Goal: Task Accomplishment & Management: Manage account settings

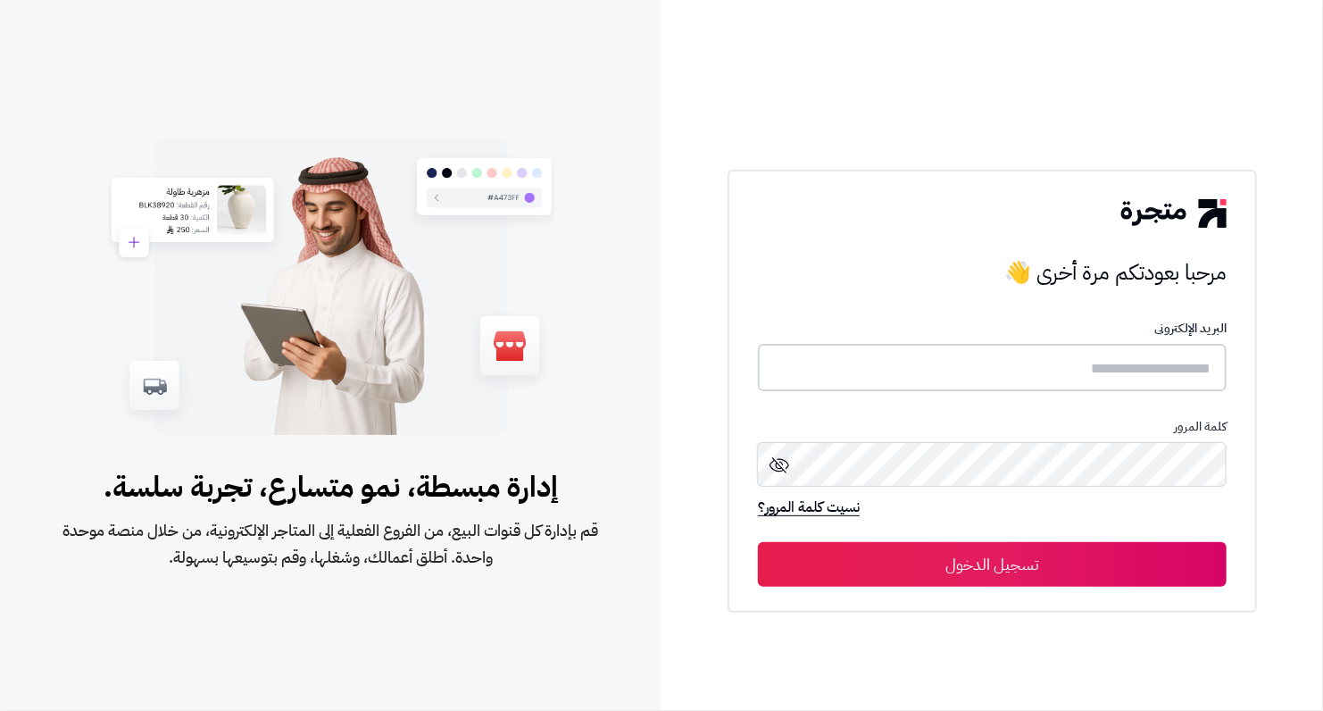
type input "**********"
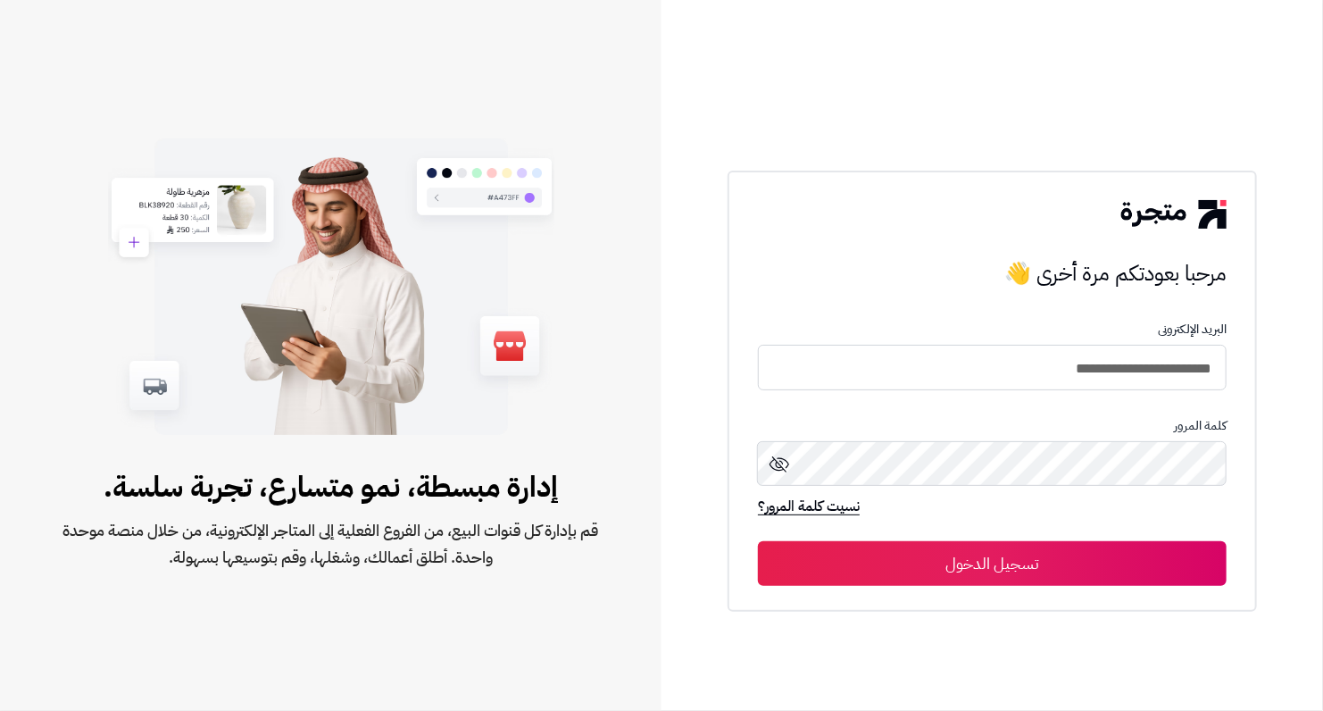
click at [1006, 571] on button "تسجيل الدخول" at bounding box center [992, 563] width 469 height 45
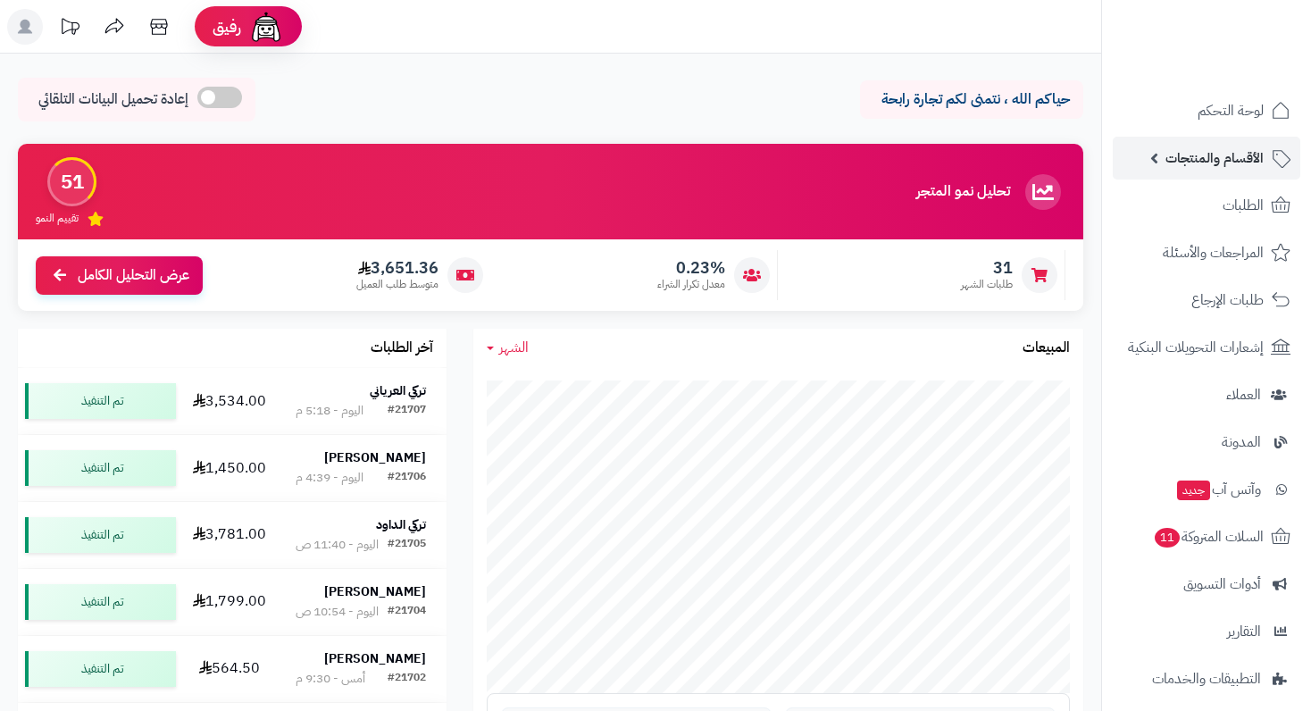
click at [1259, 157] on span "الأقسام والمنتجات" at bounding box center [1214, 158] width 98 height 25
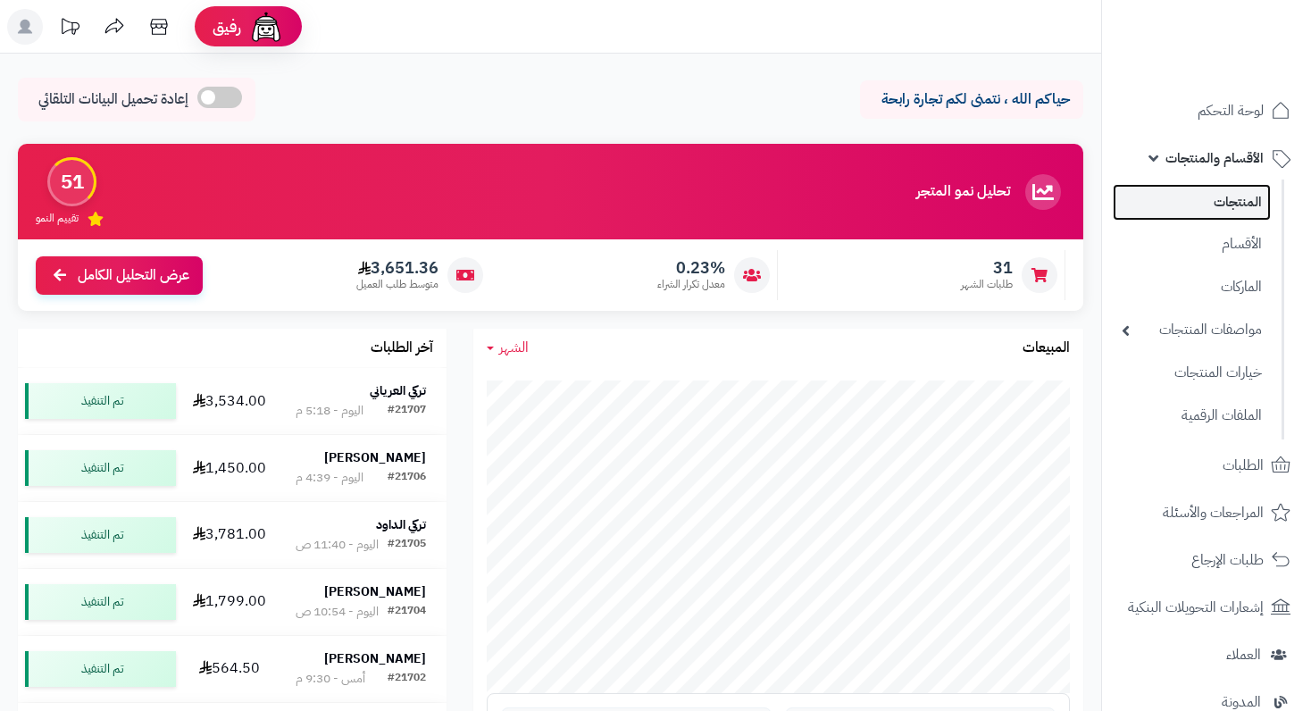
click at [1231, 204] on link "المنتجات" at bounding box center [1192, 202] width 158 height 37
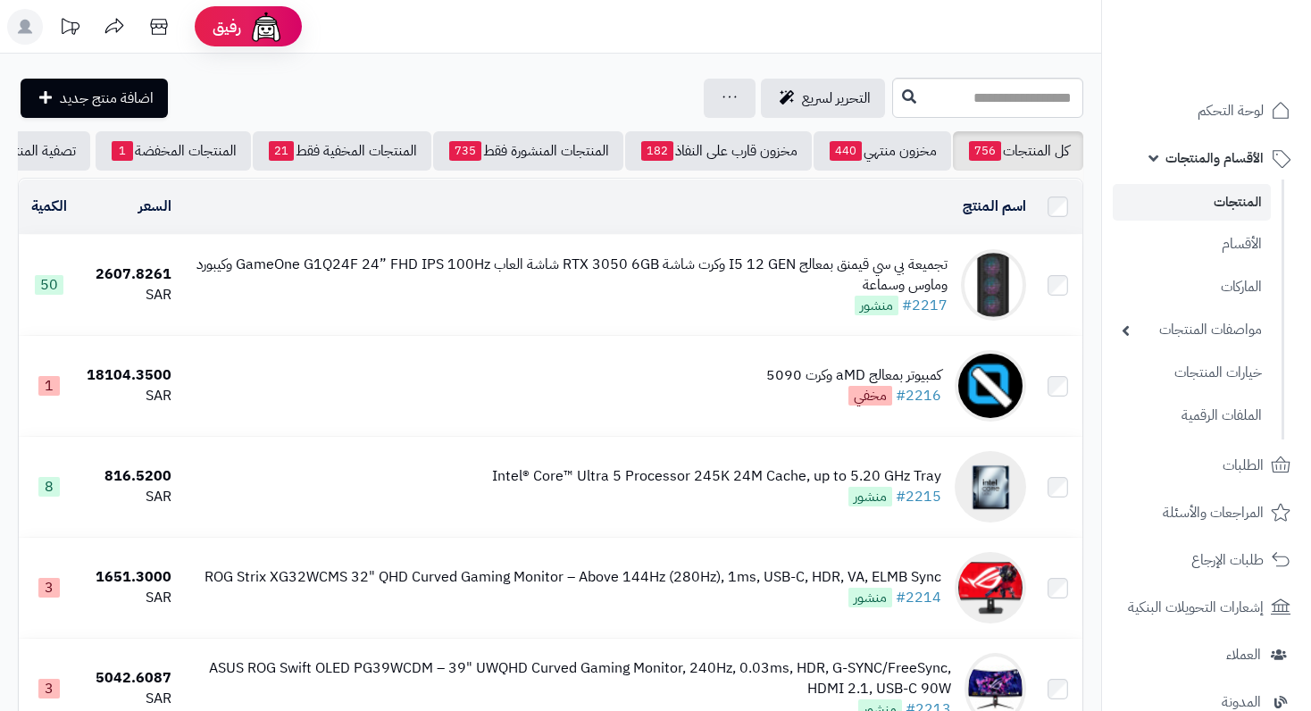
click at [697, 290] on div "تجميعة بي سي قيمنق بمعالج I5 12 GEN وكرت شاشة RTX 3050 6GB شاشة العاب GameOne G…" at bounding box center [567, 275] width 762 height 41
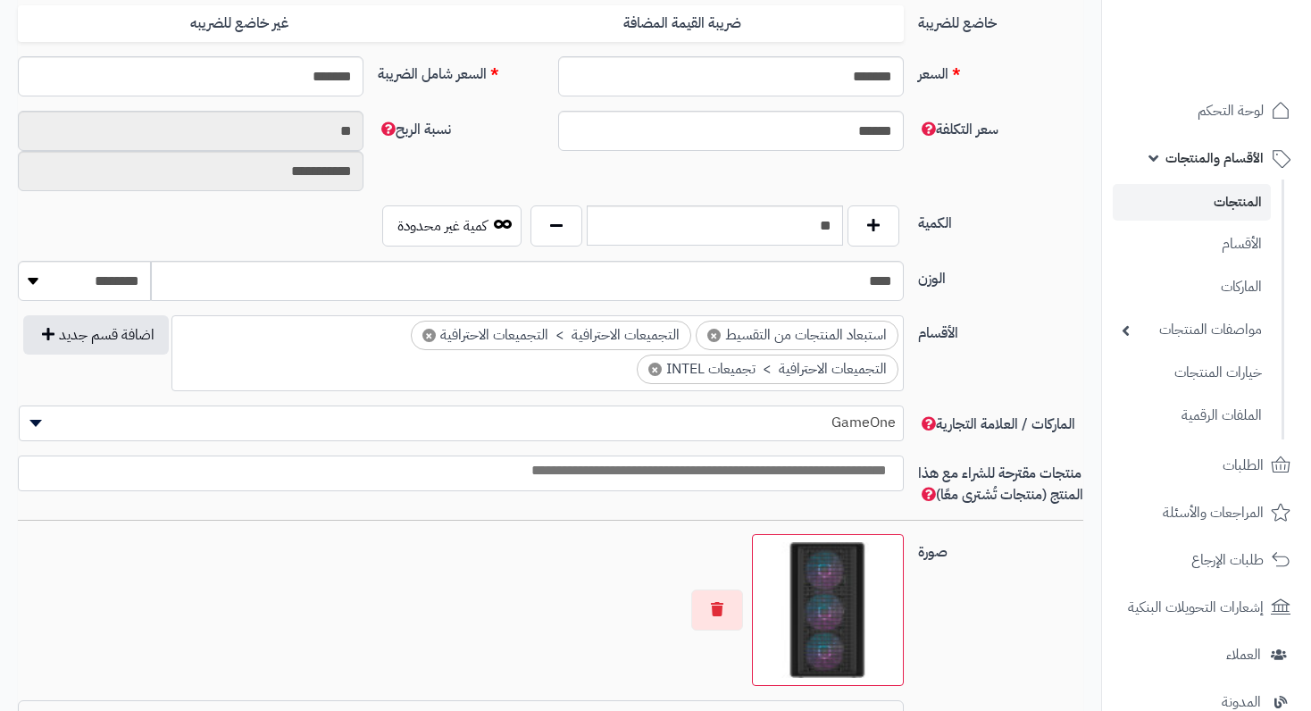
scroll to position [1072, 0]
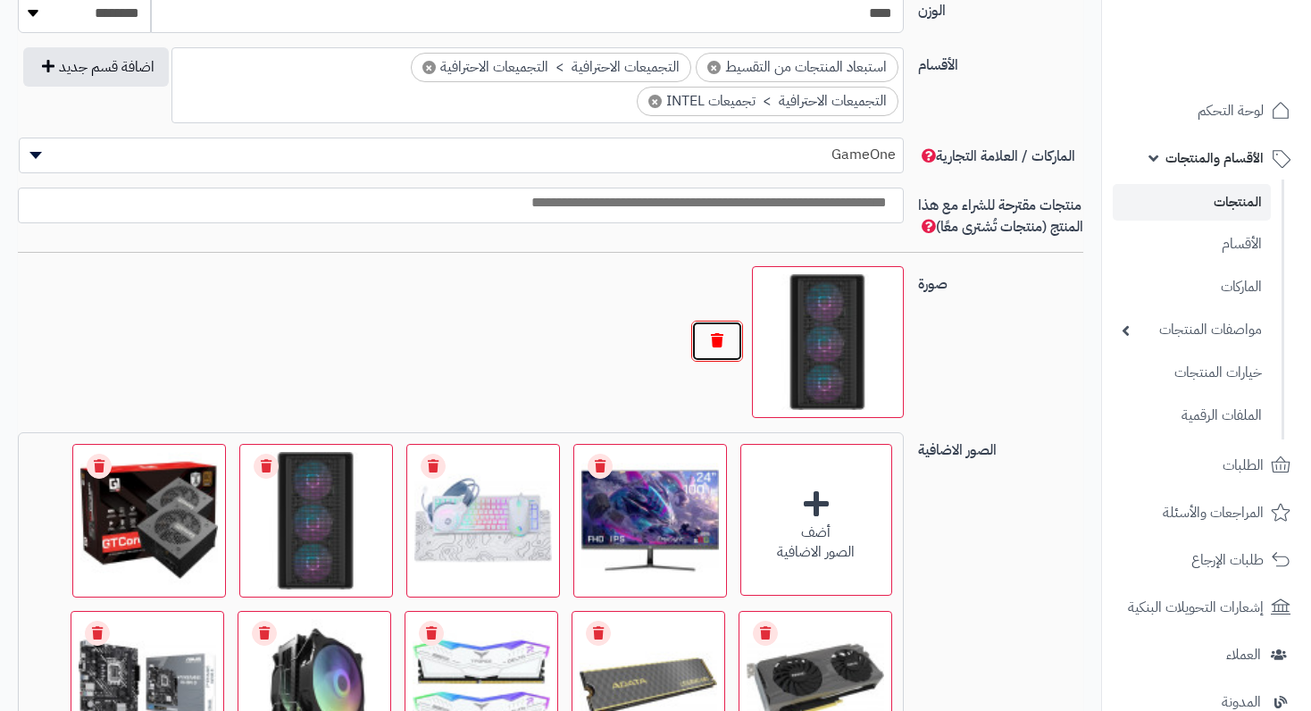
click at [726, 346] on button "button" at bounding box center [717, 341] width 52 height 41
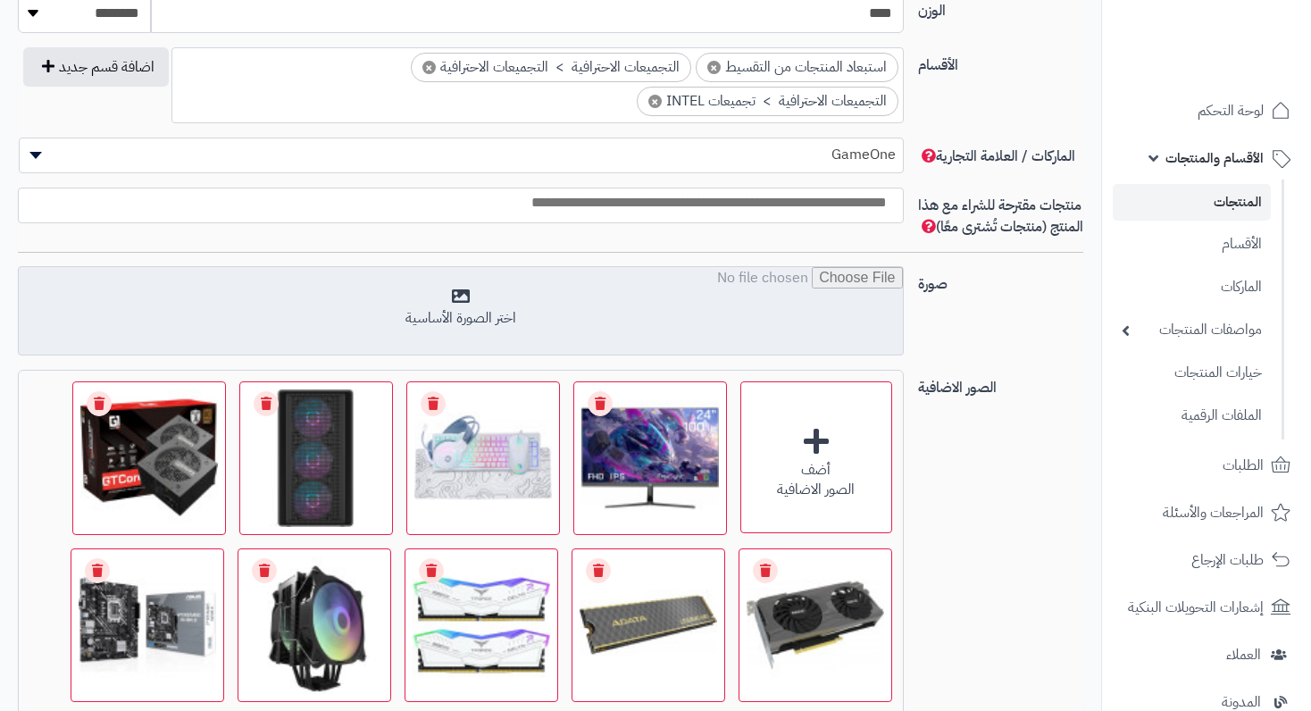
click at [456, 338] on input "file" at bounding box center [460, 311] width 883 height 89
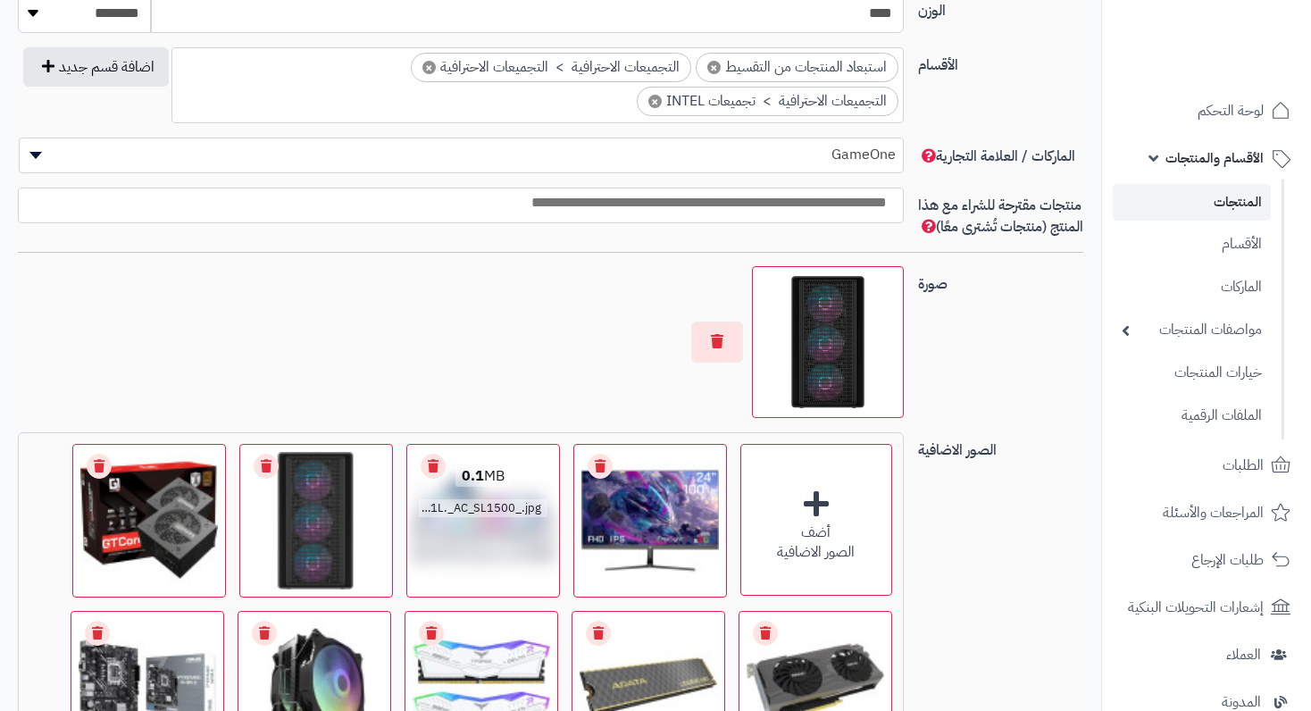
click at [605, 479] on link "Remove file" at bounding box center [600, 466] width 25 height 25
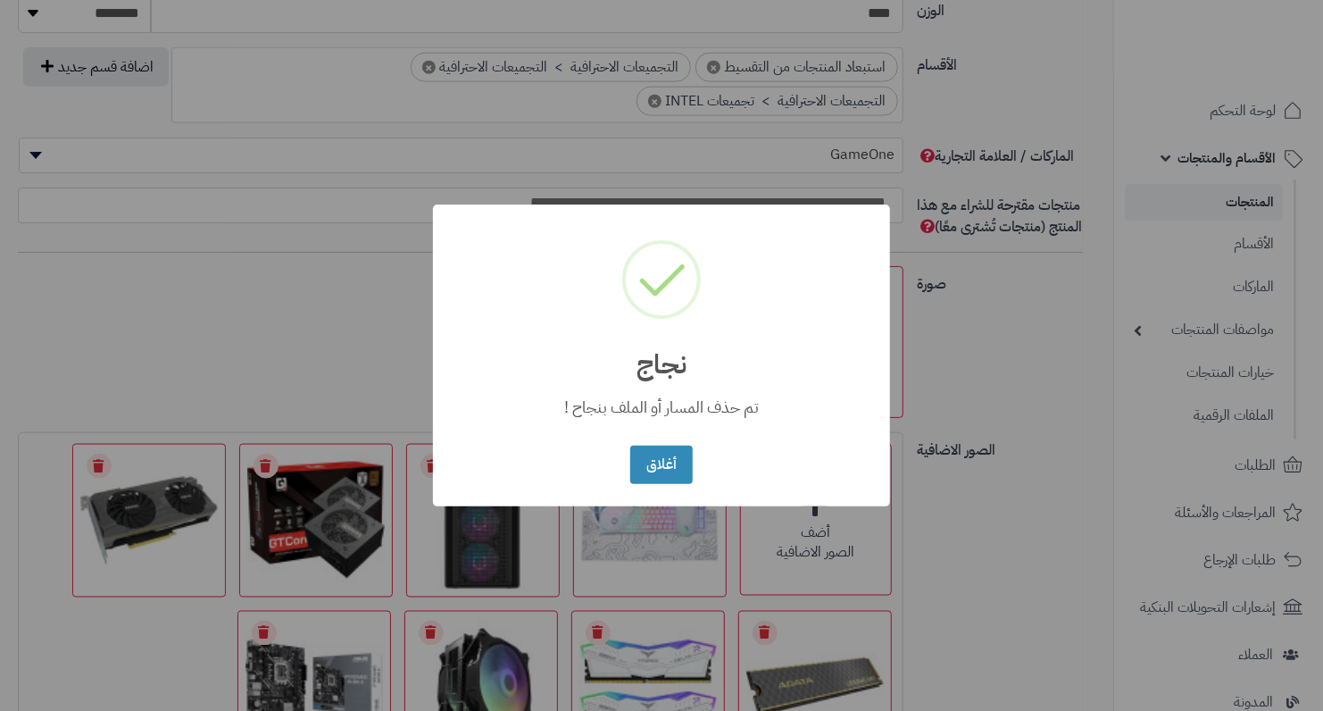
click at [604, 488] on div "× نجاج تم حذف المسار أو الملف بنجاح ! أغلاق No Cancel" at bounding box center [661, 355] width 457 height 302
click at [669, 459] on button "أغلاق" at bounding box center [661, 464] width 62 height 38
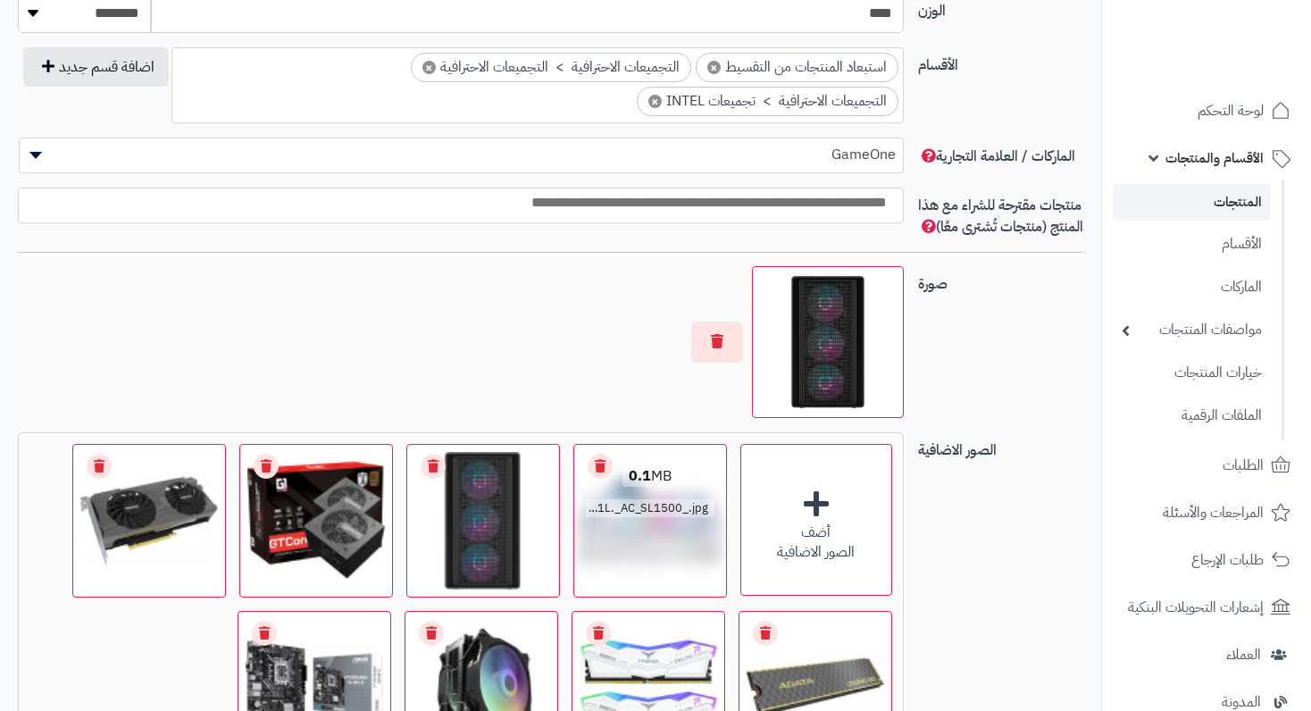
click at [613, 483] on div "0.1 MB" at bounding box center [650, 477] width 129 height 18
click at [592, 479] on link "Remove file" at bounding box center [600, 466] width 25 height 25
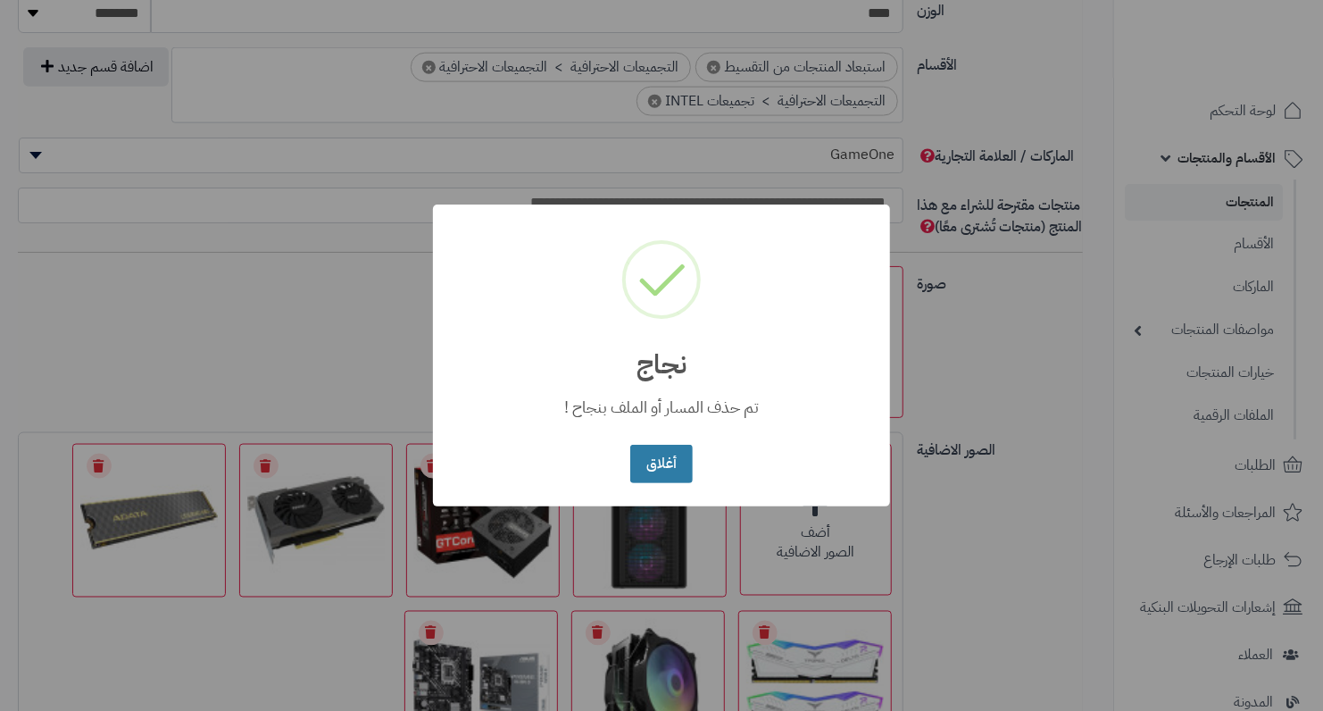
click at [667, 472] on button "أغلاق" at bounding box center [661, 464] width 62 height 38
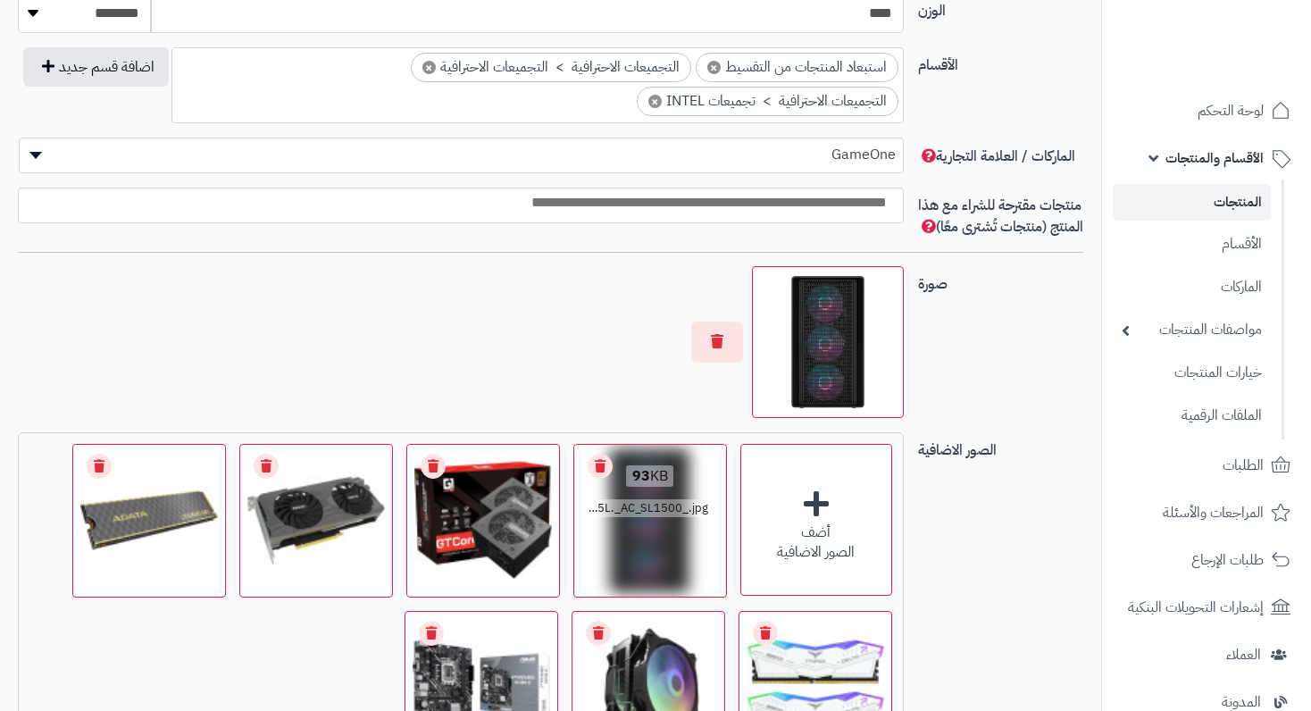
click at [603, 479] on link "Remove file" at bounding box center [600, 466] width 25 height 25
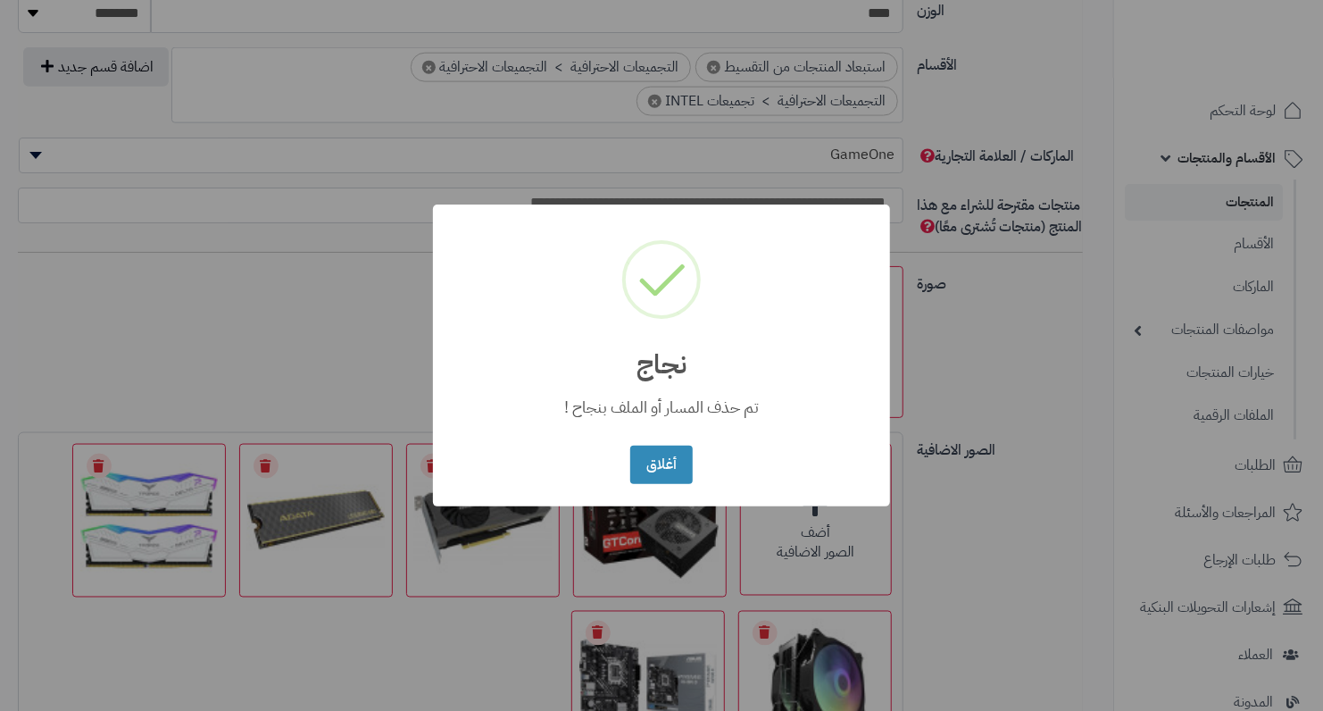
click at [603, 483] on div "× نجاج تم حذف المسار أو الملف بنجاح ! أغلاق No Cancel" at bounding box center [661, 355] width 457 height 302
click at [674, 469] on button "أغلاق" at bounding box center [661, 464] width 62 height 38
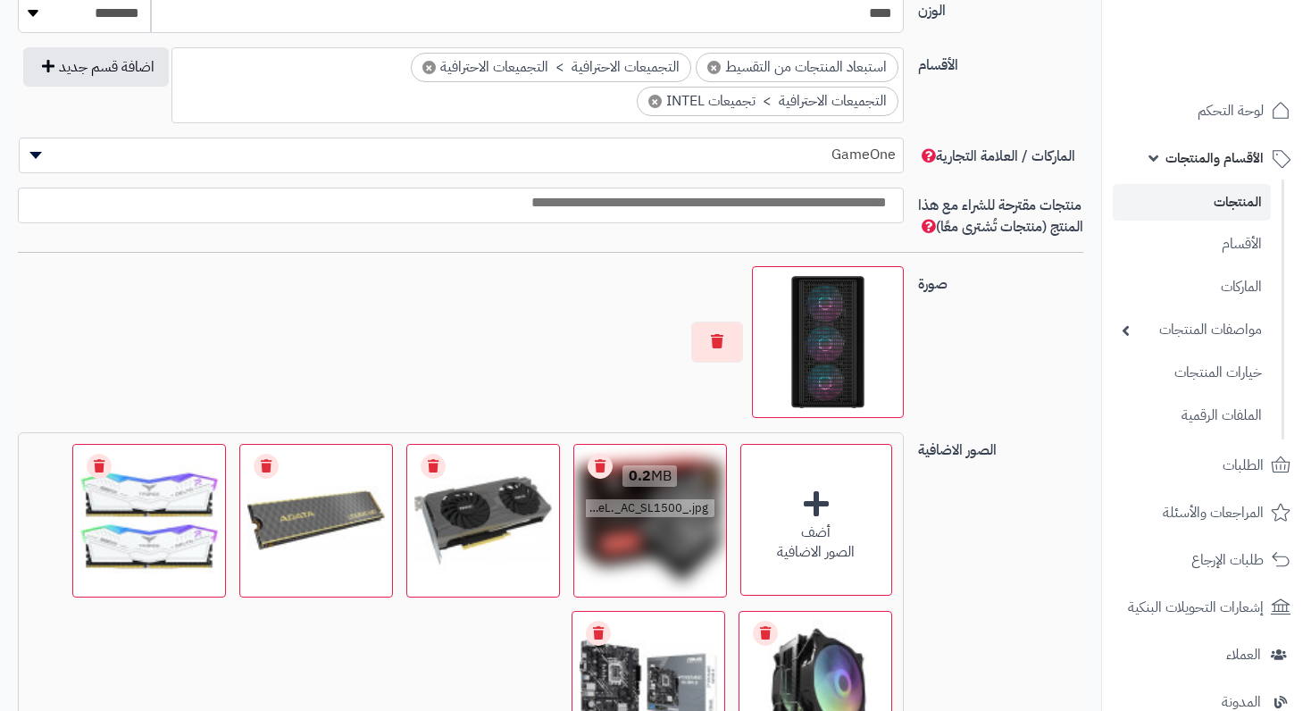
click at [597, 479] on link "Remove file" at bounding box center [600, 466] width 25 height 25
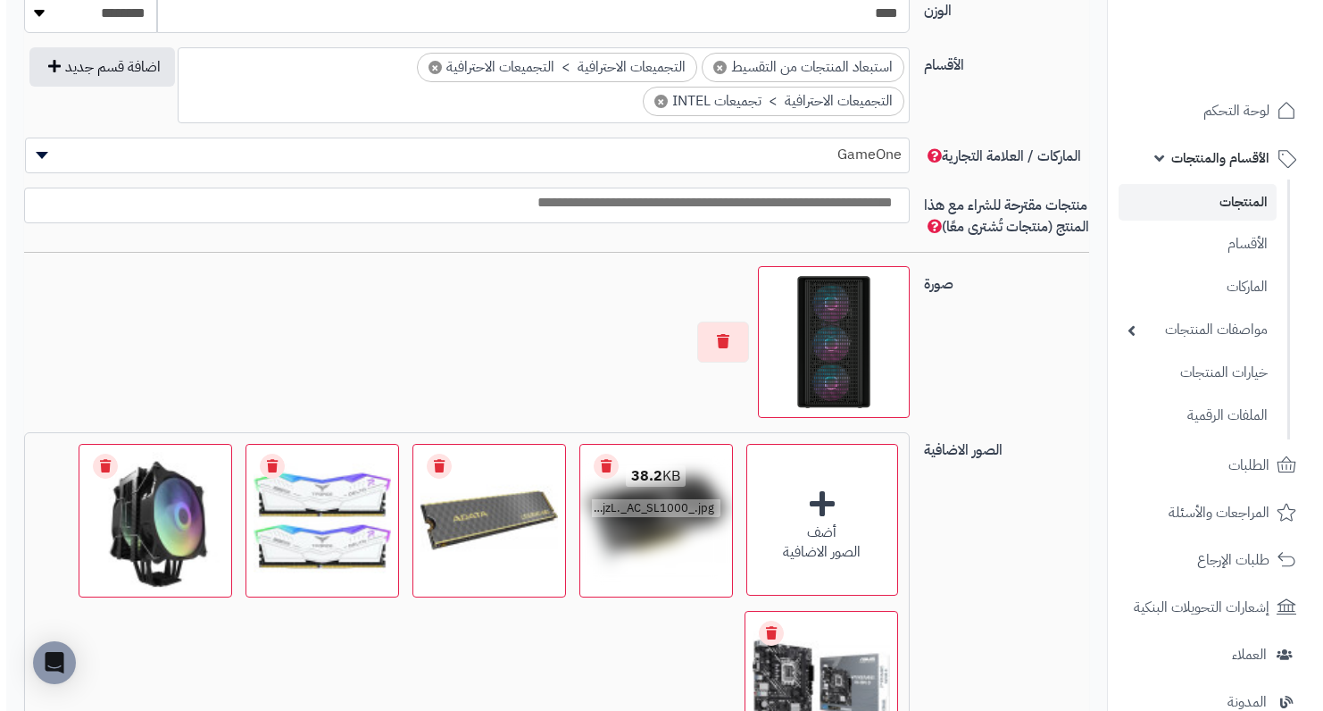
scroll to position [0, 0]
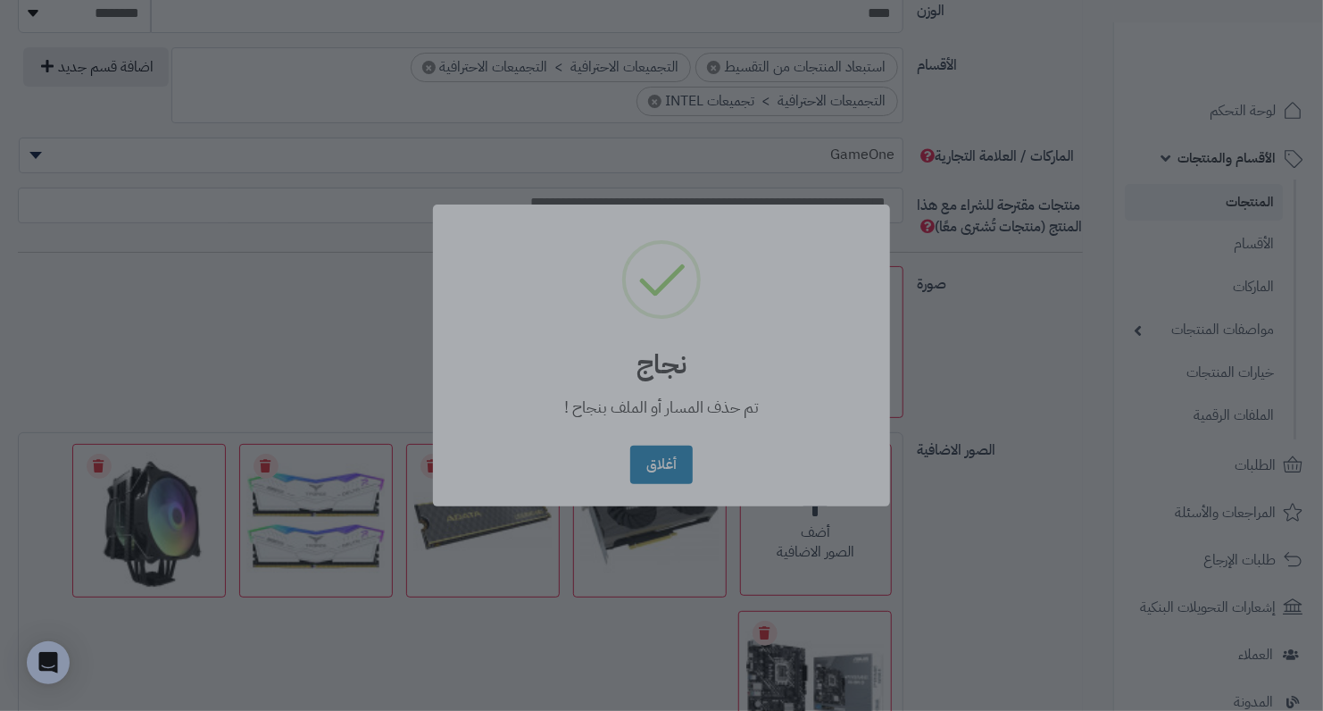
click at [224, 261] on div at bounding box center [661, 355] width 1323 height 711
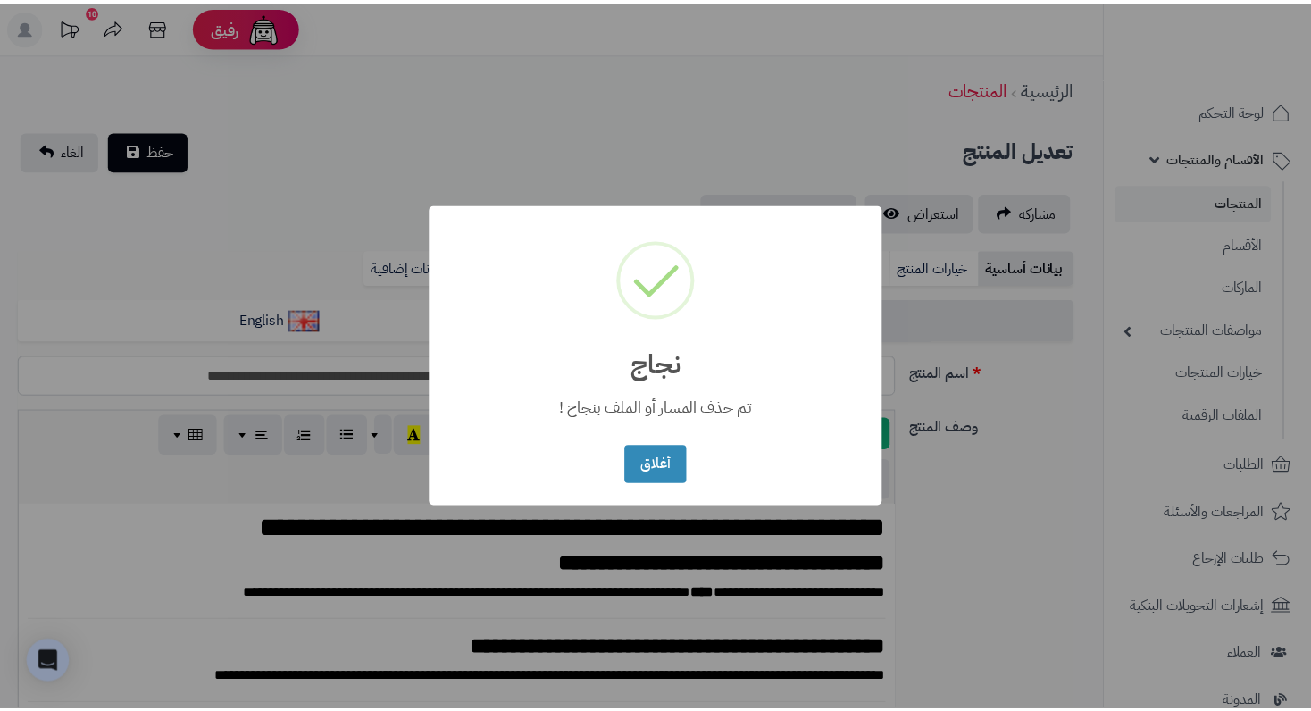
scroll to position [1072, 0]
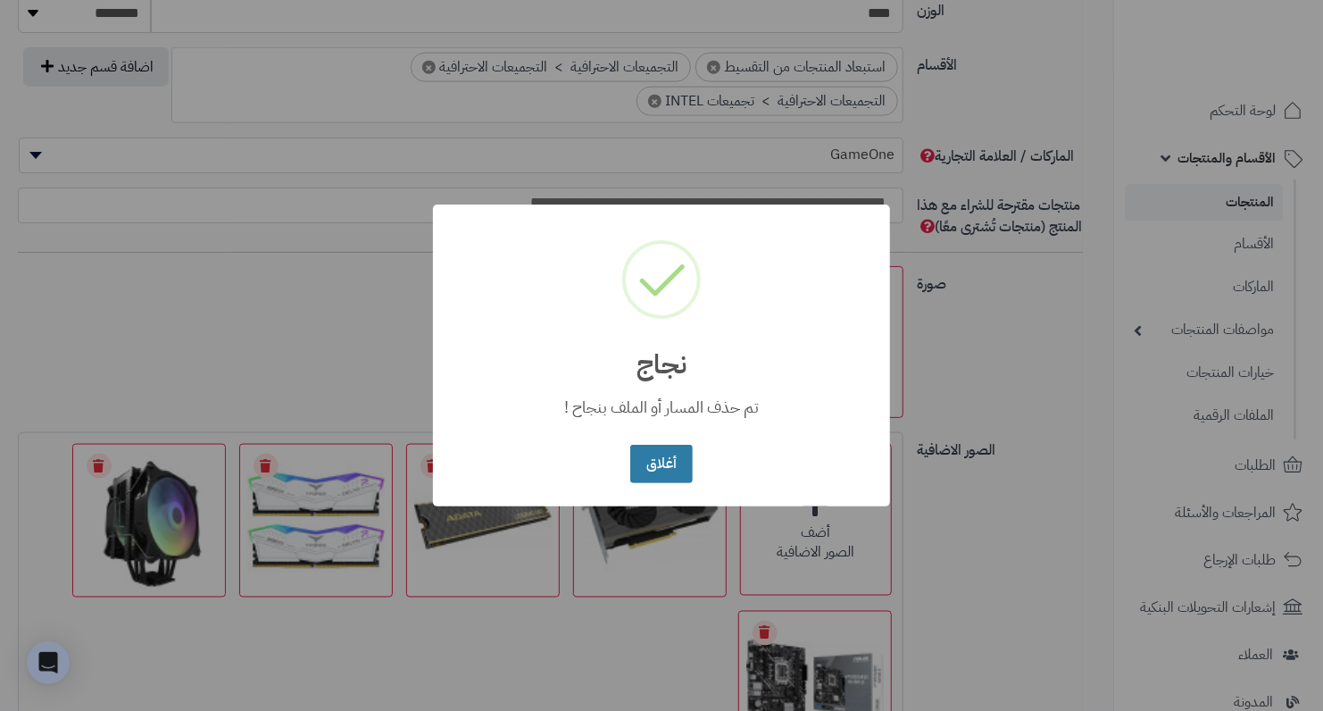
click at [647, 473] on button "أغلاق" at bounding box center [661, 464] width 62 height 38
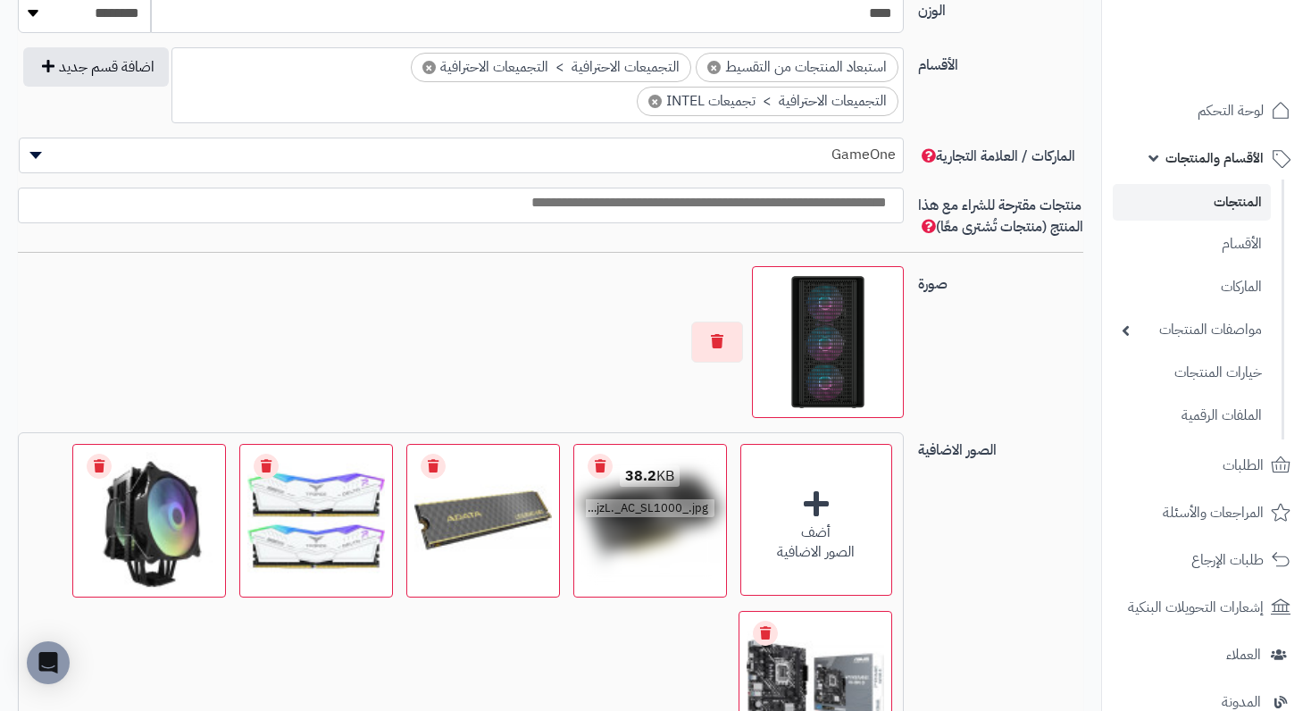
click at [583, 490] on div "38.2 KB catalog/1759764293498-51lYd3ZyjzL._AC_SL1000_.jpg" at bounding box center [650, 493] width 152 height 96
click at [597, 477] on link "Remove file" at bounding box center [600, 466] width 25 height 25
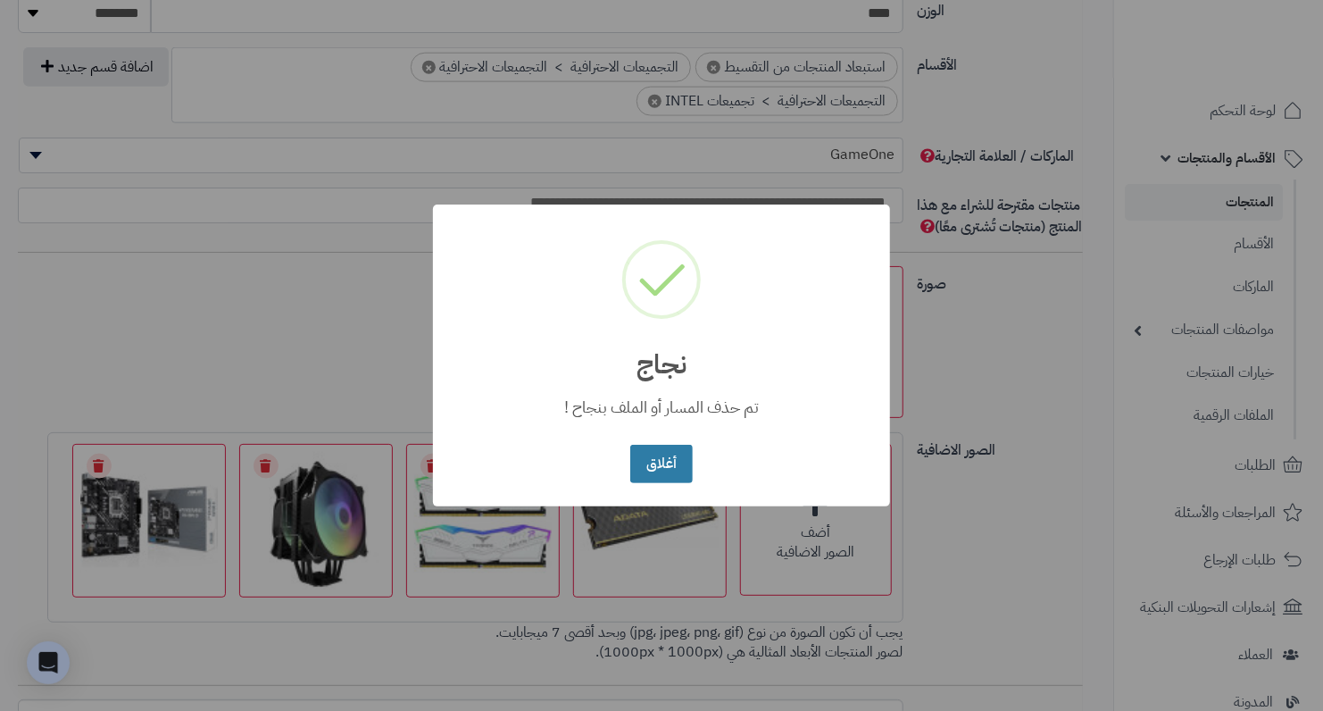
click at [664, 455] on button "أغلاق" at bounding box center [661, 464] width 62 height 38
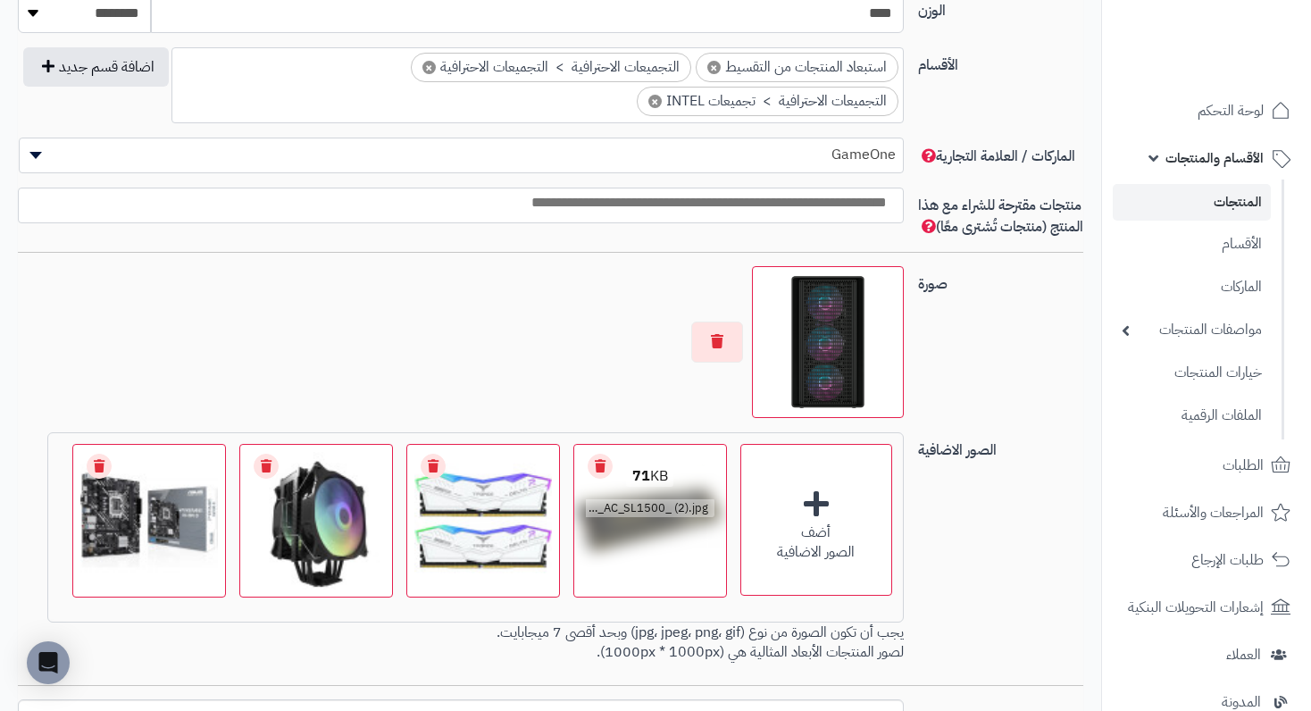
click at [603, 479] on link "Remove file" at bounding box center [600, 466] width 25 height 25
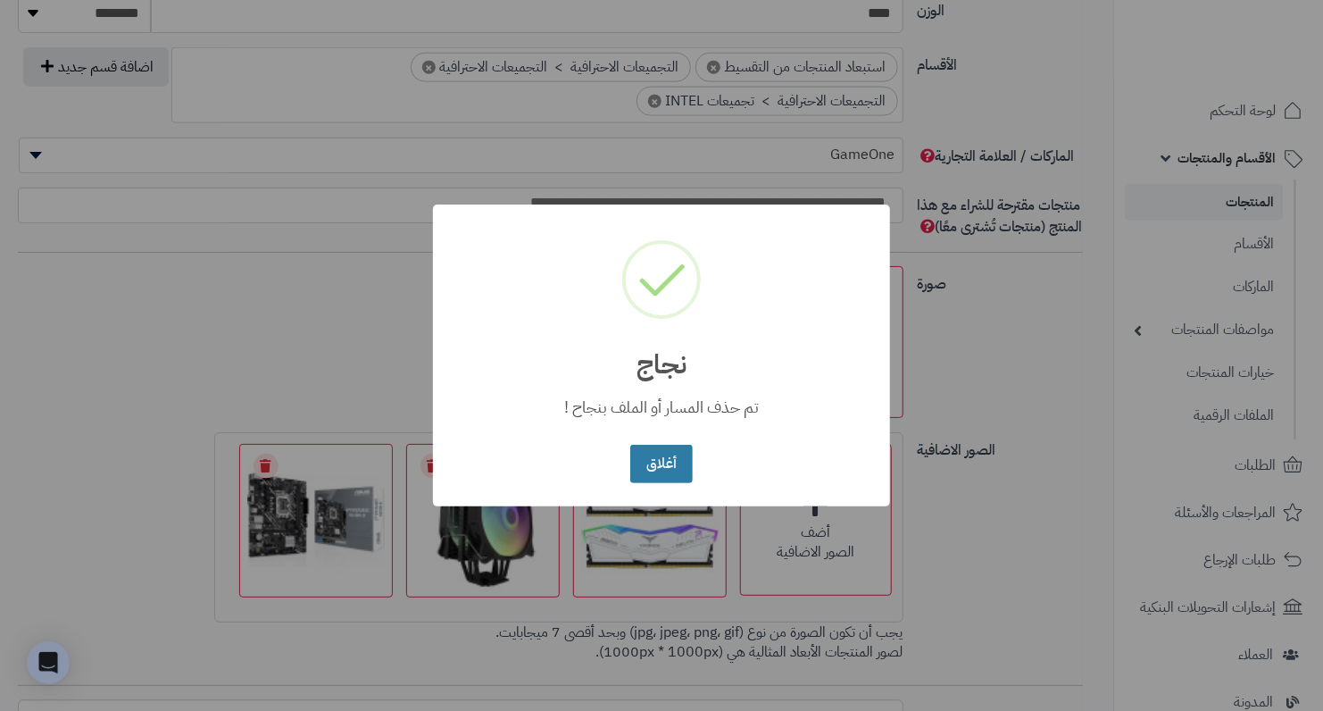
drag, startPoint x: 689, startPoint y: 451, endPoint x: 642, endPoint y: 455, distance: 46.7
click at [687, 451] on button "أغلاق" at bounding box center [661, 464] width 62 height 38
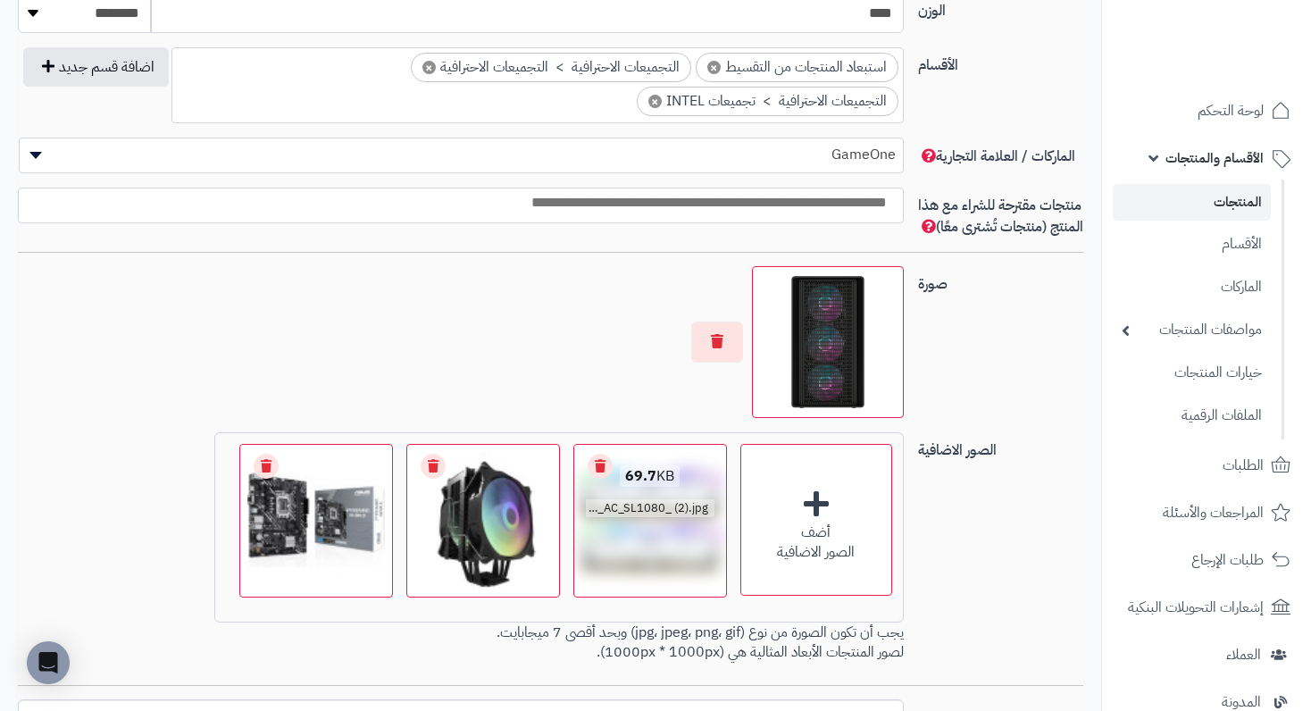
click at [603, 479] on link "Remove file" at bounding box center [600, 466] width 25 height 25
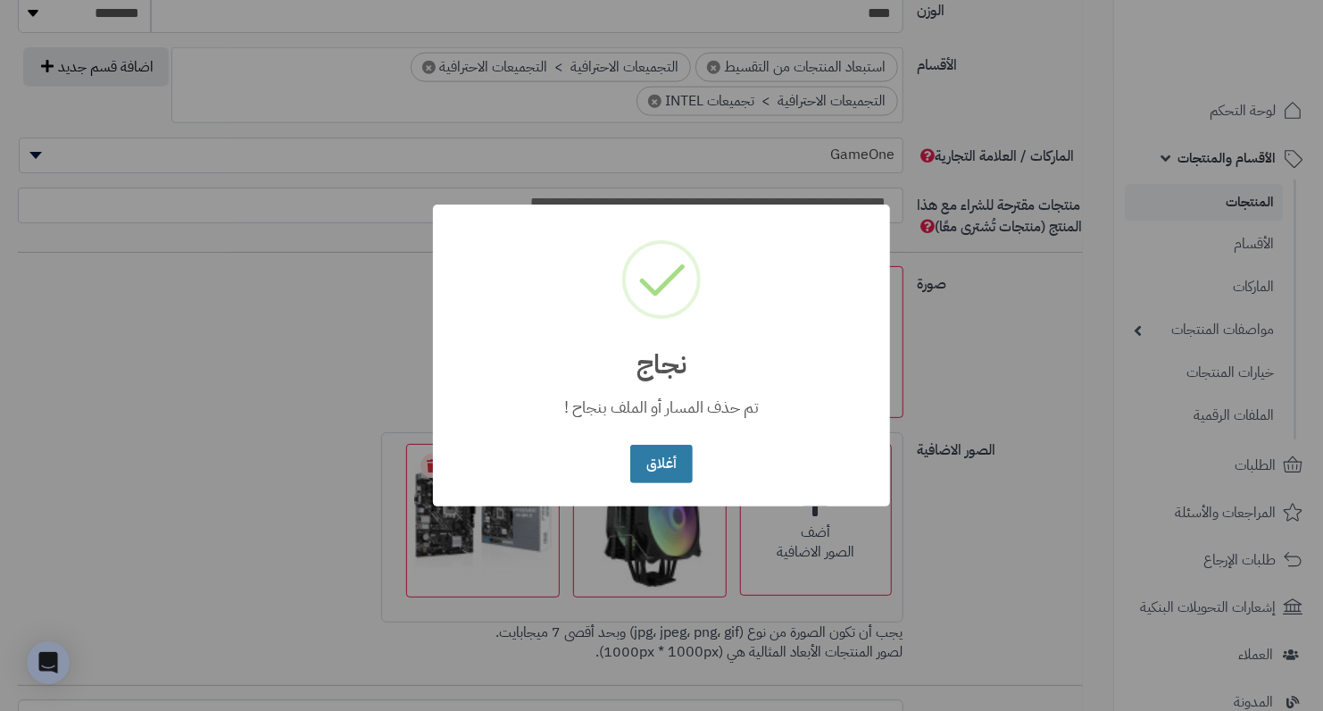
click at [660, 470] on button "أغلاق" at bounding box center [661, 464] width 62 height 38
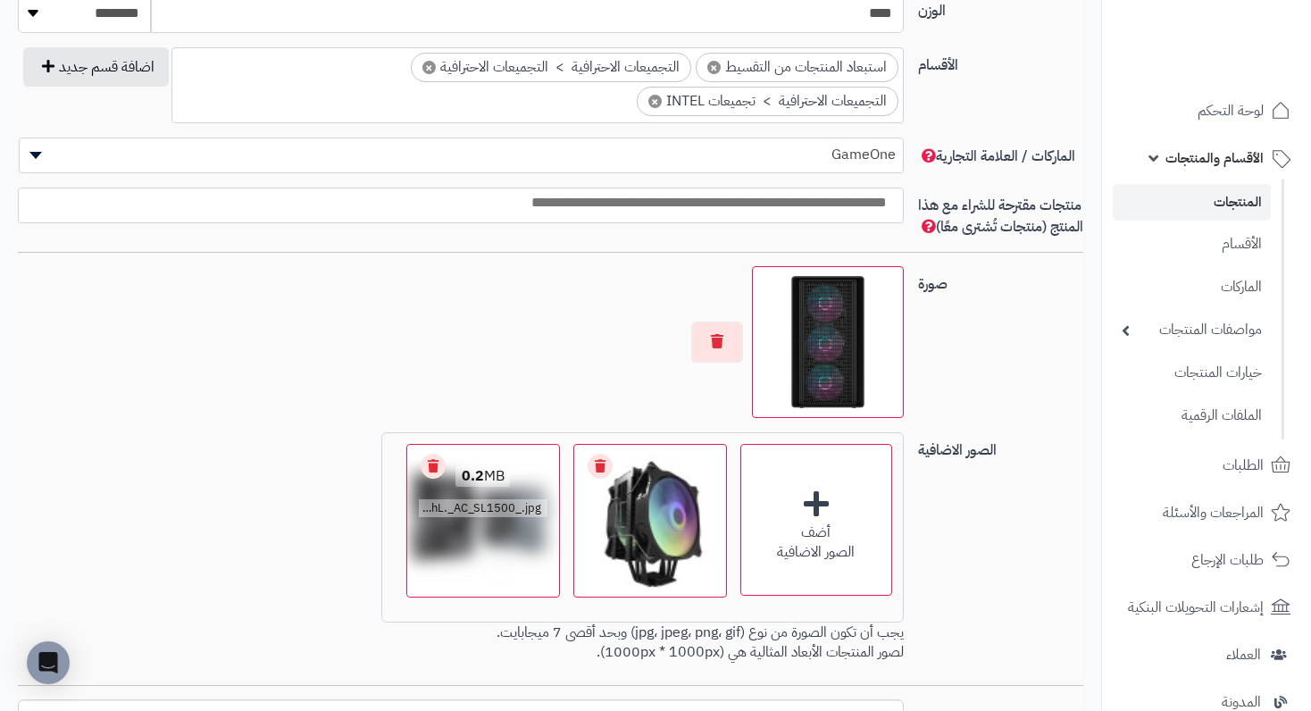
click at [592, 479] on link "Remove file" at bounding box center [600, 466] width 25 height 25
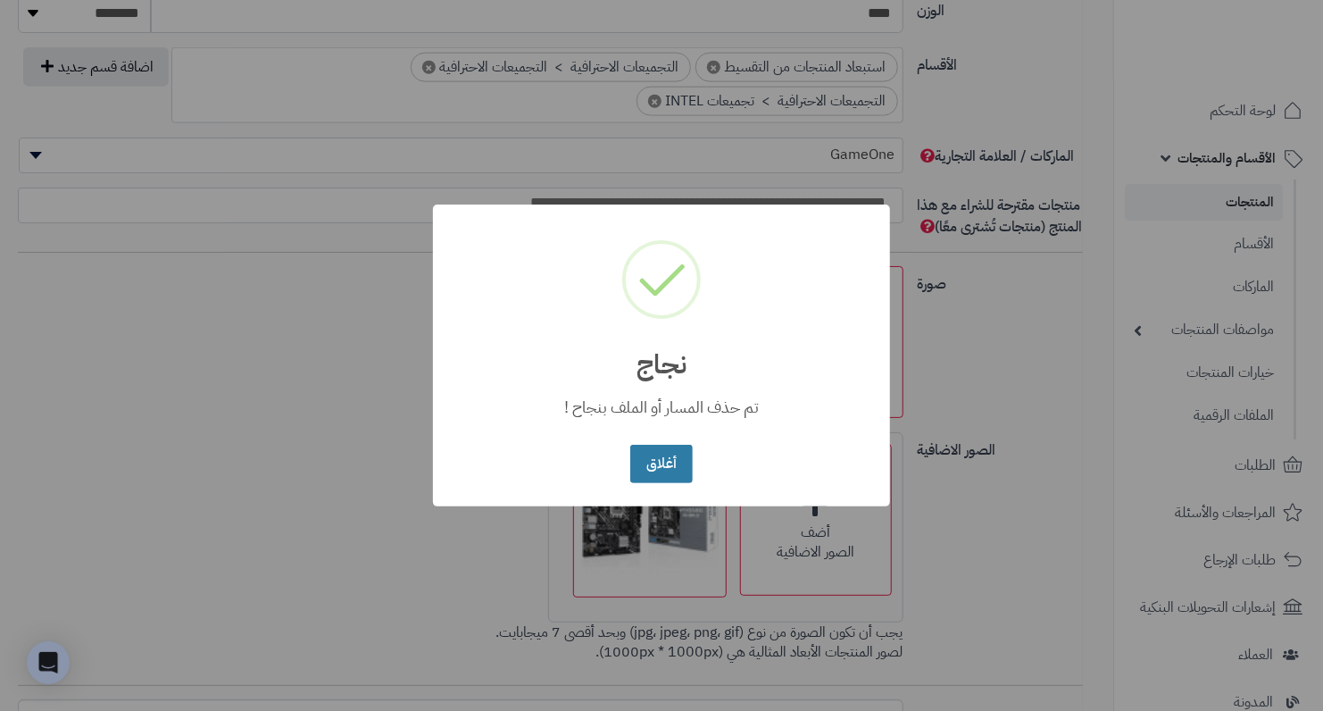
click at [664, 480] on button "أغلاق" at bounding box center [661, 464] width 62 height 38
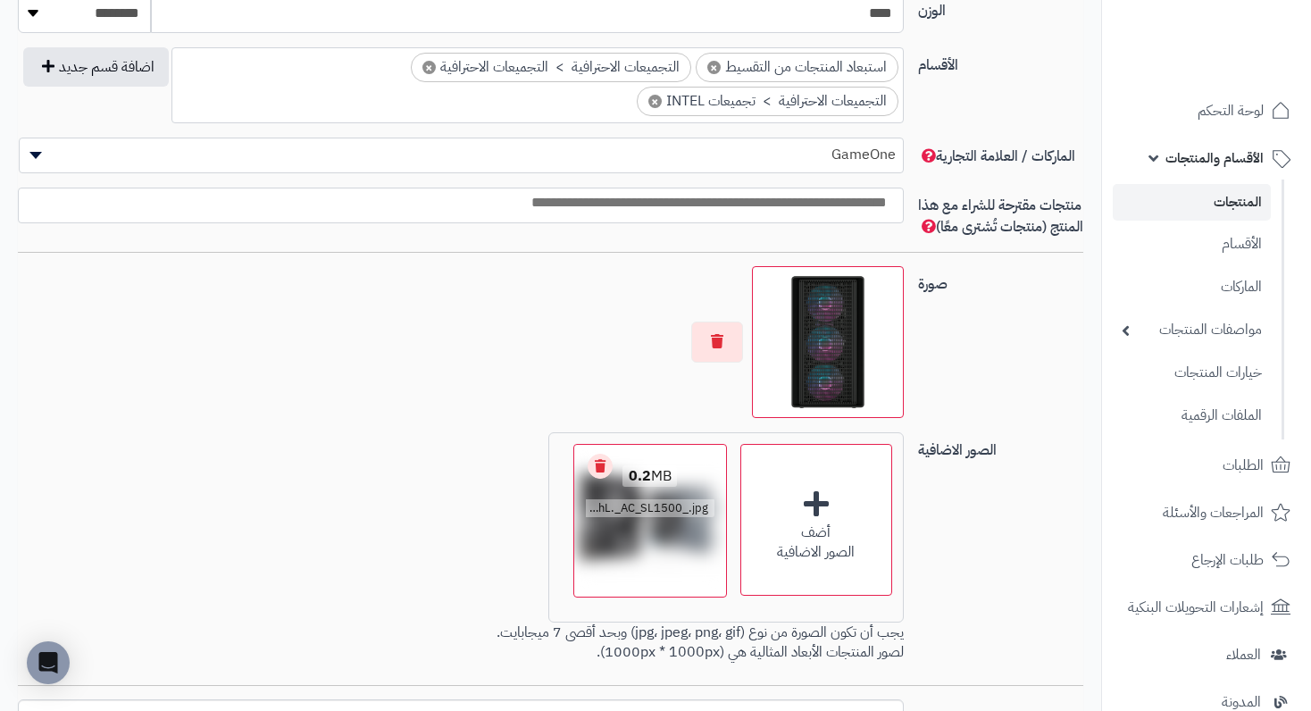
click at [601, 479] on link "Remove file" at bounding box center [600, 466] width 25 height 25
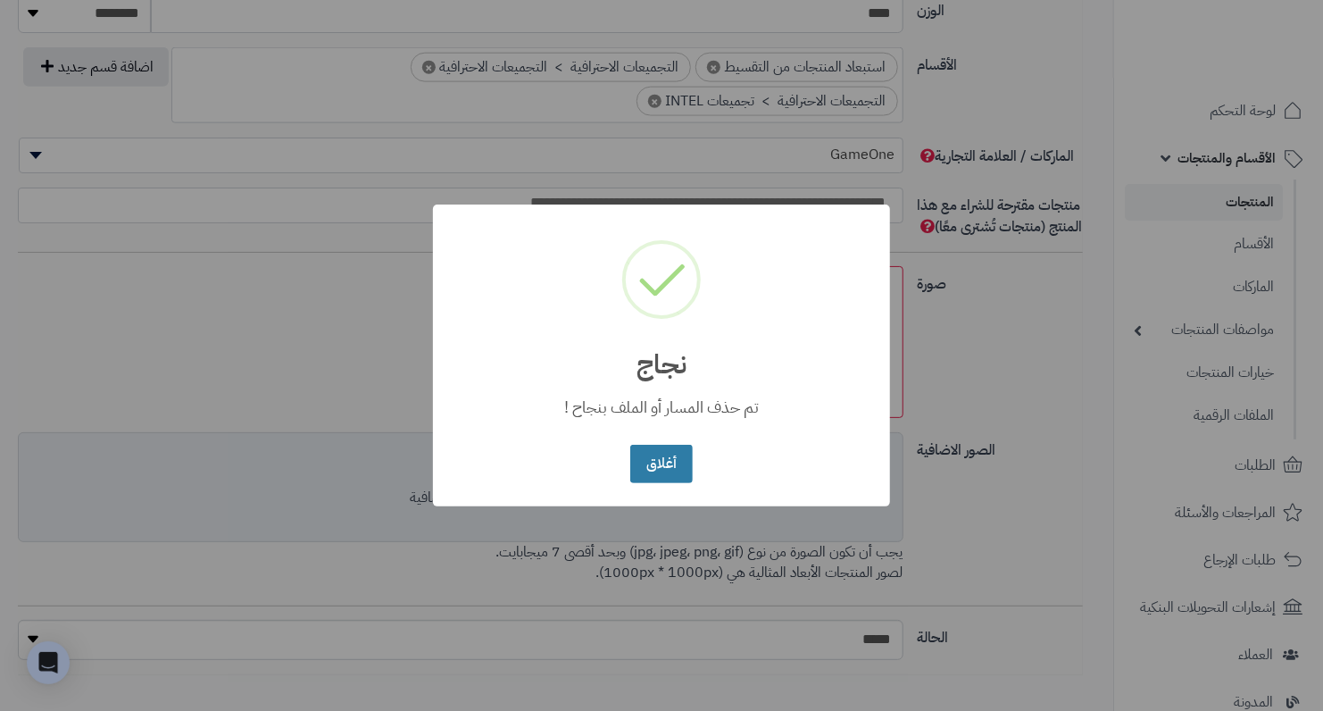
click at [638, 477] on button "أغلاق" at bounding box center [661, 464] width 62 height 38
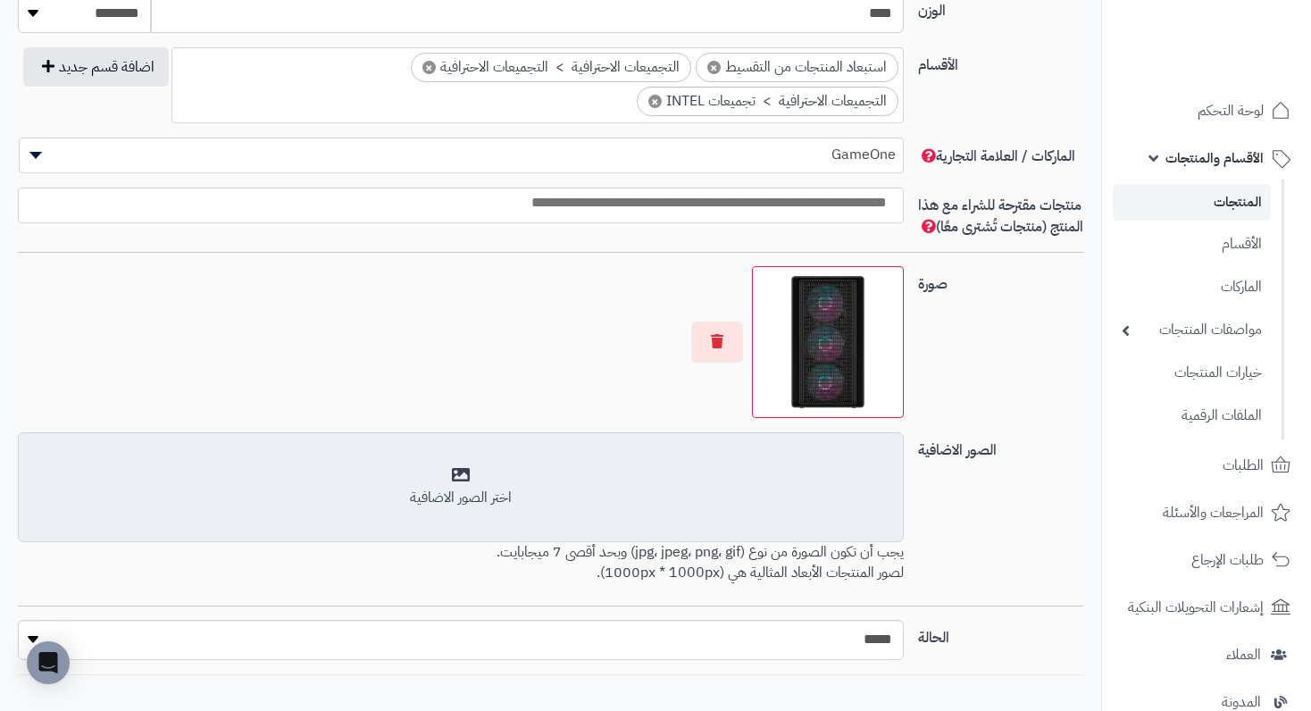
click at [506, 508] on div "اختر الصور الاضافية" at bounding box center [460, 498] width 862 height 21
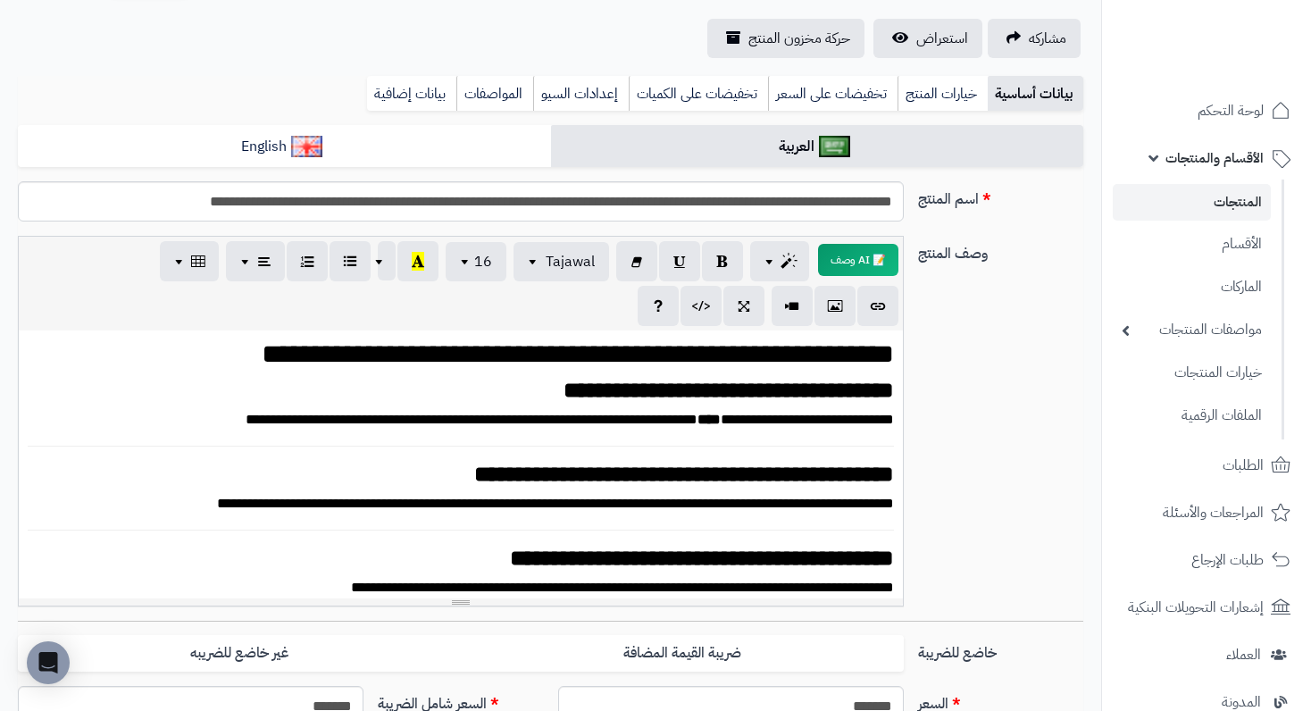
scroll to position [0, 0]
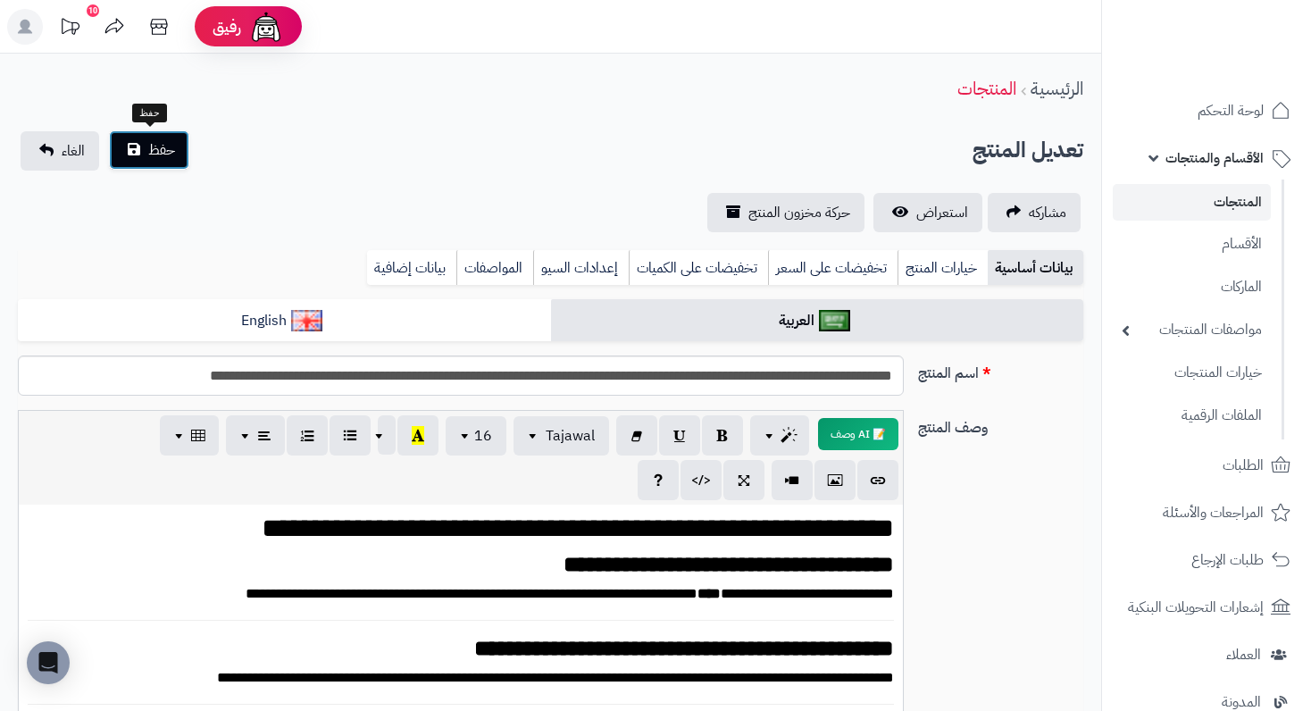
click at [140, 138] on button "حفظ" at bounding box center [149, 149] width 80 height 39
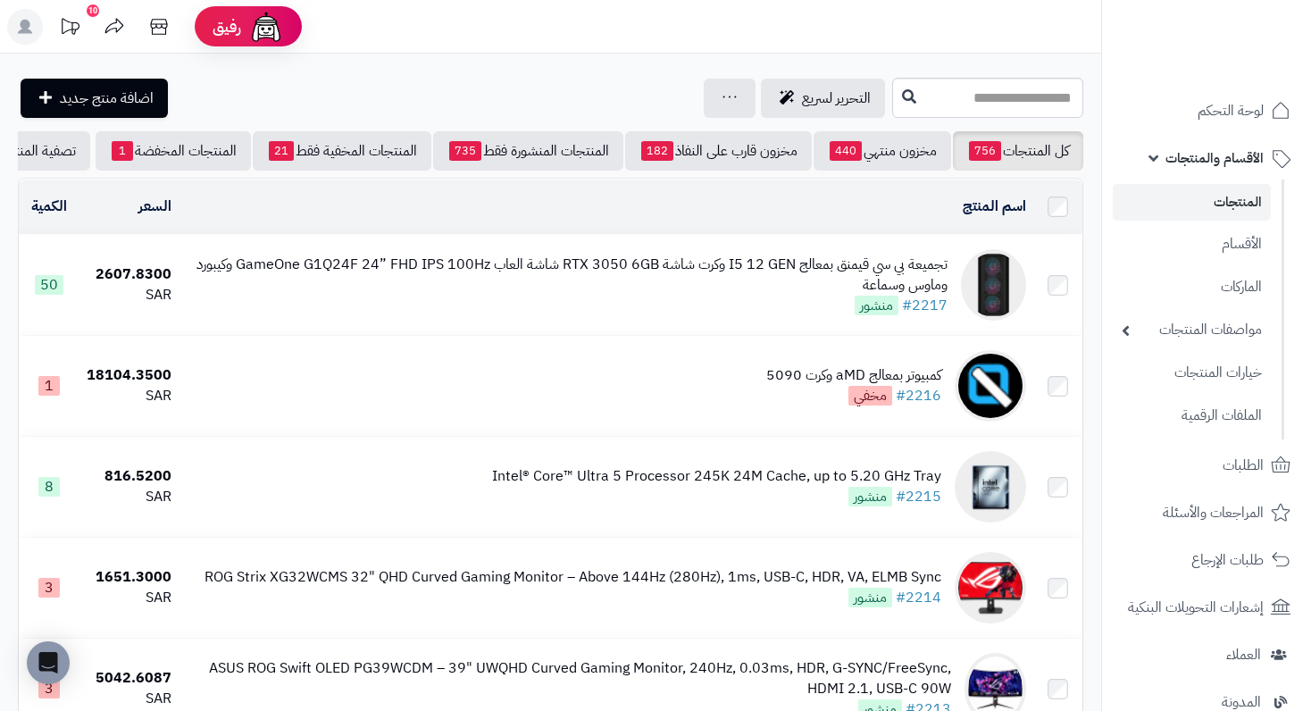
click at [884, 308] on span "منشور" at bounding box center [877, 306] width 44 height 20
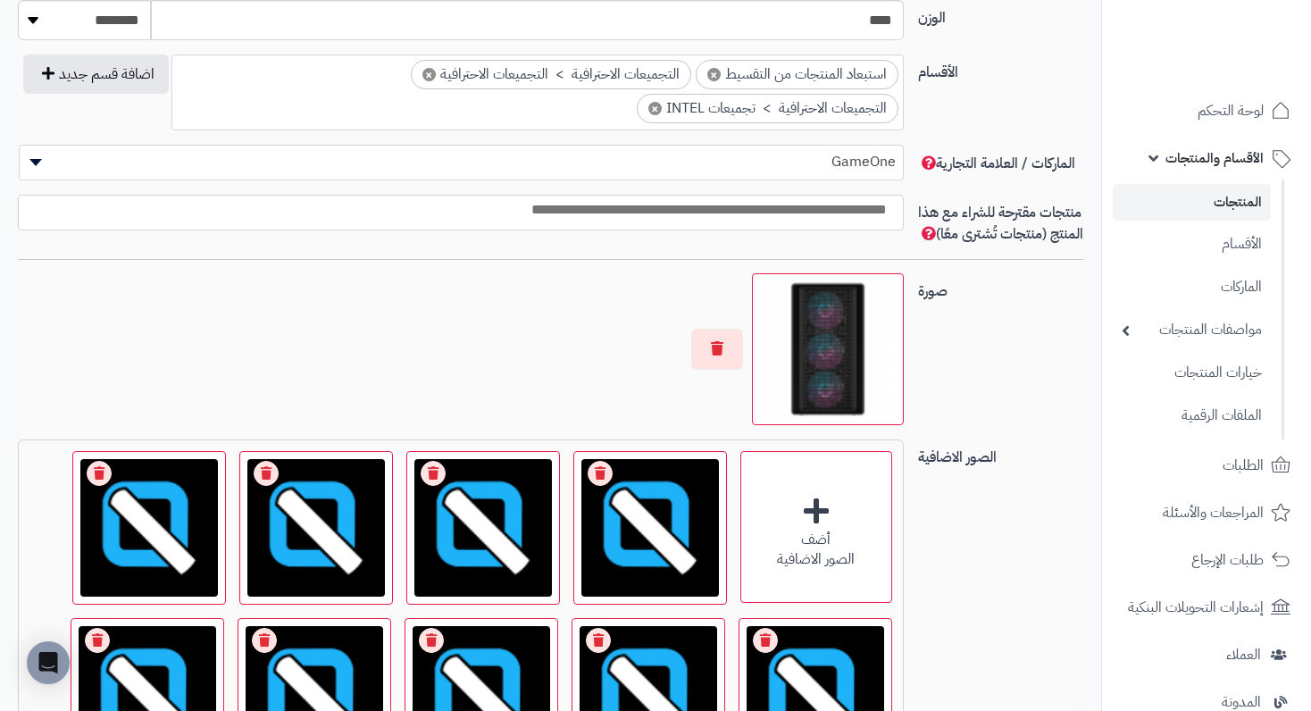
scroll to position [1072, 0]
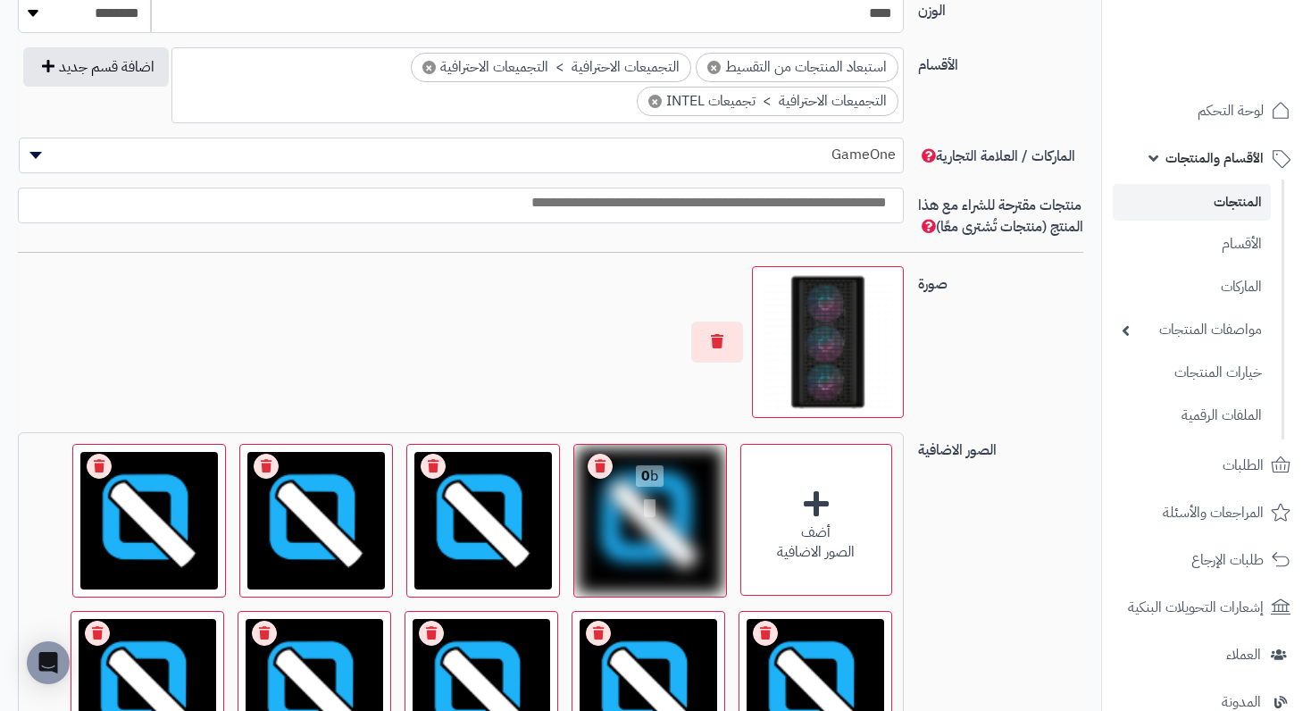
click at [596, 479] on link "Remove file" at bounding box center [600, 466] width 25 height 25
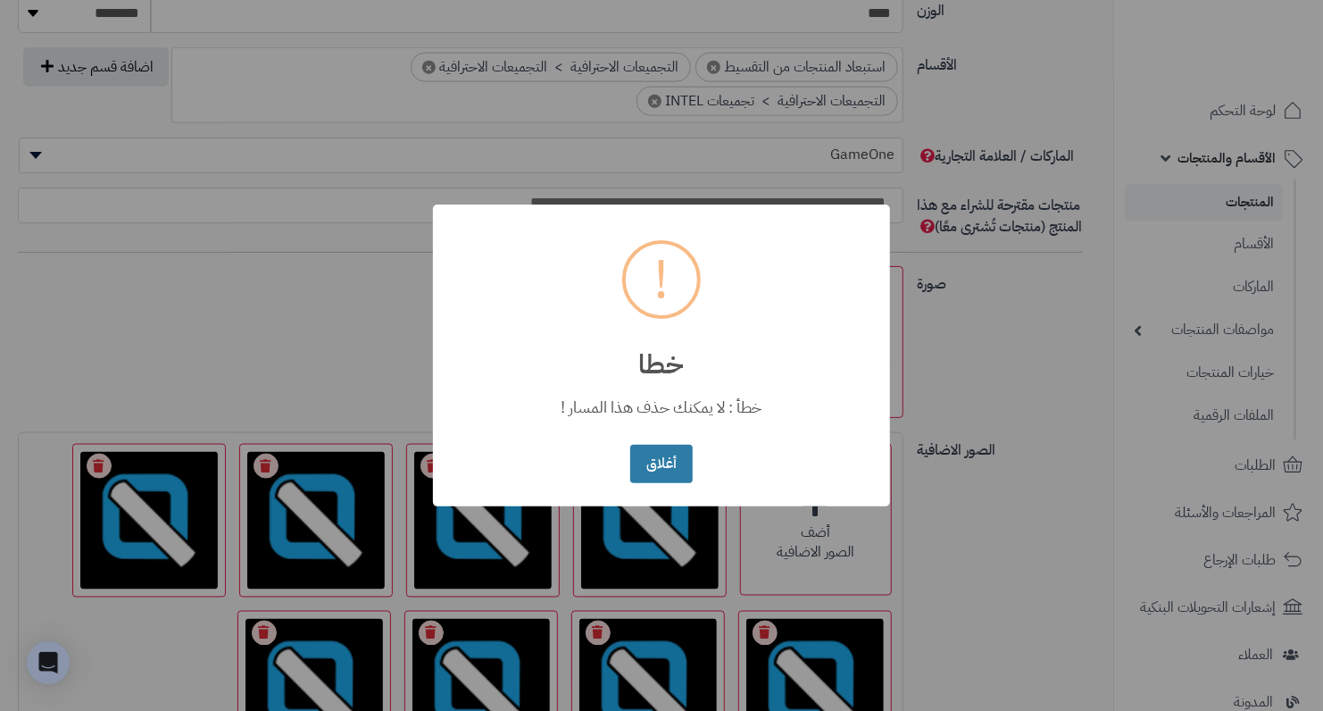
click at [655, 472] on button "أغلاق" at bounding box center [661, 464] width 62 height 38
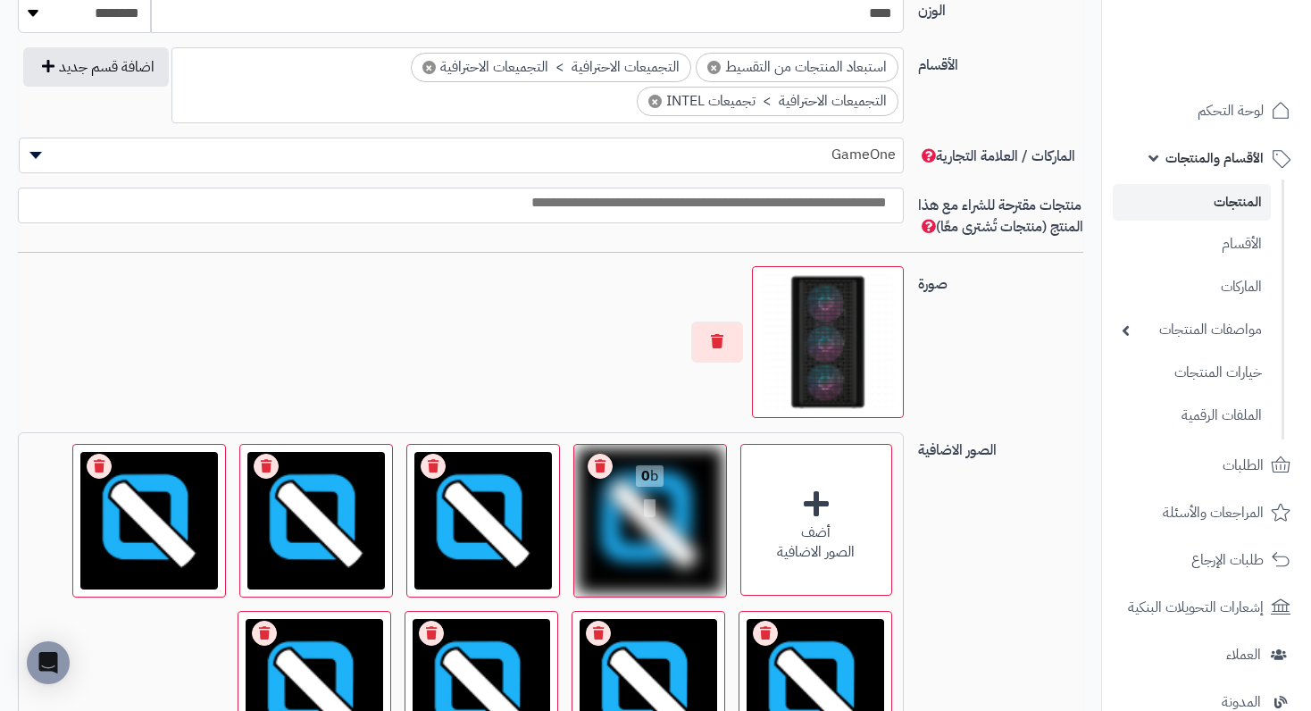
click at [590, 479] on link "Remove file" at bounding box center [600, 466] width 25 height 25
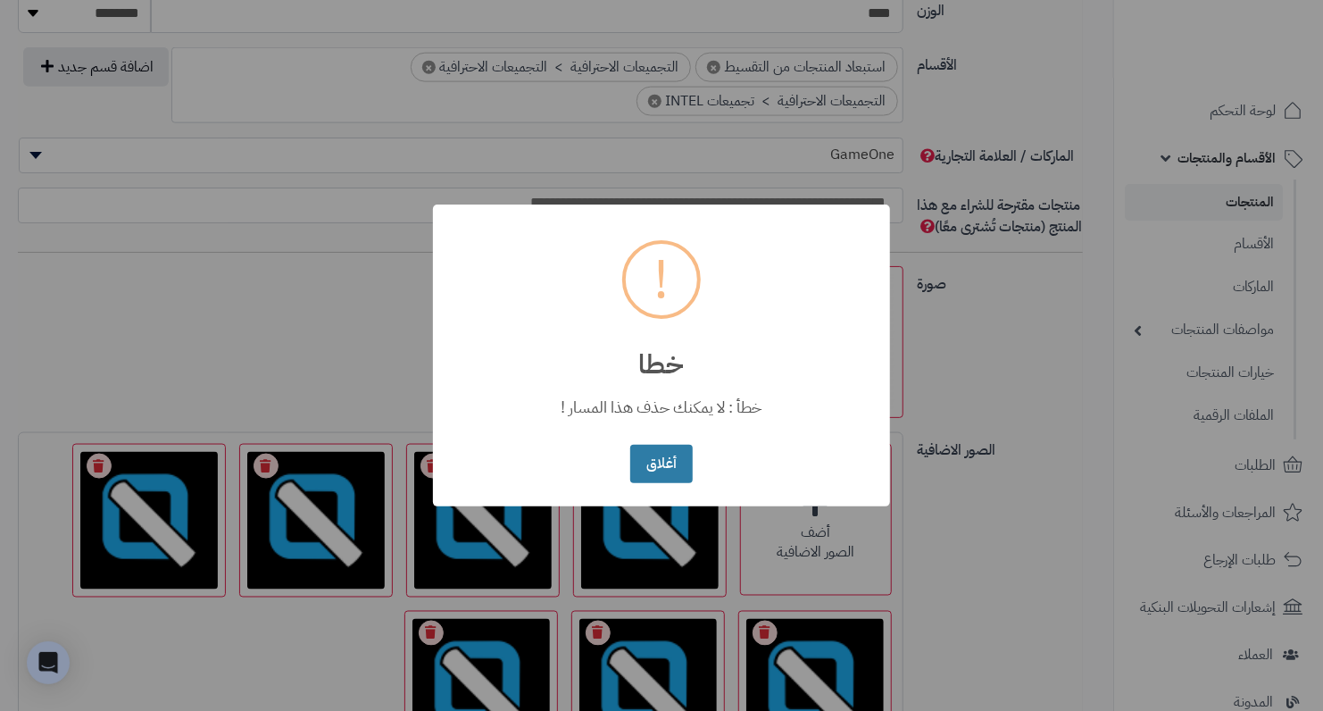
click at [645, 465] on button "أغلاق" at bounding box center [661, 464] width 62 height 38
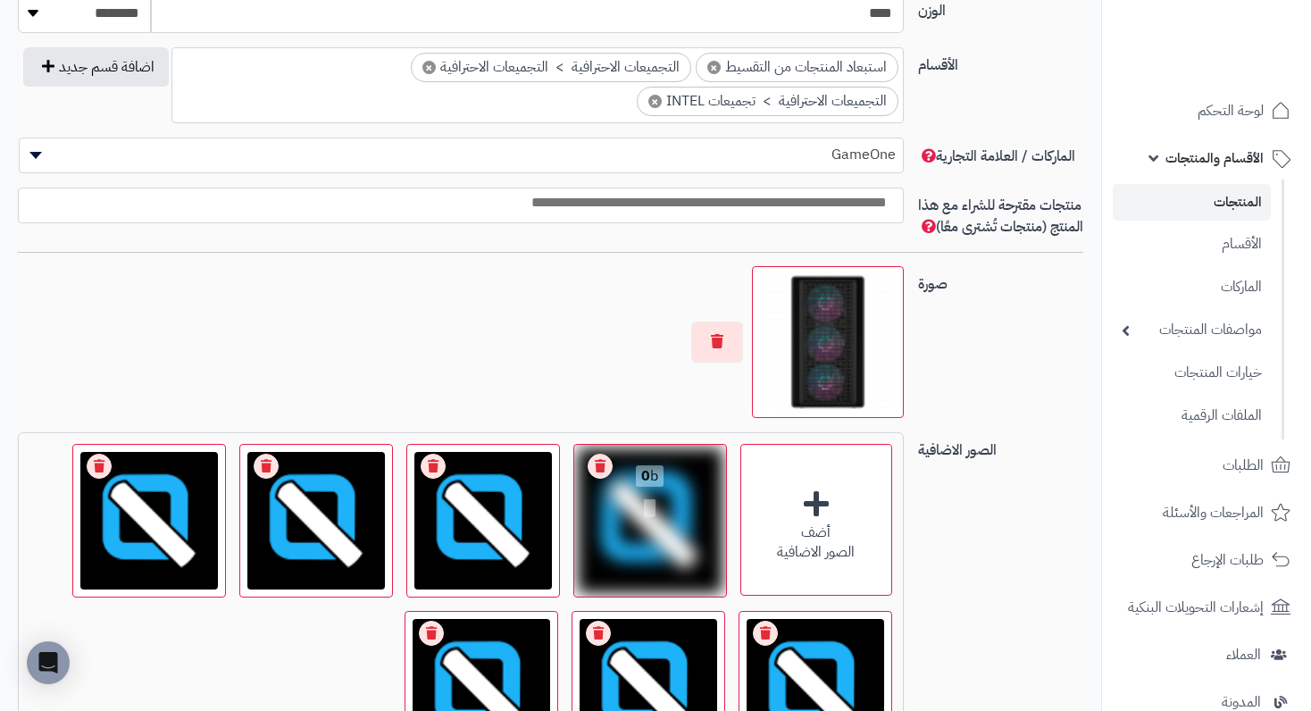
click at [596, 479] on link "Remove file" at bounding box center [600, 466] width 25 height 25
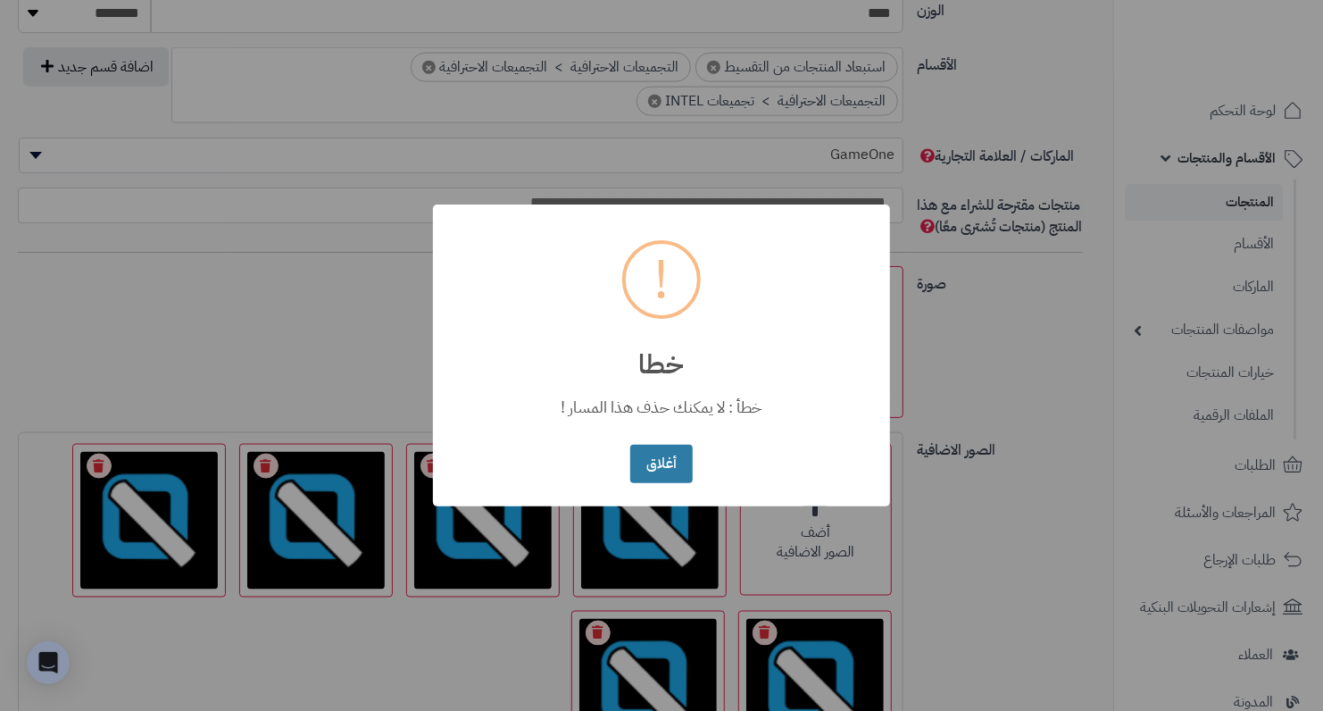
click at [667, 465] on button "أغلاق" at bounding box center [661, 464] width 62 height 38
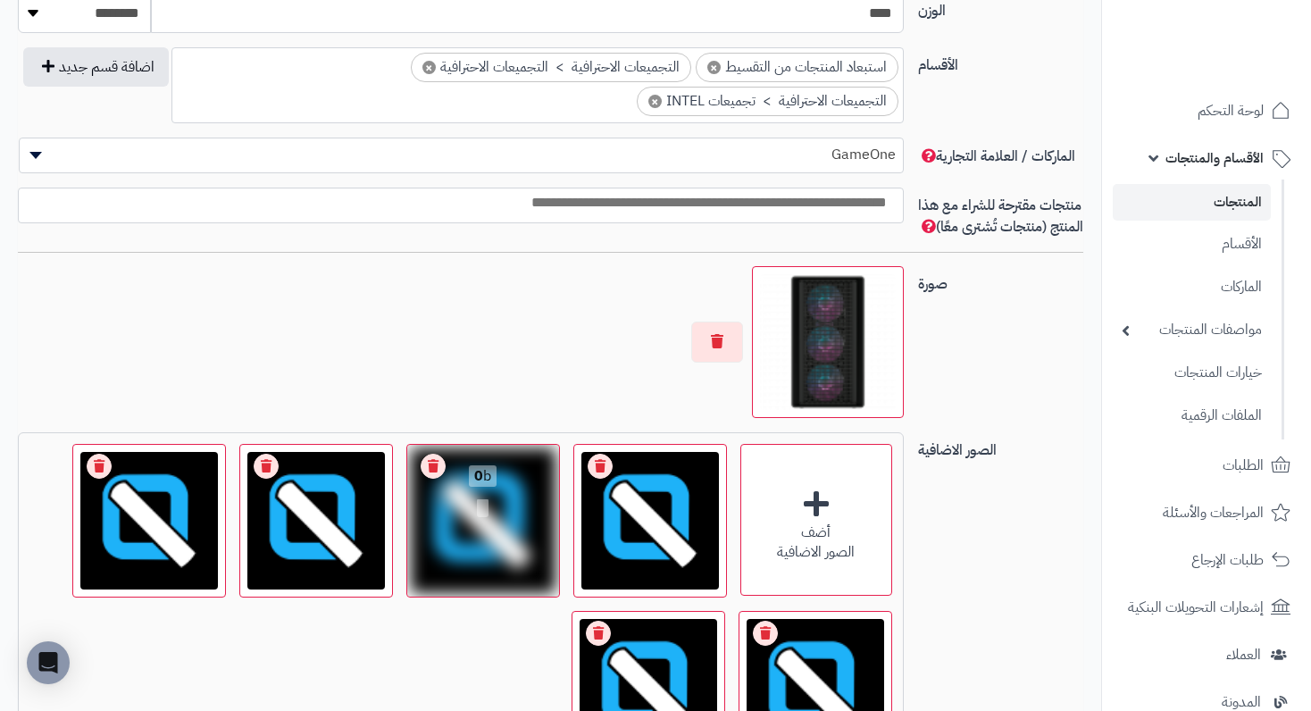
click at [598, 479] on link "Remove file" at bounding box center [600, 466] width 25 height 25
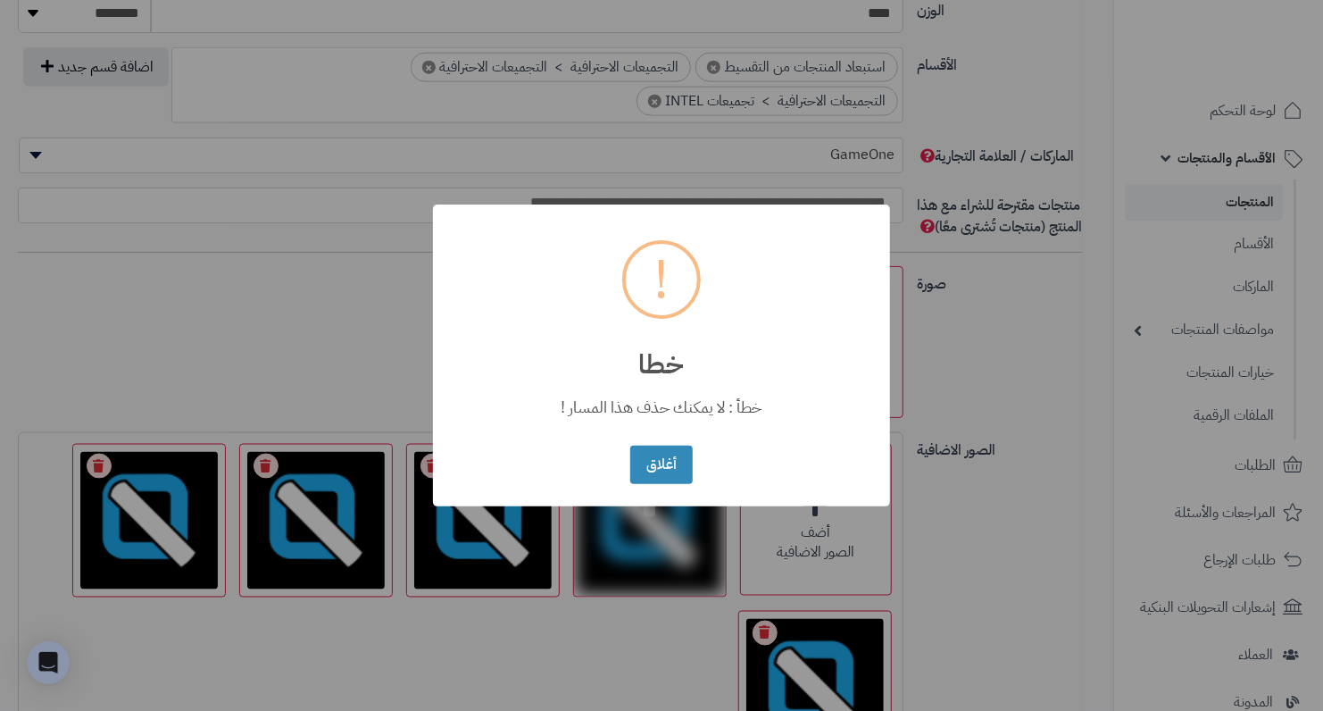
click at [630, 446] on button "أغلاق" at bounding box center [661, 465] width 62 height 38
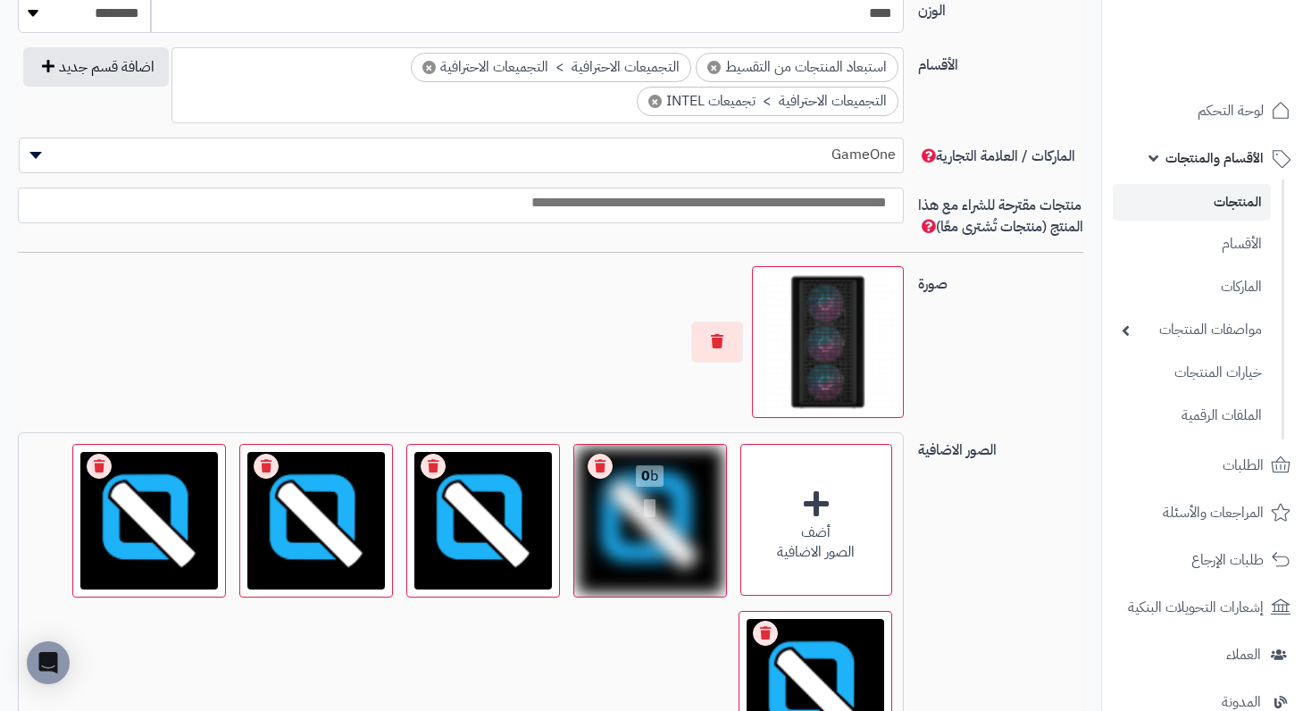
click at [602, 479] on link "Remove file" at bounding box center [600, 466] width 25 height 25
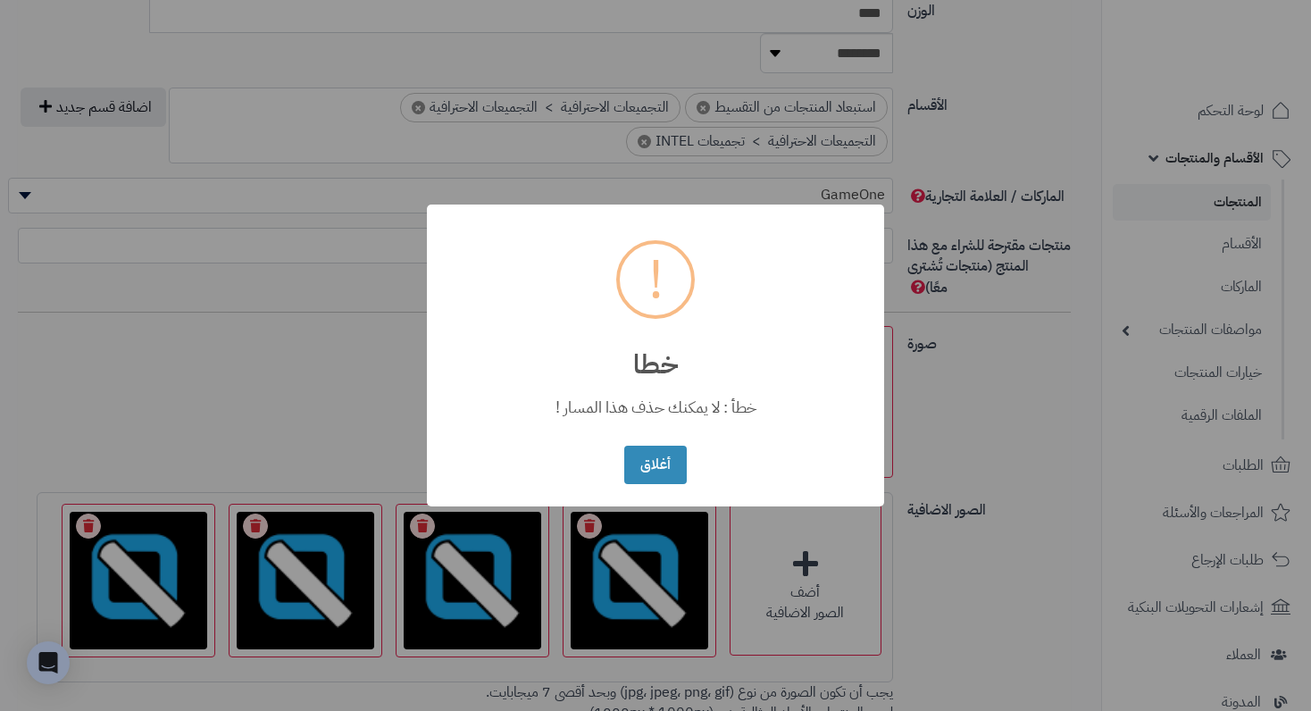
click at [624, 446] on button "أغلاق" at bounding box center [655, 465] width 62 height 38
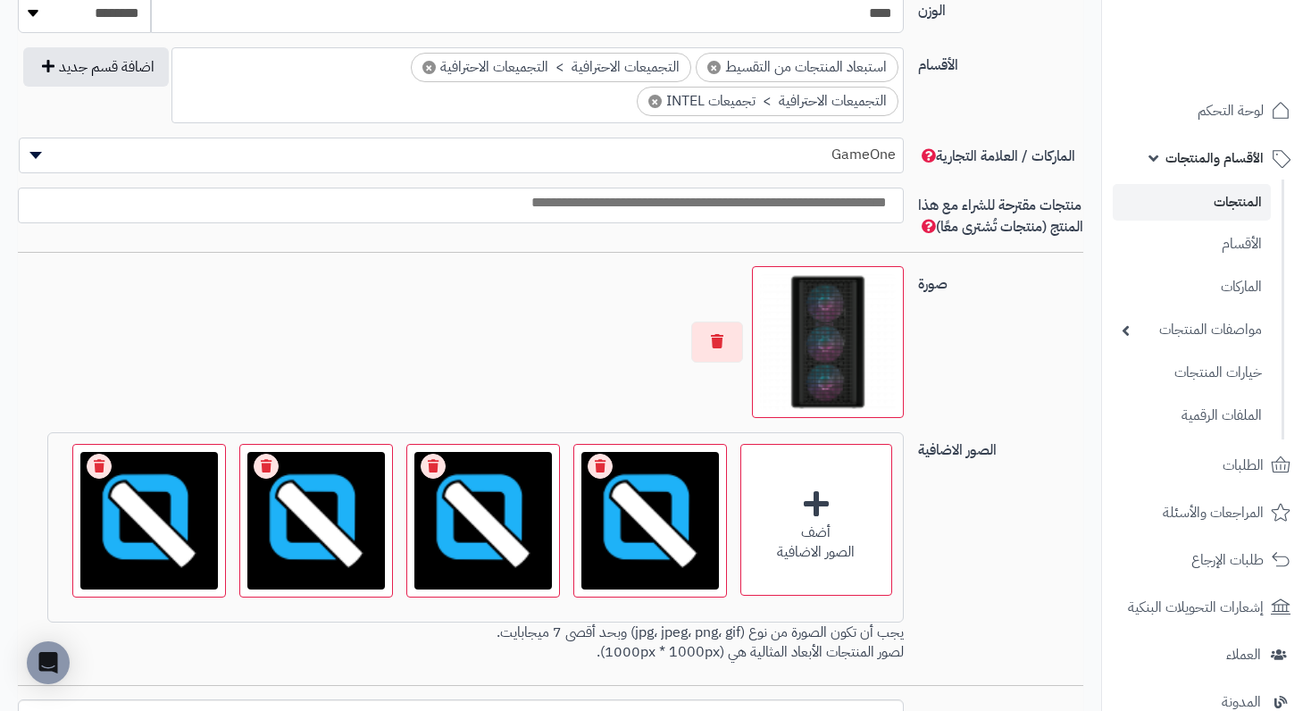
click at [602, 479] on link "Remove file" at bounding box center [600, 466] width 25 height 25
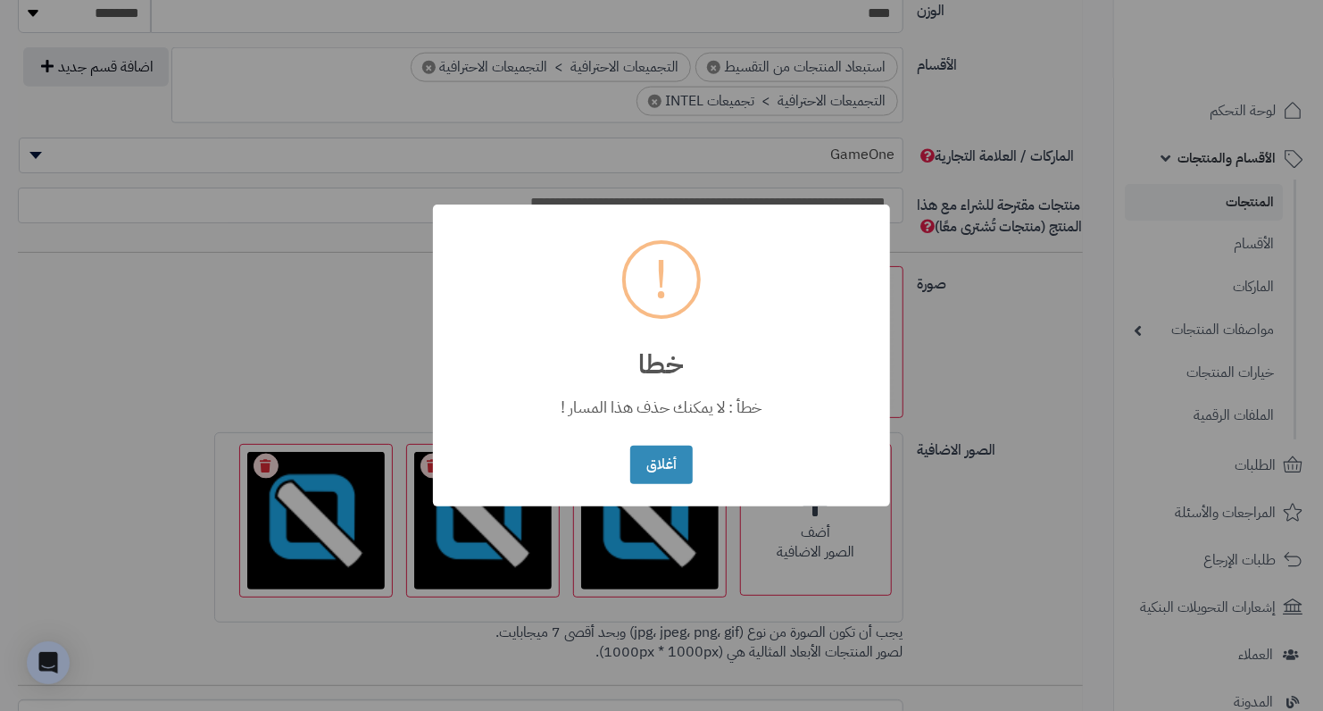
click at [630, 446] on button "أغلاق" at bounding box center [661, 465] width 62 height 38
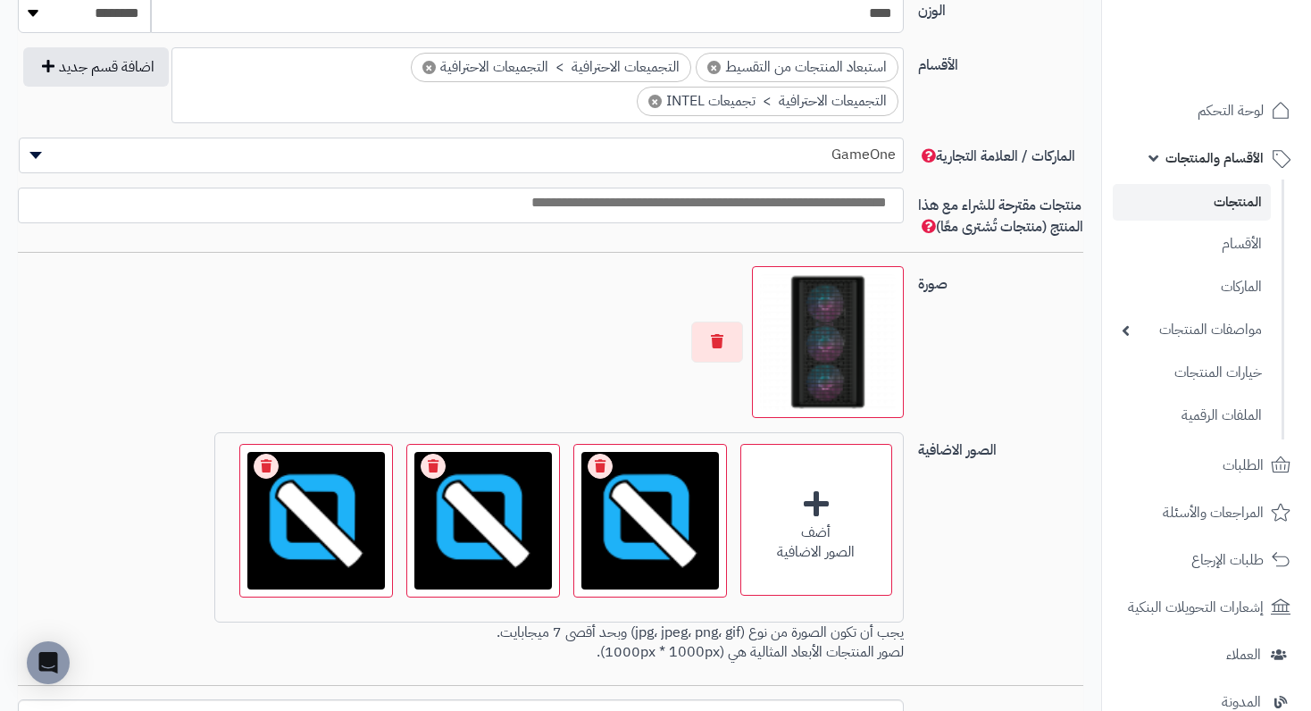
click at [602, 479] on link "Remove file" at bounding box center [600, 466] width 25 height 25
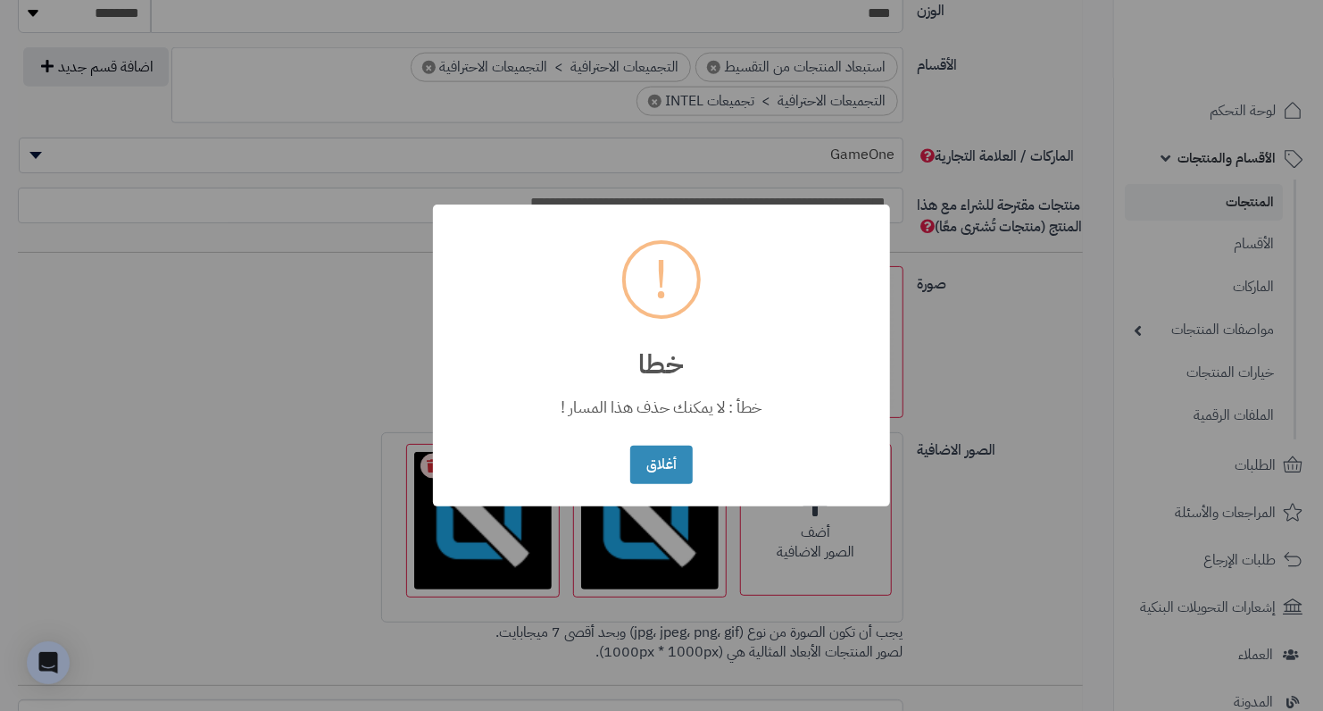
click at [630, 446] on button "أغلاق" at bounding box center [661, 465] width 62 height 38
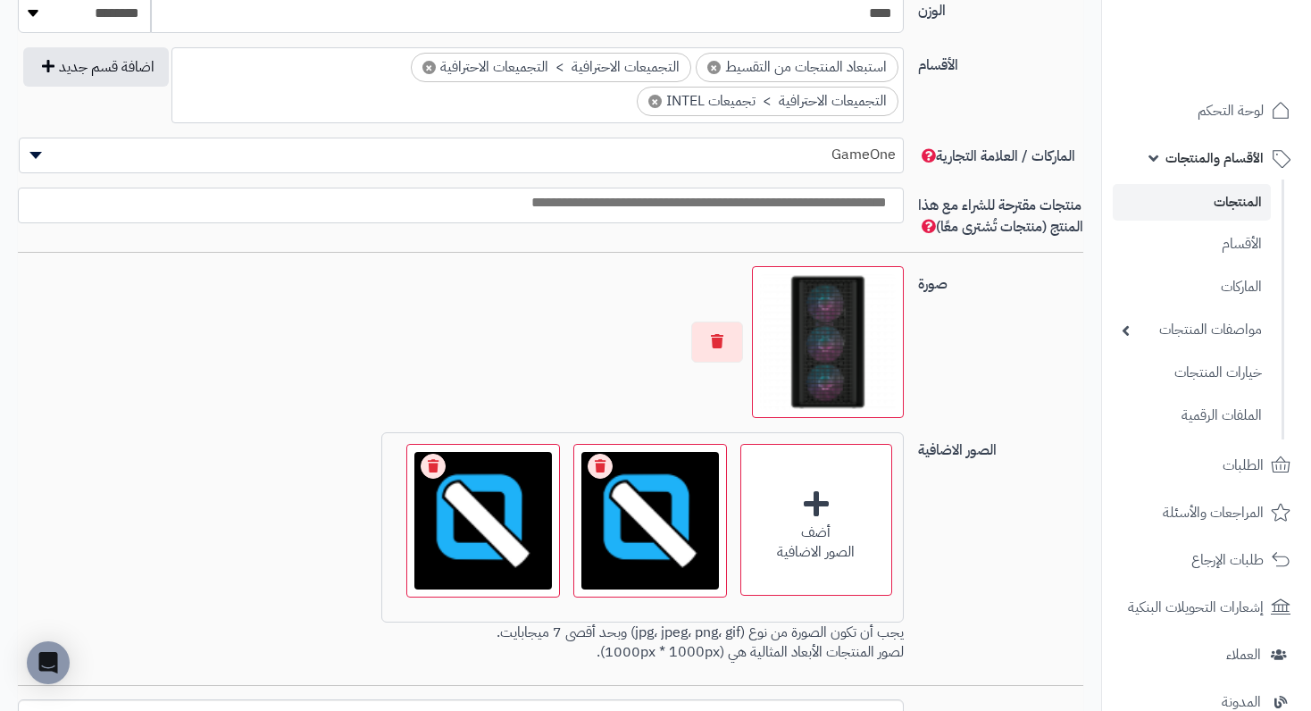
click at [608, 478] on link "Remove file" at bounding box center [600, 466] width 25 height 25
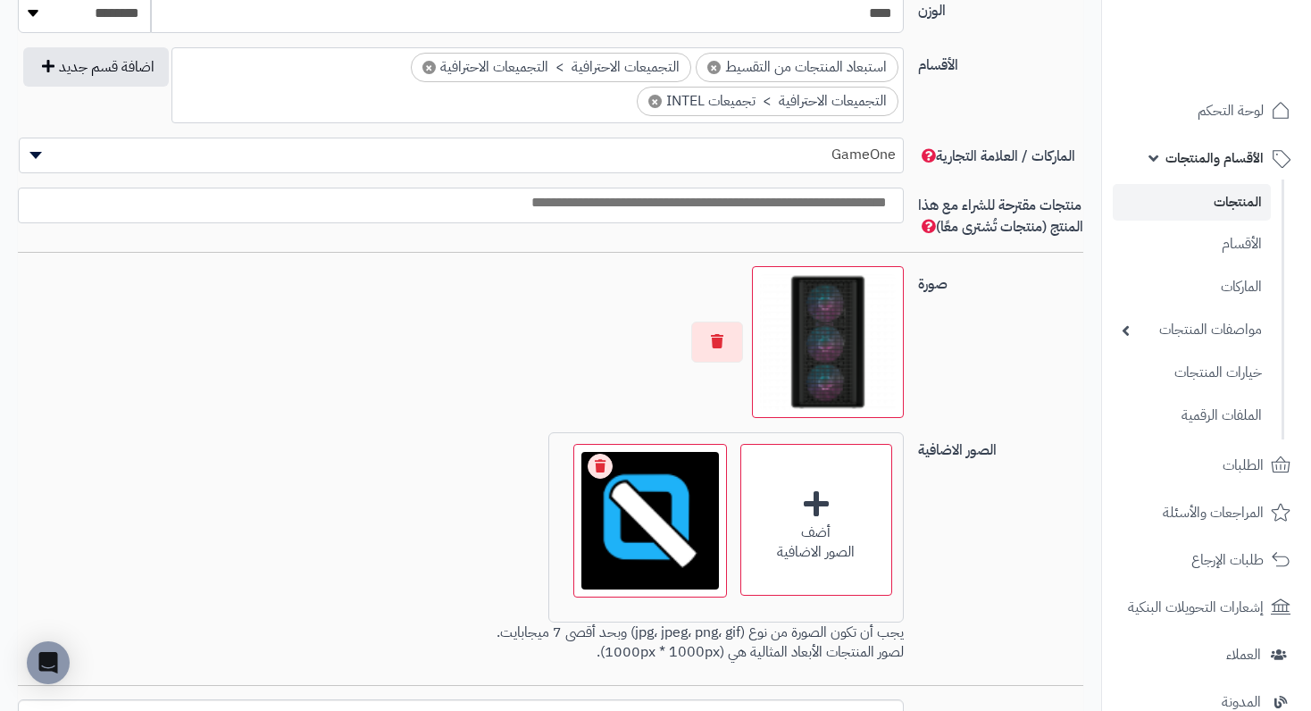
click at [608, 478] on link "Remove file" at bounding box center [600, 466] width 25 height 25
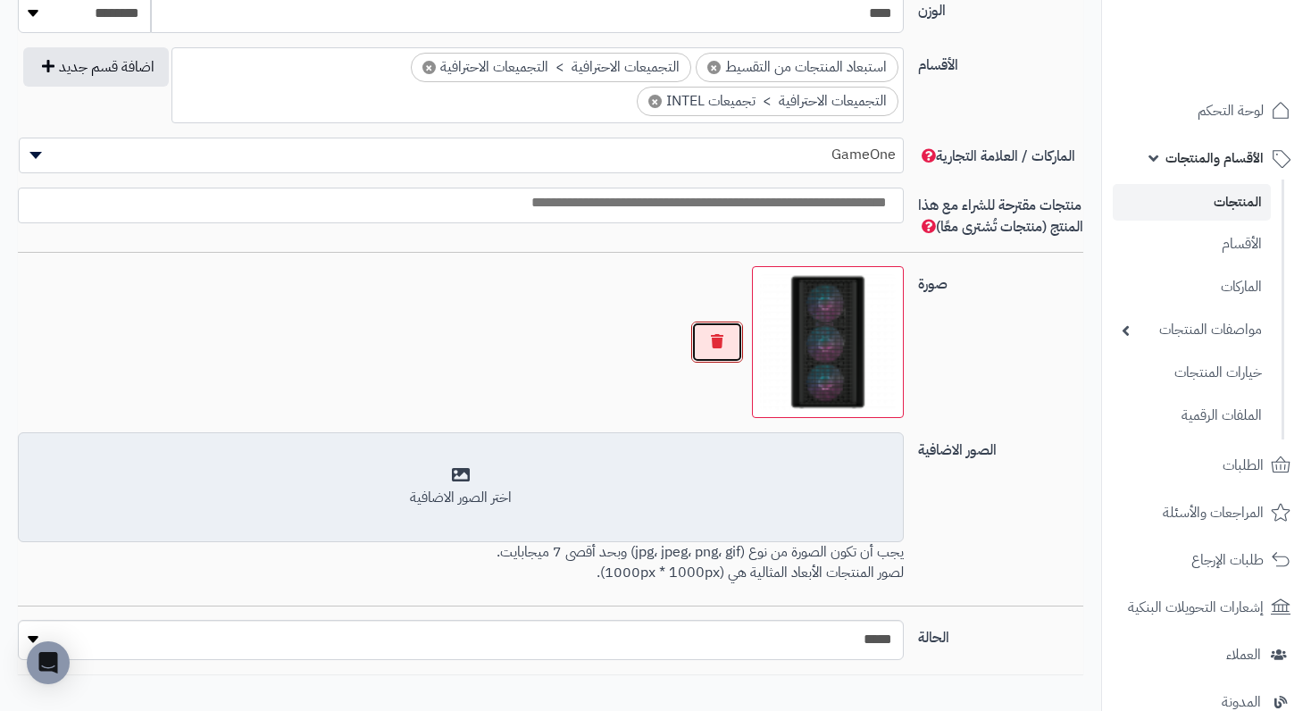
click at [730, 362] on button "button" at bounding box center [717, 341] width 52 height 41
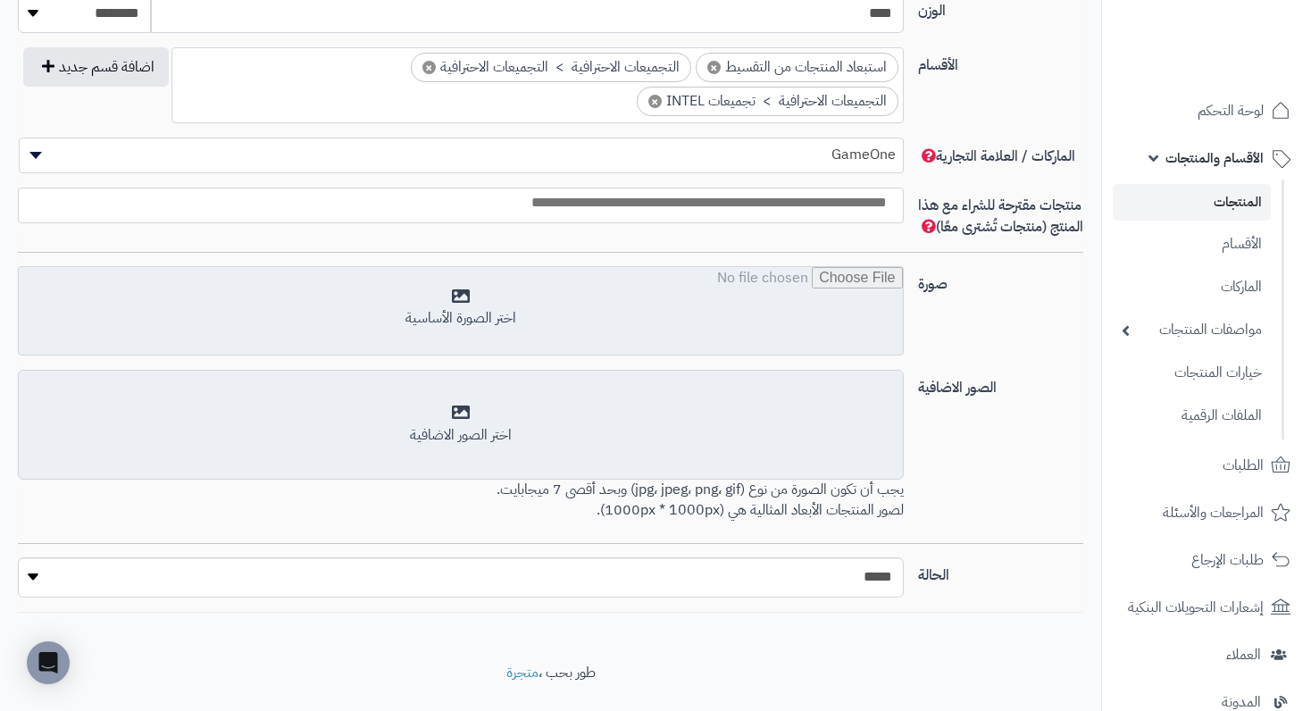
click at [423, 294] on input "file" at bounding box center [460, 311] width 883 height 89
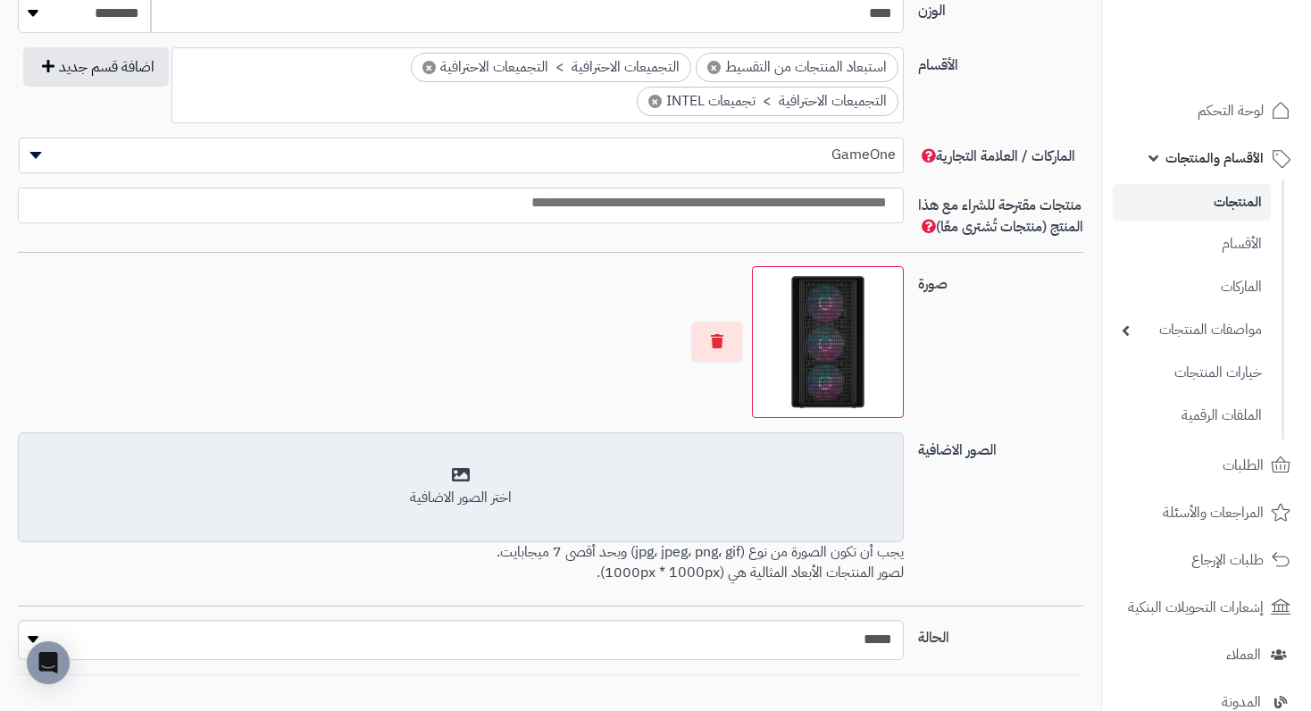
click at [463, 480] on div "أضف الصور الاضافية اختر الصور الاضافية" at bounding box center [460, 487] width 885 height 111
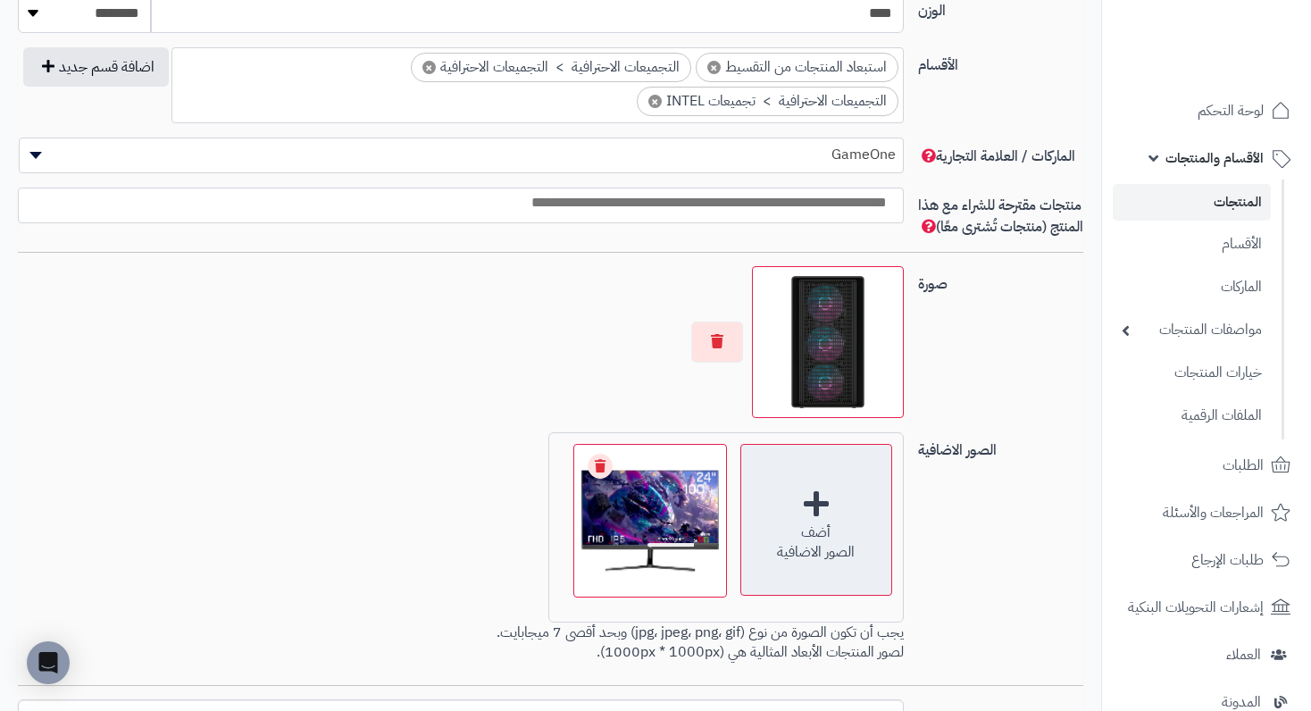
click at [789, 513] on div "أضف الصور الاضافية" at bounding box center [816, 520] width 152 height 152
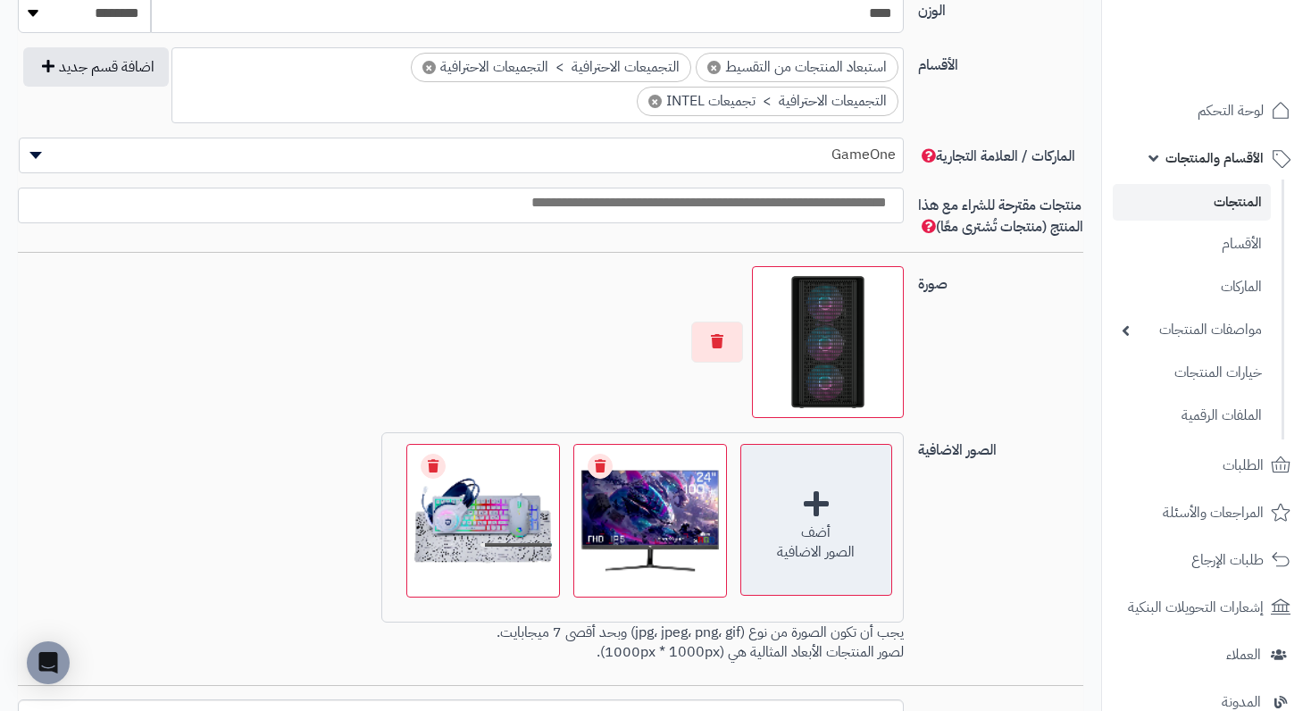
click at [746, 543] on div "أضف" at bounding box center [816, 532] width 150 height 21
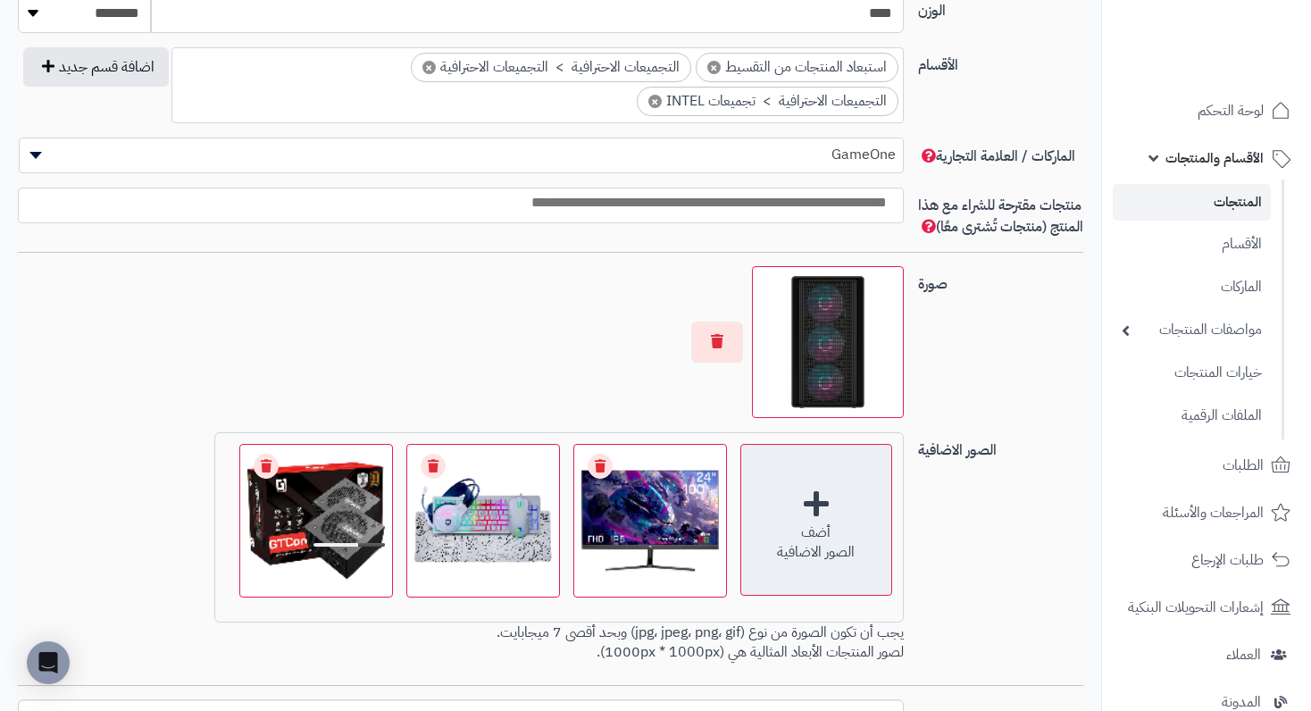
click at [804, 543] on div "أضف" at bounding box center [816, 532] width 150 height 21
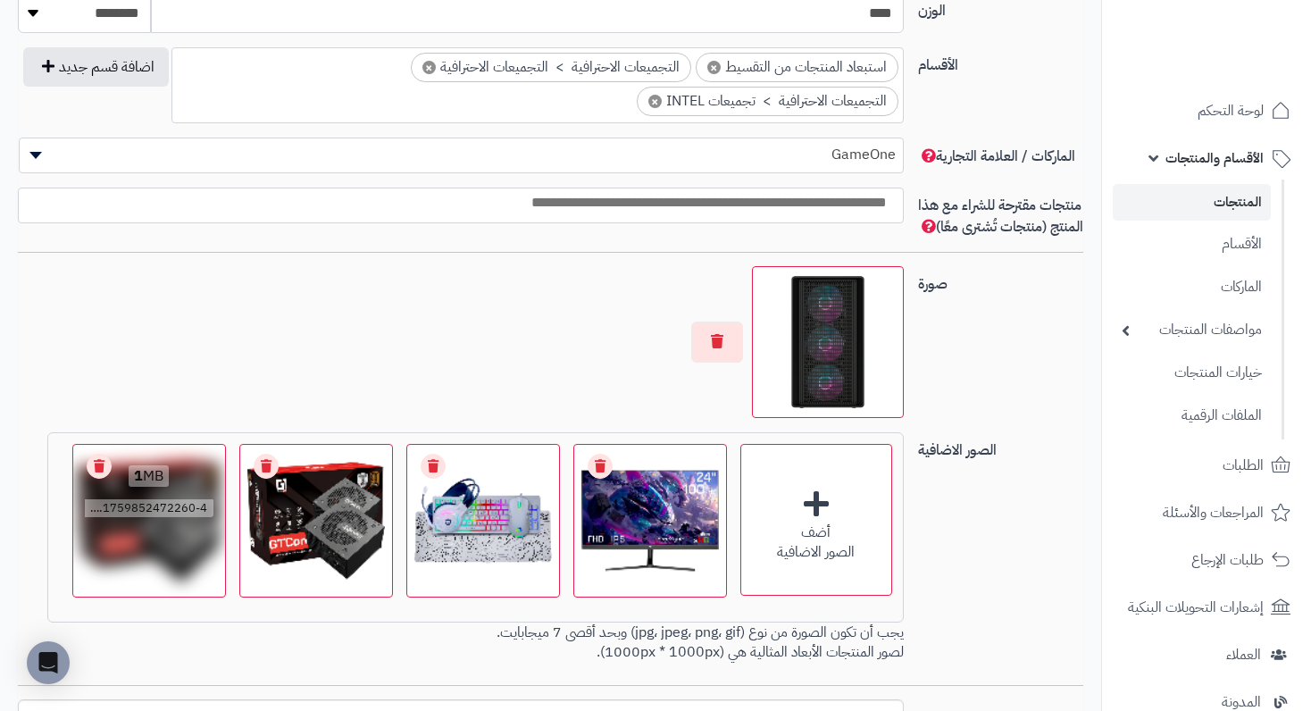
click at [94, 479] on link "Remove file" at bounding box center [99, 466] width 25 height 25
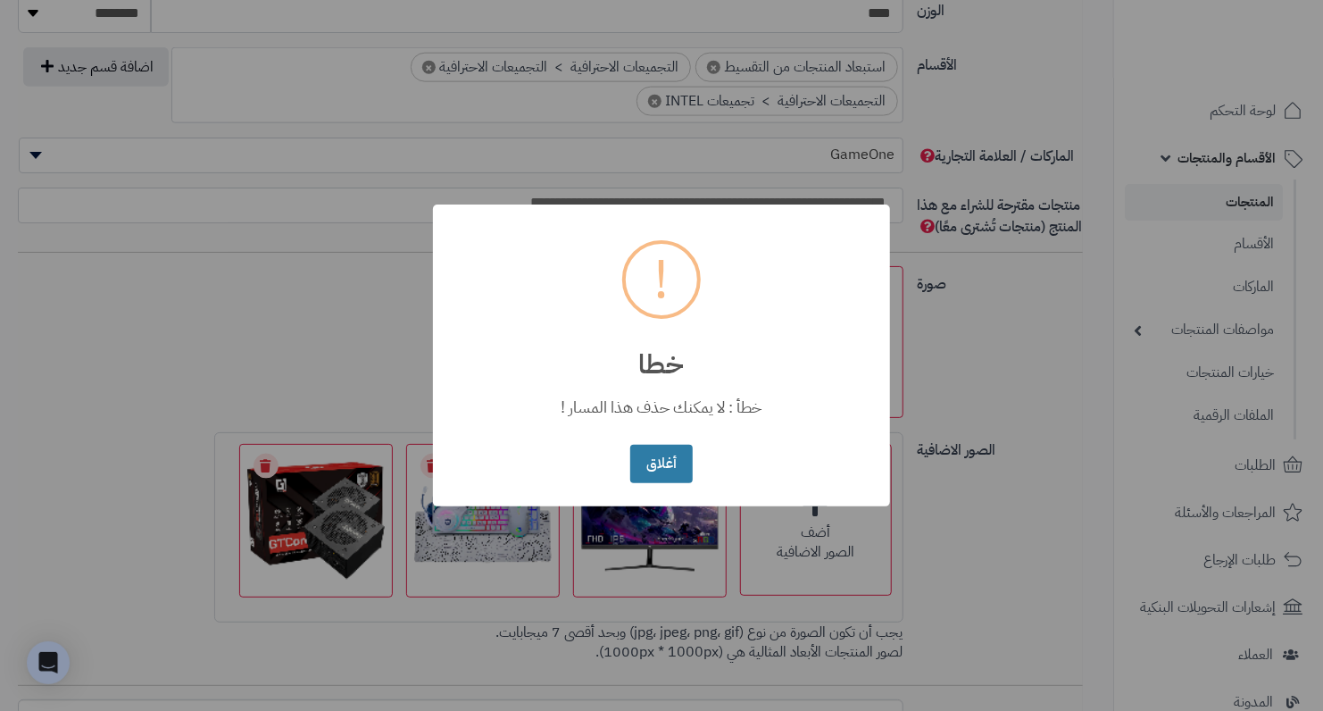
click at [683, 472] on button "أغلاق" at bounding box center [661, 464] width 62 height 38
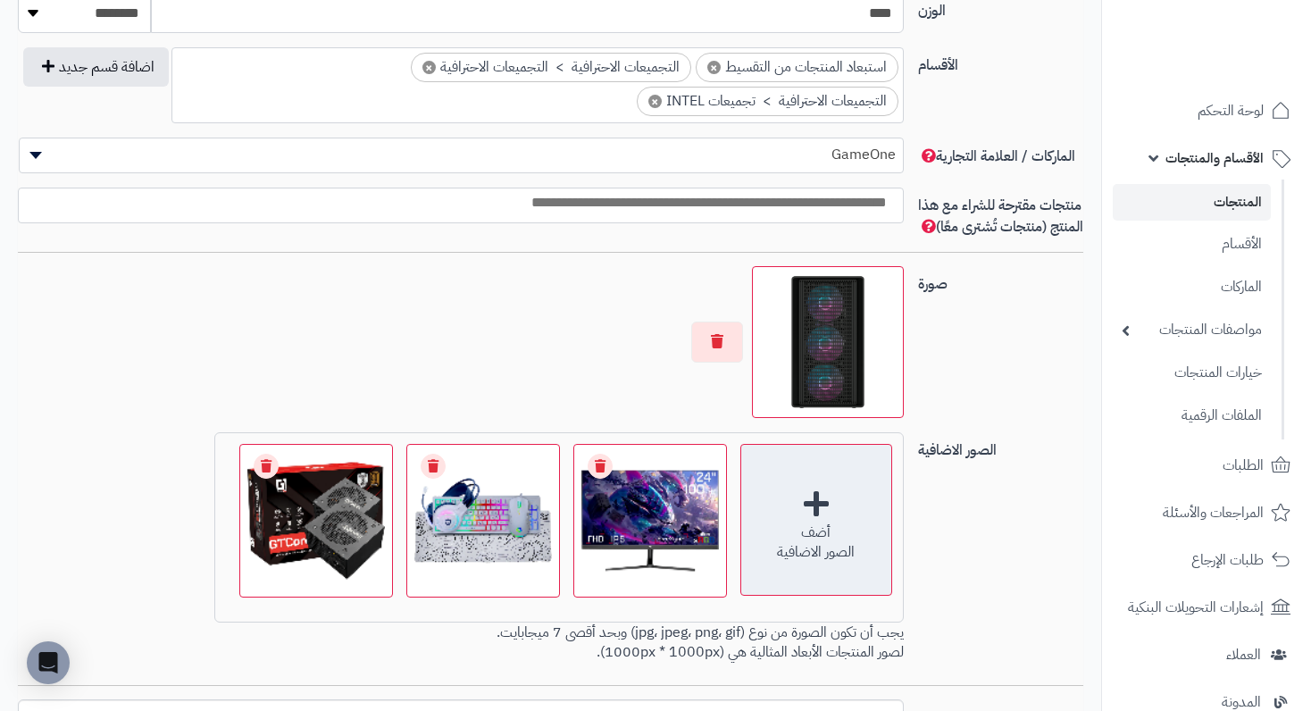
click at [822, 543] on div "أضف" at bounding box center [816, 532] width 150 height 21
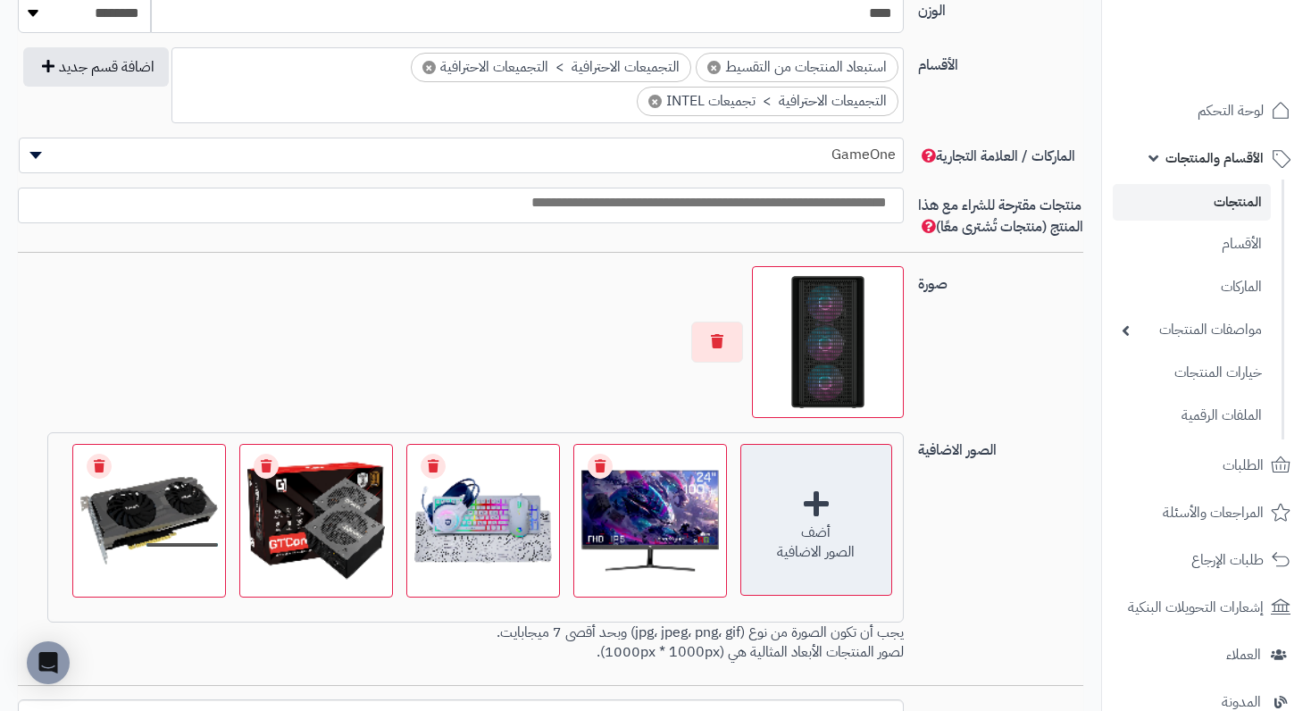
click at [840, 562] on div "الصور الاضافية" at bounding box center [816, 552] width 150 height 21
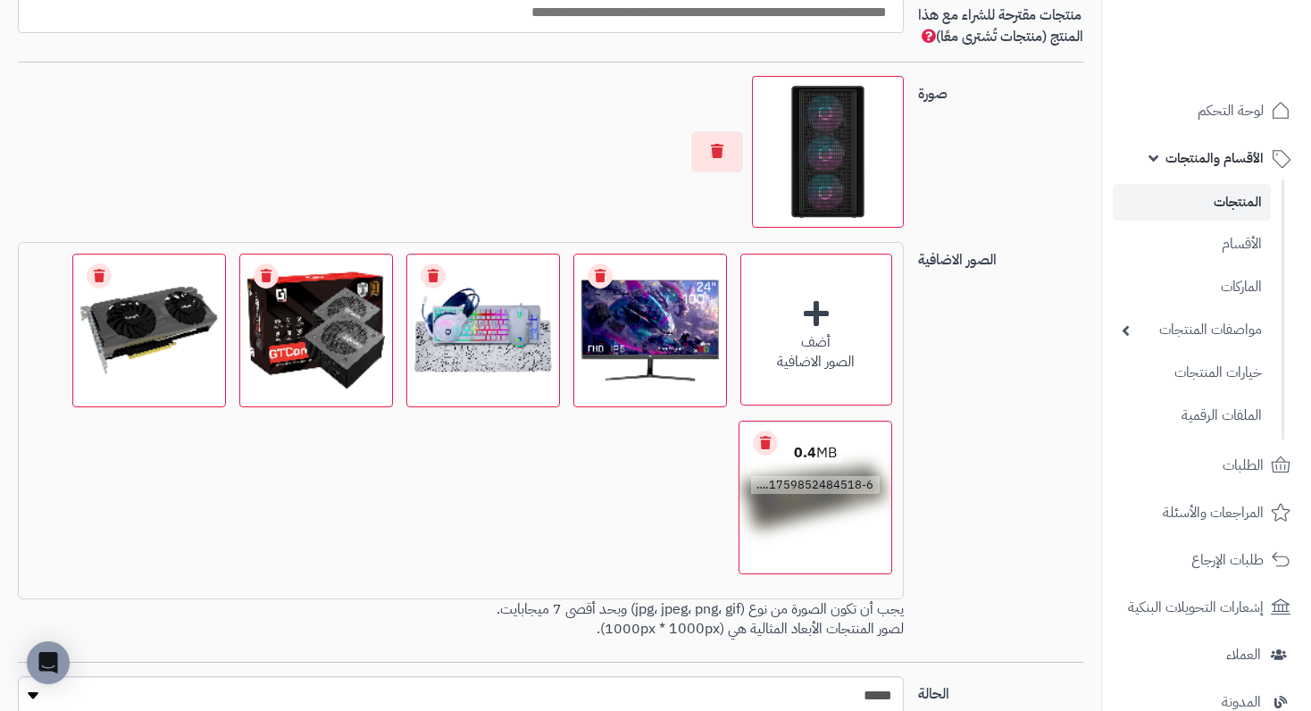
scroll to position [1340, 0]
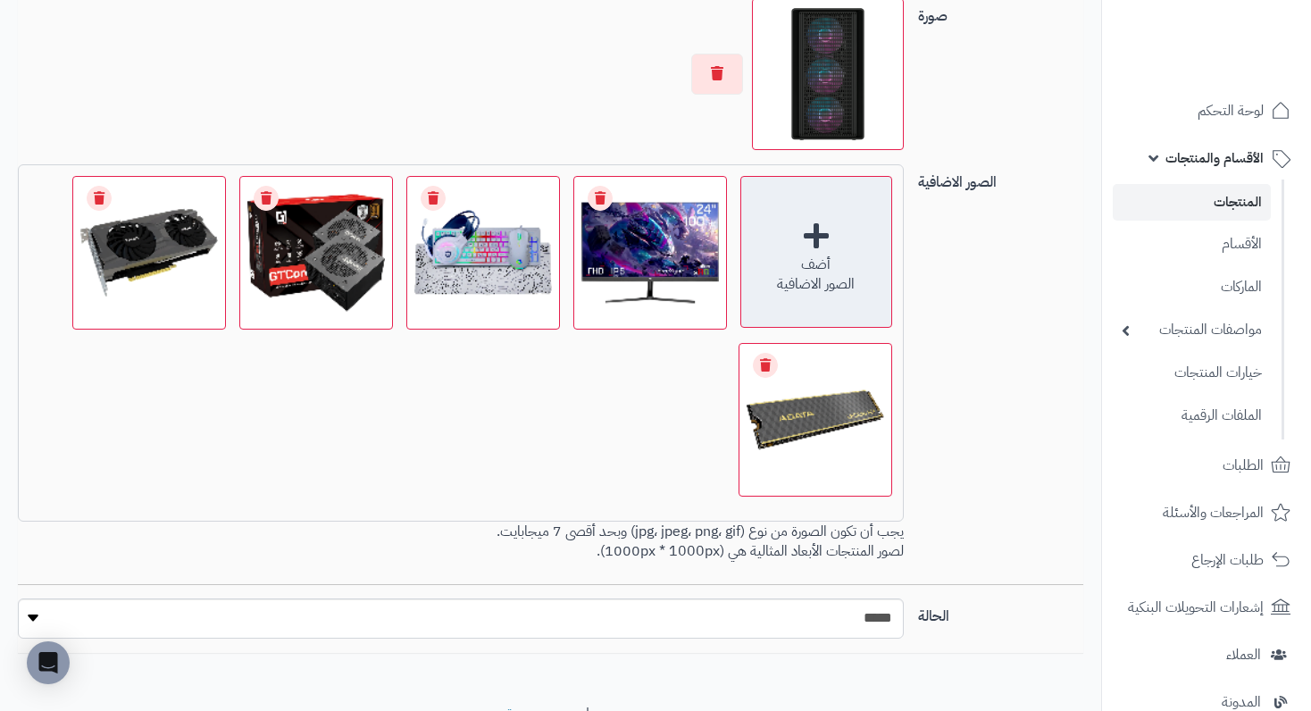
click at [814, 269] on div "أضف" at bounding box center [816, 265] width 150 height 21
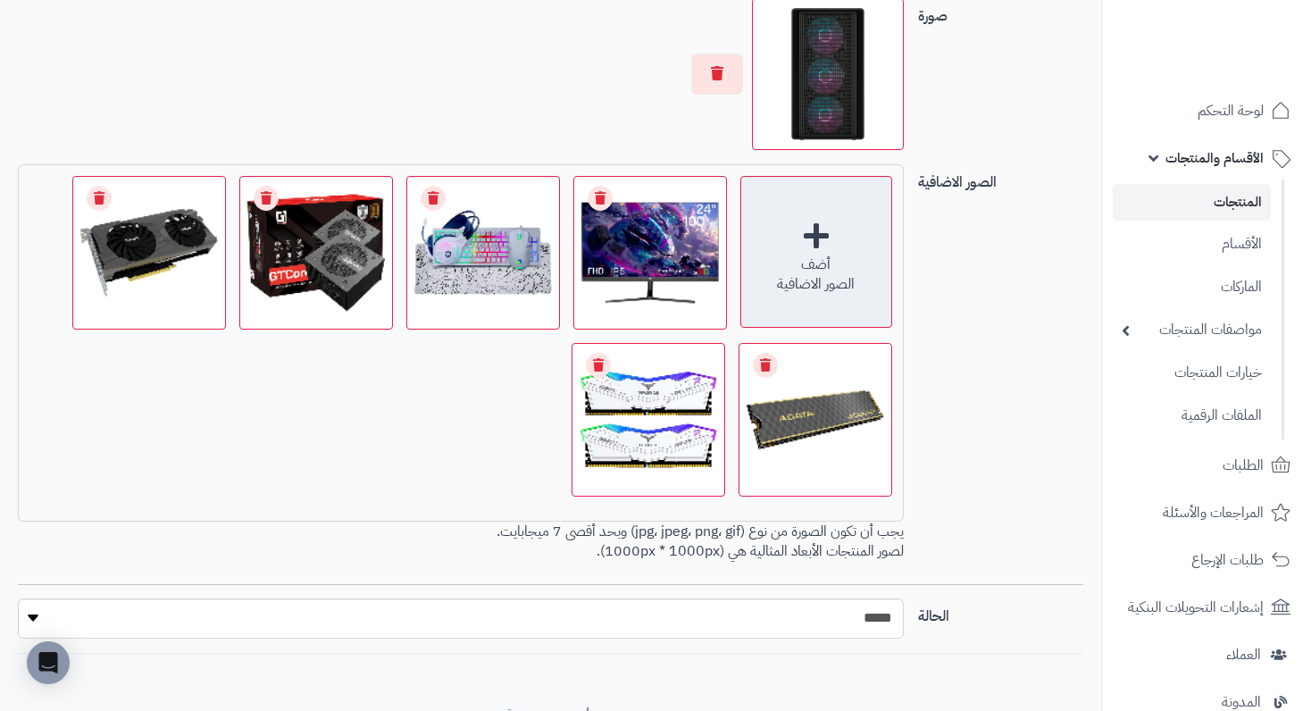
click at [775, 275] on div "أضف" at bounding box center [816, 265] width 150 height 21
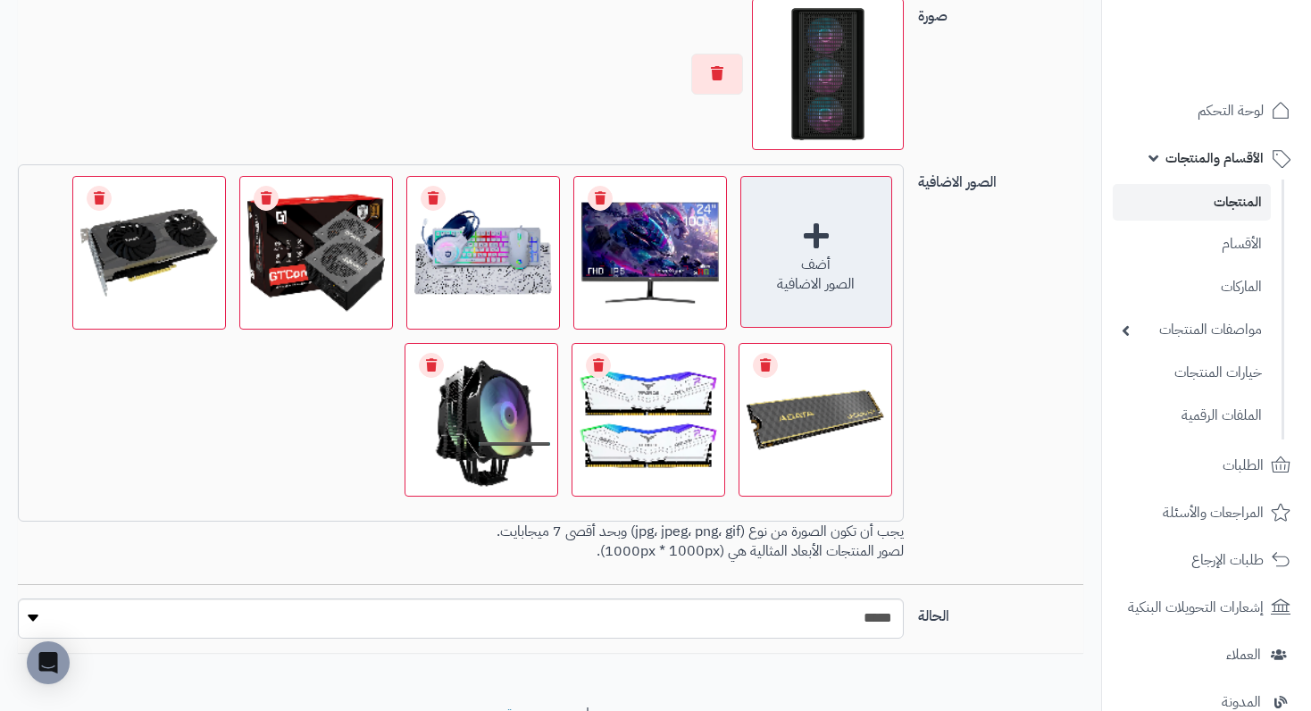
click at [783, 291] on div "الصور الاضافية" at bounding box center [816, 284] width 150 height 21
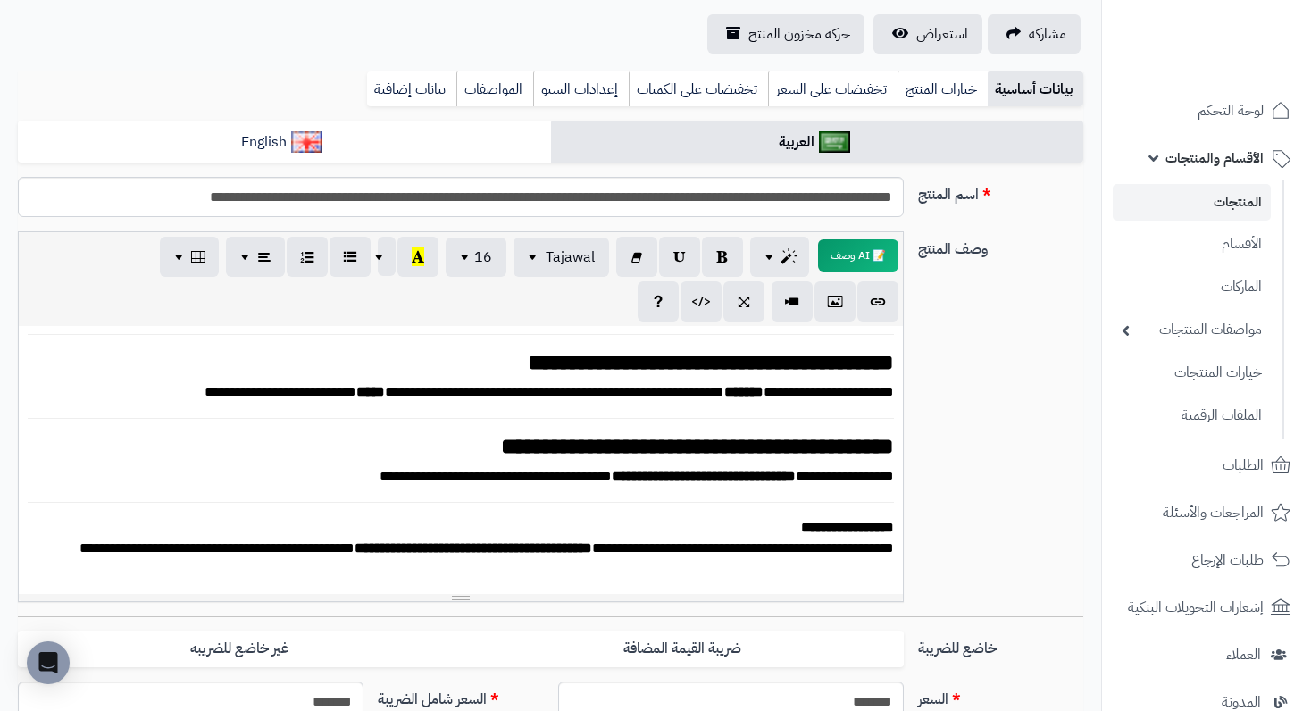
scroll to position [0, 0]
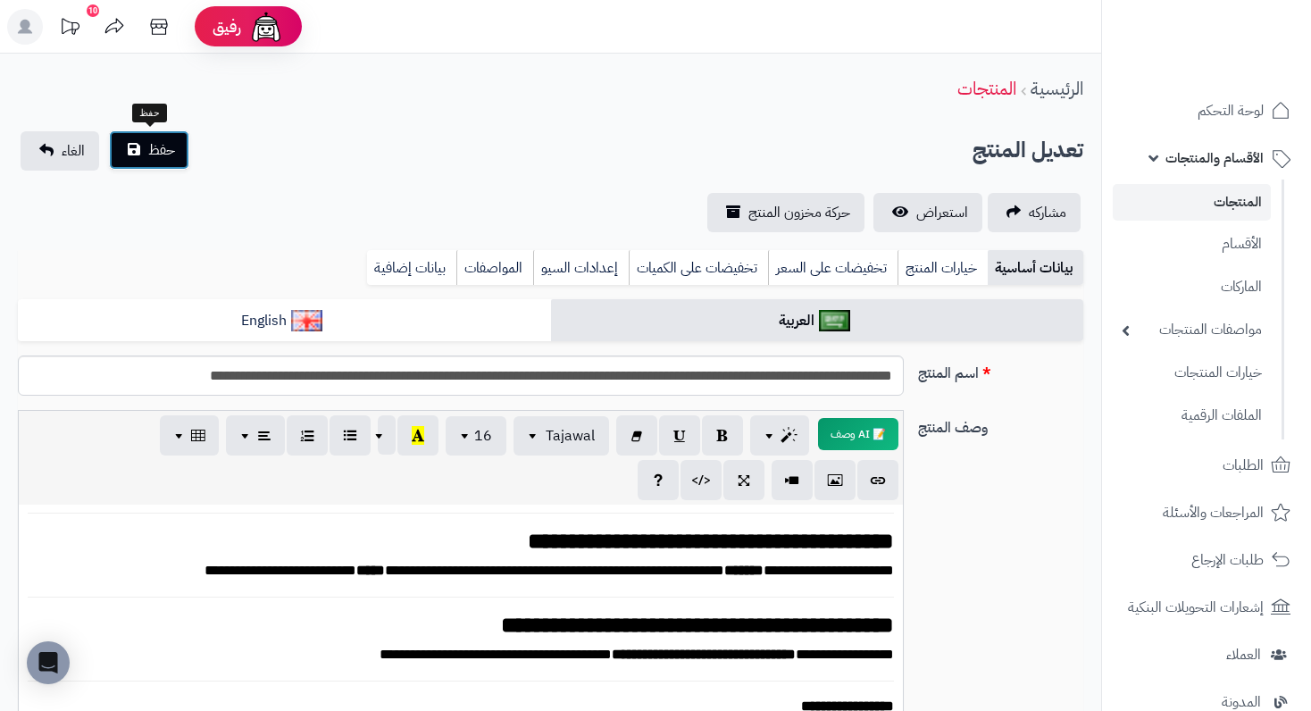
click at [157, 147] on span "حفظ" at bounding box center [161, 149] width 27 height 21
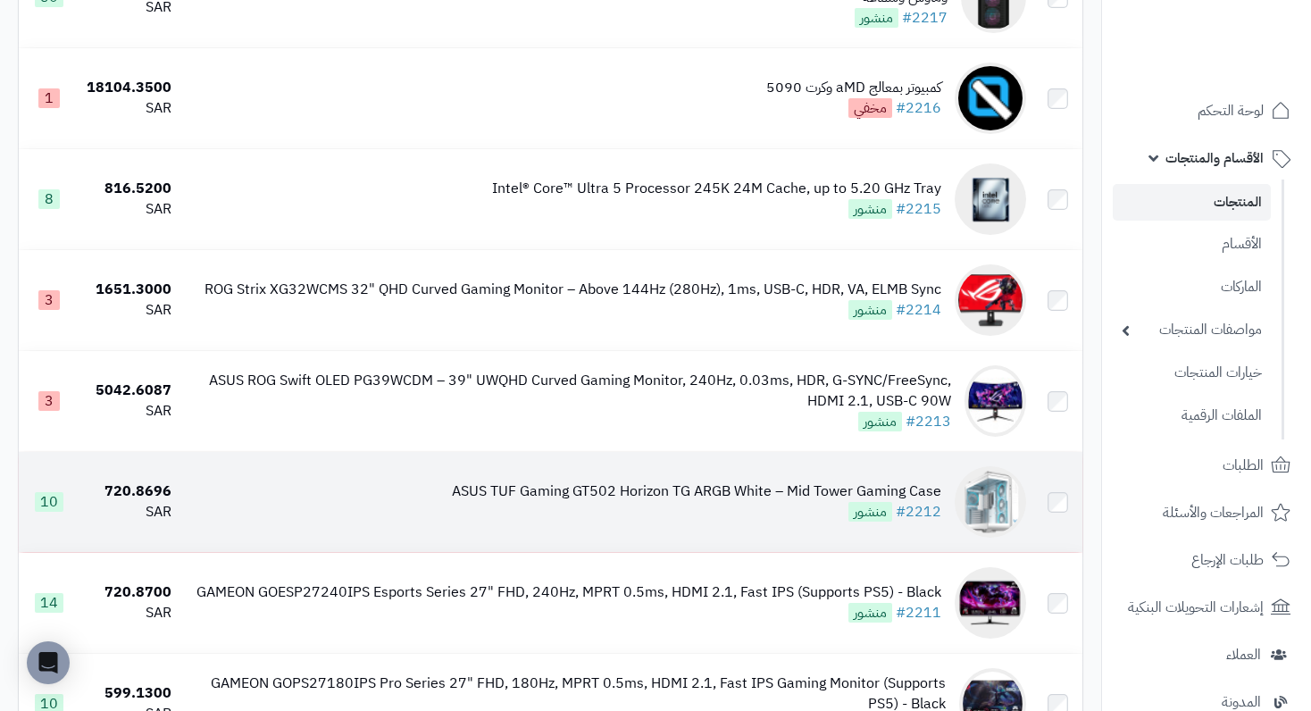
scroll to position [179, 0]
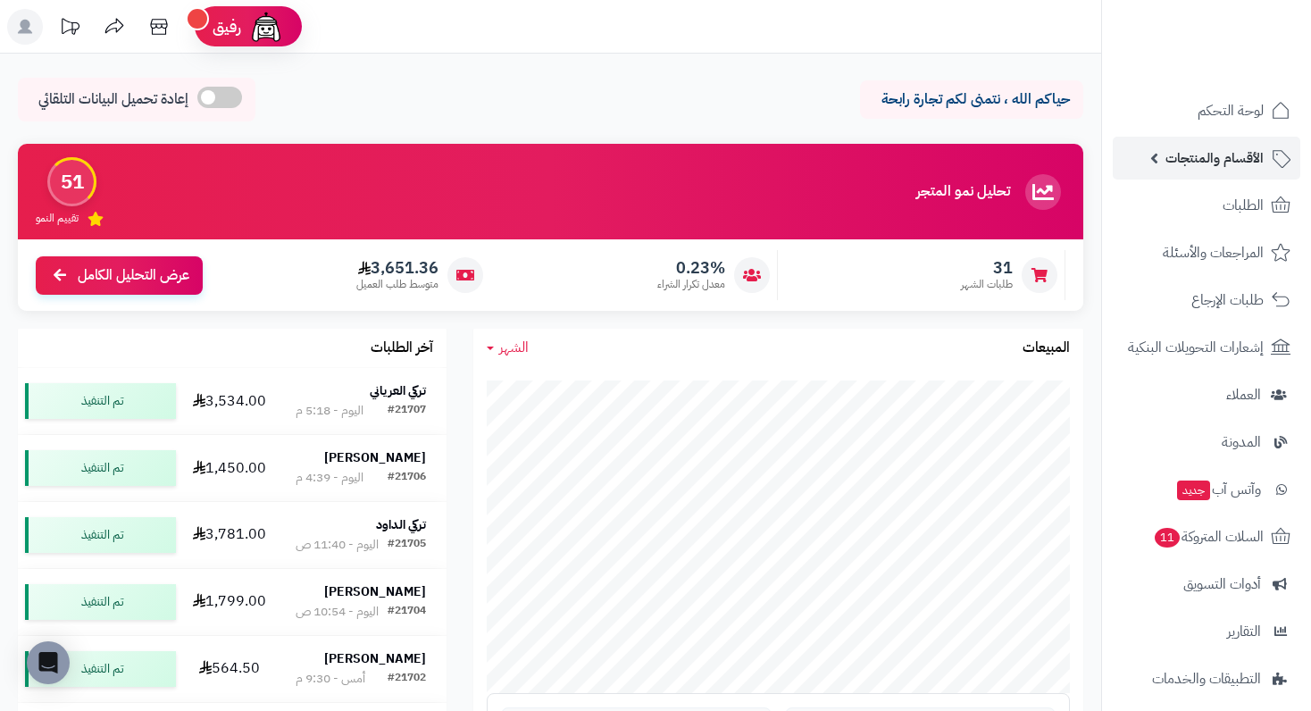
click at [1228, 152] on span "الأقسام والمنتجات" at bounding box center [1214, 158] width 98 height 25
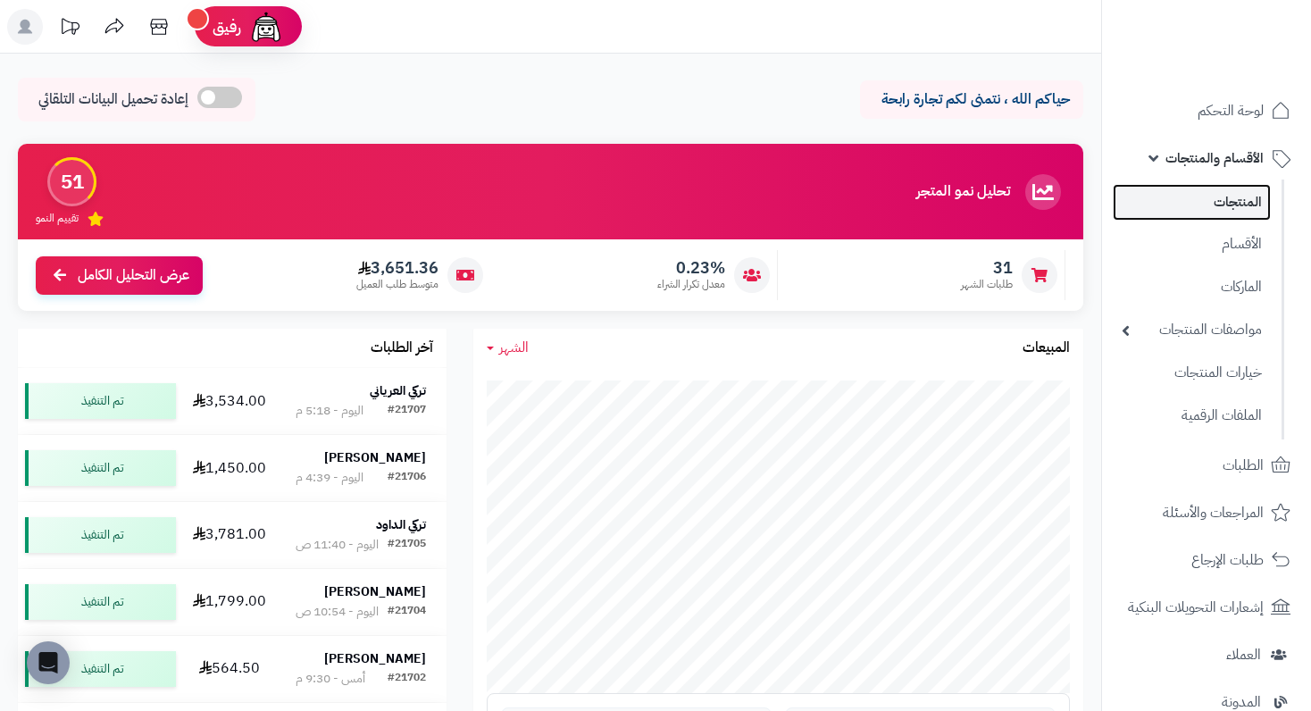
click at [1228, 199] on link "المنتجات" at bounding box center [1192, 202] width 158 height 37
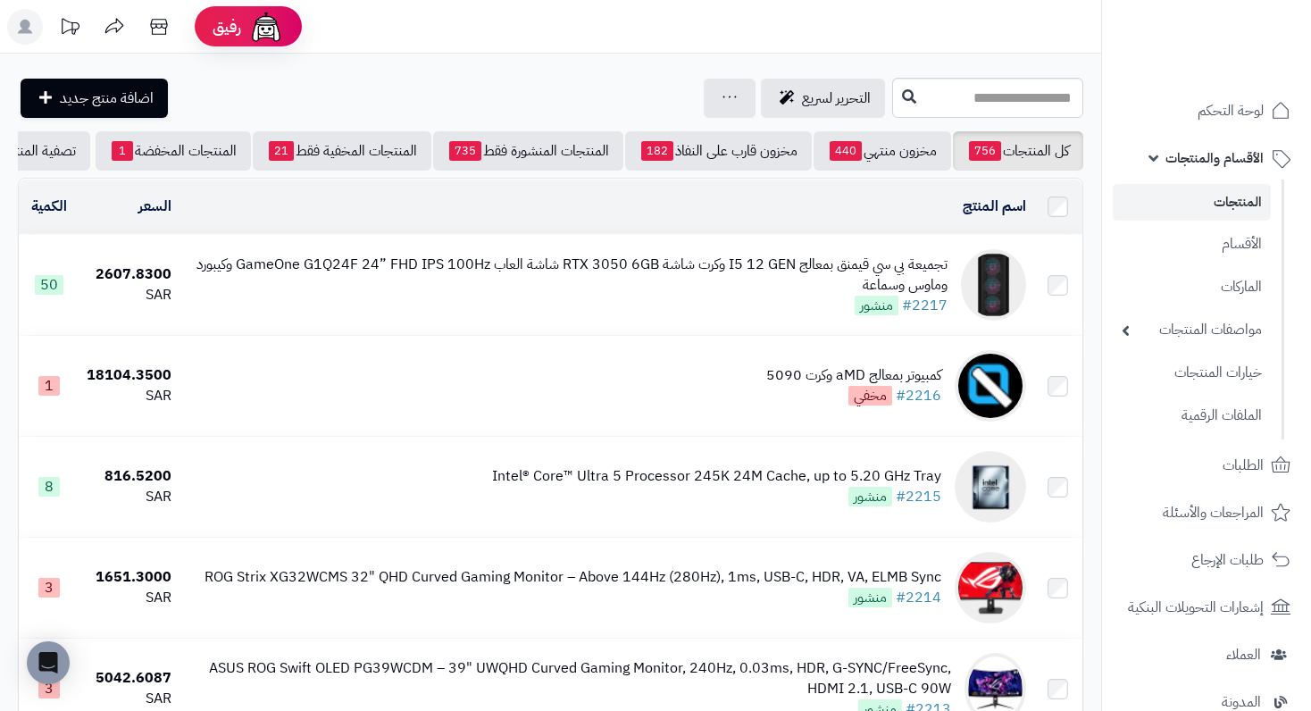
click at [629, 273] on div "تجميعة بي سي قيمنق بمعالج I5 12 GEN وكرت شاشة RTX 3050 6GB شاشة العاب GameOne G…" at bounding box center [567, 275] width 762 height 41
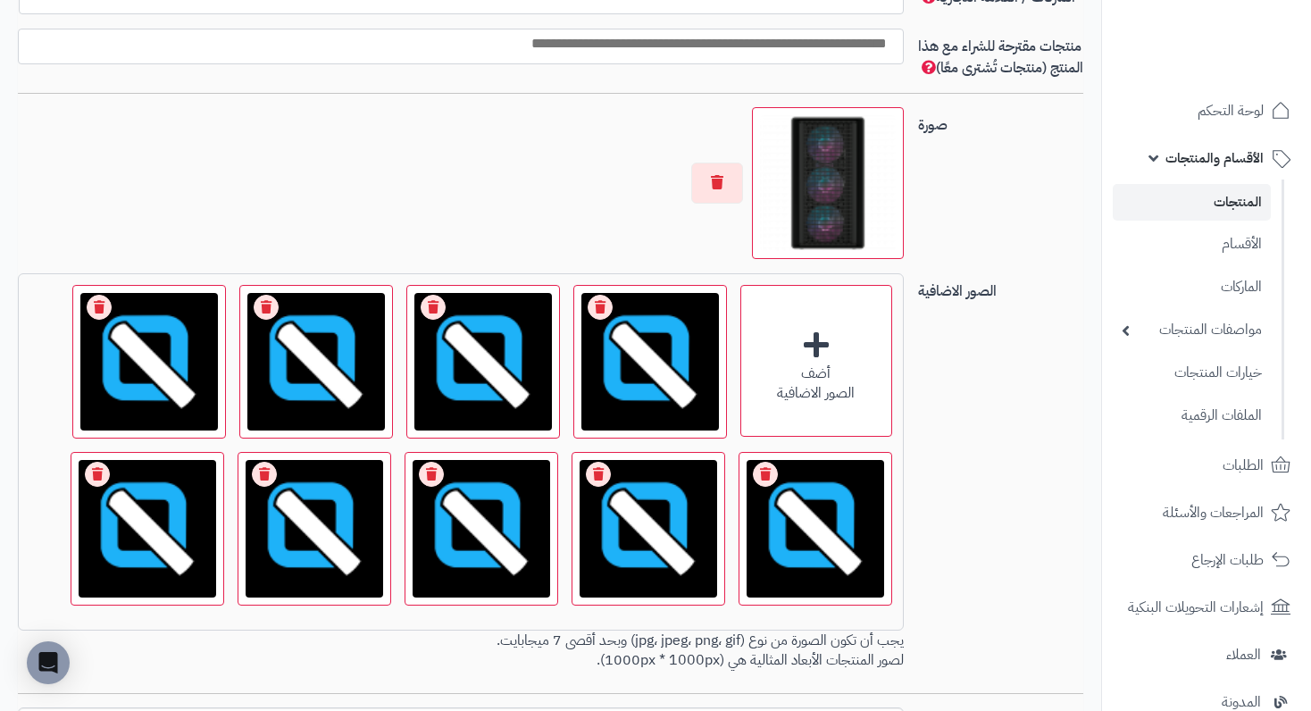
scroll to position [1340, 0]
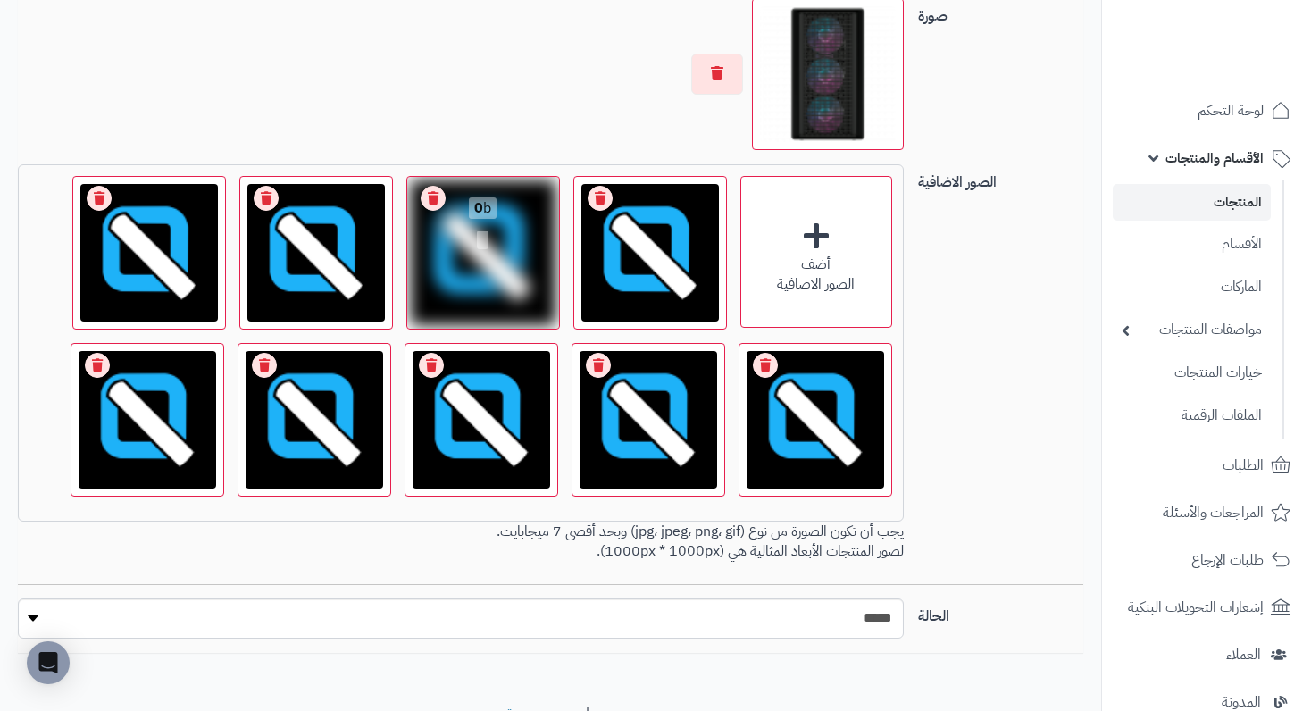
click at [597, 211] on link "Remove file" at bounding box center [600, 198] width 25 height 25
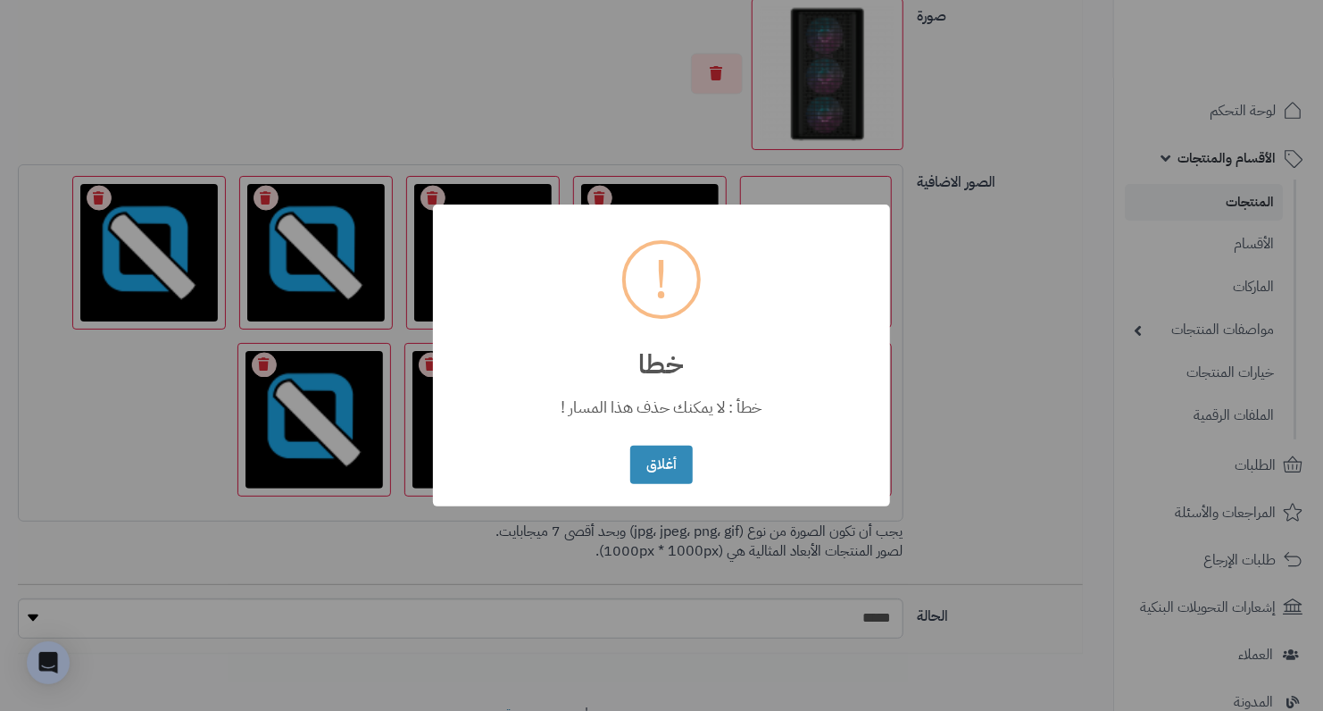
click at [677, 483] on div "أغلاق No Cancel" at bounding box center [661, 464] width 71 height 47
click at [633, 459] on button "أغلاق" at bounding box center [661, 464] width 62 height 38
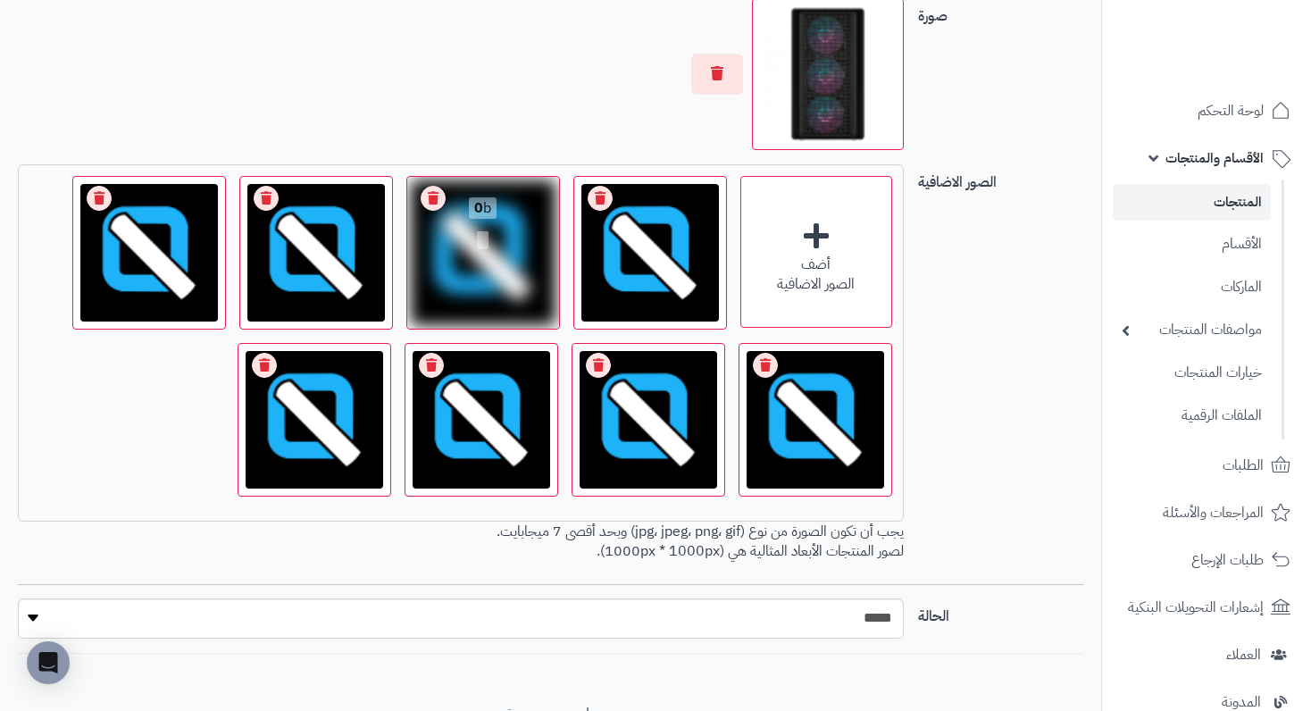
click at [596, 211] on link "Remove file" at bounding box center [600, 198] width 25 height 25
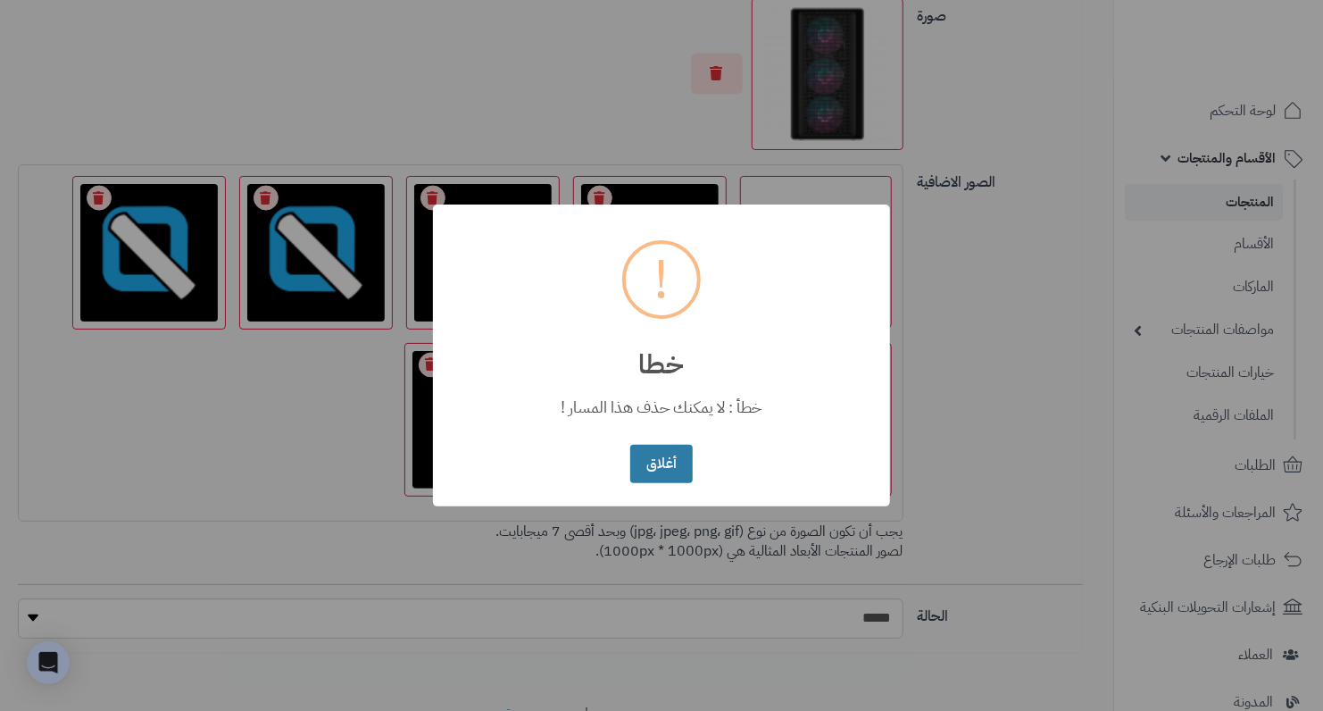
click at [666, 452] on button "أغلاق" at bounding box center [661, 464] width 62 height 38
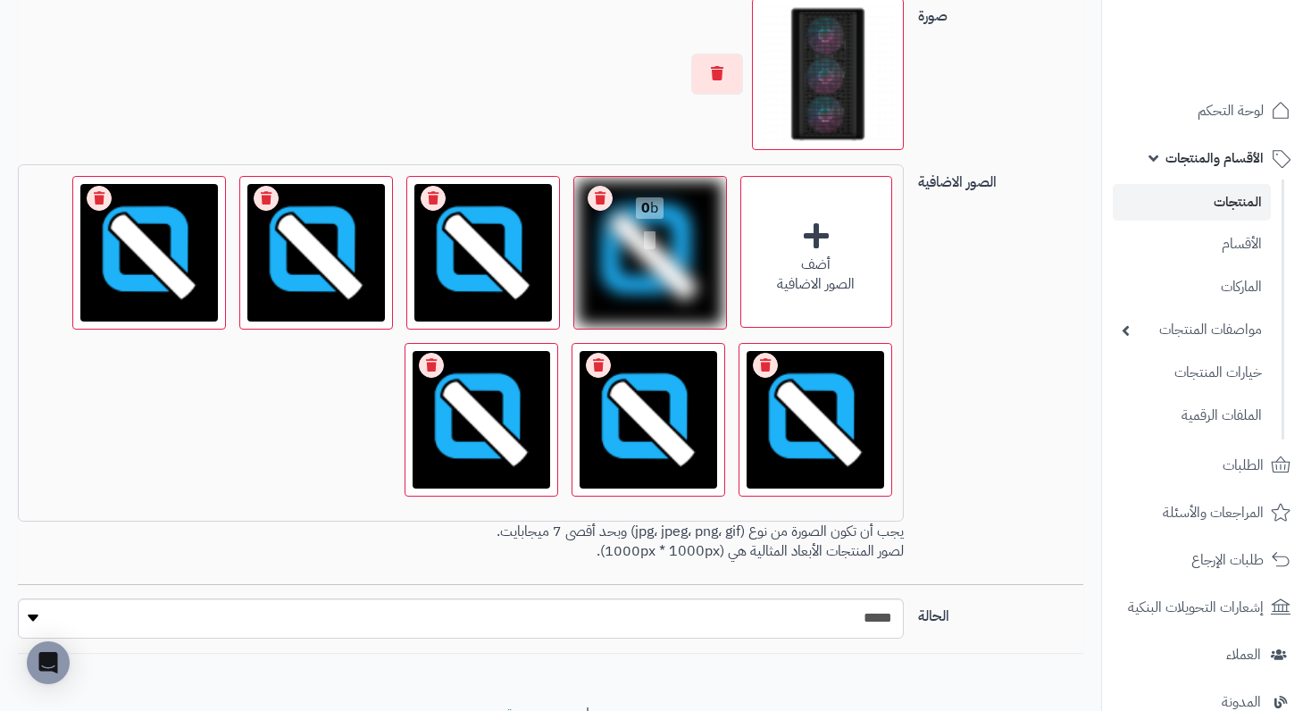
click at [592, 211] on link "Remove file" at bounding box center [600, 198] width 25 height 25
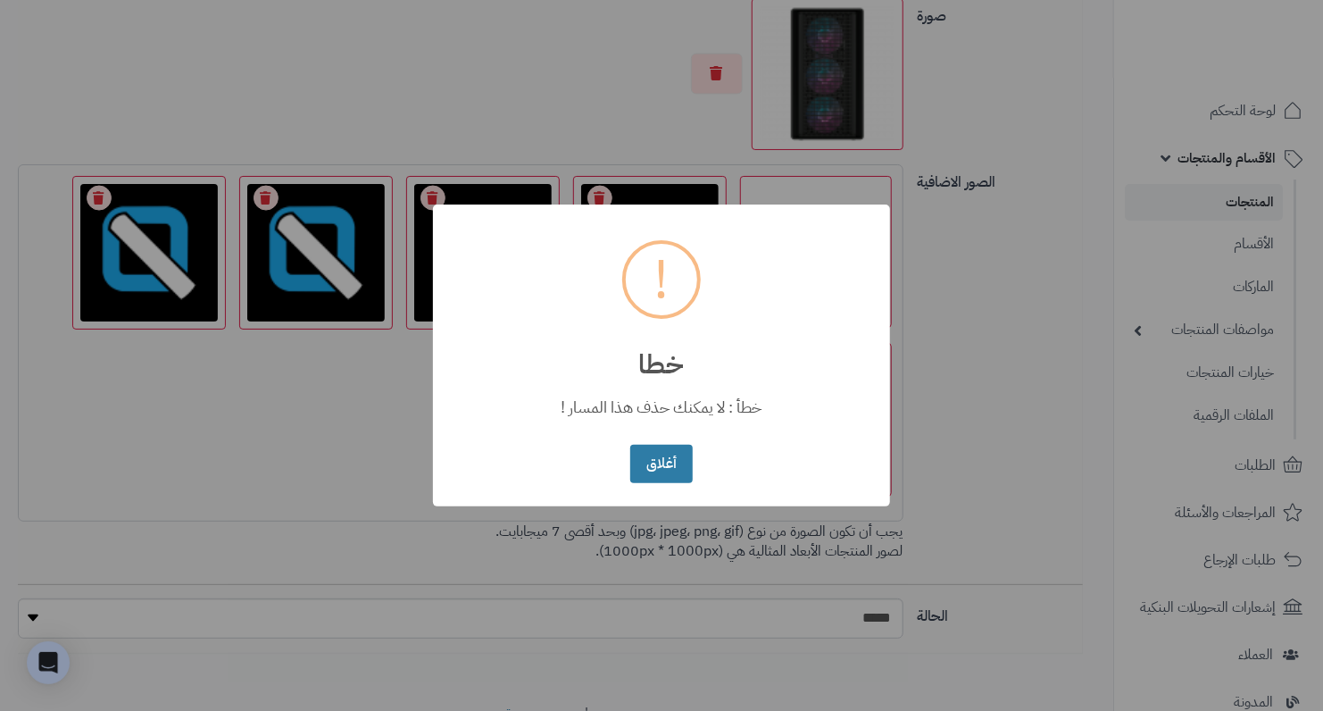
click at [668, 452] on button "أغلاق" at bounding box center [661, 464] width 62 height 38
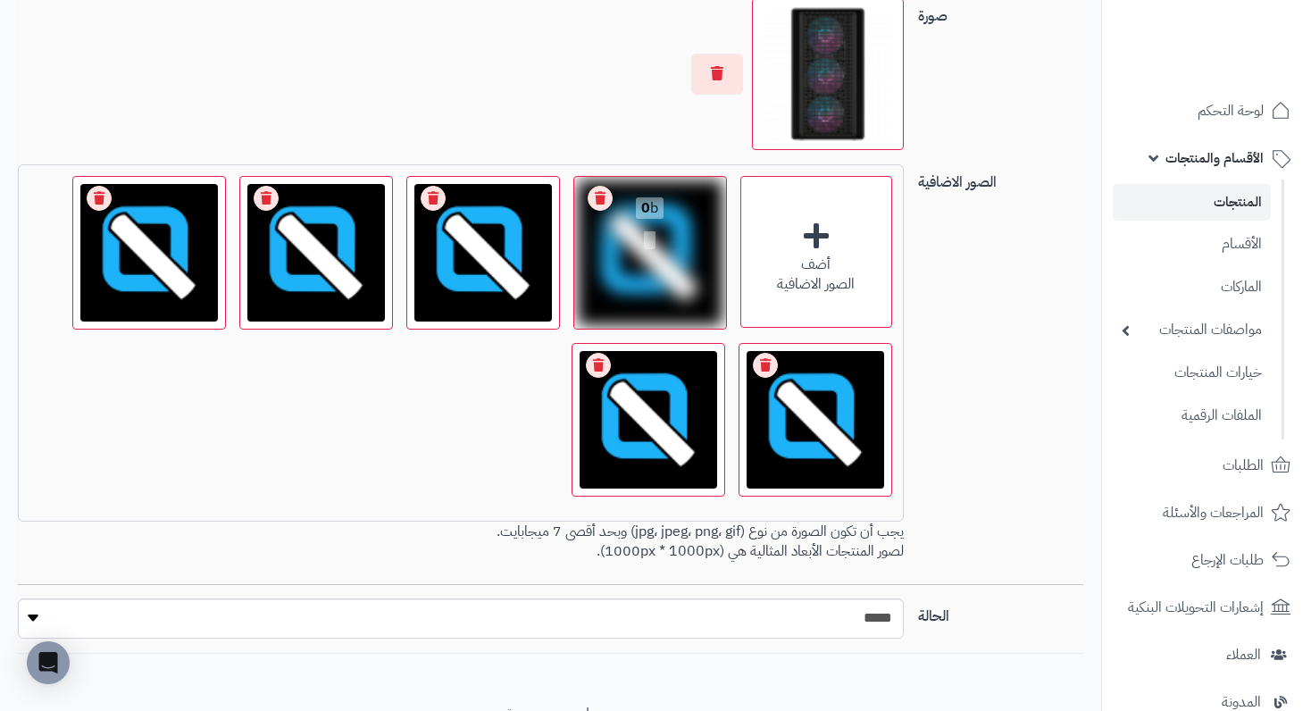
click at [581, 213] on div "0 b" at bounding box center [650, 225] width 152 height 96
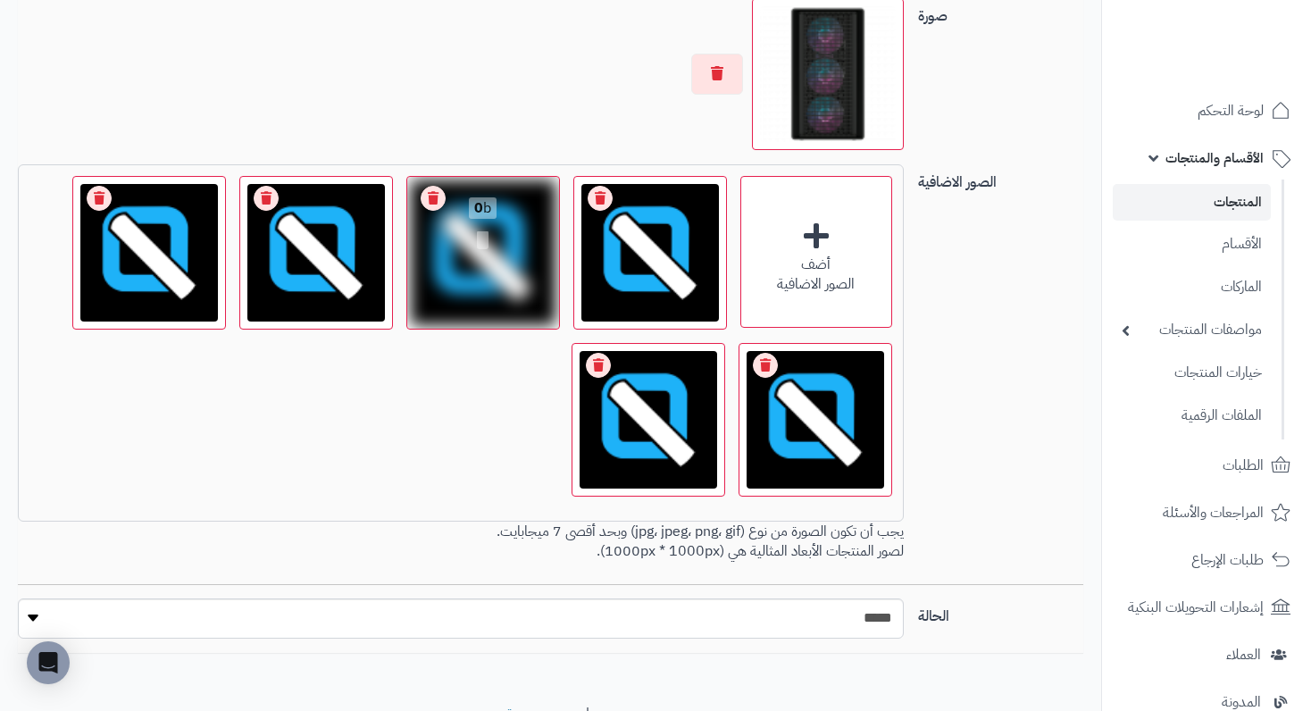
click at [592, 211] on link "Remove file" at bounding box center [600, 198] width 25 height 25
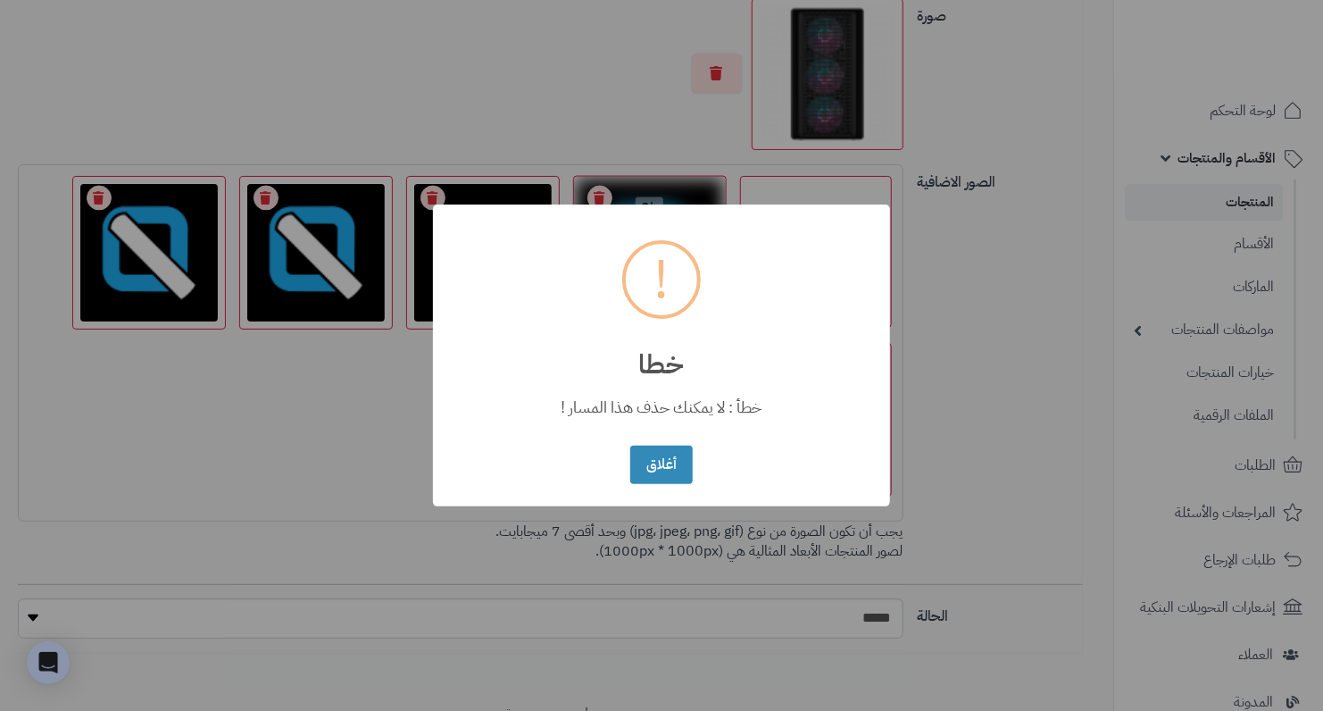
click at [630, 446] on button "أغلاق" at bounding box center [661, 465] width 62 height 38
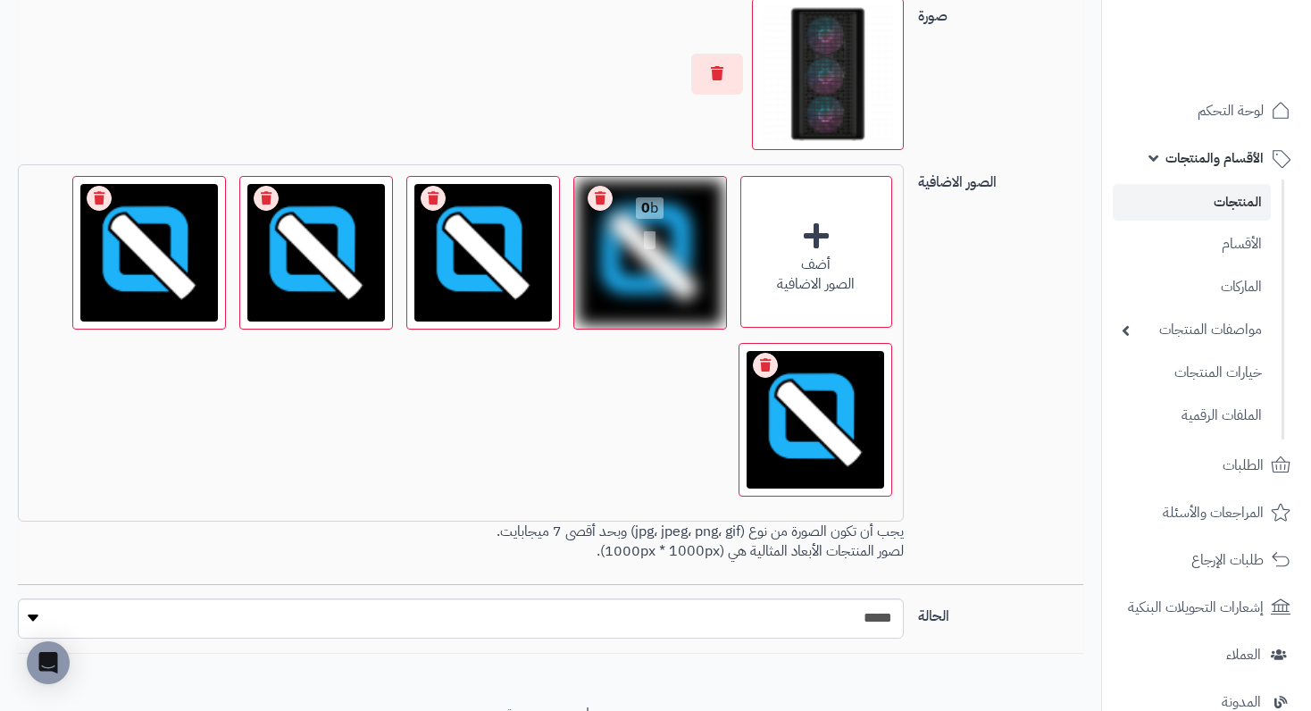
click at [592, 211] on link "Remove file" at bounding box center [600, 198] width 25 height 25
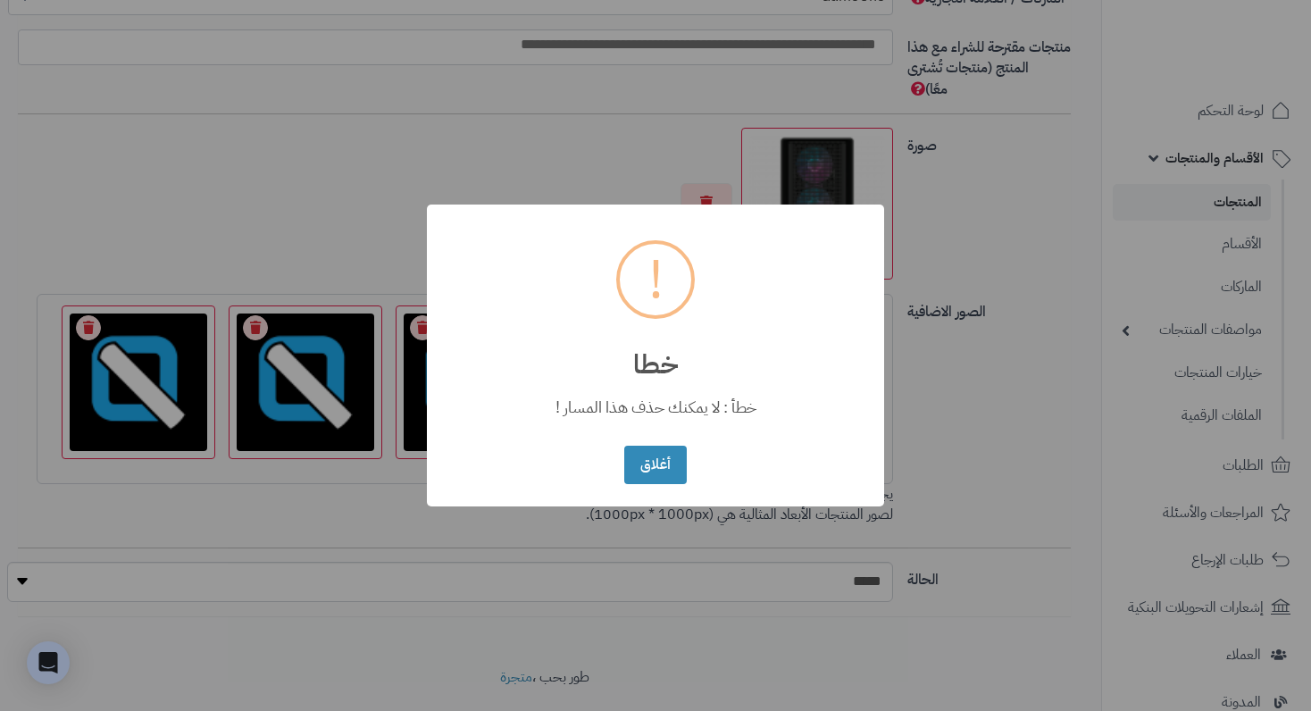
scroll to position [1250, 0]
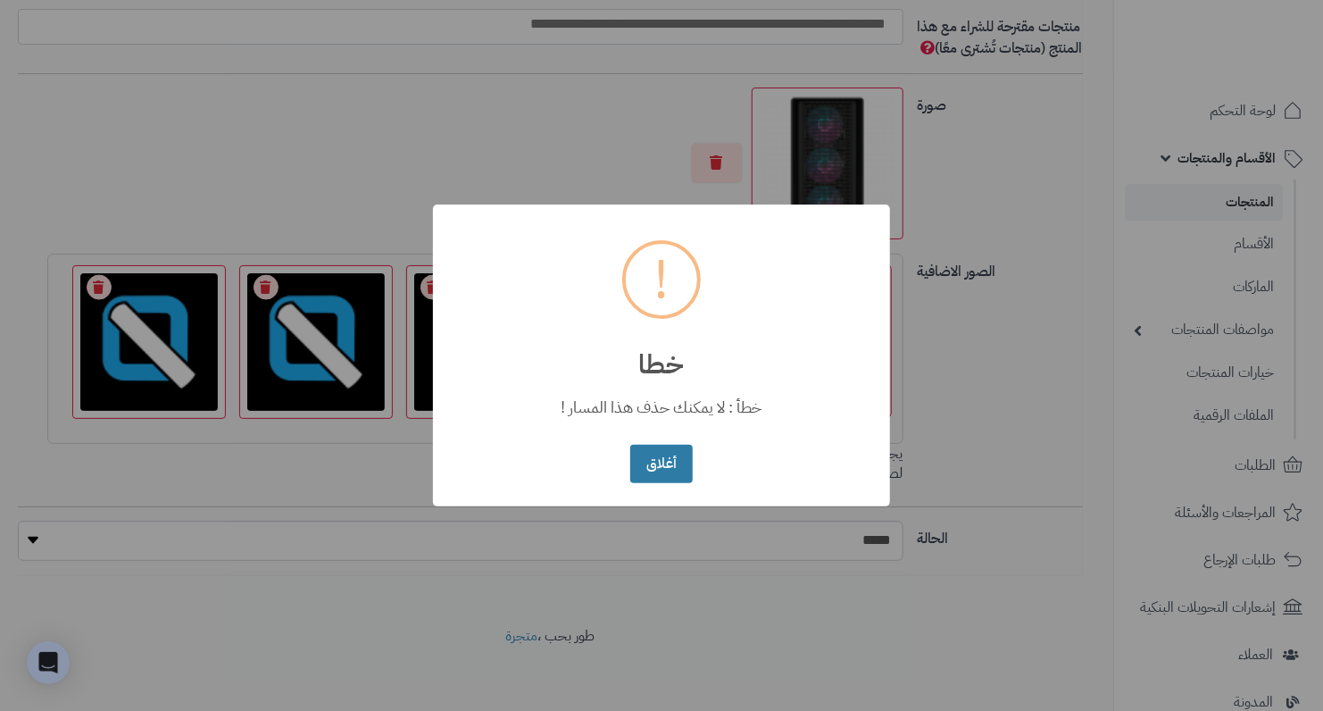
click at [666, 465] on button "أغلاق" at bounding box center [661, 464] width 62 height 38
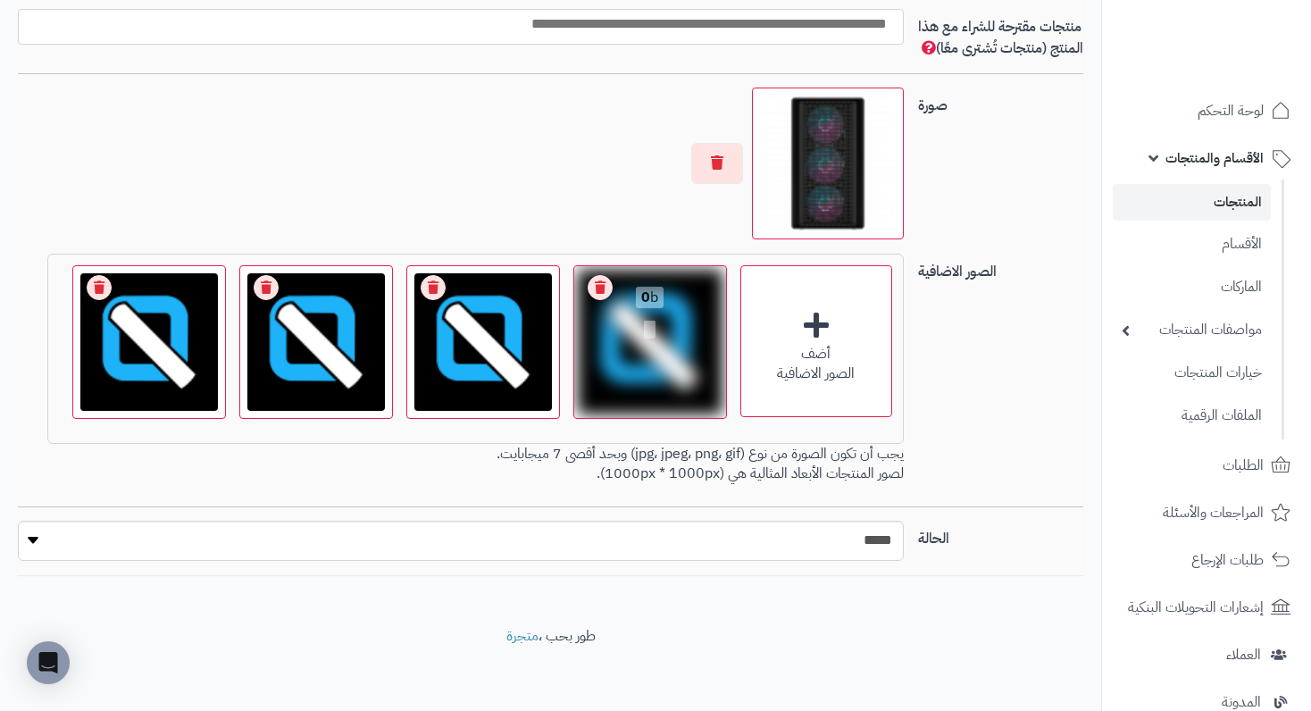
click at [594, 300] on link "Remove file" at bounding box center [600, 287] width 25 height 25
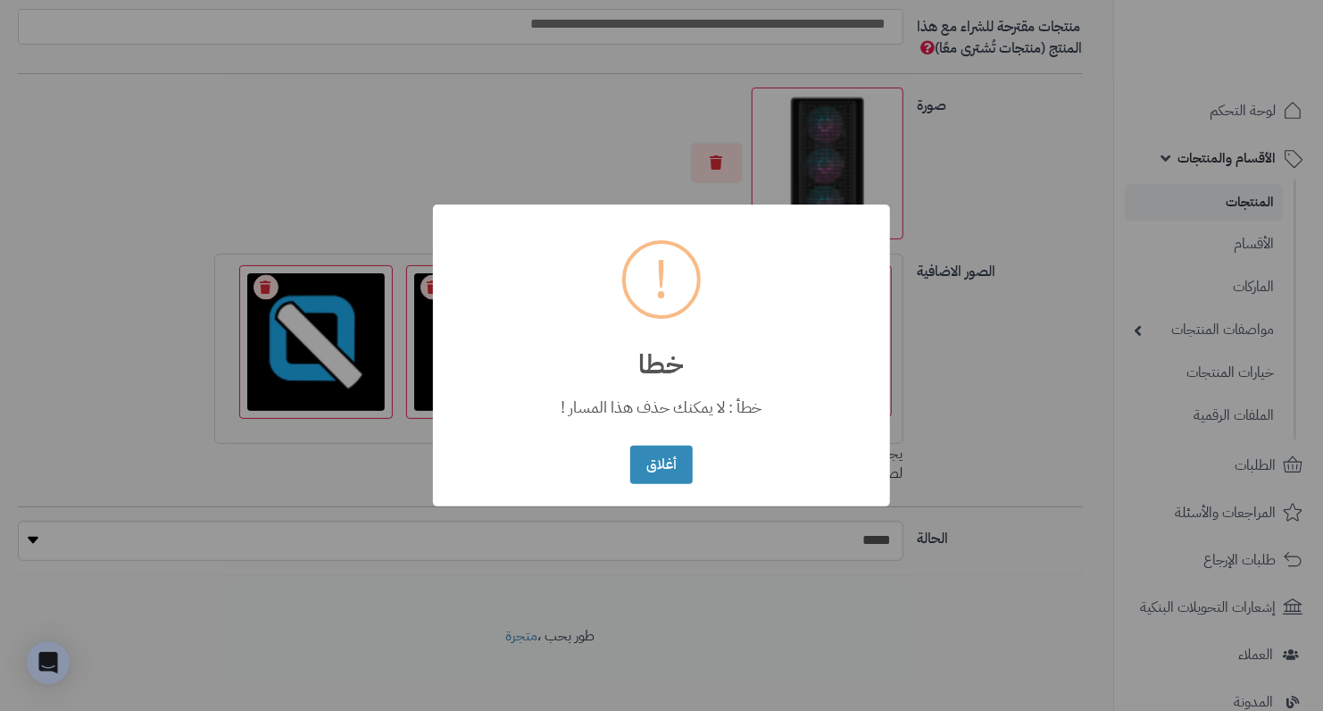
click at [630, 446] on button "أغلاق" at bounding box center [661, 465] width 62 height 38
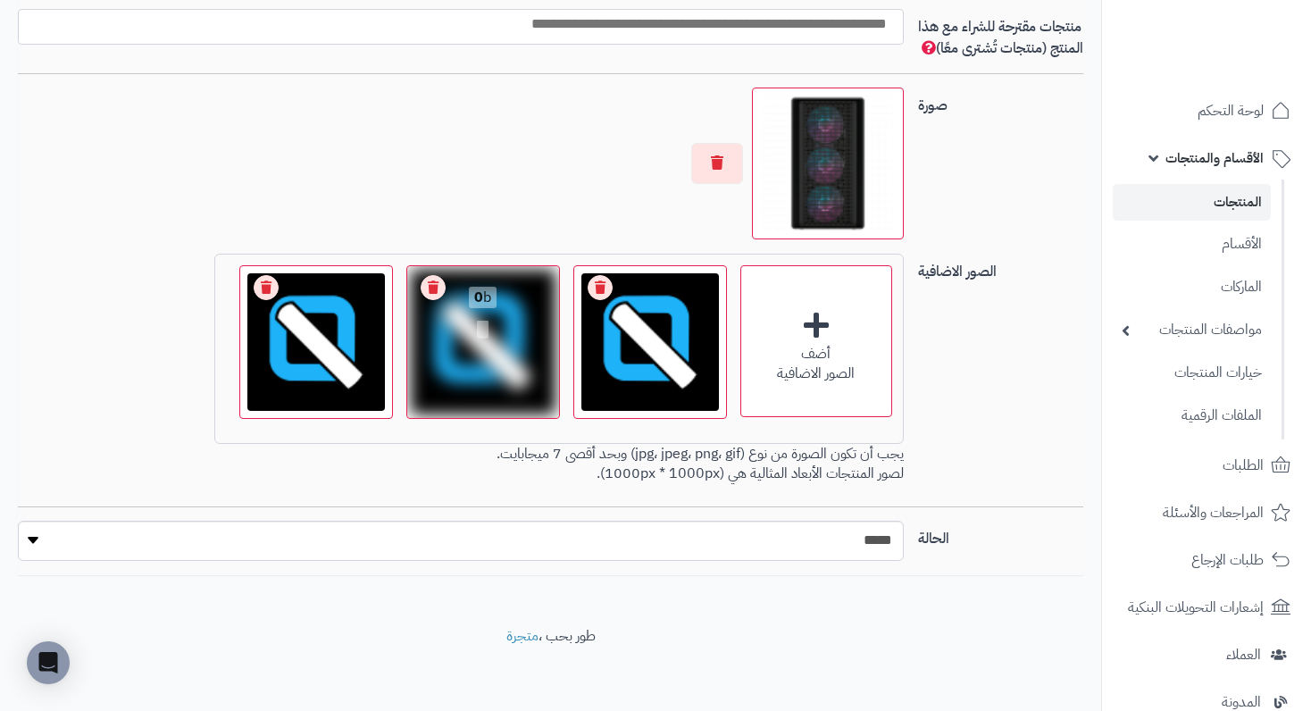
click at [592, 300] on link "Remove file" at bounding box center [600, 287] width 25 height 25
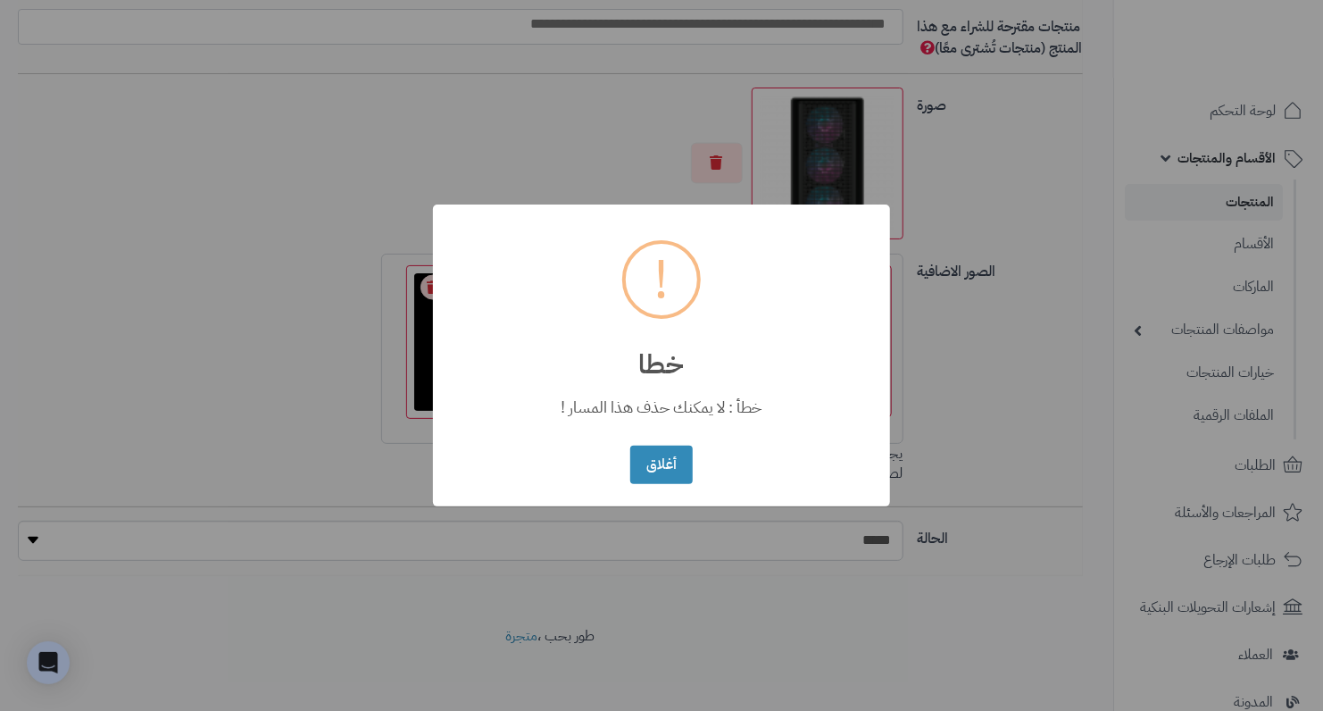
click at [630, 446] on button "أغلاق" at bounding box center [661, 465] width 62 height 38
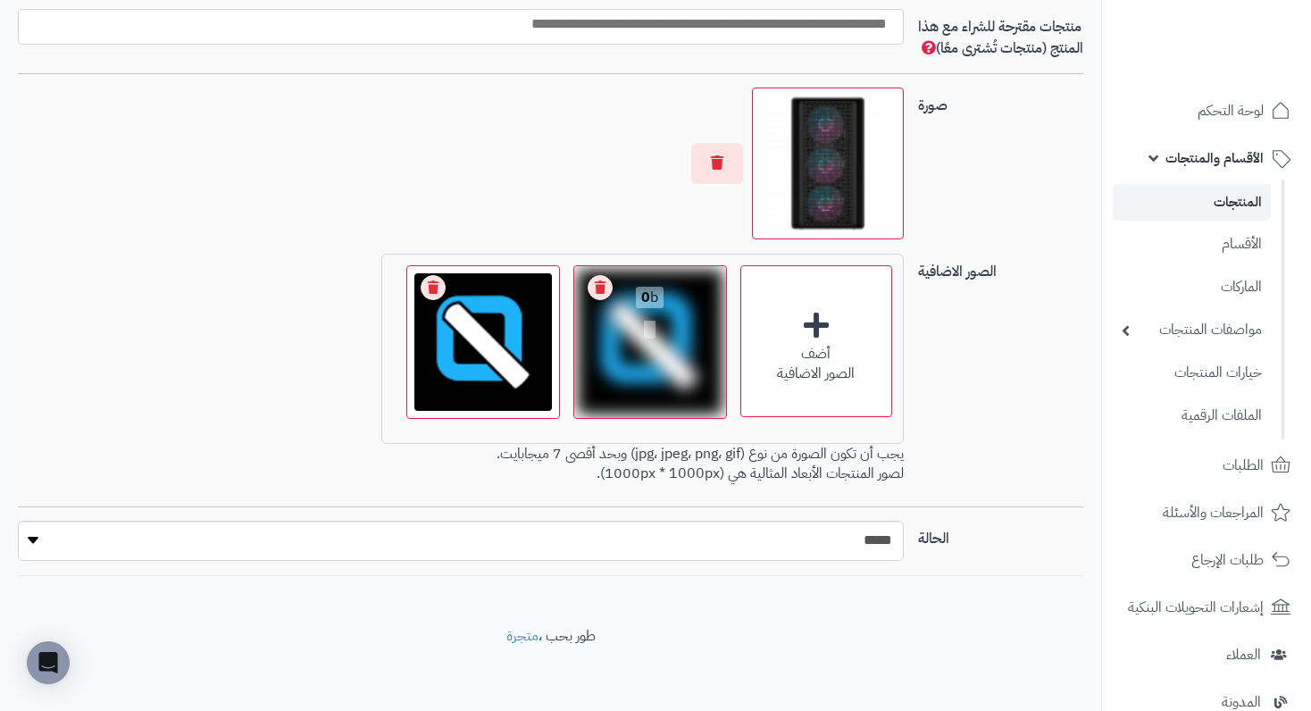
click at [592, 300] on link "Remove file" at bounding box center [600, 287] width 25 height 25
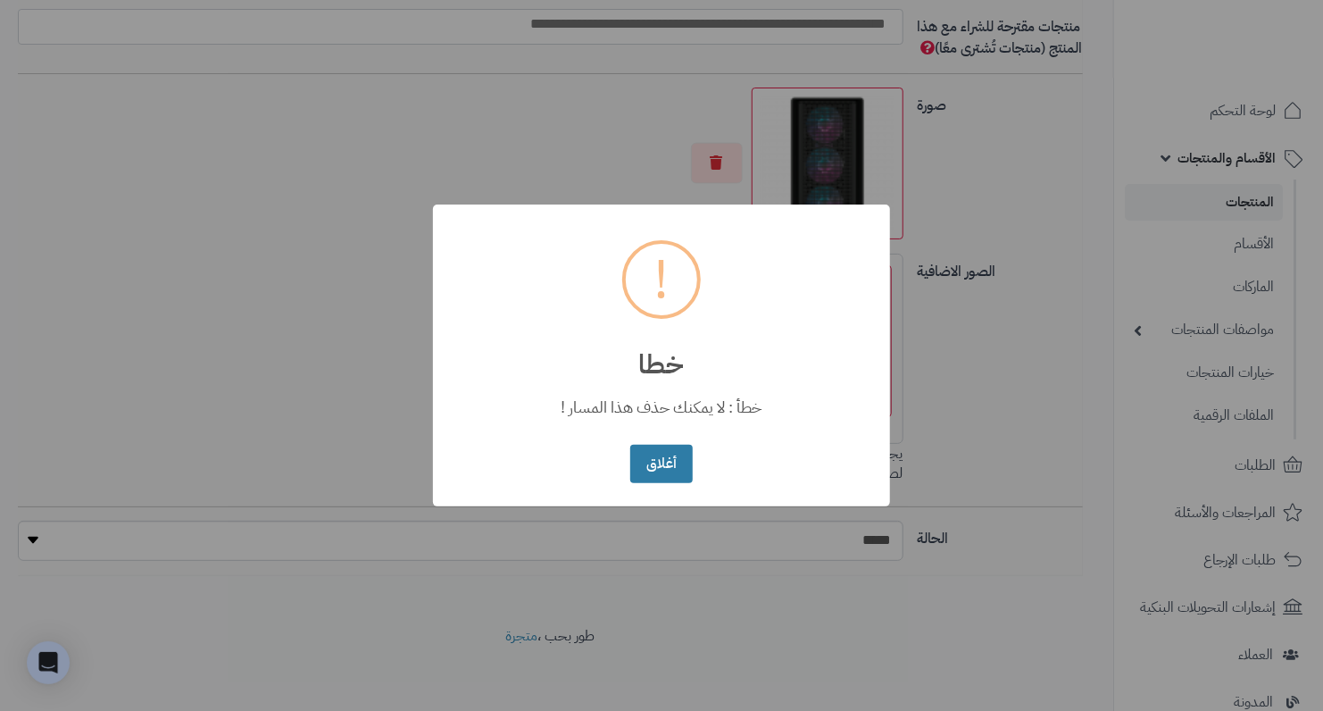
click at [689, 463] on div "أغلاق No Cancel" at bounding box center [661, 464] width 71 height 47
click at [676, 457] on button "أغلاق" at bounding box center [661, 464] width 62 height 38
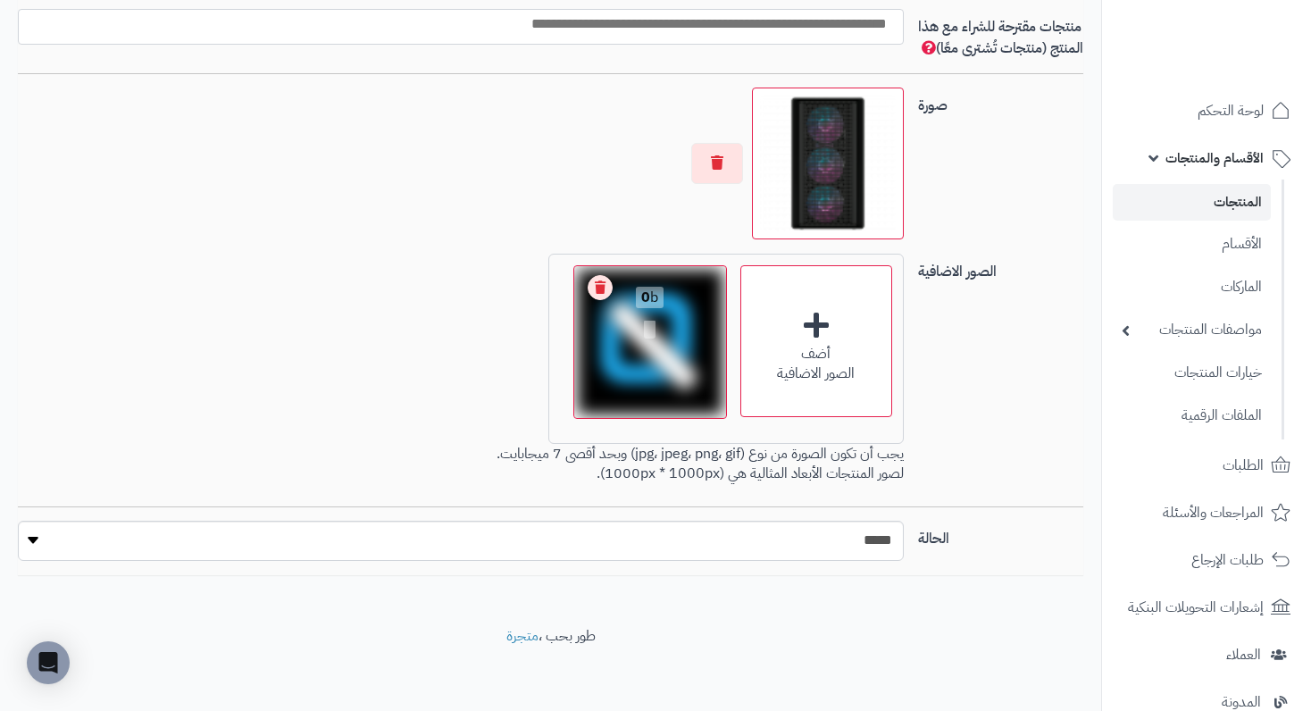
click at [599, 281] on div "أضف الصور الاضافية اختر الصور الاضافية 0 b Check Error Remove file" at bounding box center [725, 349] width 355 height 190
click at [599, 300] on link "Remove file" at bounding box center [600, 287] width 25 height 25
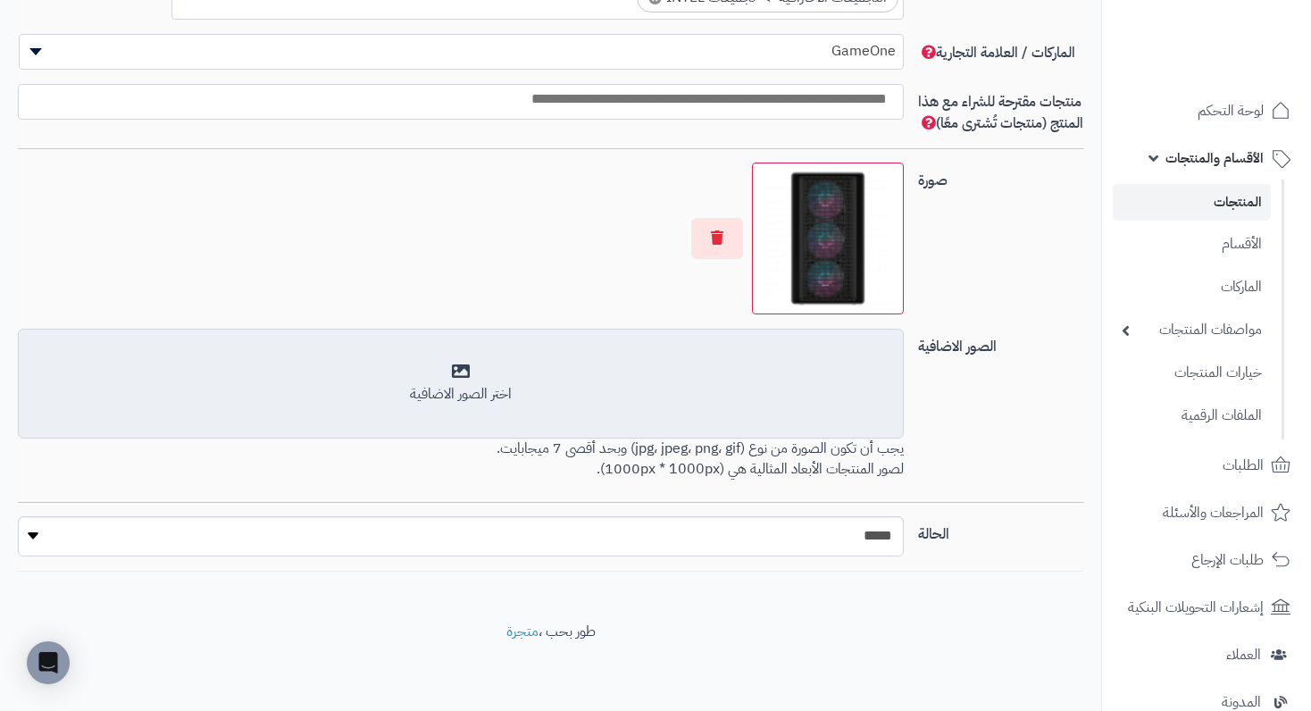
scroll to position [1171, 0]
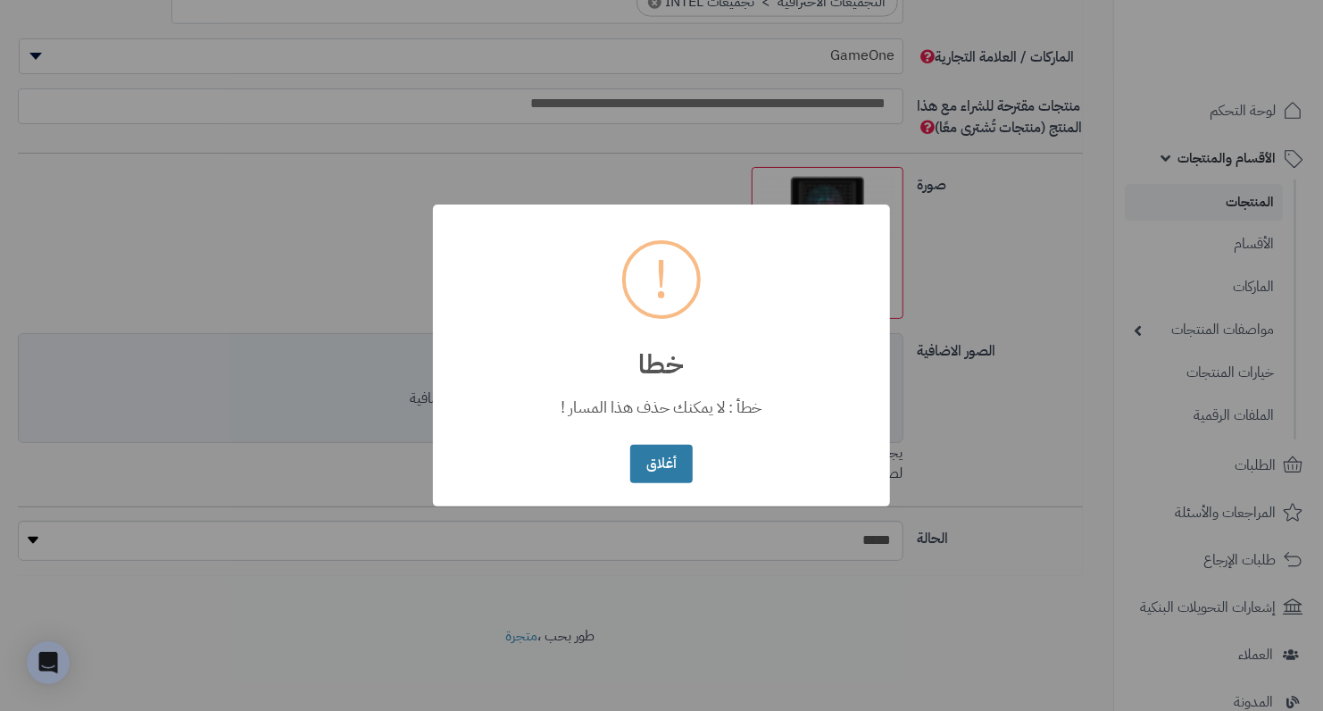
click at [671, 459] on button "أغلاق" at bounding box center [661, 464] width 62 height 38
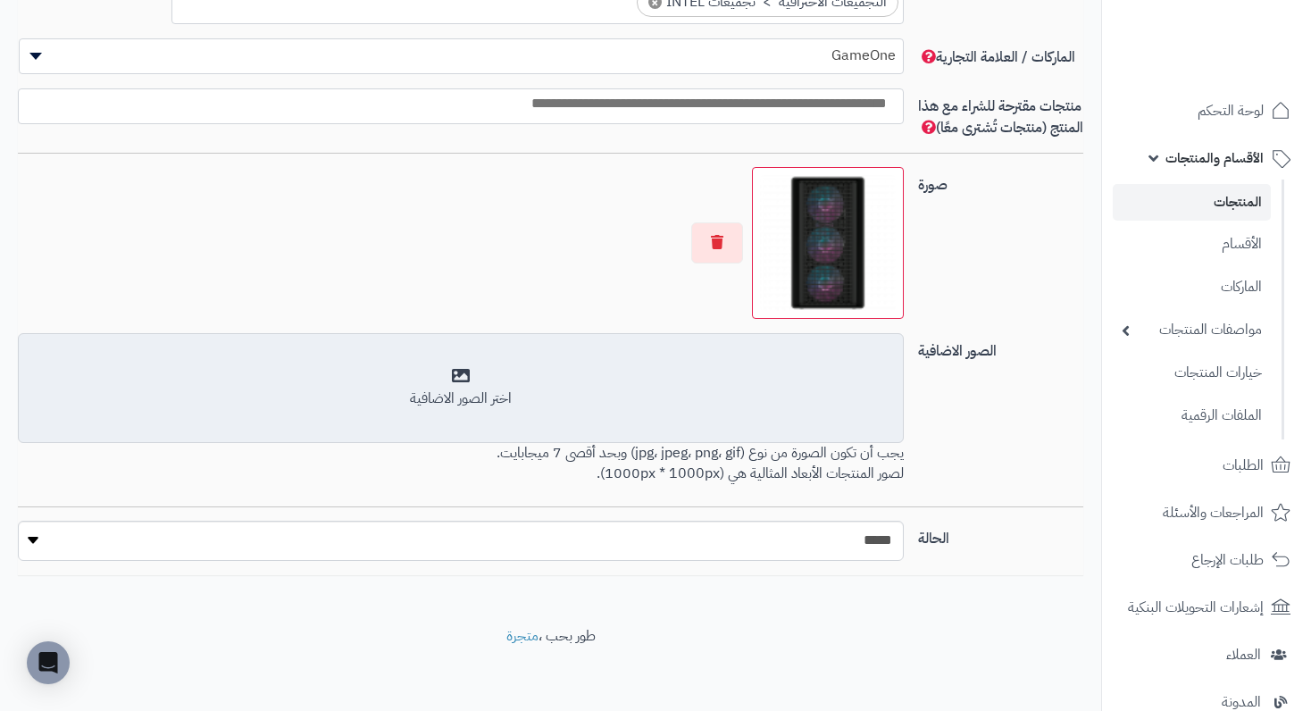
click at [553, 434] on div "أضف الصور الاضافية اختر الصور الاضافية" at bounding box center [460, 388] width 885 height 111
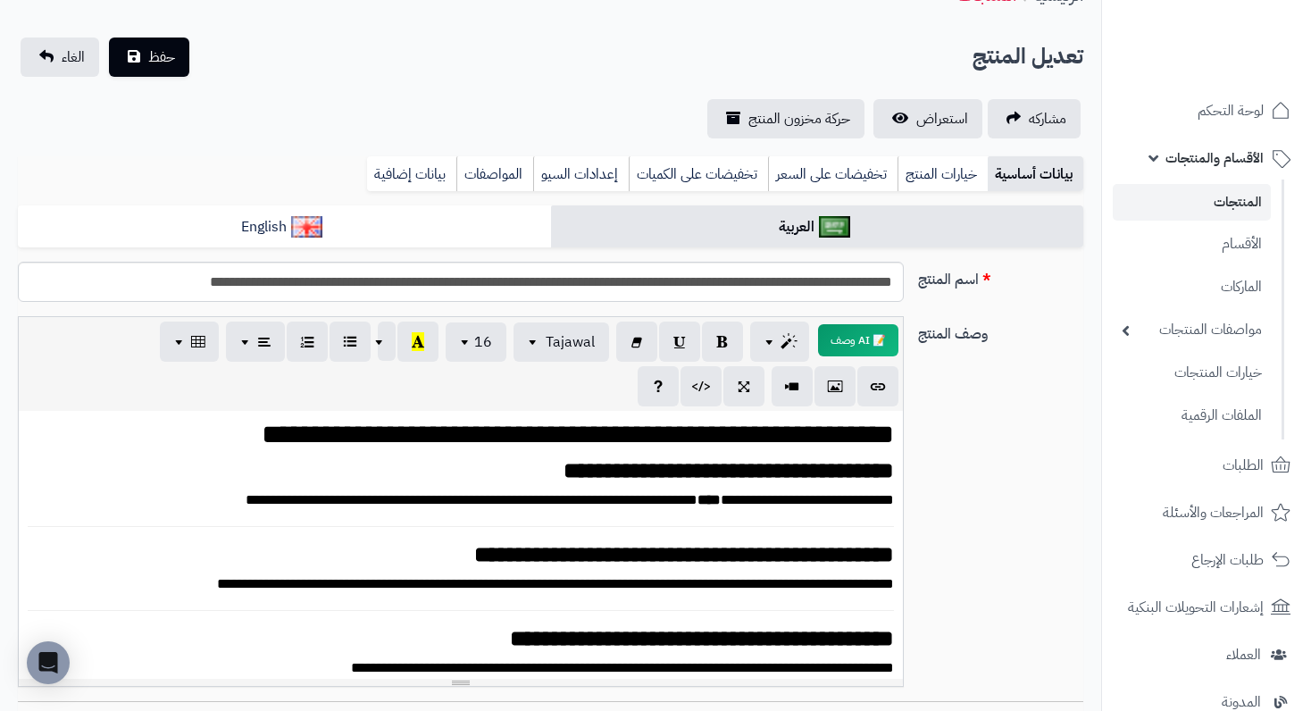
scroll to position [0, 0]
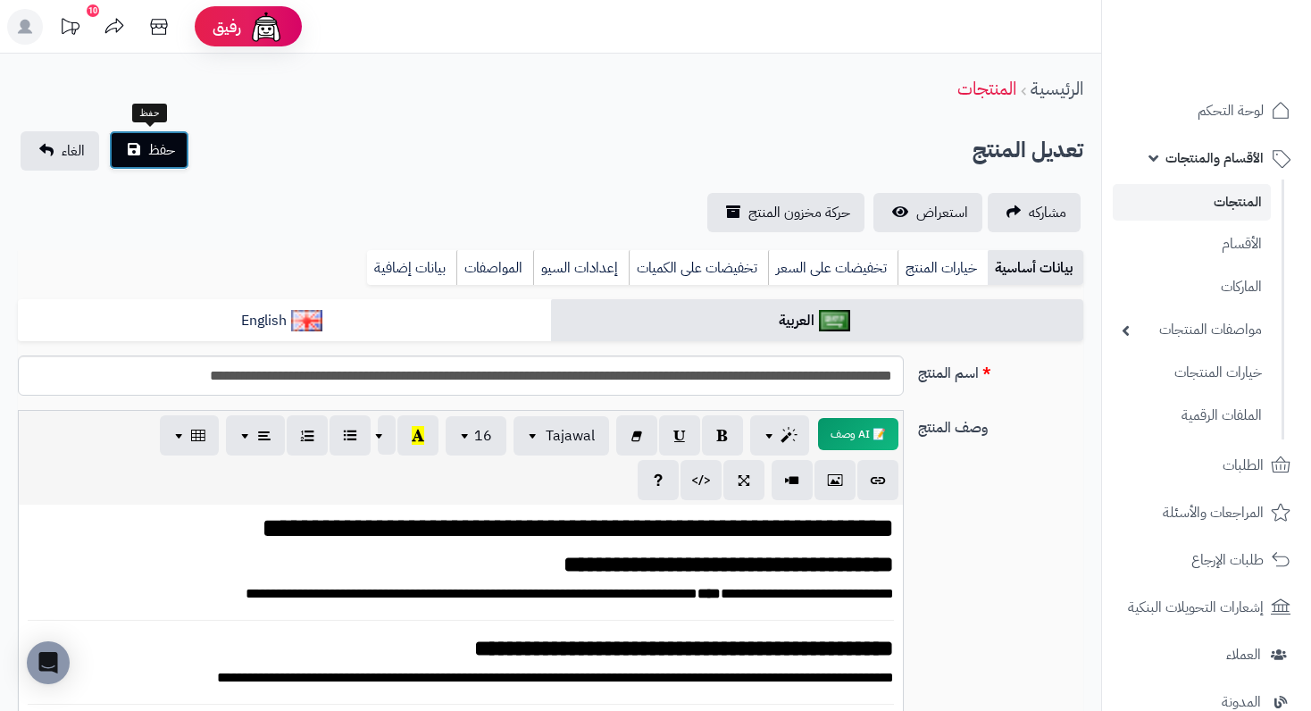
click at [178, 160] on button "حفظ" at bounding box center [149, 149] width 80 height 39
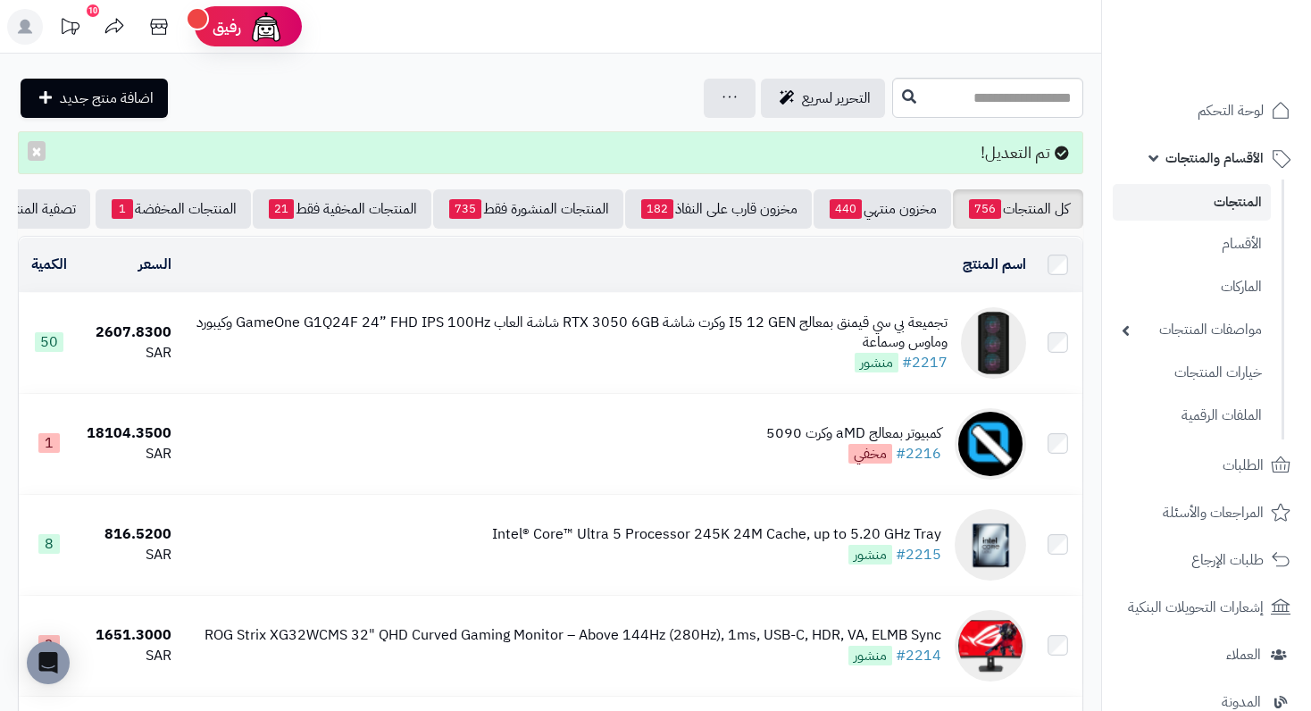
click at [511, 83] on div "التحرير لسريع جرد مخزون المنتجات جرد مخزون الخيارات فقط تعديل أسعار المنتجات ال…" at bounding box center [453, 98] width 870 height 39
click at [492, 329] on div "تجميعة بي سي قيمنق بمعالج I5 12 GEN وكرت شاشة RTX 3050 6GB شاشة العاب GameOne G…" at bounding box center [567, 333] width 762 height 41
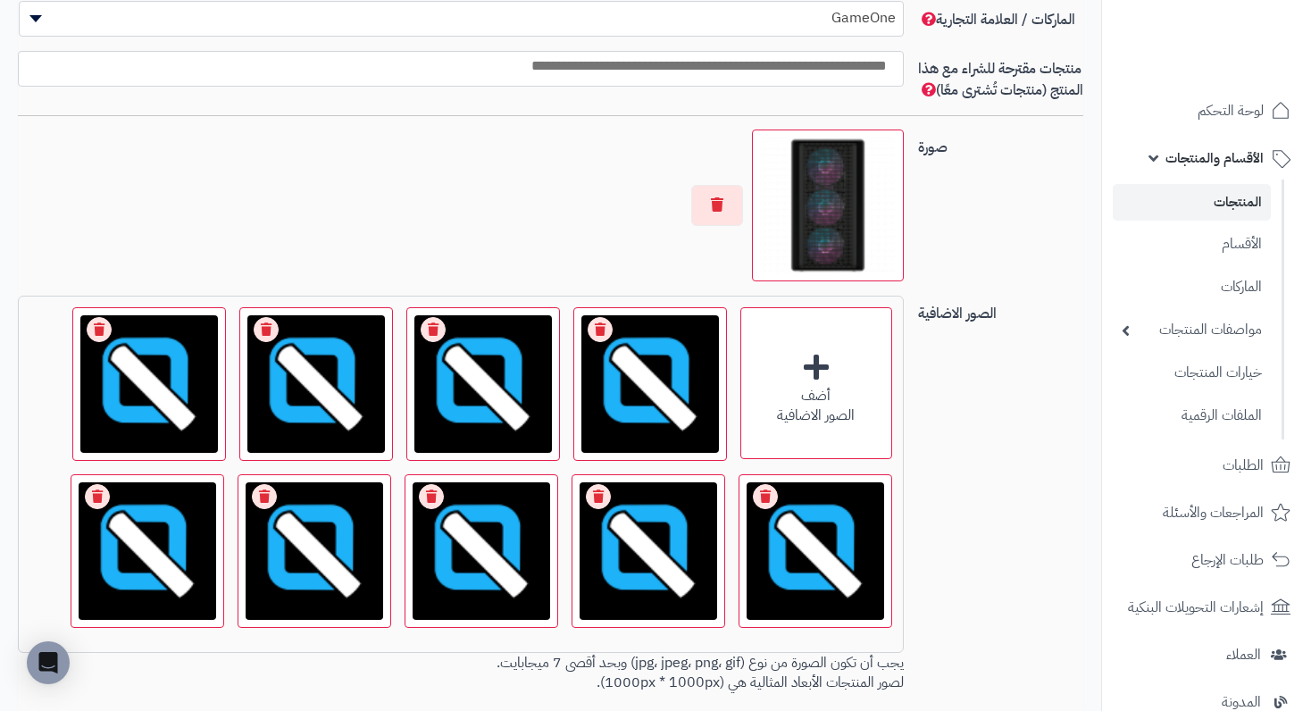
scroll to position [1340, 0]
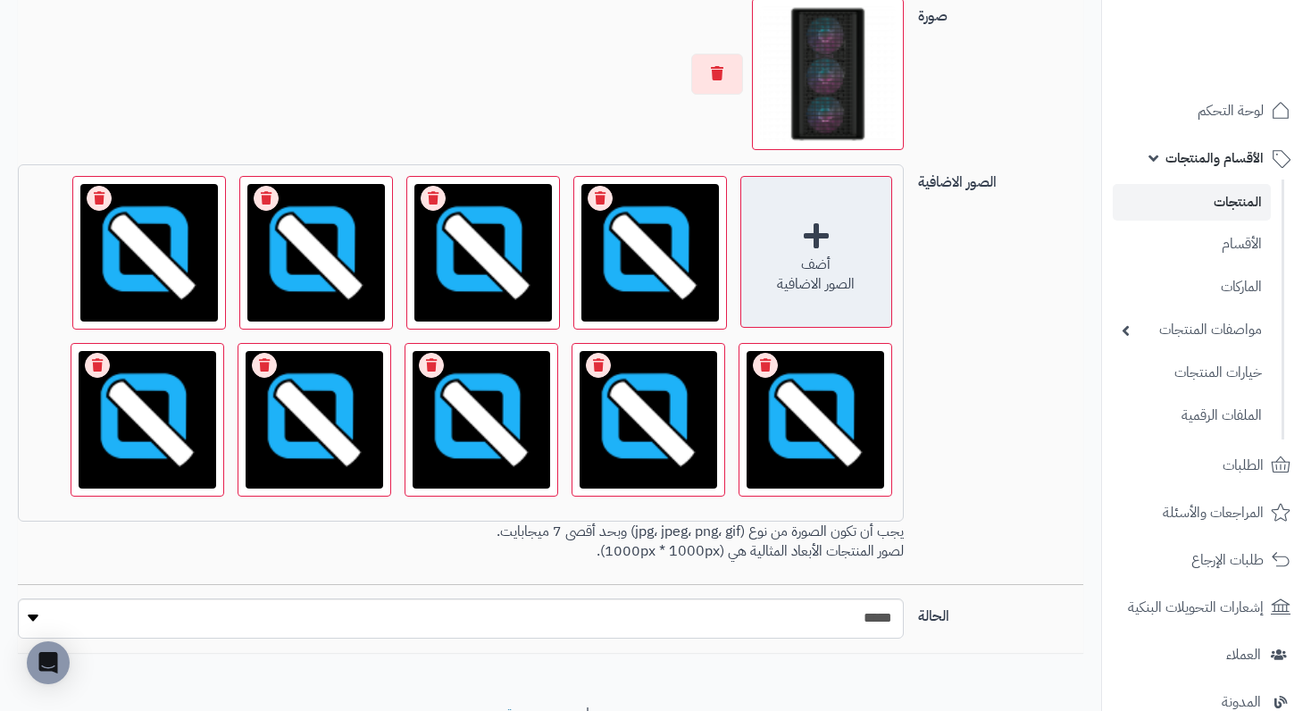
click at [806, 255] on div "أضف الصور الاضافية" at bounding box center [816, 252] width 152 height 152
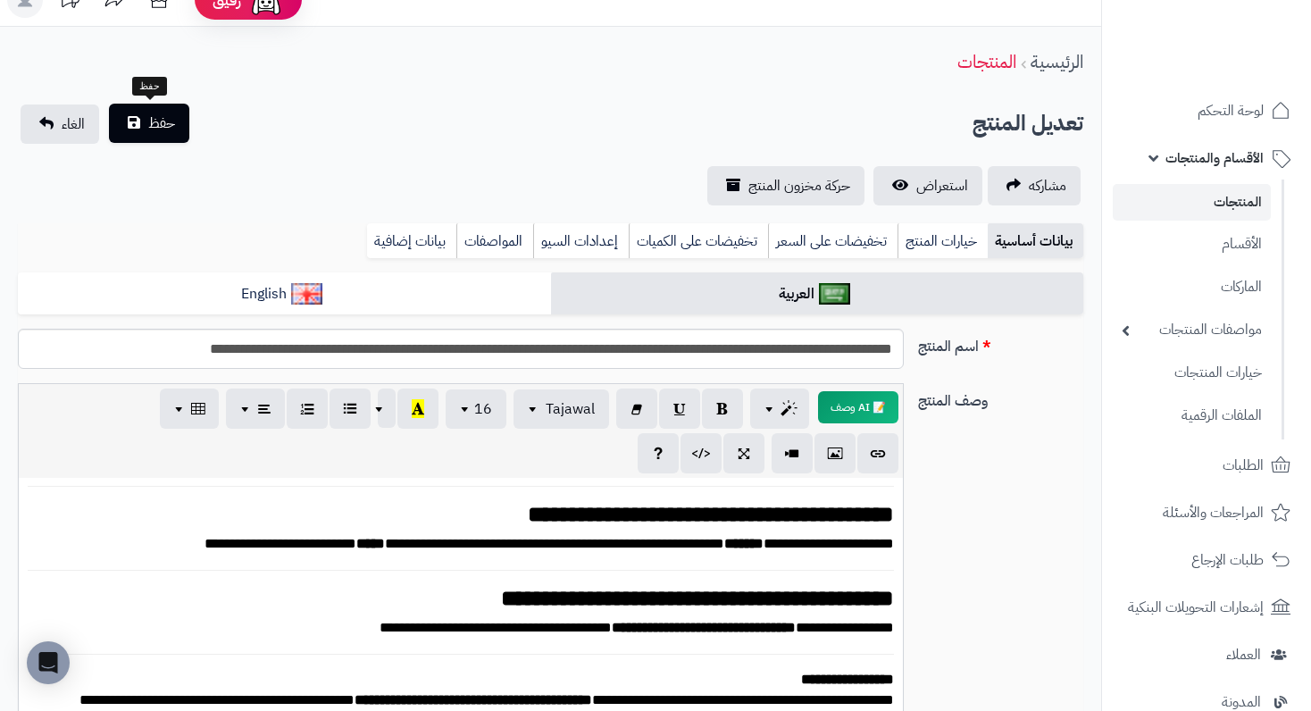
scroll to position [0, 0]
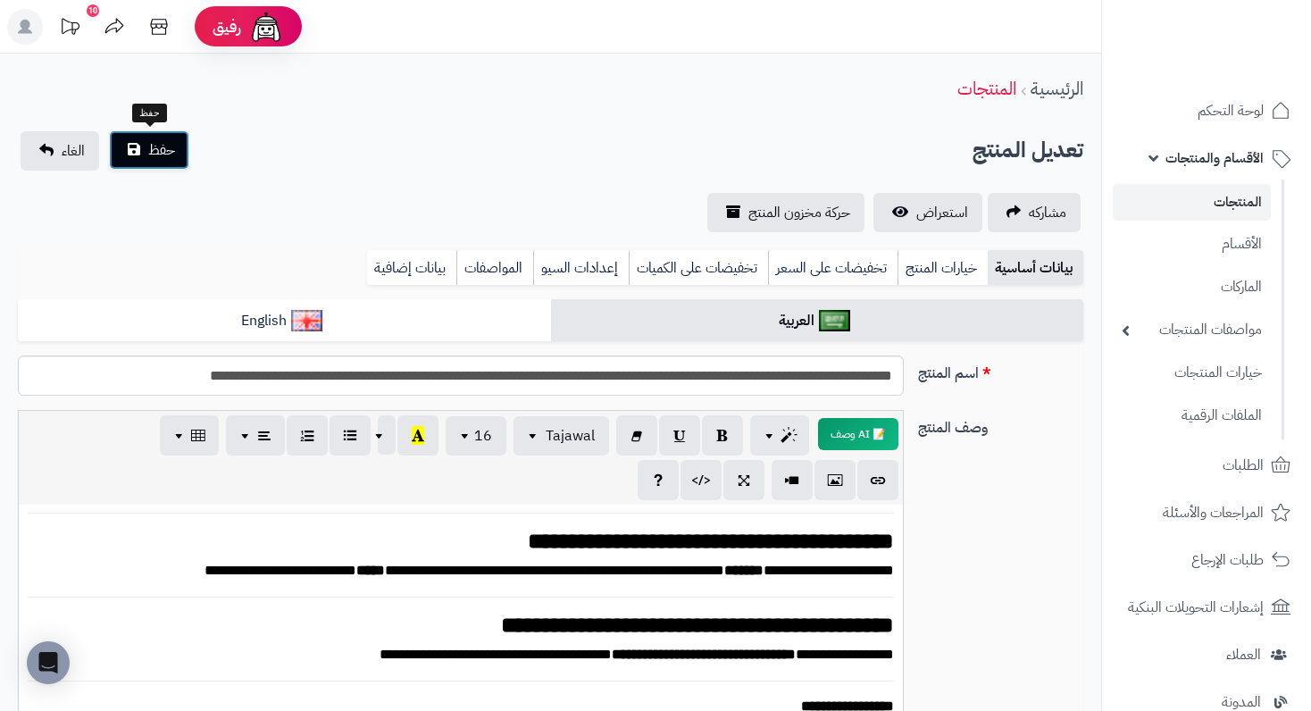
click at [149, 148] on span "حفظ" at bounding box center [161, 149] width 27 height 21
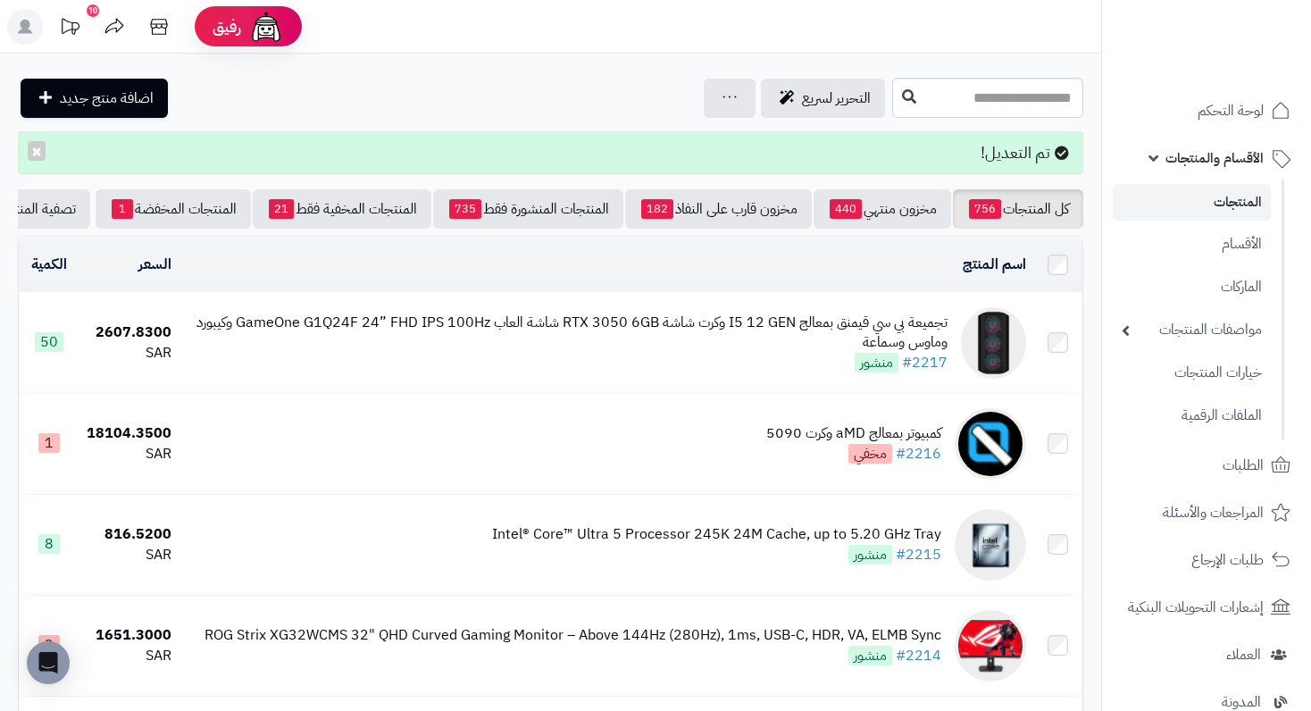
click at [864, 341] on div "تجميعة بي سي قيمنق بمعالج I5 12 GEN وكرت شاشة RTX 3050 6GB شاشة العاب GameOne G…" at bounding box center [567, 333] width 762 height 41
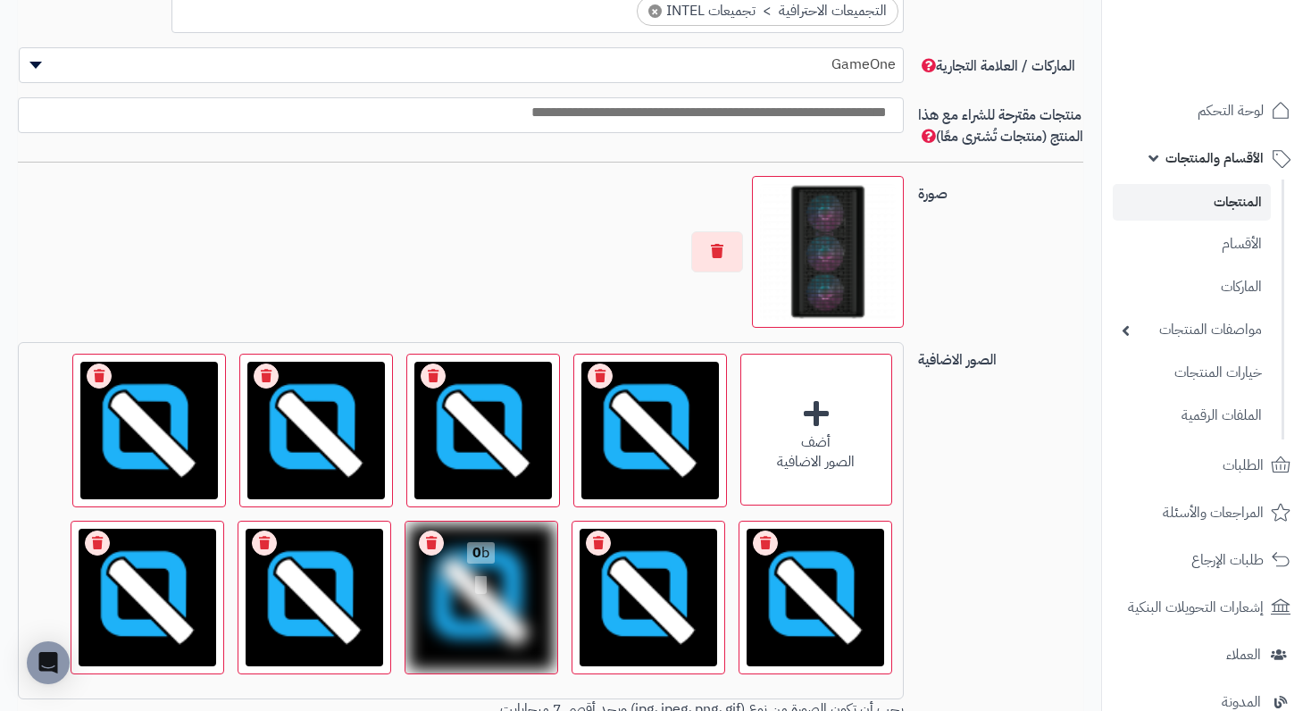
scroll to position [1340, 0]
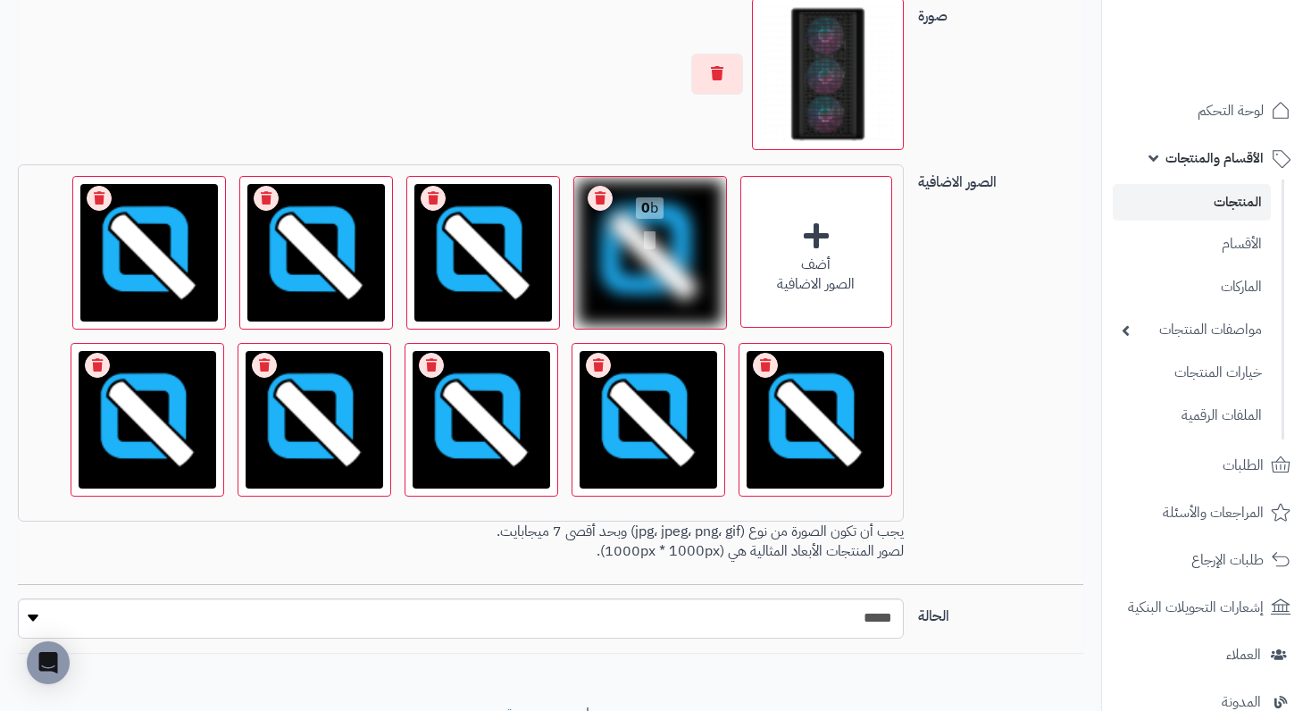
click at [599, 211] on link "Remove file" at bounding box center [600, 198] width 25 height 25
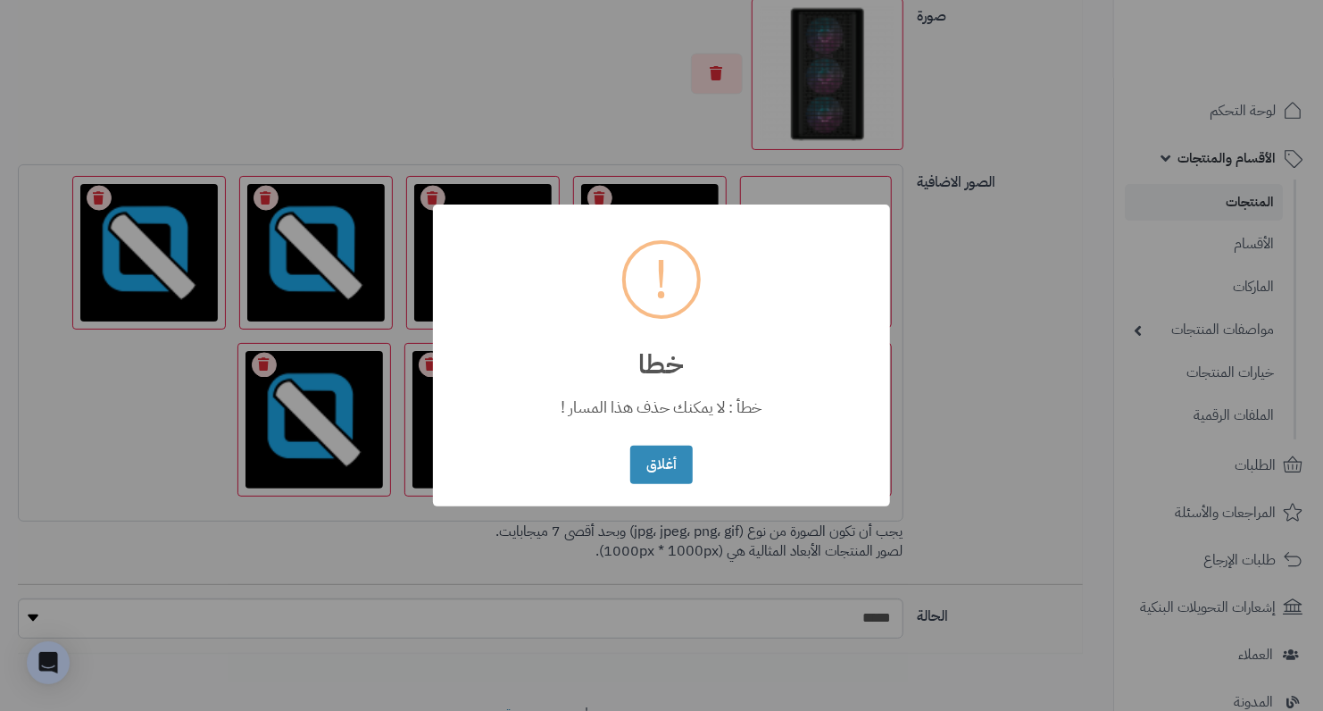
click at [630, 446] on button "أغلاق" at bounding box center [661, 465] width 62 height 38
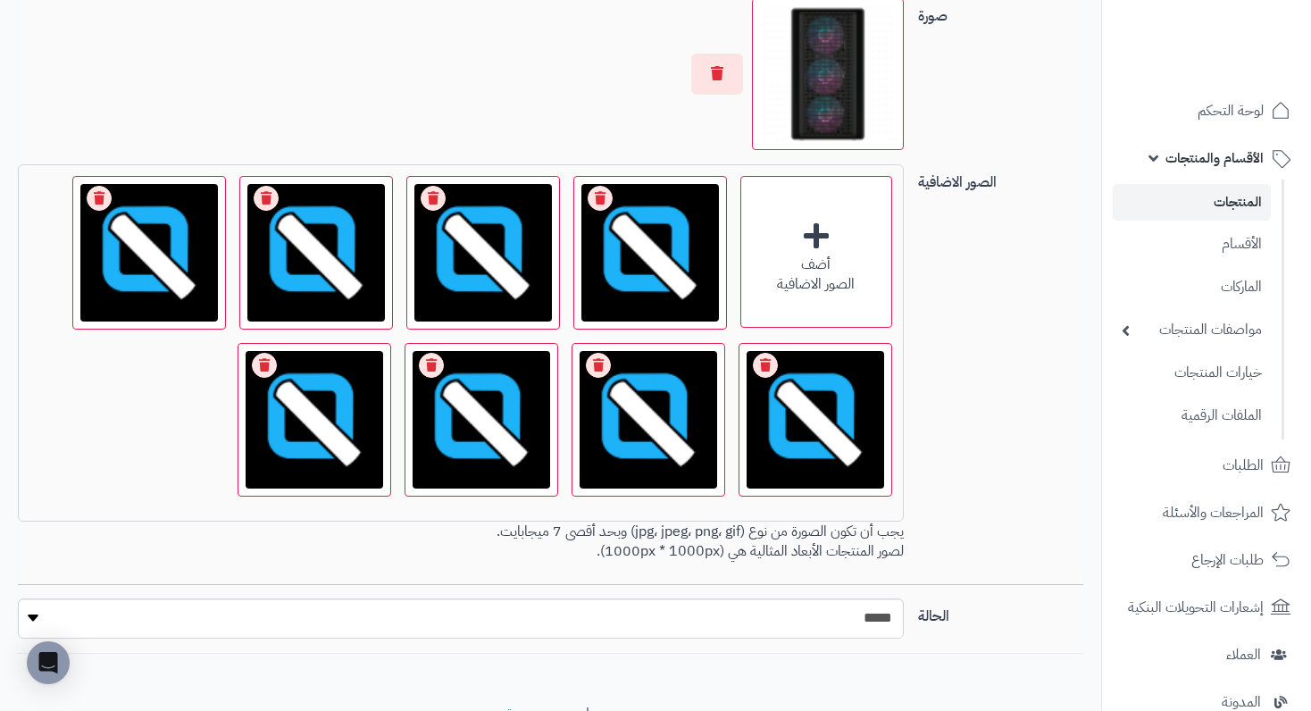
click at [599, 211] on link "Remove file" at bounding box center [600, 198] width 25 height 25
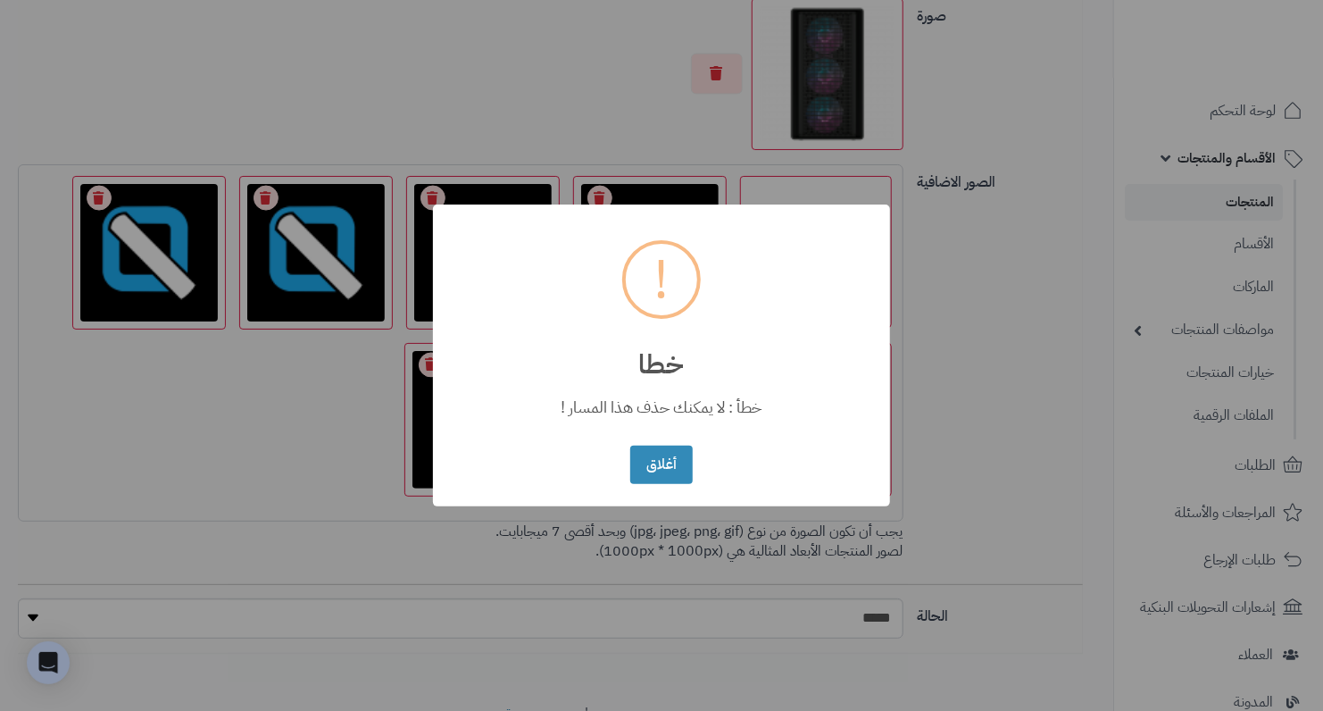
click at [630, 446] on button "أغلاق" at bounding box center [661, 465] width 62 height 38
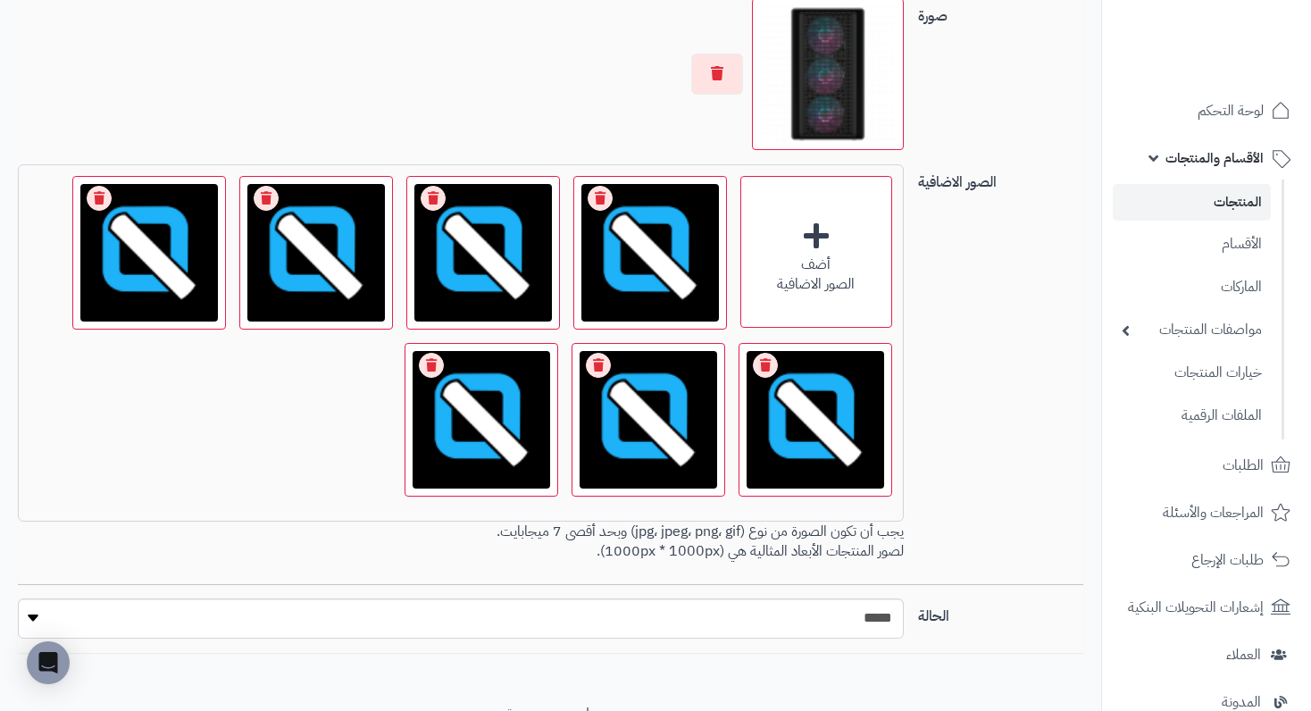
click at [599, 211] on link "Remove file" at bounding box center [600, 198] width 25 height 25
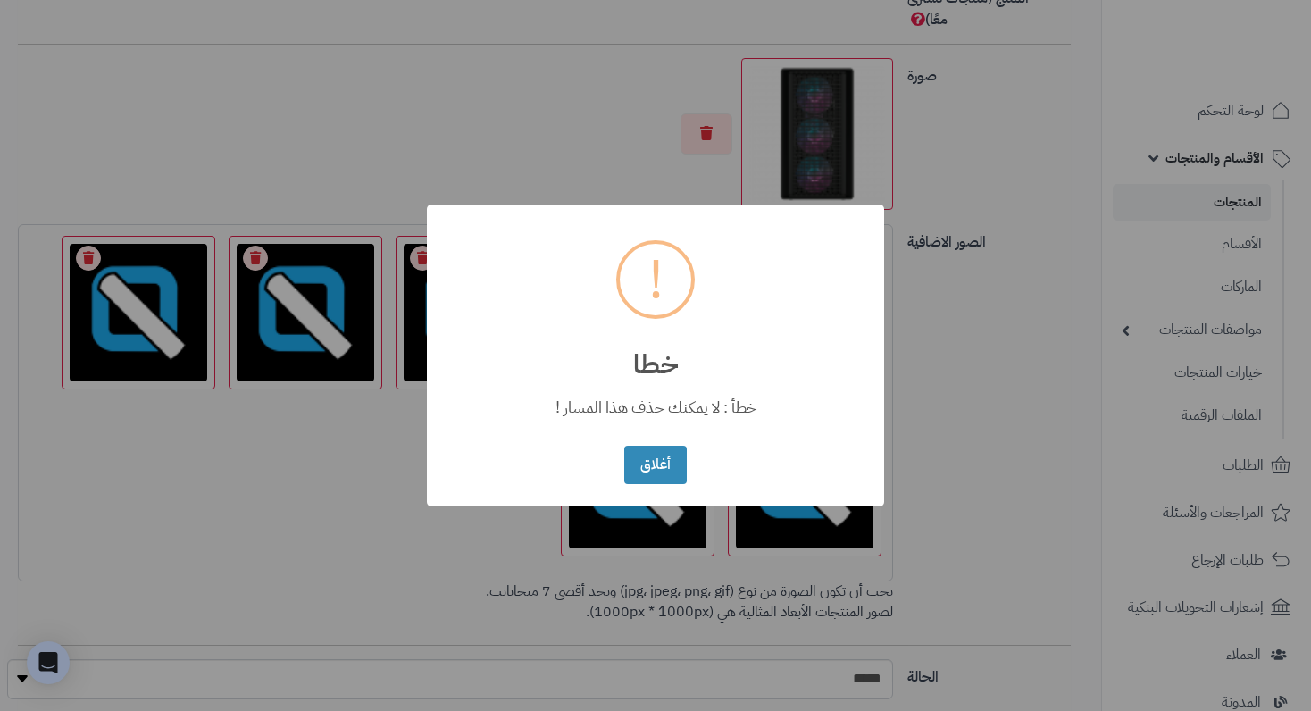
click at [624, 446] on button "أغلاق" at bounding box center [655, 465] width 62 height 38
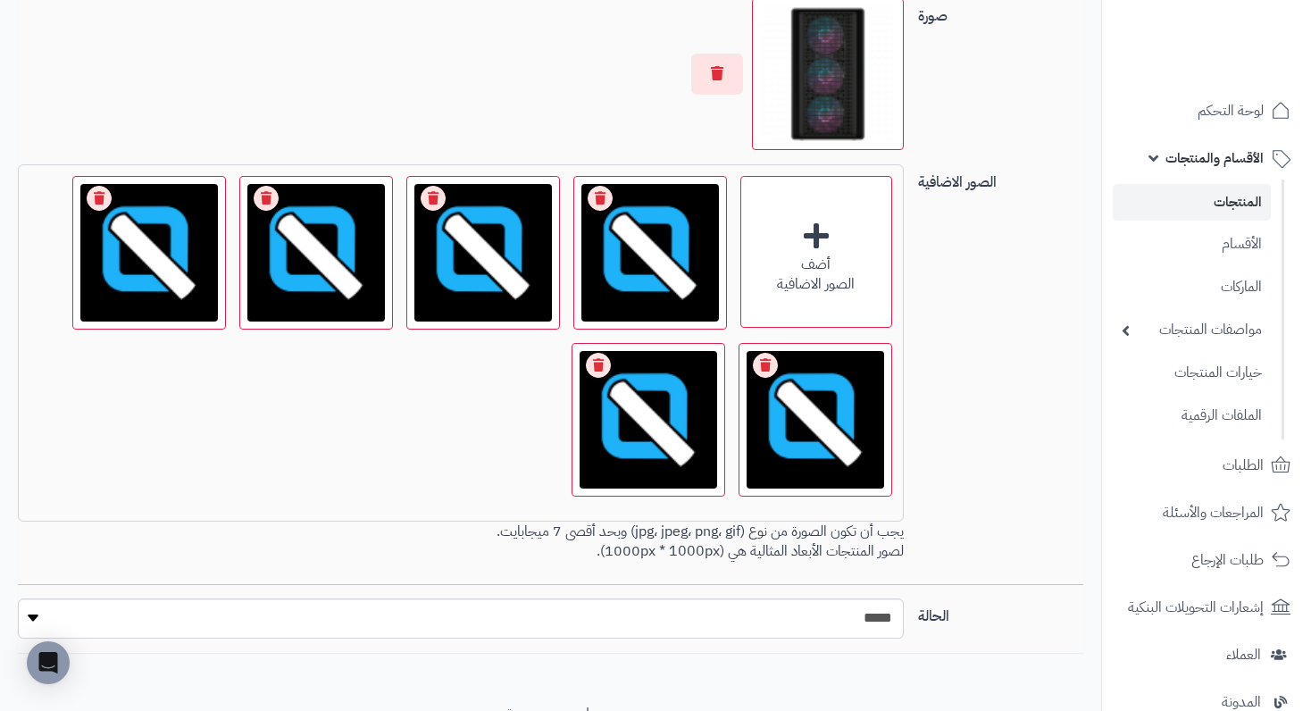
click at [599, 211] on link "Remove file" at bounding box center [600, 198] width 25 height 25
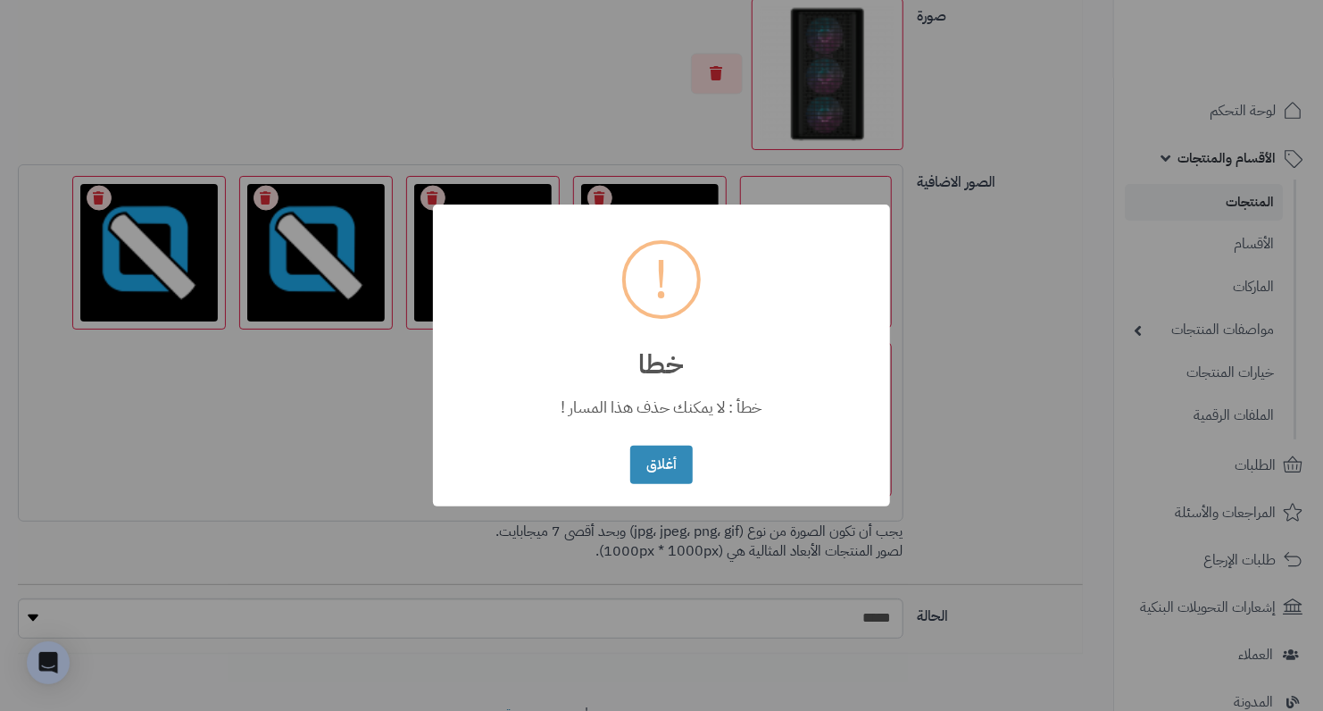
click at [599, 215] on div "× ! خطا خطأ : لا يمكنك حذف هذا المسار ! أغلاق No Cancel" at bounding box center [661, 355] width 457 height 302
click at [670, 472] on button "أغلاق" at bounding box center [661, 464] width 62 height 38
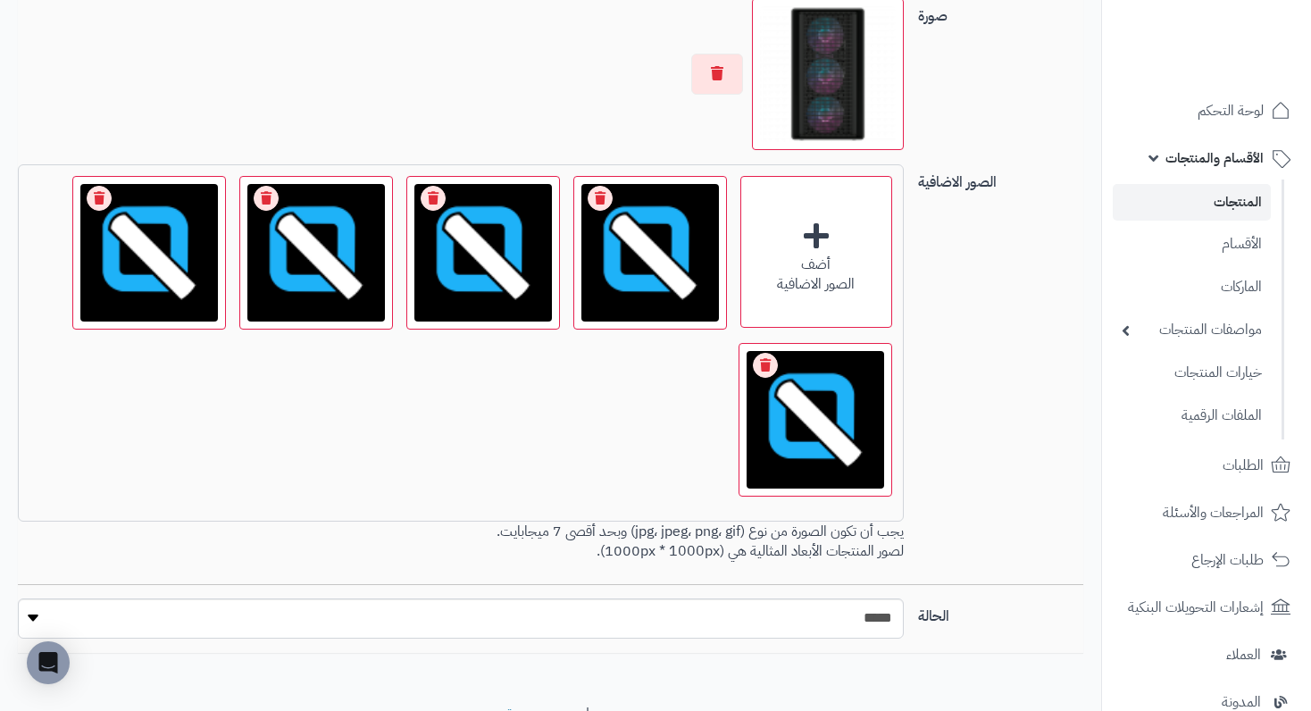
click at [599, 211] on link "Remove file" at bounding box center [600, 198] width 25 height 25
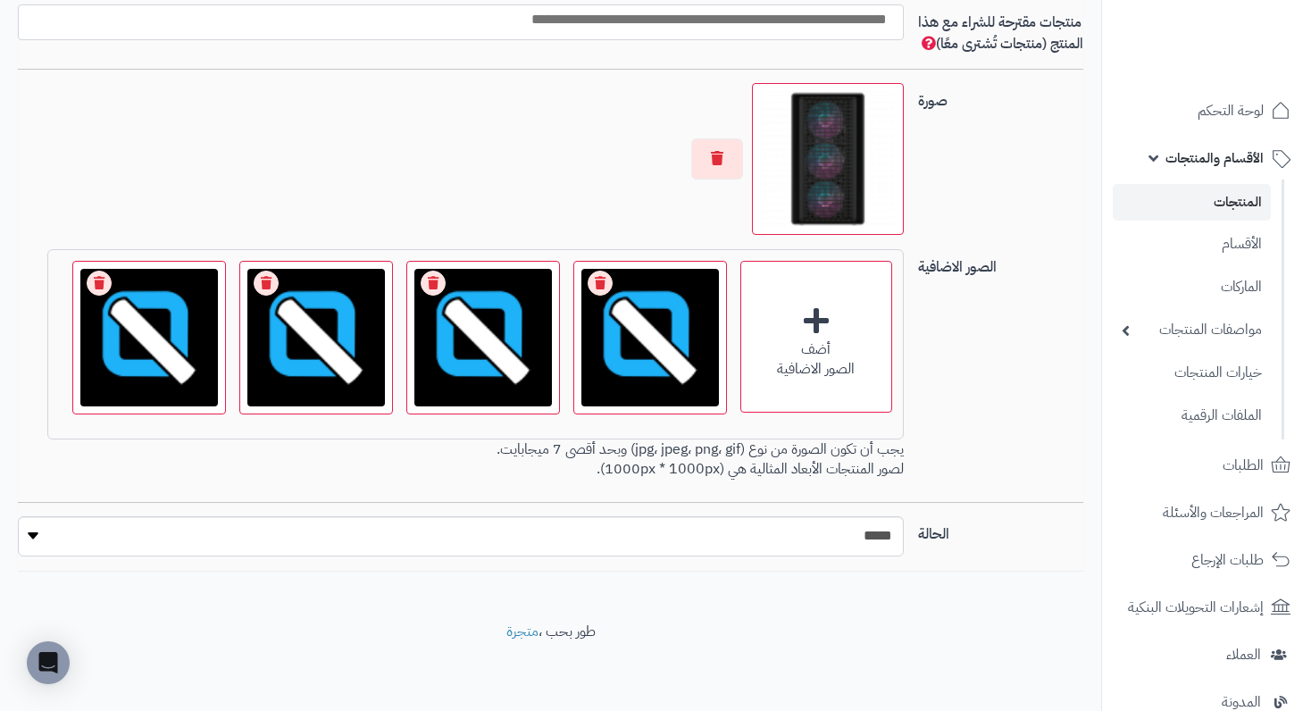
scroll to position [1250, 0]
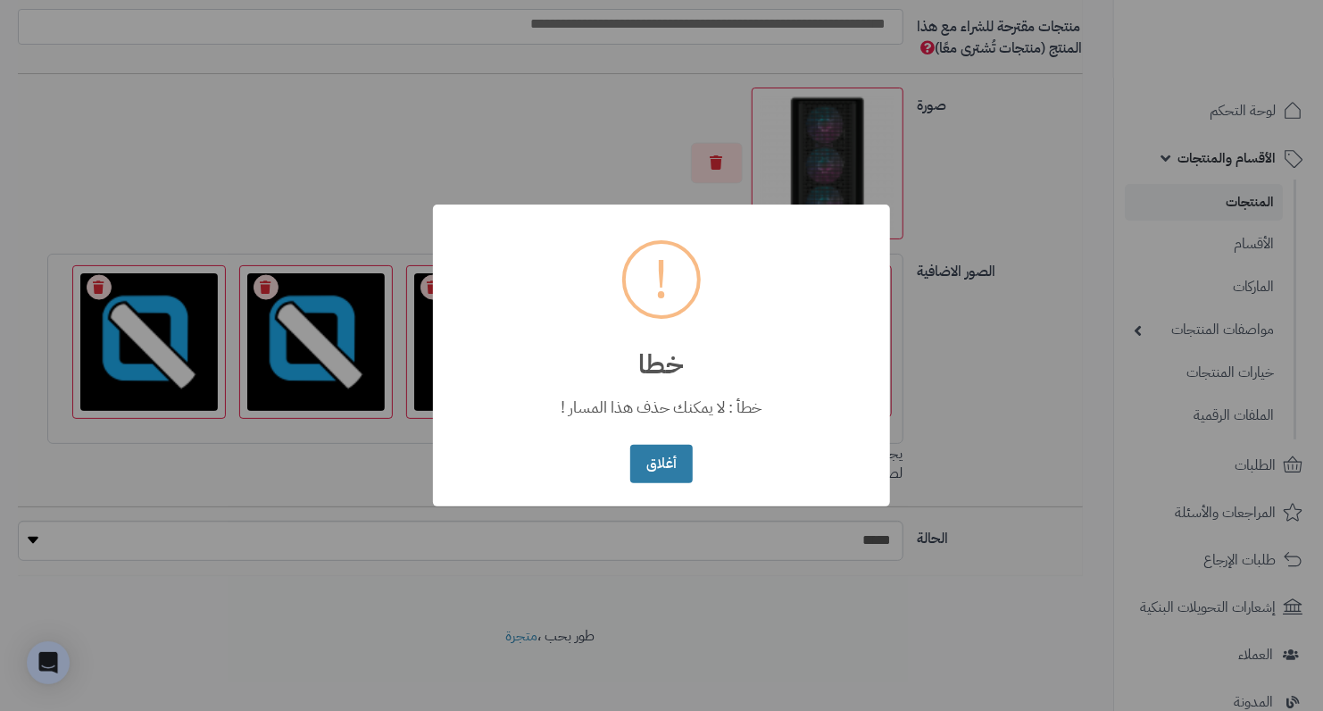
click at [672, 451] on button "أغلاق" at bounding box center [661, 464] width 62 height 38
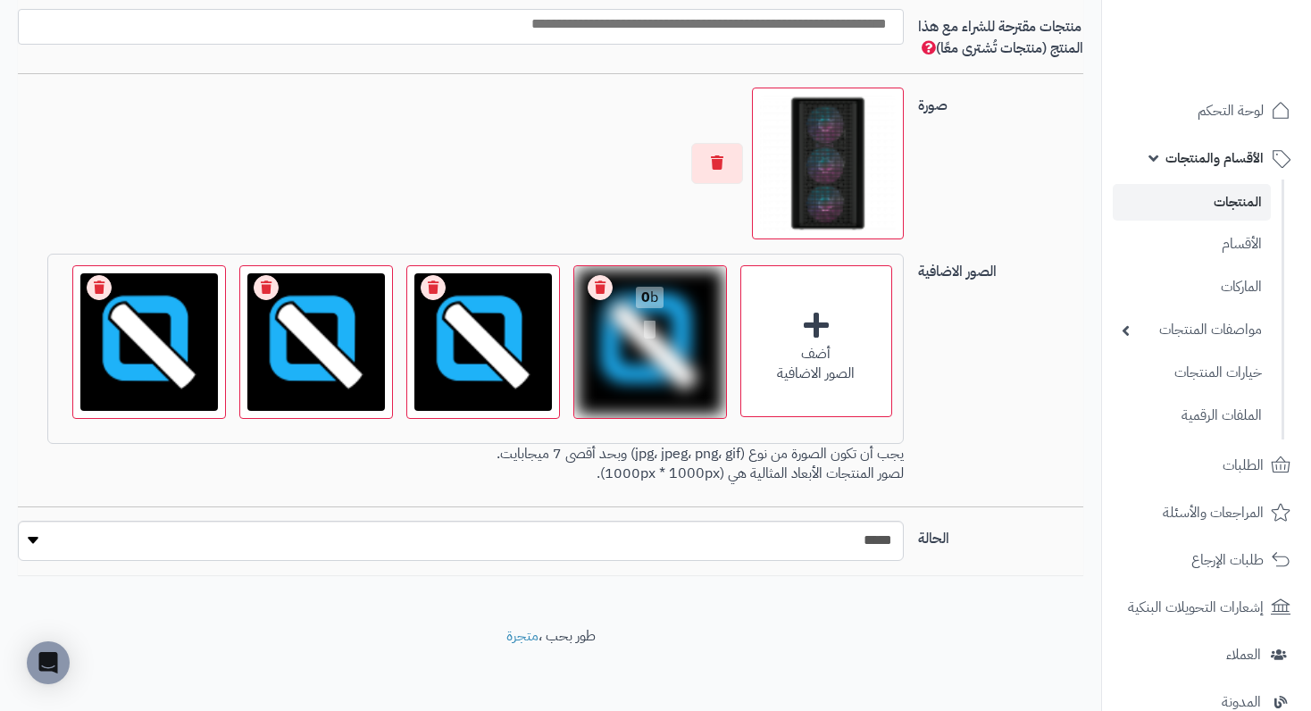
click at [601, 300] on link "Remove file" at bounding box center [600, 287] width 25 height 25
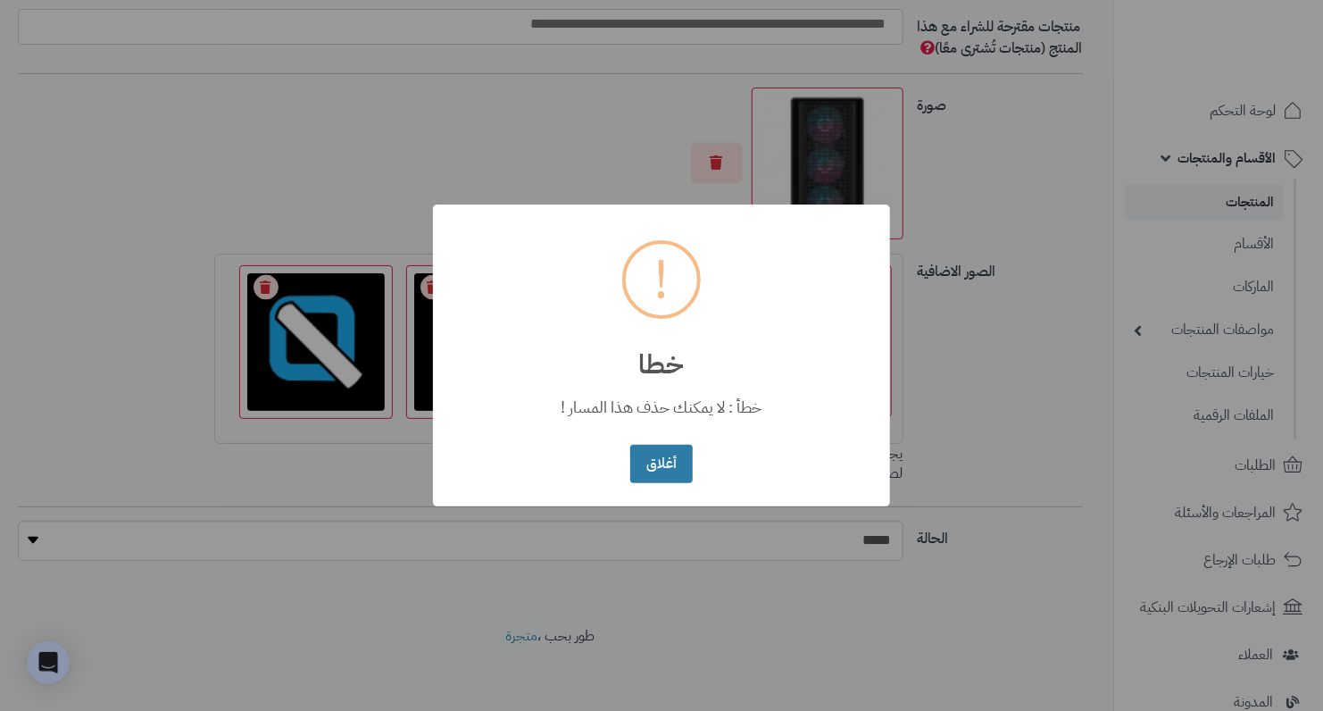
click at [672, 460] on button "أغلاق" at bounding box center [661, 464] width 62 height 38
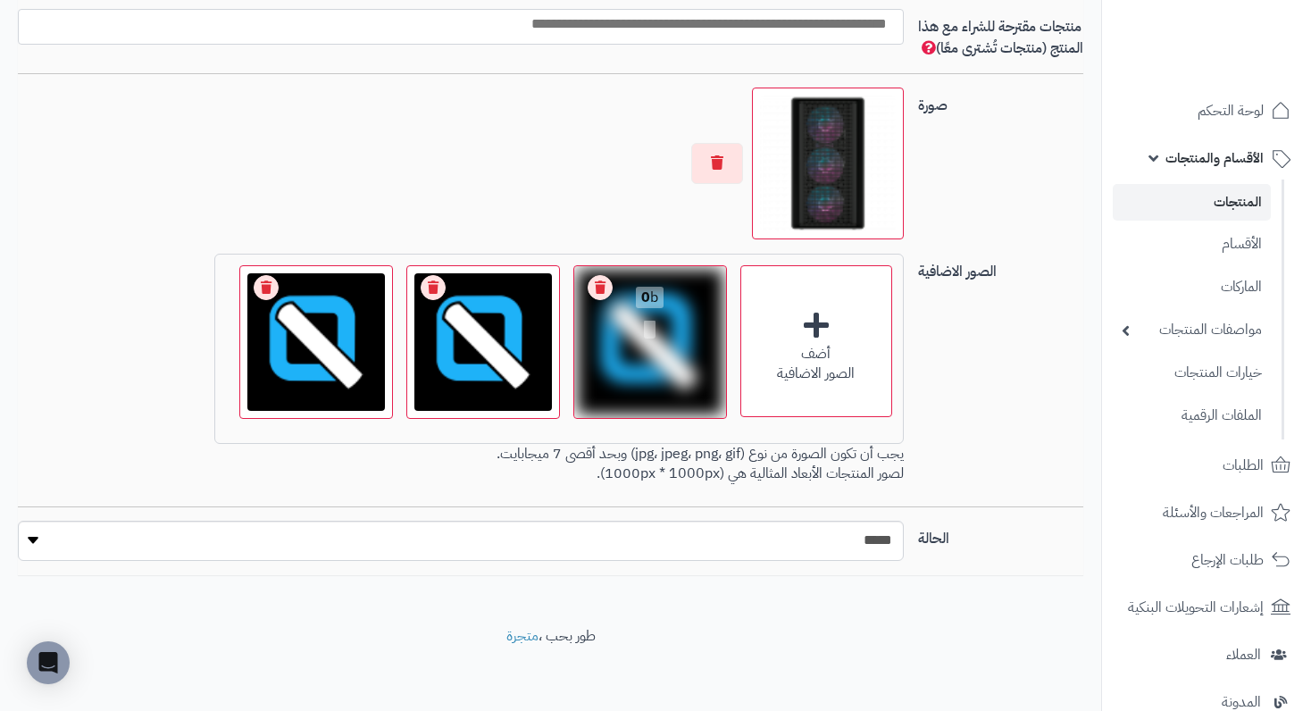
click at [583, 305] on div "0 b" at bounding box center [650, 314] width 152 height 96
click at [602, 300] on link "Remove file" at bounding box center [600, 287] width 25 height 25
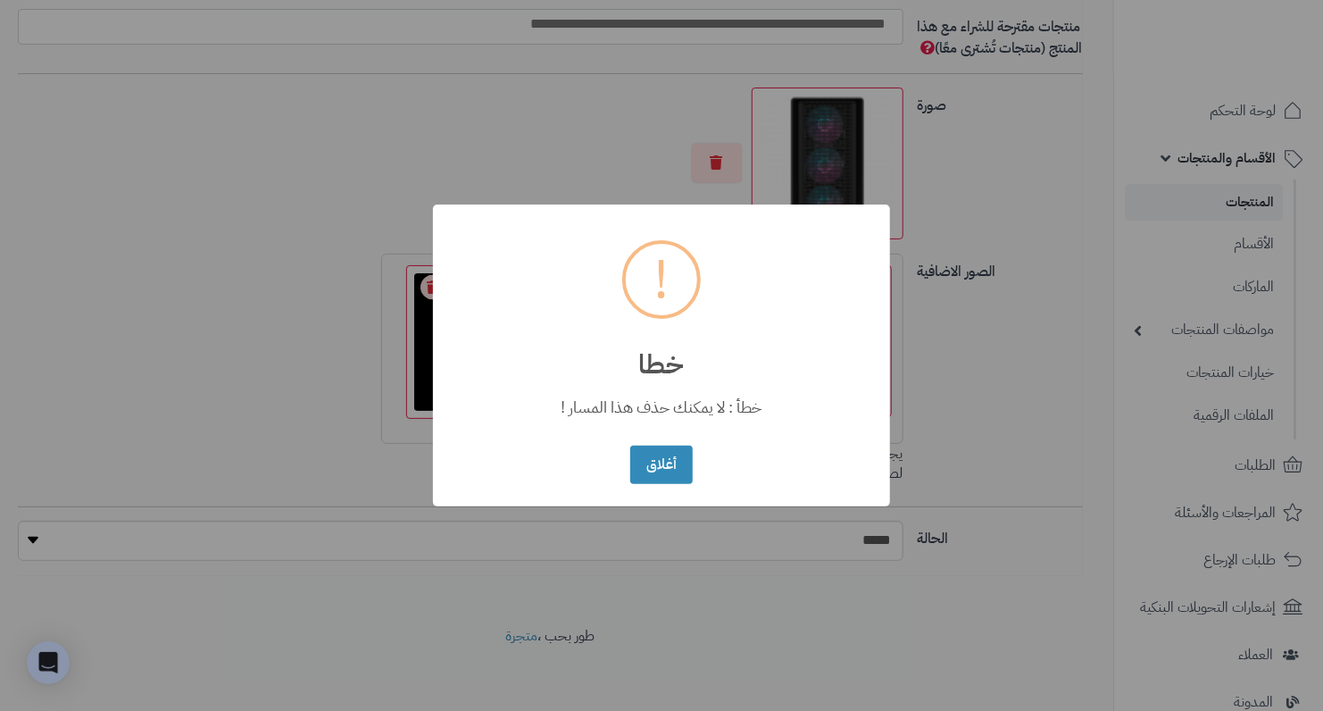
click at [630, 446] on button "أغلاق" at bounding box center [661, 465] width 62 height 38
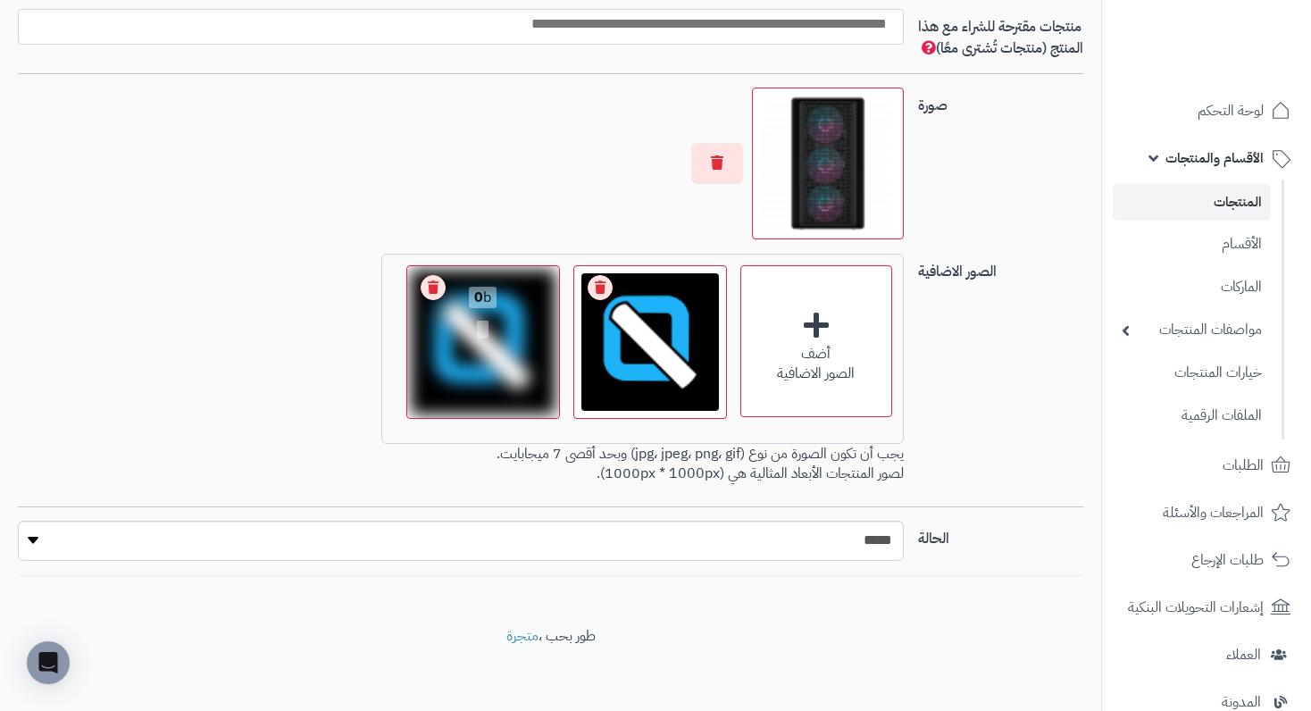
click at [596, 300] on link "Remove file" at bounding box center [600, 287] width 25 height 25
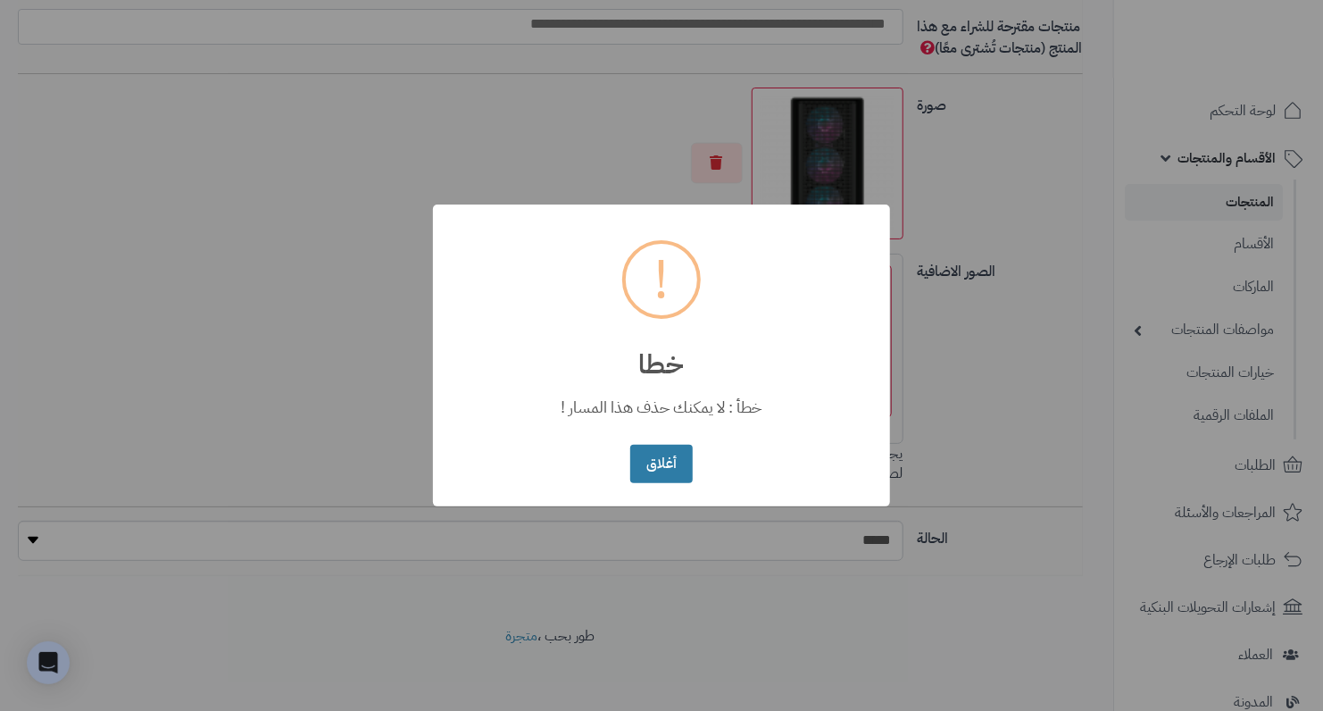
click at [659, 458] on button "أغلاق" at bounding box center [661, 464] width 62 height 38
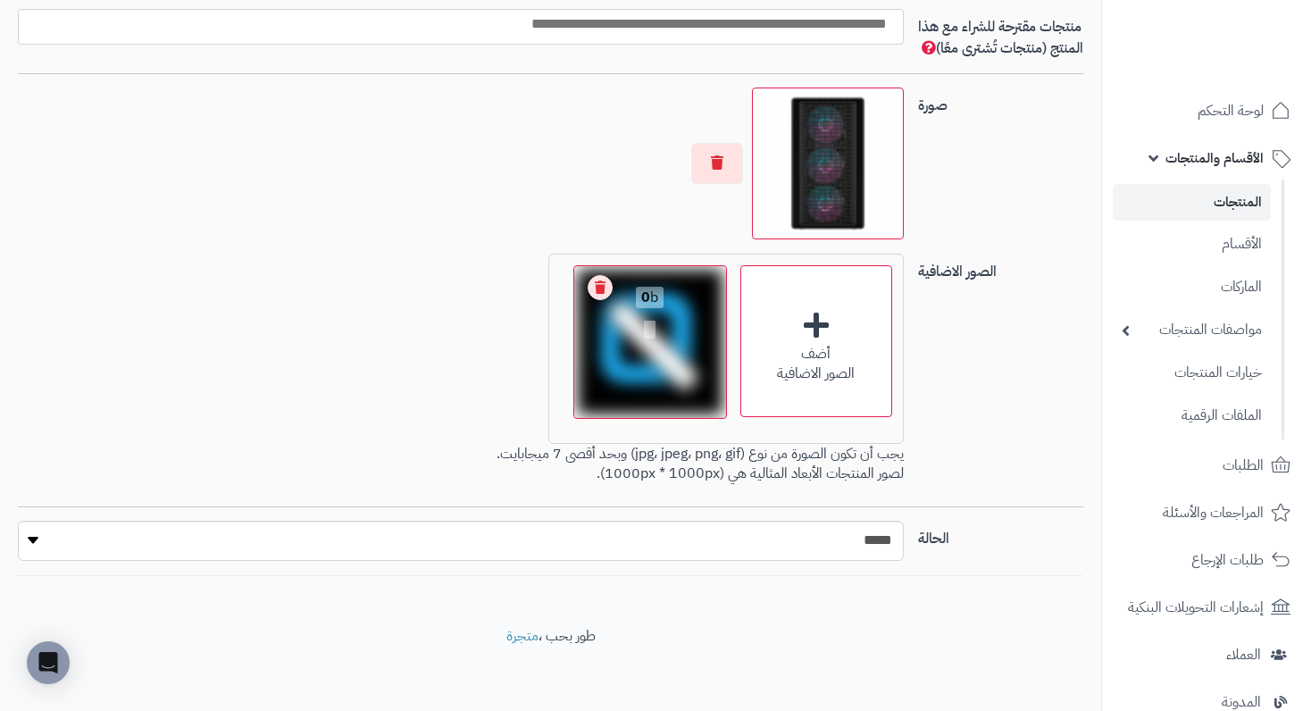
click at [599, 299] on link "Remove file" at bounding box center [600, 287] width 25 height 25
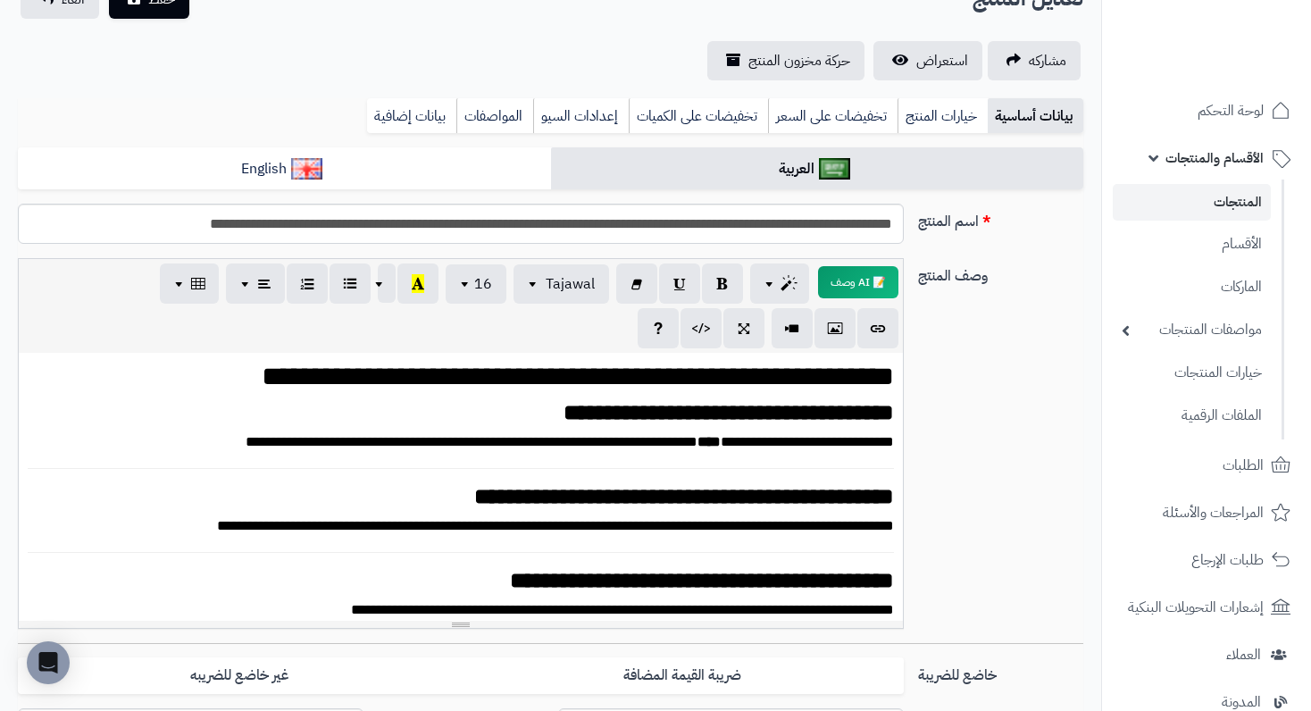
scroll to position [0, 0]
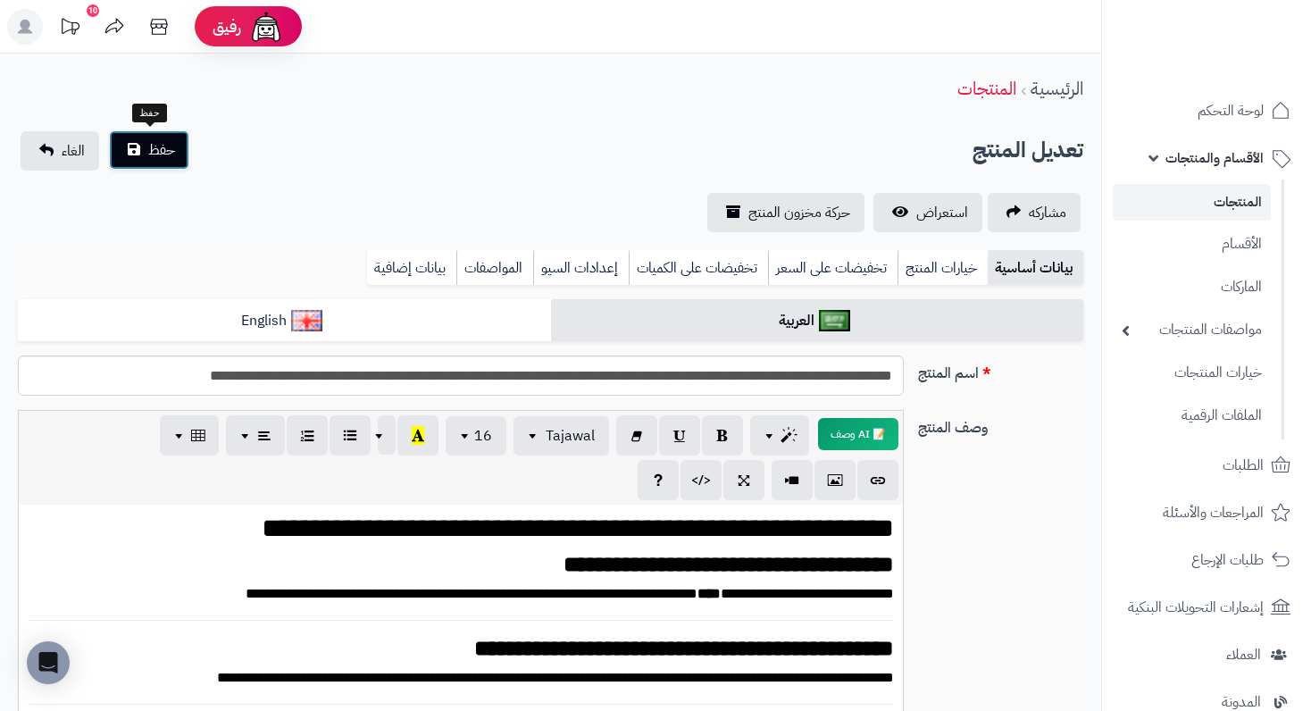
click at [158, 150] on span "حفظ" at bounding box center [161, 149] width 27 height 21
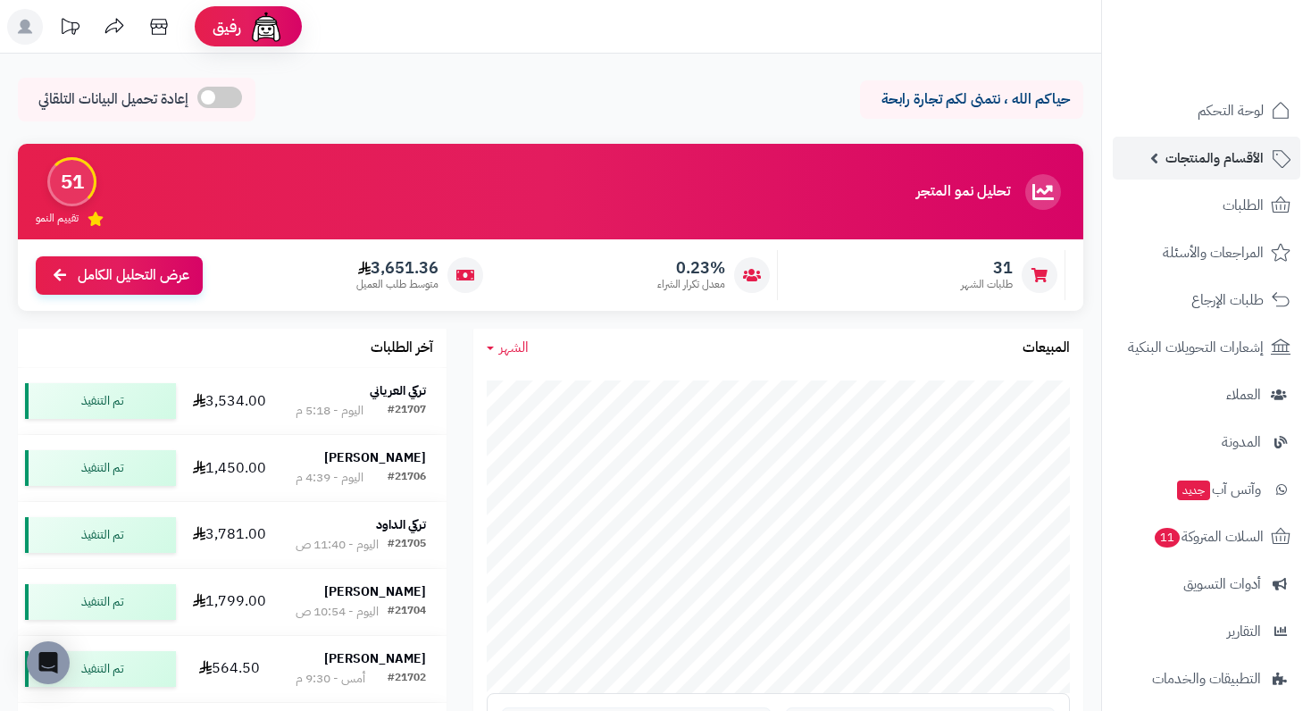
click at [1257, 158] on span "الأقسام والمنتجات" at bounding box center [1214, 158] width 98 height 25
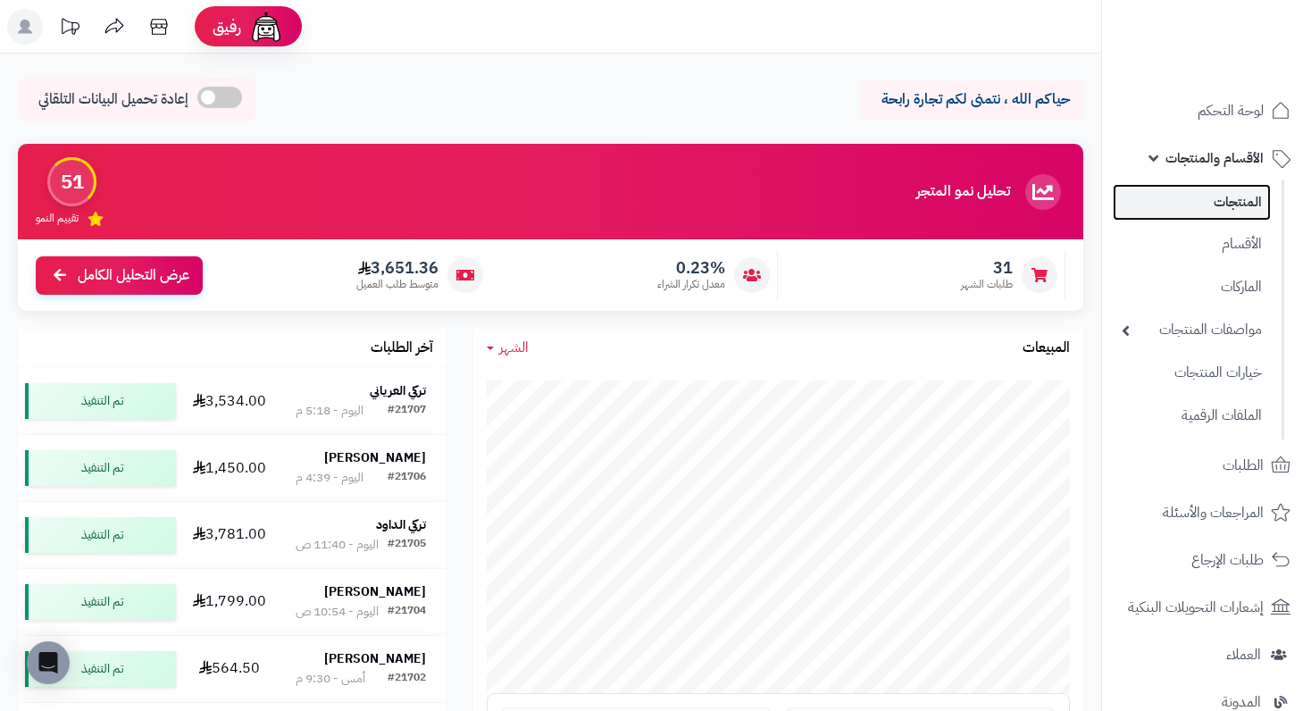
click at [1237, 201] on link "المنتجات" at bounding box center [1192, 202] width 158 height 37
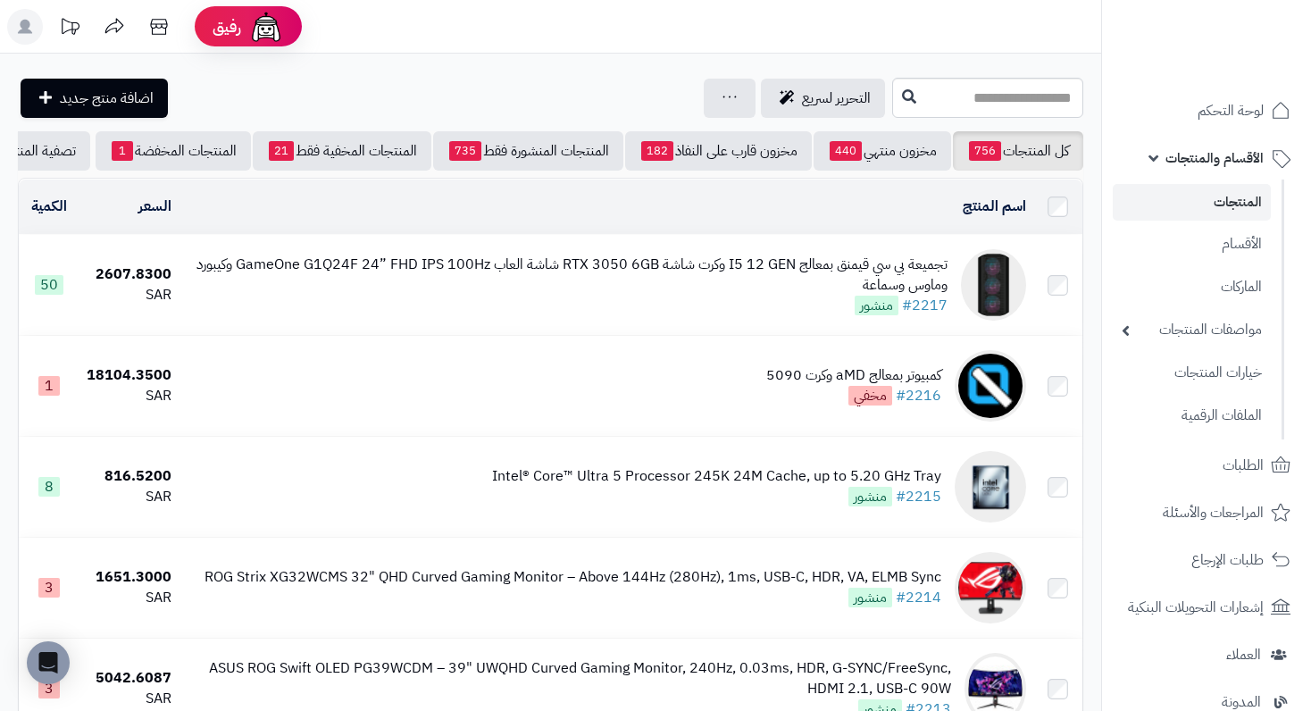
click at [913, 296] on div "تجميعة بي سي قيمنق بمعالج I5 12 GEN وكرت شاشة RTX 3050 6GB شاشة العاب GameOne G…" at bounding box center [567, 275] width 762 height 41
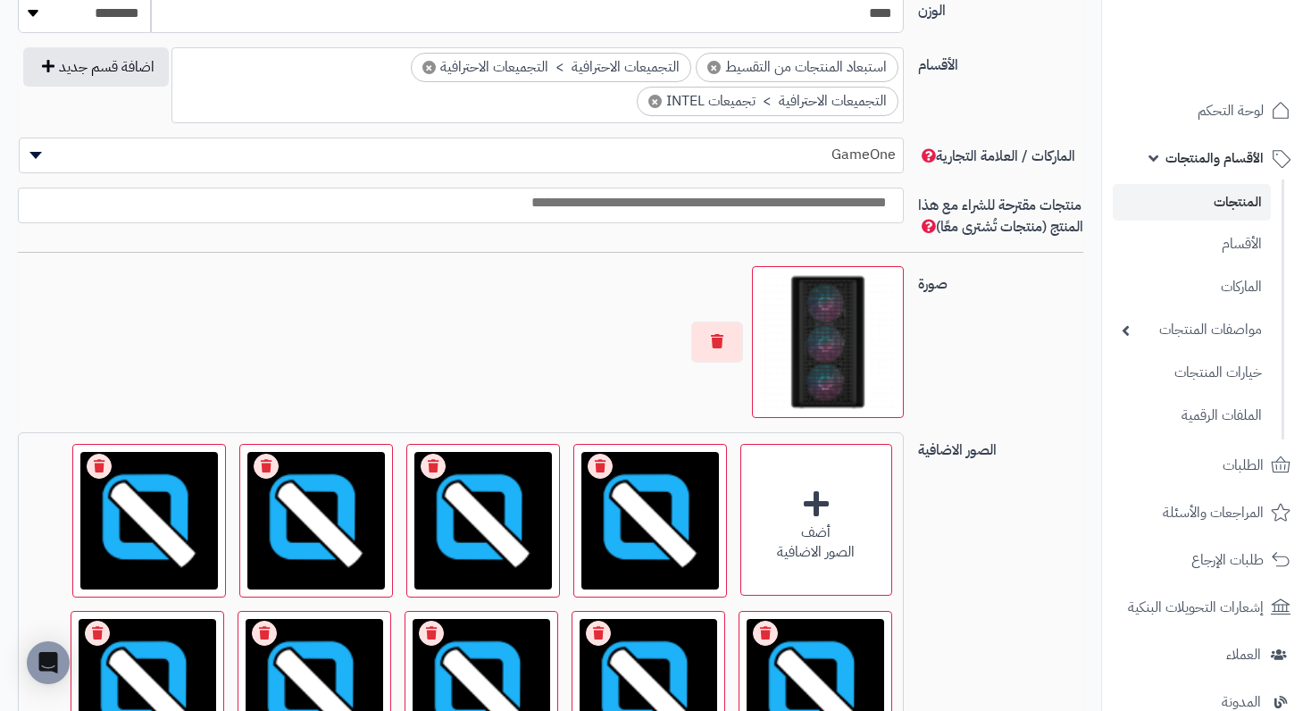
scroll to position [1340, 0]
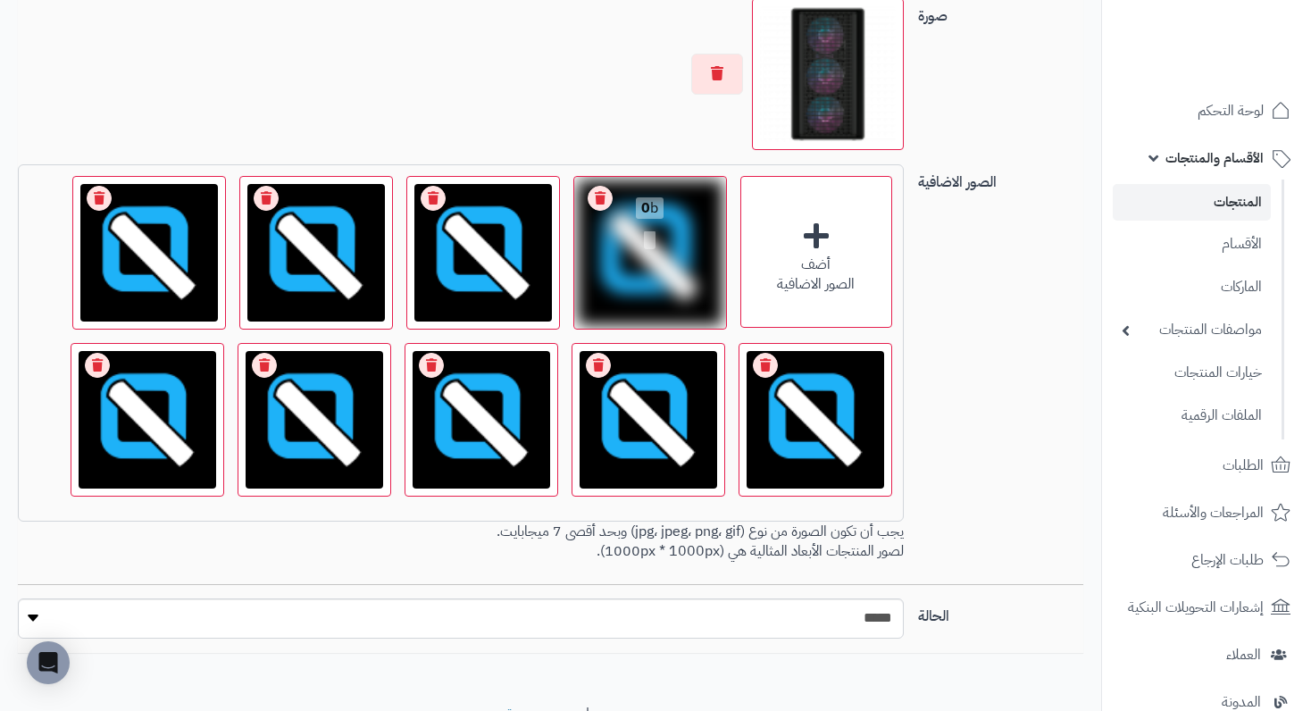
click at [602, 211] on link "Remove file" at bounding box center [600, 198] width 25 height 25
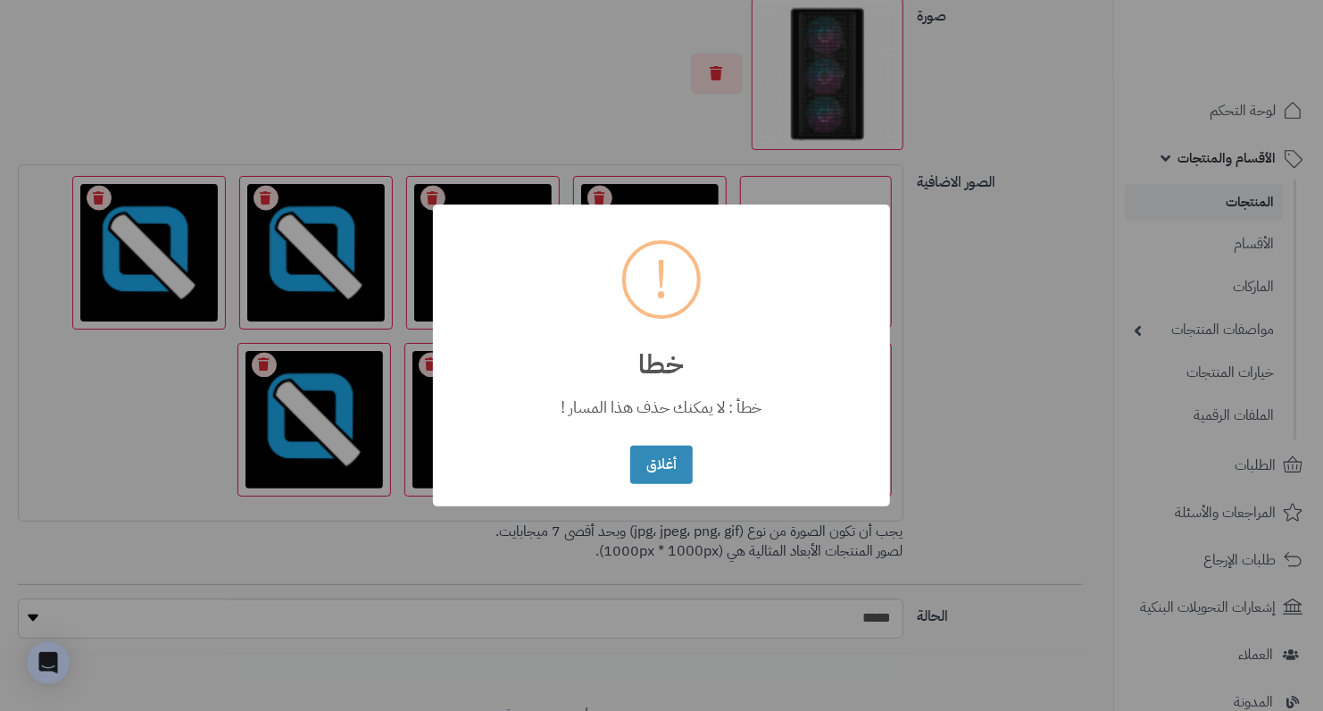
click at [602, 214] on div "× ! خطا خطأ : لا يمكنك حذف هذا المسار ! أغلاق No Cancel" at bounding box center [661, 355] width 457 height 302
click at [677, 463] on button "أغلاق" at bounding box center [661, 464] width 62 height 38
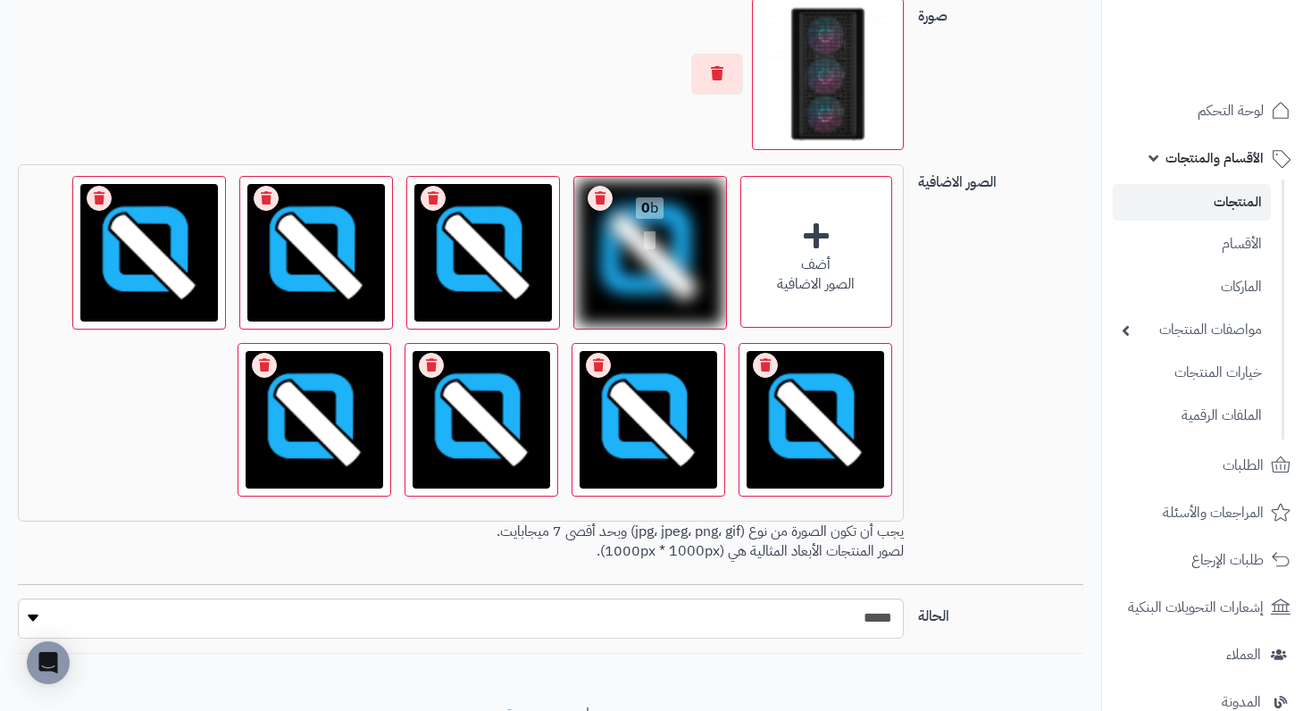
click at [600, 211] on link "Remove file" at bounding box center [600, 198] width 25 height 25
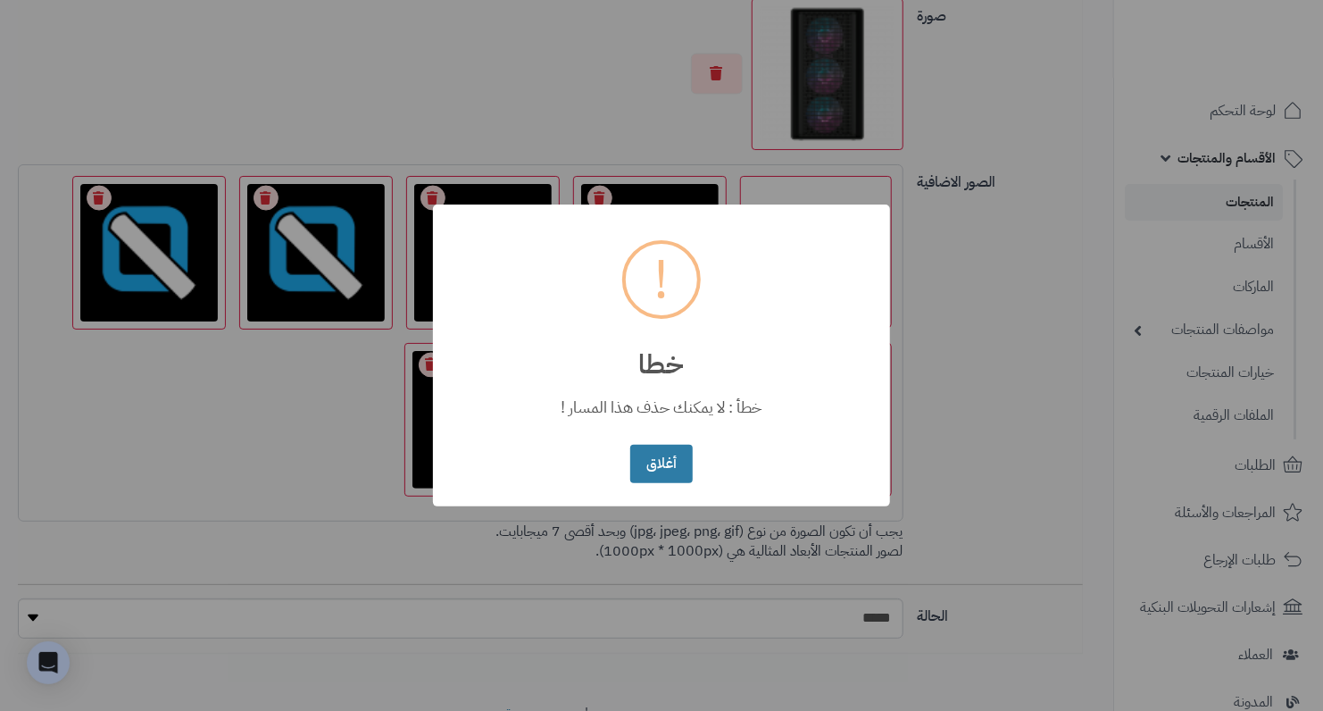
click at [657, 452] on button "أغلاق" at bounding box center [661, 464] width 62 height 38
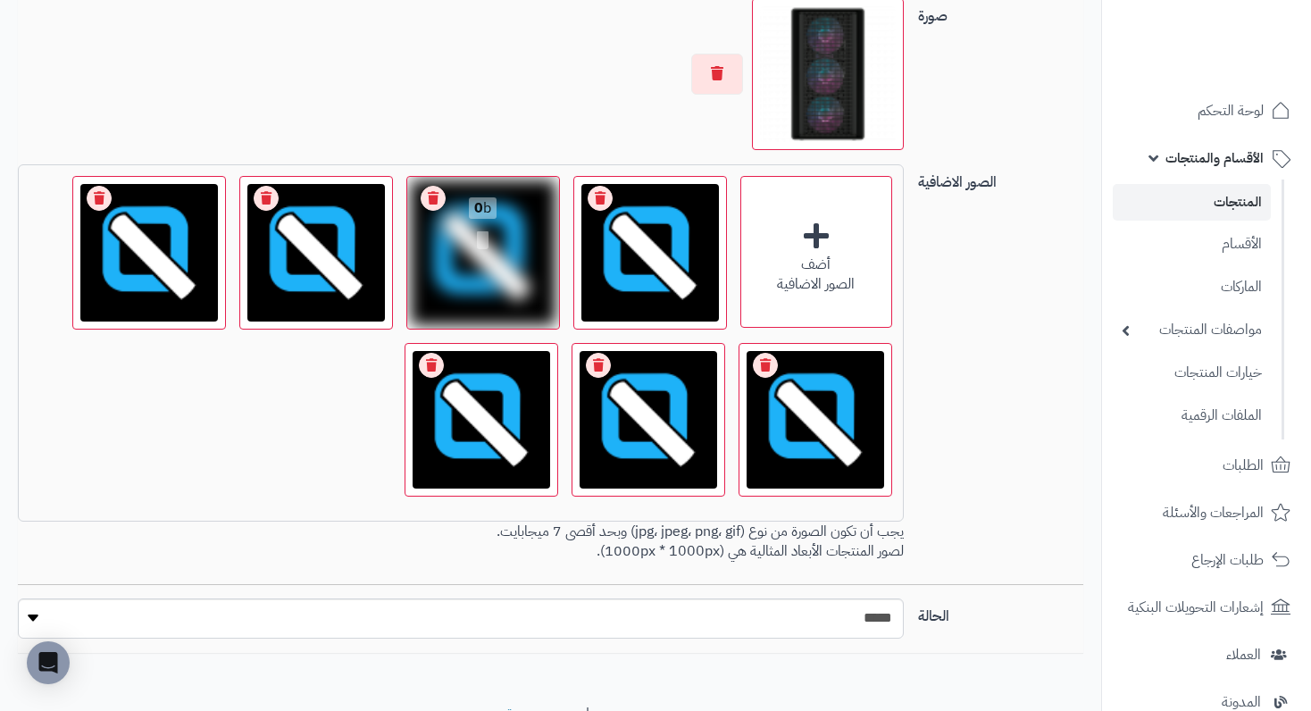
click at [597, 211] on link "Remove file" at bounding box center [600, 198] width 25 height 25
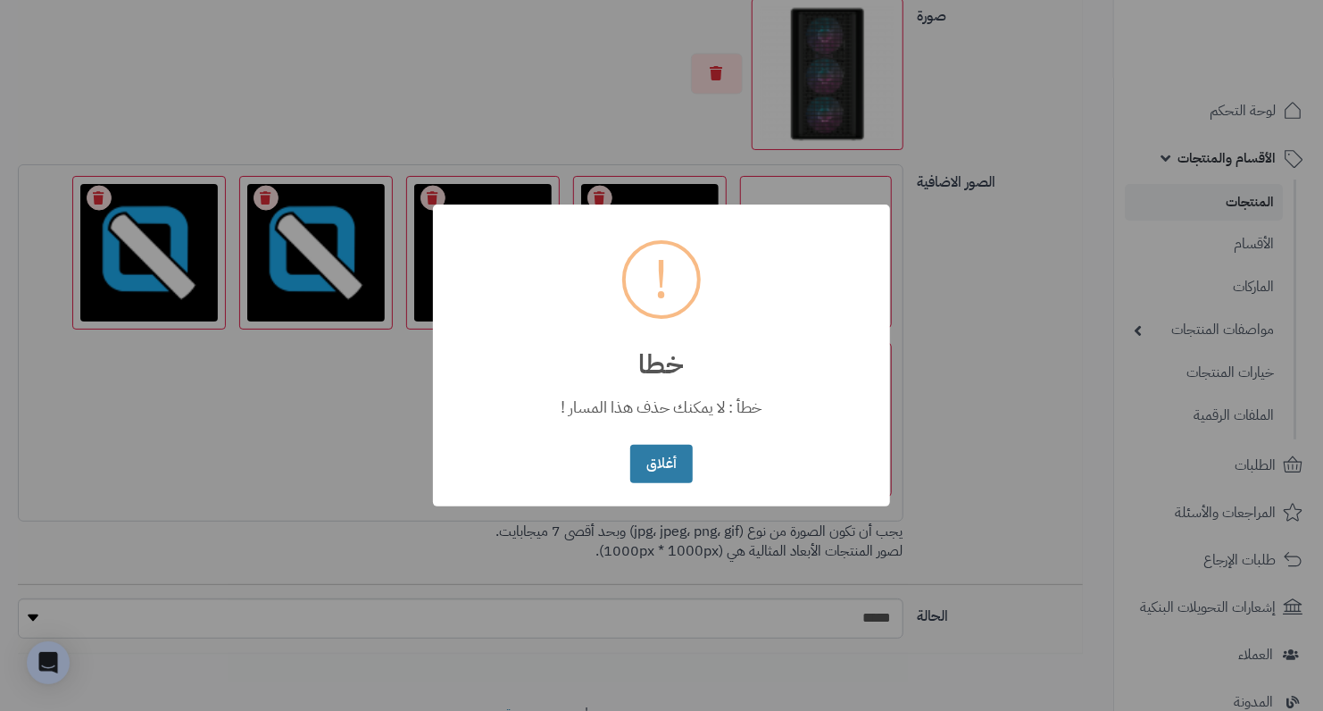
click at [681, 465] on button "أغلاق" at bounding box center [661, 464] width 62 height 38
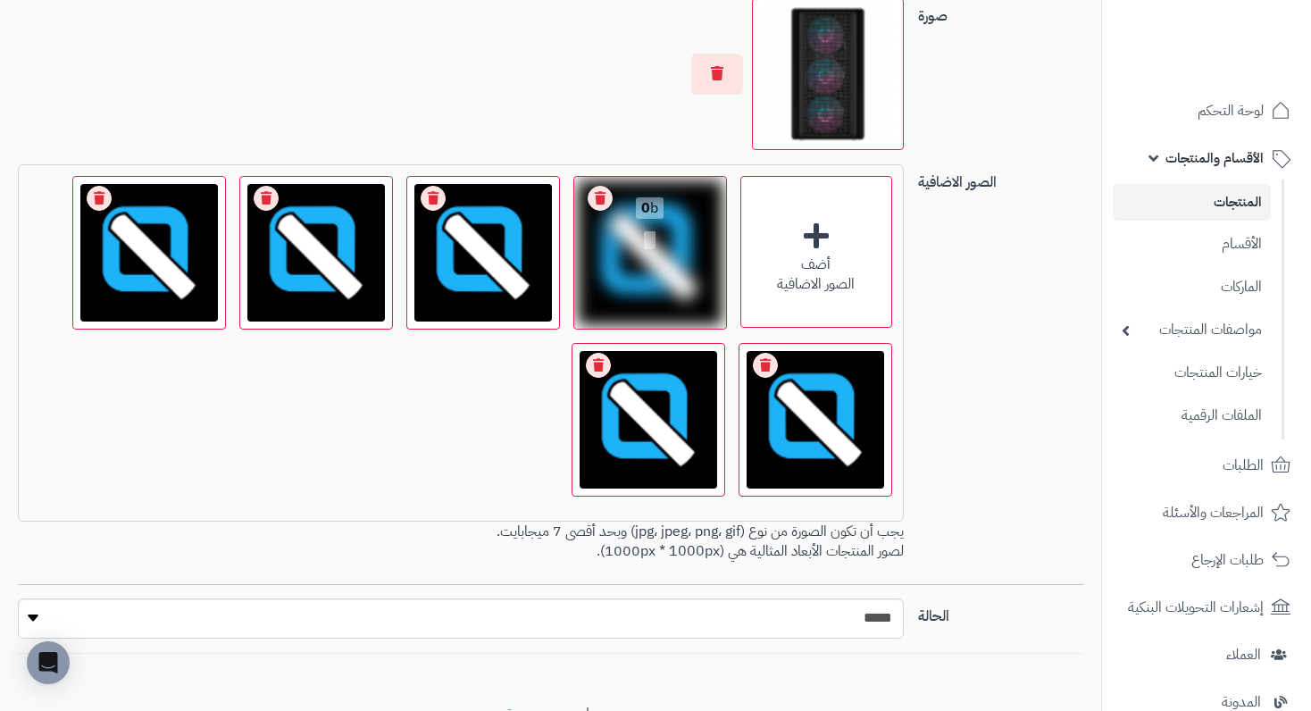
click at [599, 211] on link "Remove file" at bounding box center [600, 198] width 25 height 25
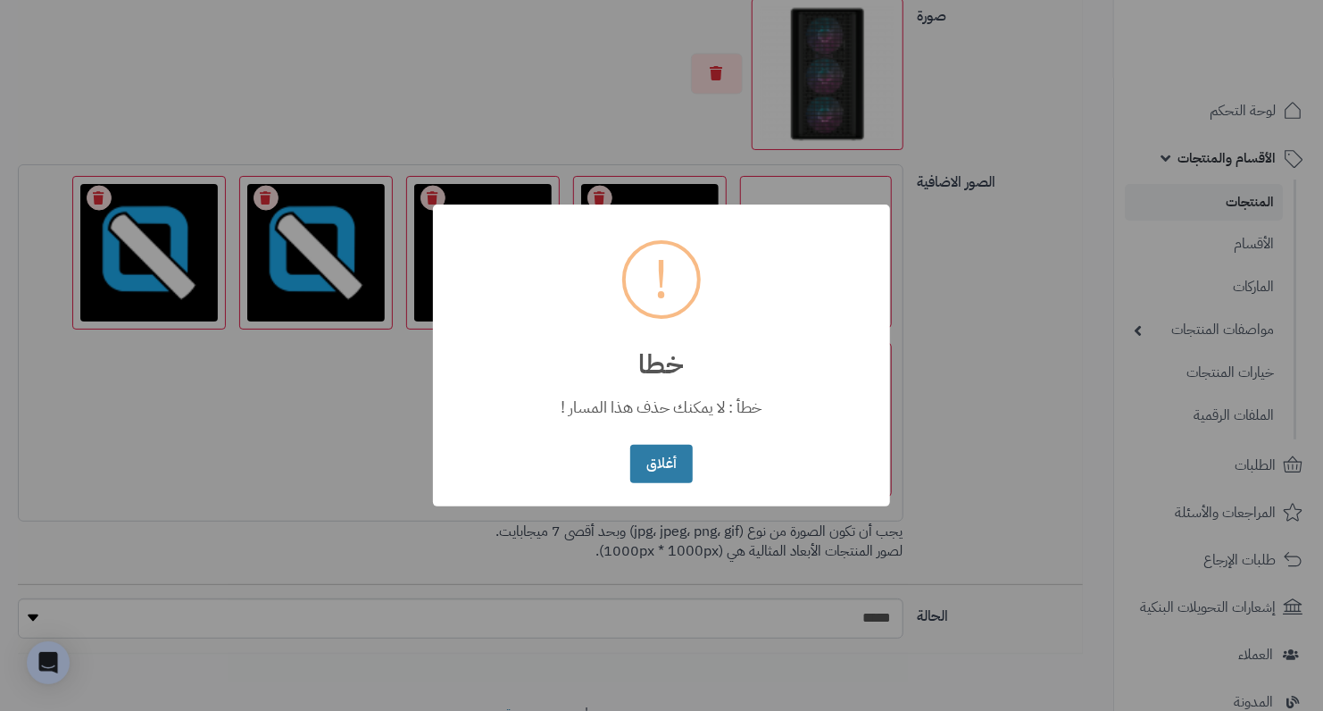
click at [668, 460] on button "أغلاق" at bounding box center [661, 464] width 62 height 38
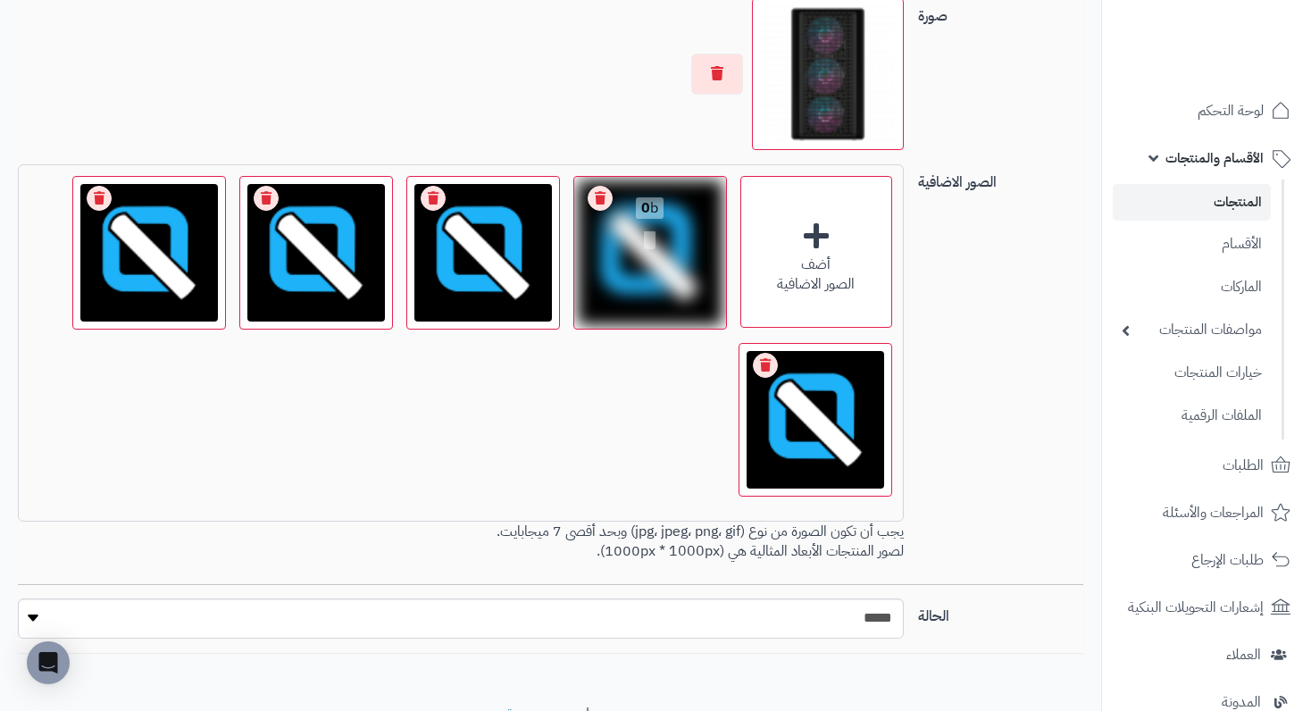
click at [594, 211] on link "Remove file" at bounding box center [600, 198] width 25 height 25
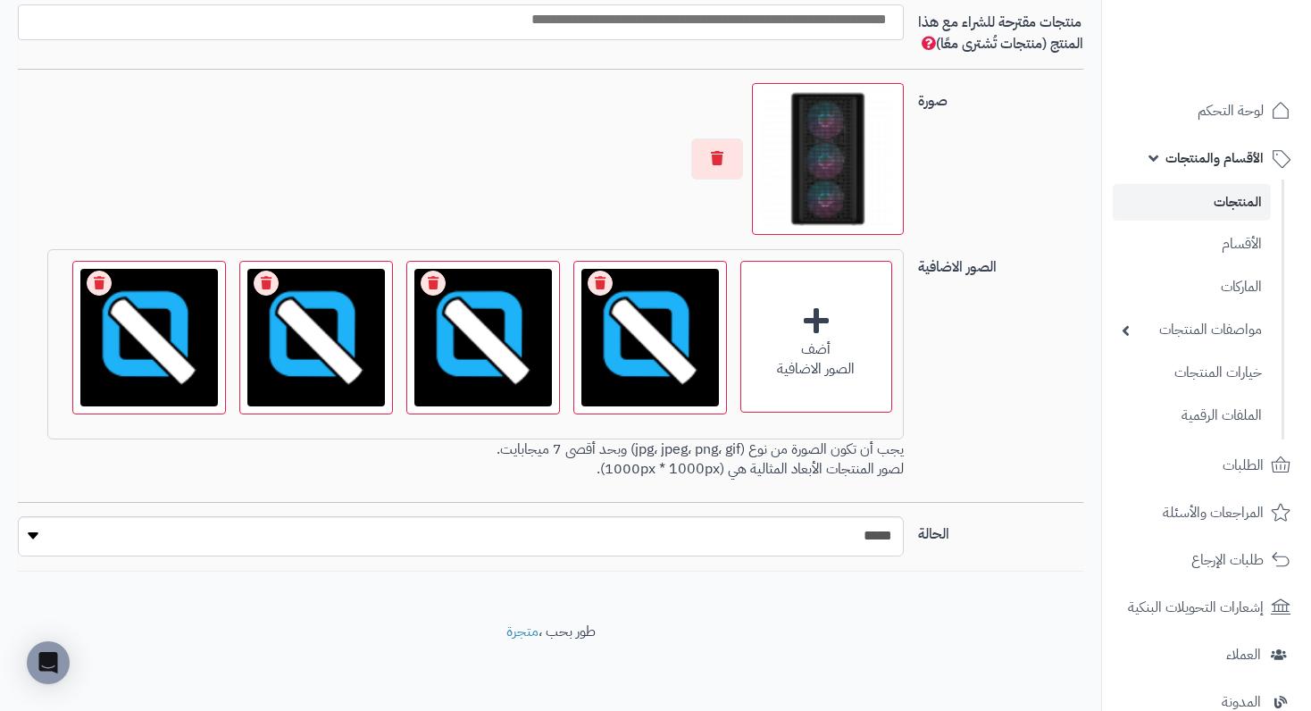
scroll to position [1250, 0]
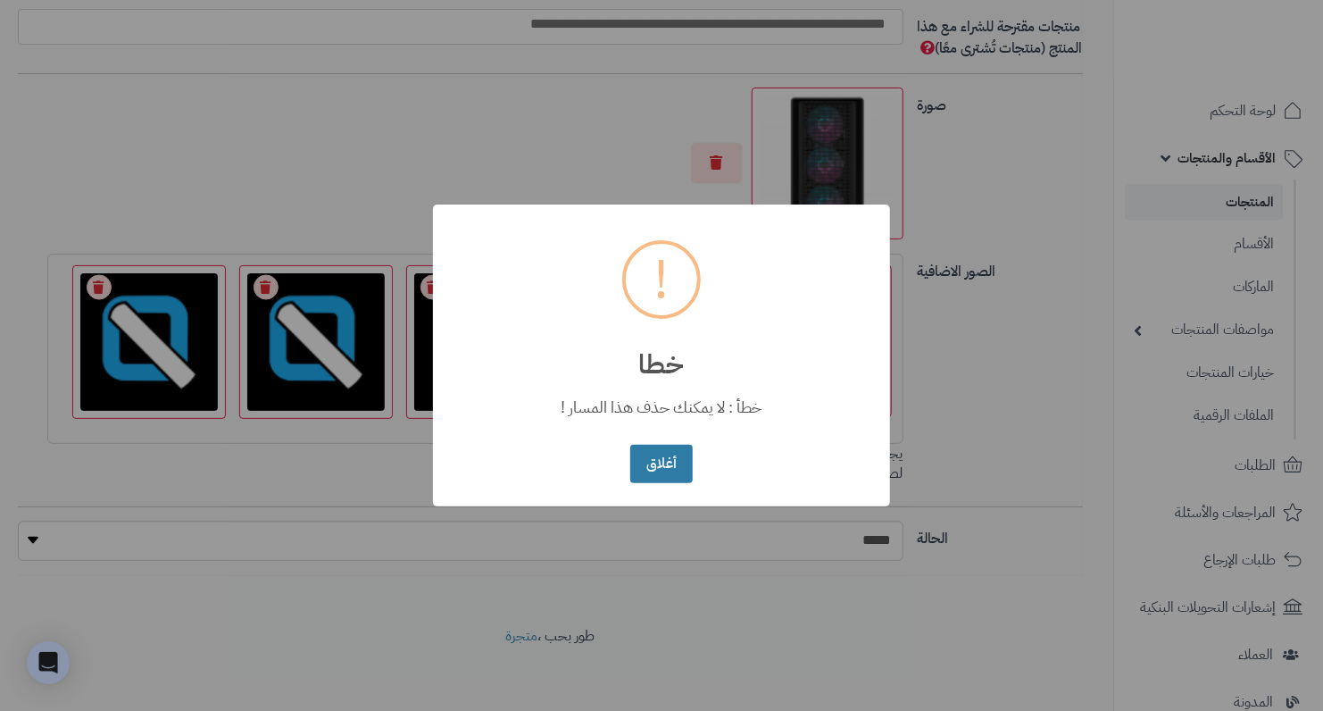
click at [656, 459] on button "أغلاق" at bounding box center [661, 464] width 62 height 38
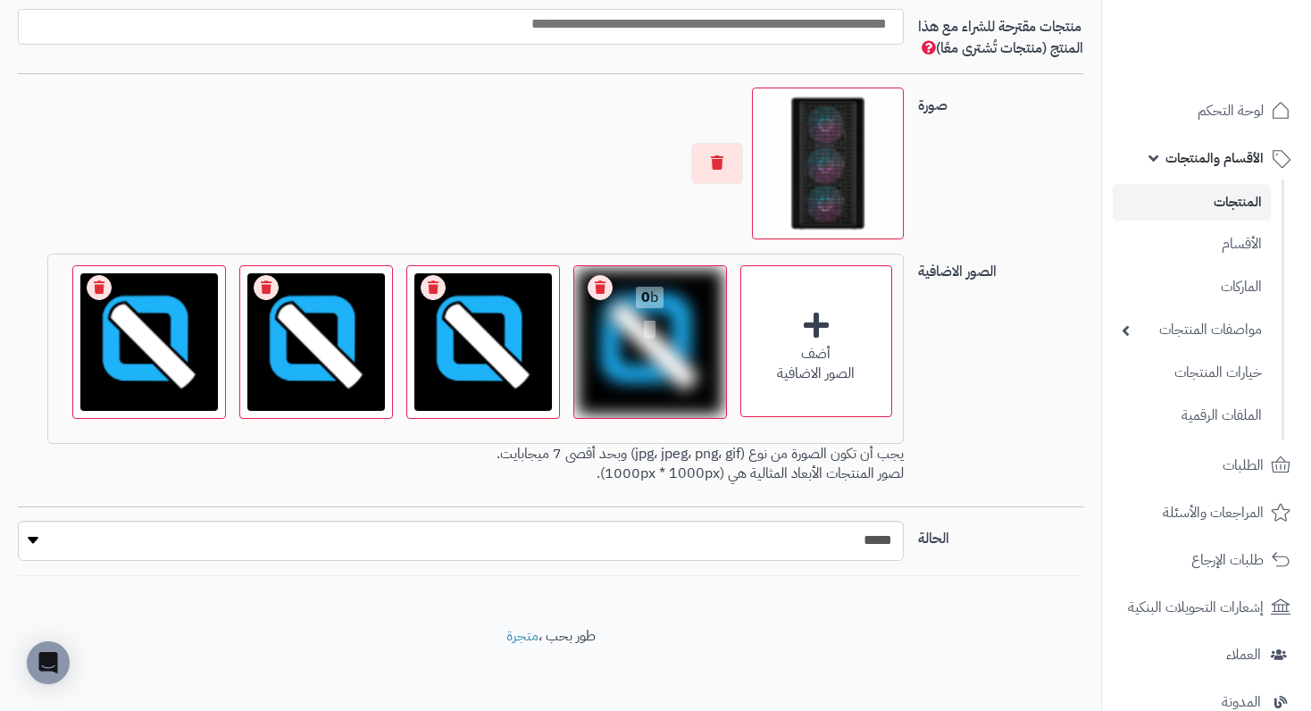
click at [606, 300] on link "Remove file" at bounding box center [600, 287] width 25 height 25
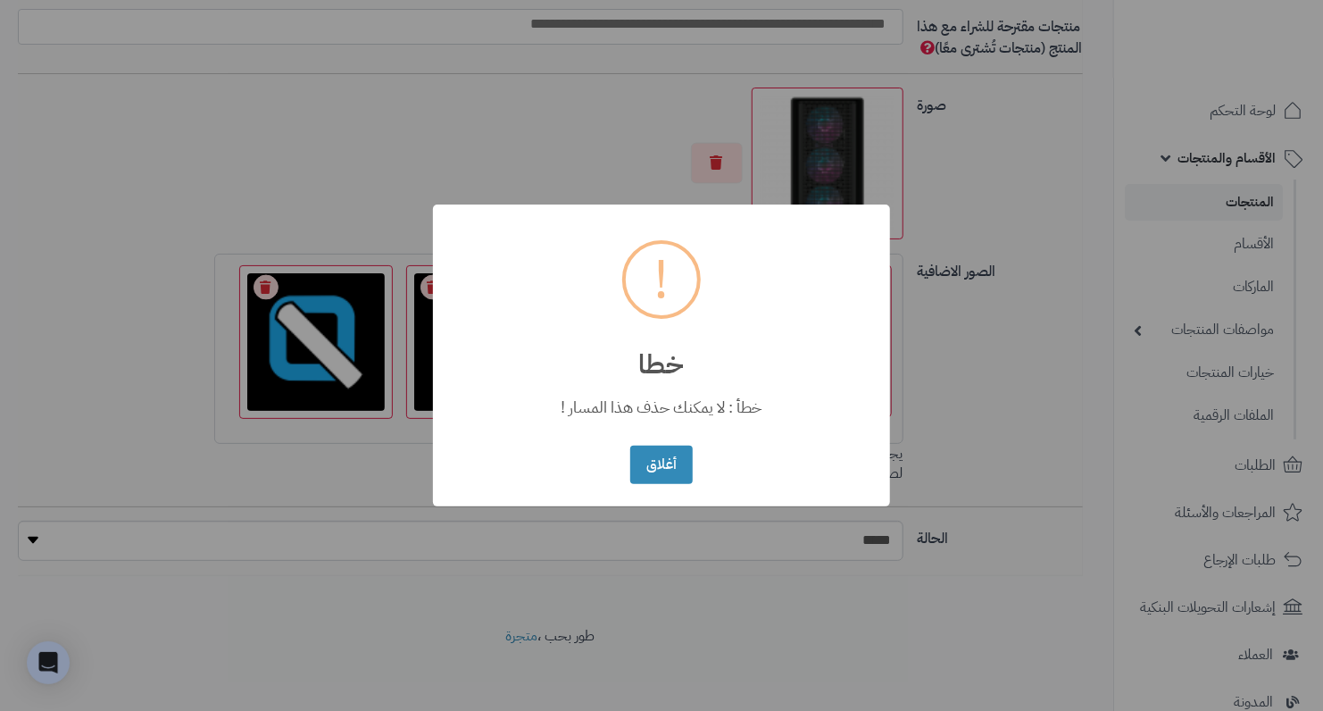
click at [630, 454] on div "أغلاق No Cancel" at bounding box center [661, 464] width 71 height 47
click at [664, 472] on button "أغلاق" at bounding box center [661, 464] width 62 height 38
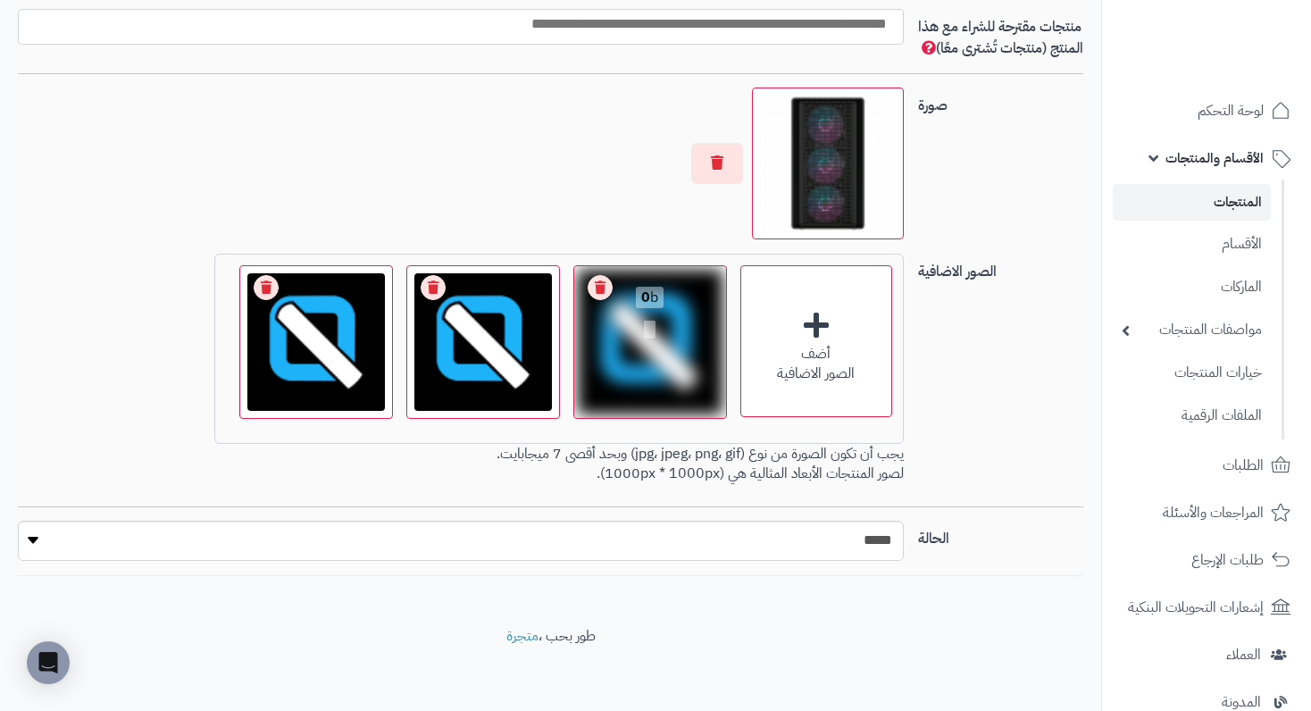
click at [598, 294] on link "Remove file" at bounding box center [600, 287] width 25 height 25
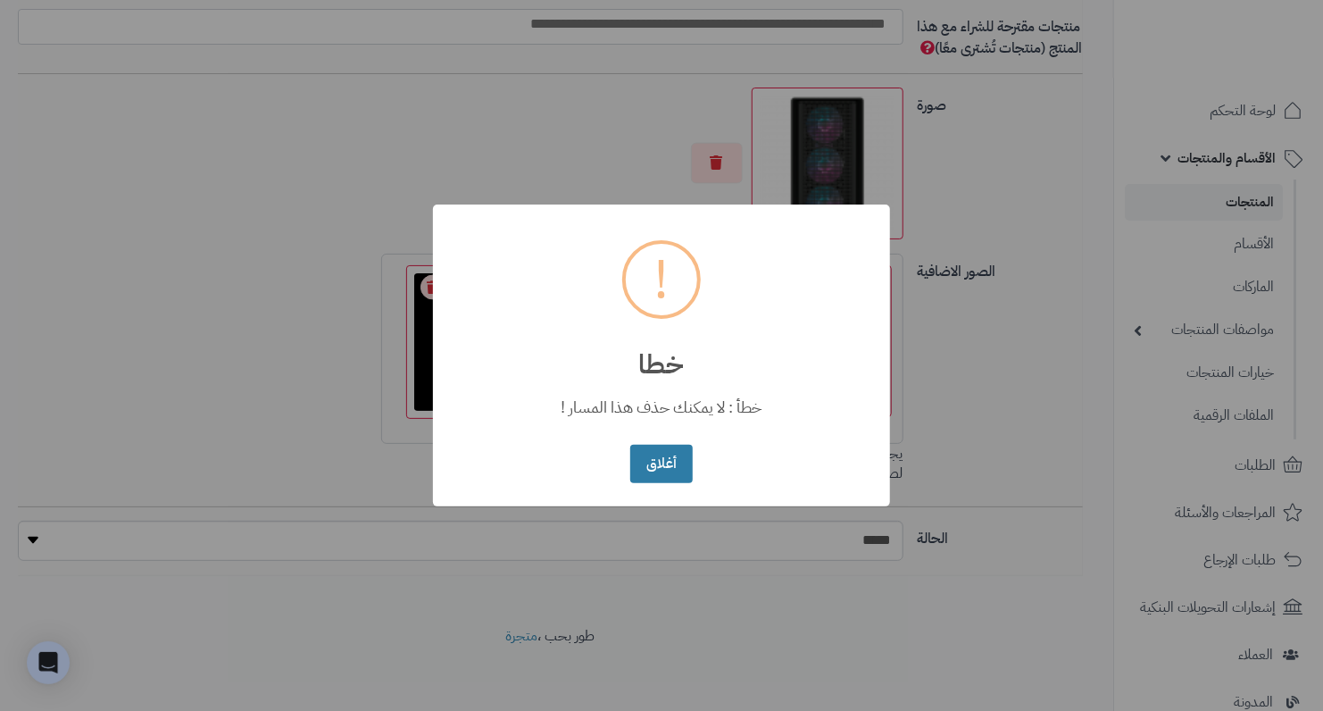
drag, startPoint x: 657, startPoint y: 428, endPoint x: 672, endPoint y: 460, distance: 35.2
click at [672, 460] on button "أغلاق" at bounding box center [661, 464] width 62 height 38
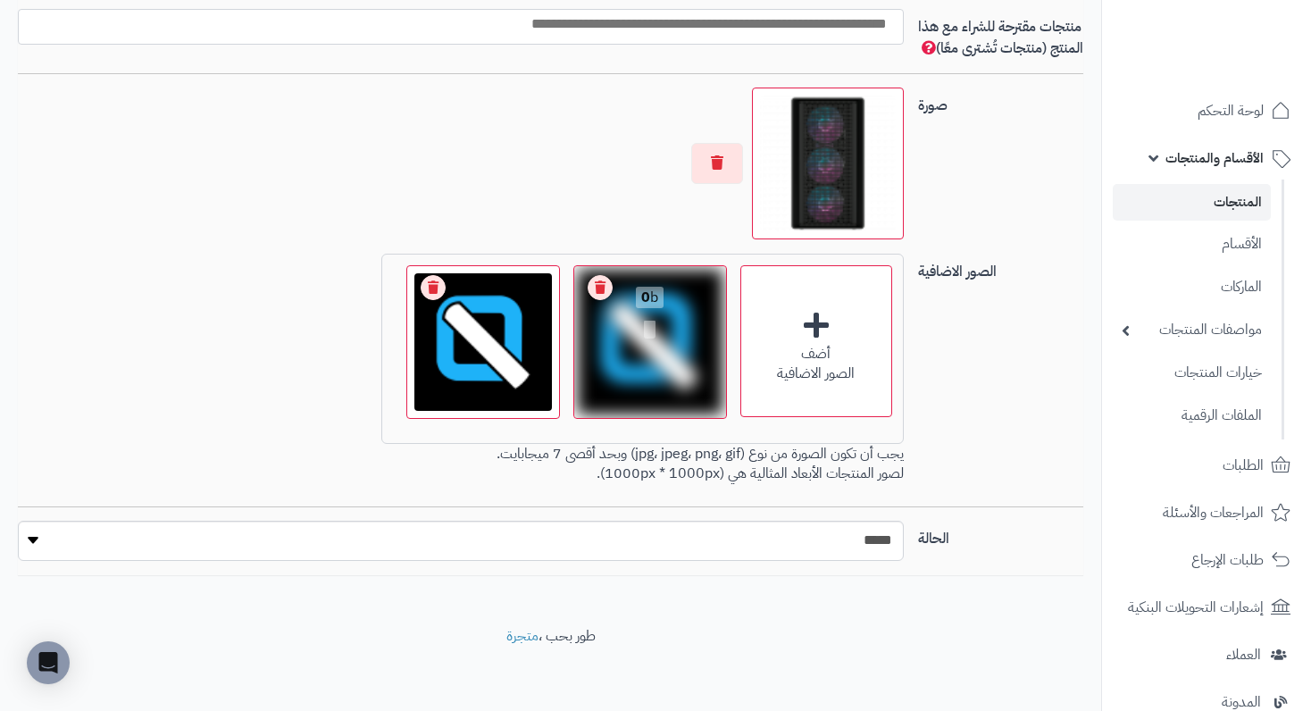
click at [600, 300] on link "Remove file" at bounding box center [600, 287] width 25 height 25
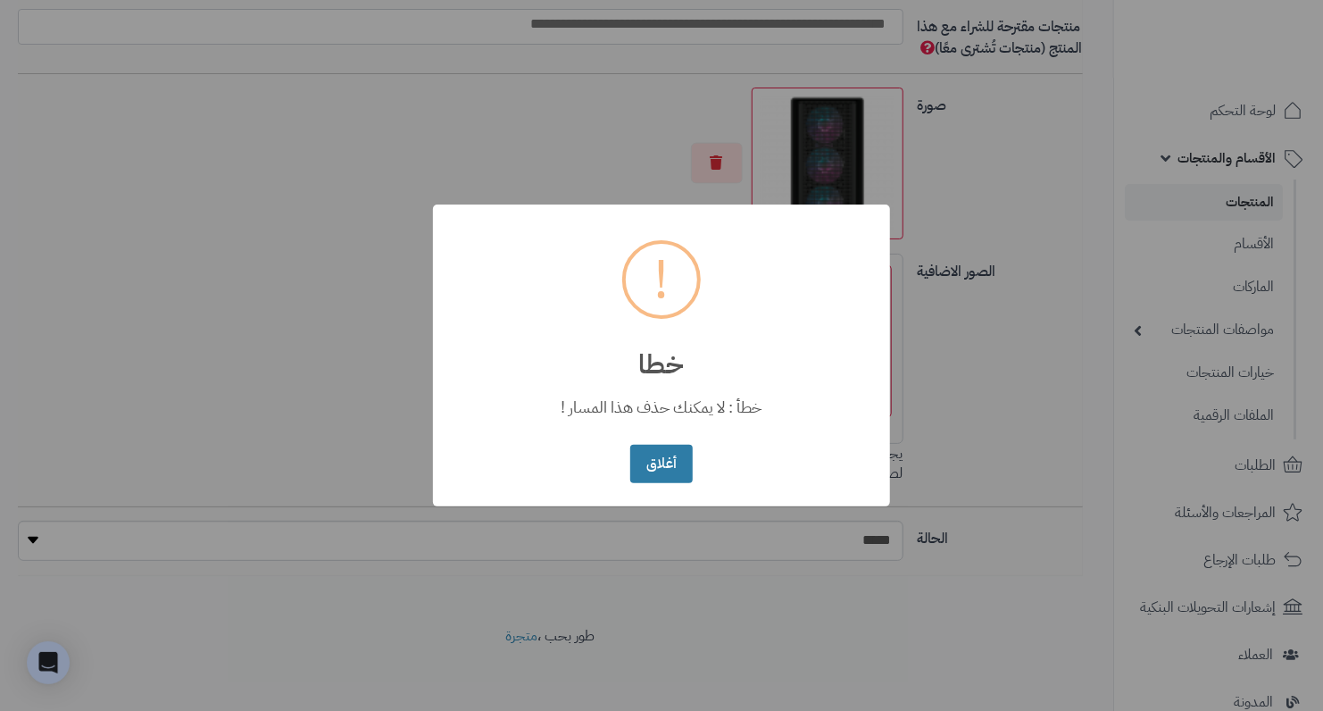
drag, startPoint x: 664, startPoint y: 456, endPoint x: 658, endPoint y: 475, distance: 19.8
click at [659, 475] on button "أغلاق" at bounding box center [661, 464] width 62 height 38
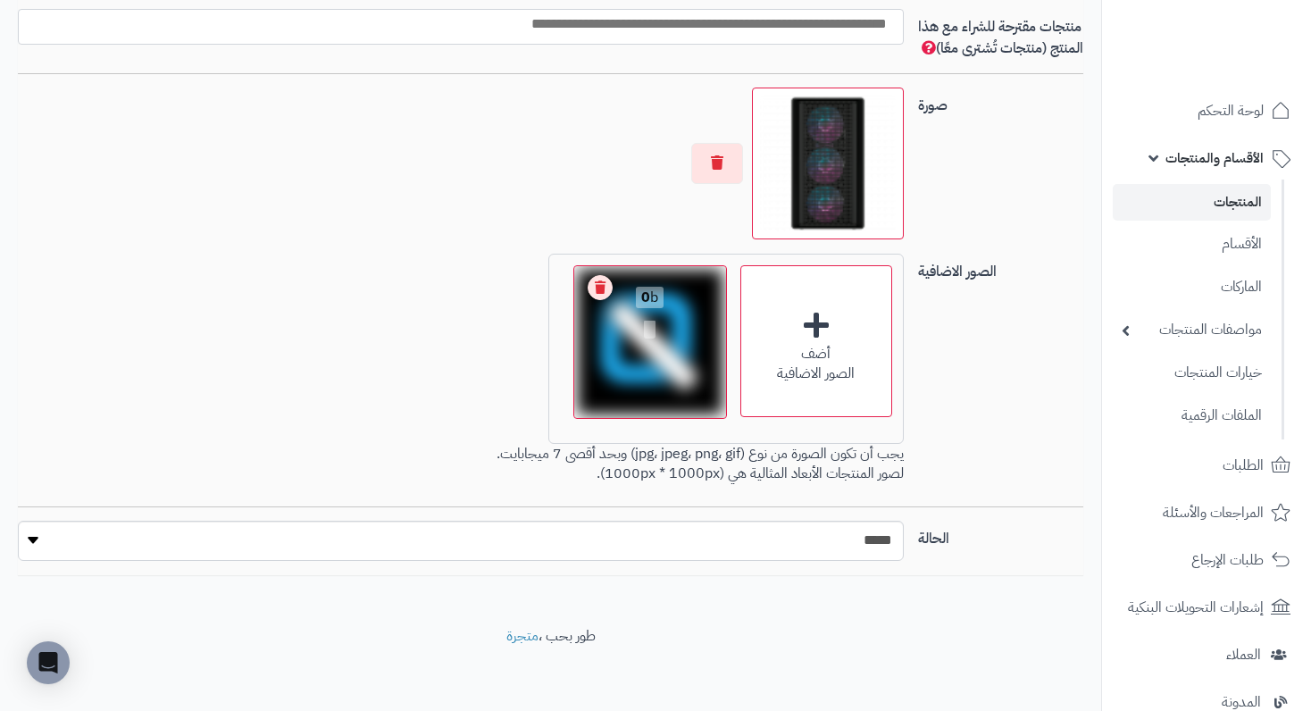
click at [596, 300] on link "Remove file" at bounding box center [600, 287] width 25 height 25
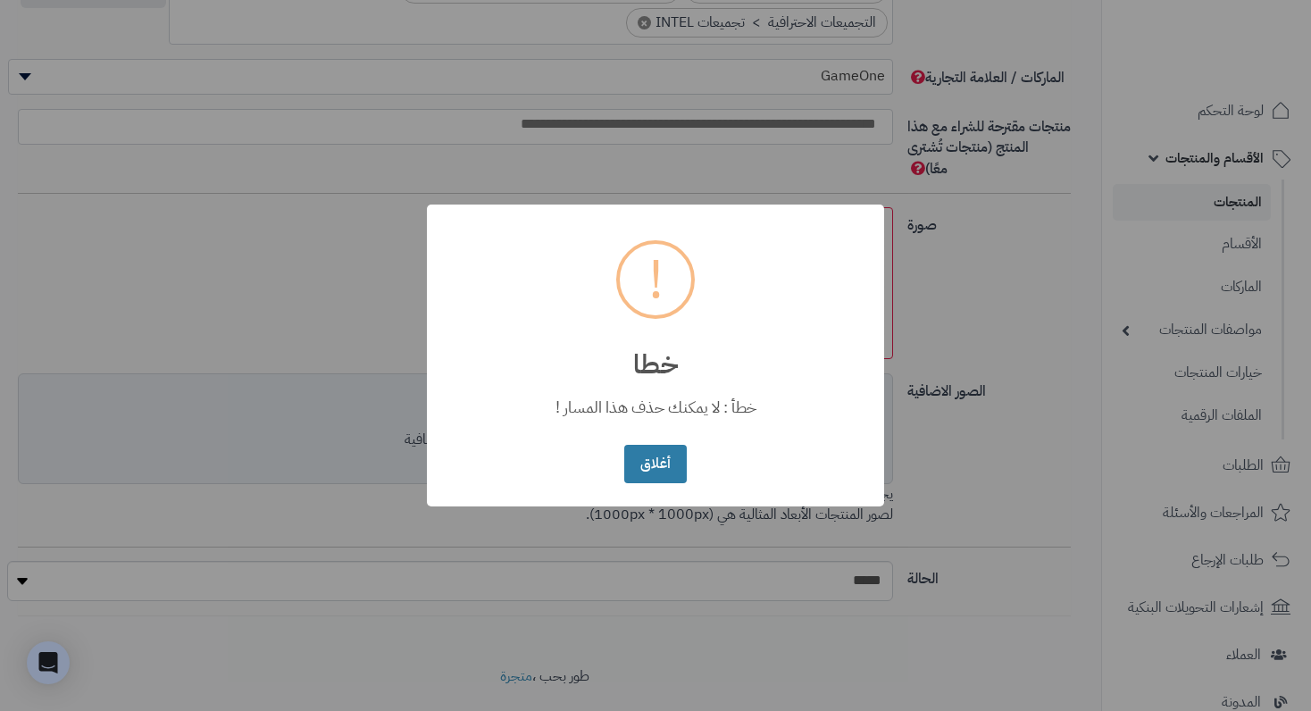
scroll to position [1171, 0]
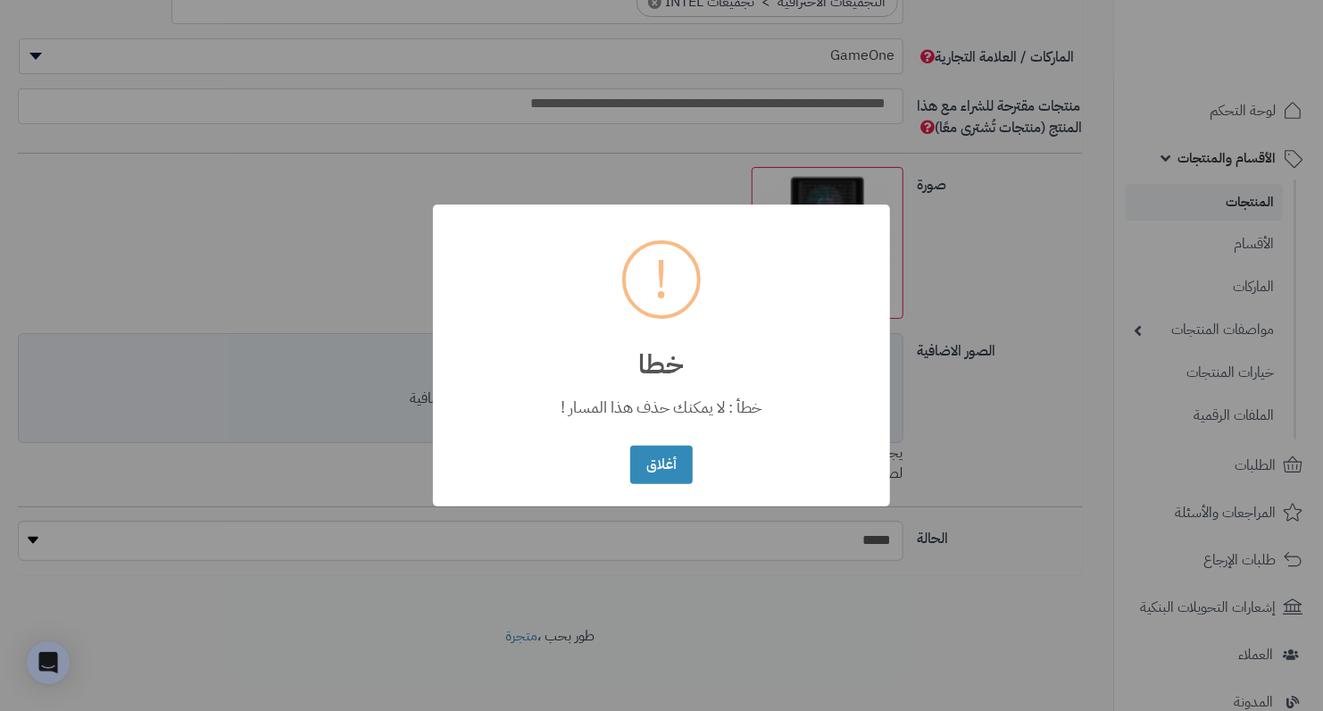
click at [678, 444] on div "أغلاق No Cancel" at bounding box center [661, 464] width 71 height 47
click at [678, 452] on button "أغلاق" at bounding box center [661, 464] width 62 height 38
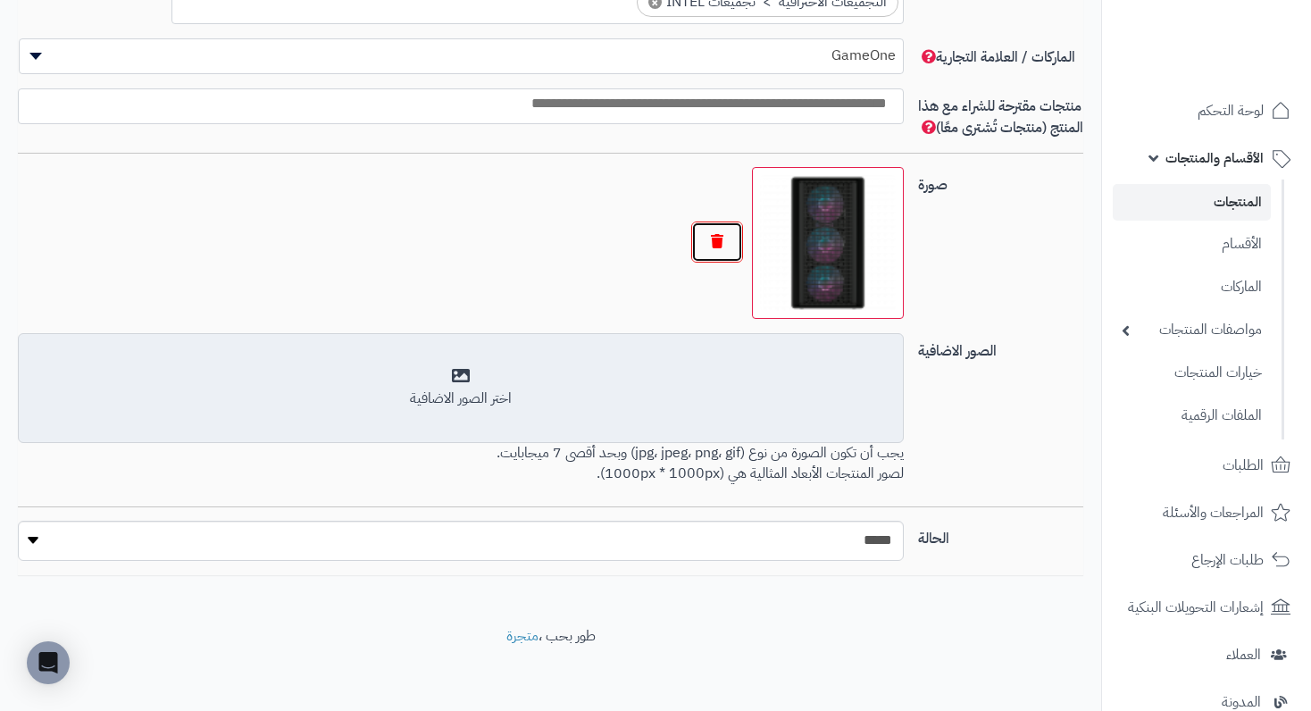
click at [702, 262] on button "button" at bounding box center [717, 241] width 52 height 41
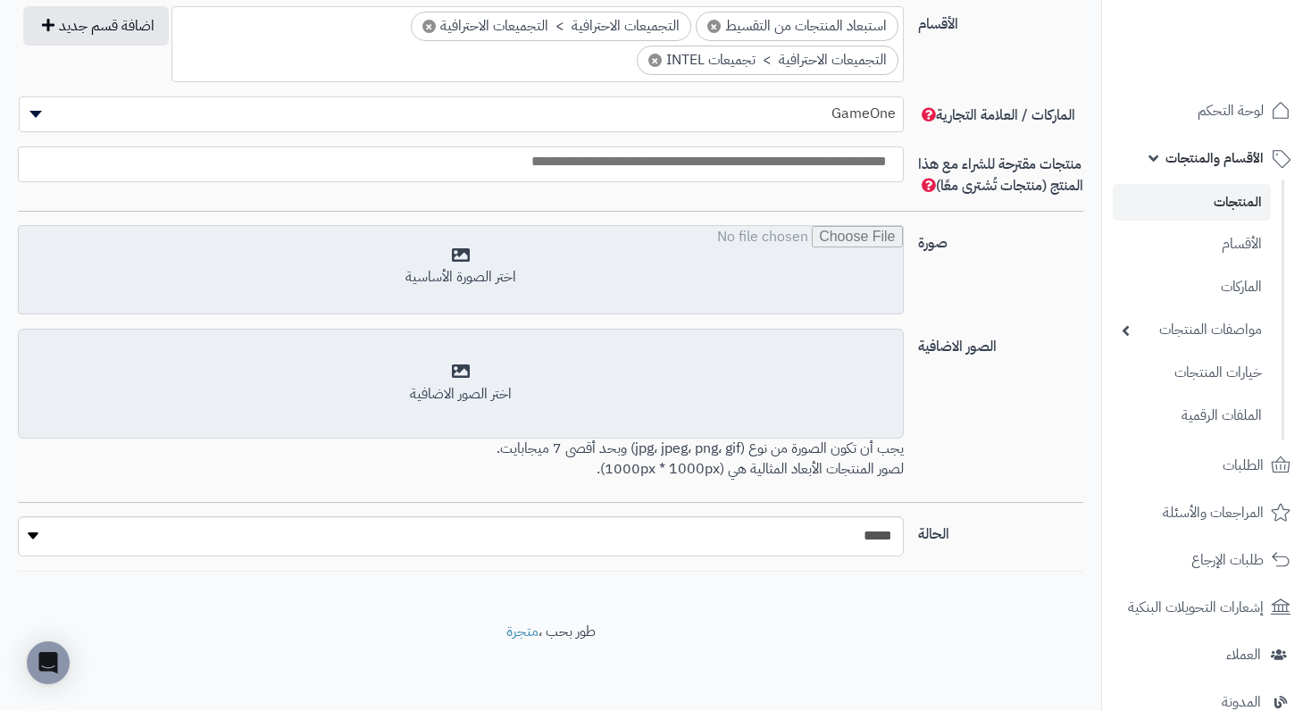
click at [511, 255] on input "file" at bounding box center [460, 270] width 883 height 89
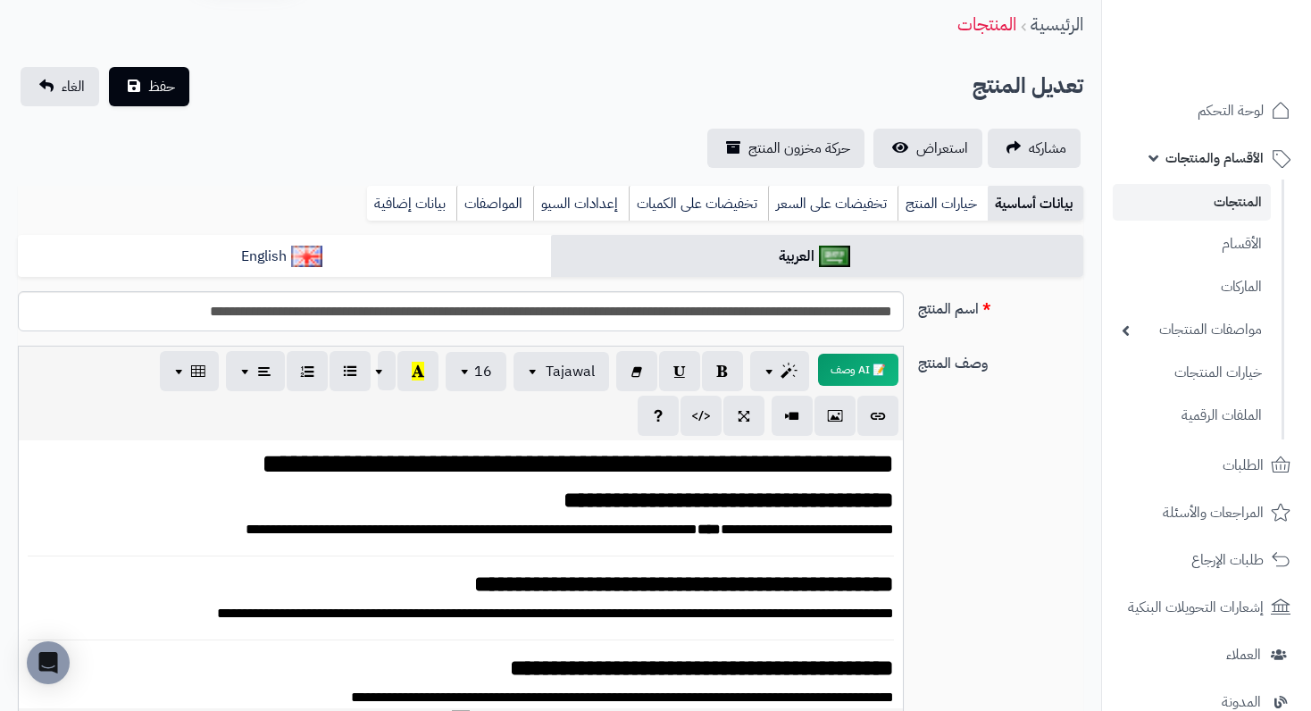
scroll to position [0, 0]
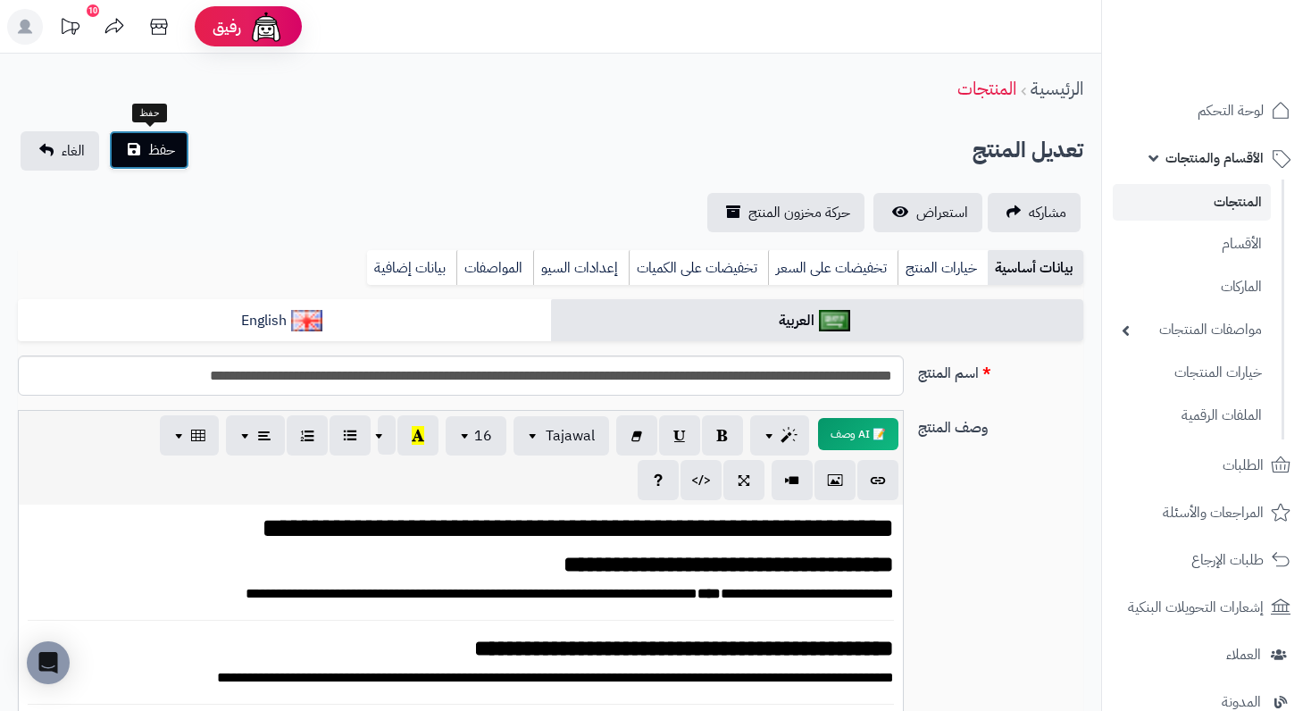
click at [174, 153] on button "حفظ" at bounding box center [149, 149] width 80 height 39
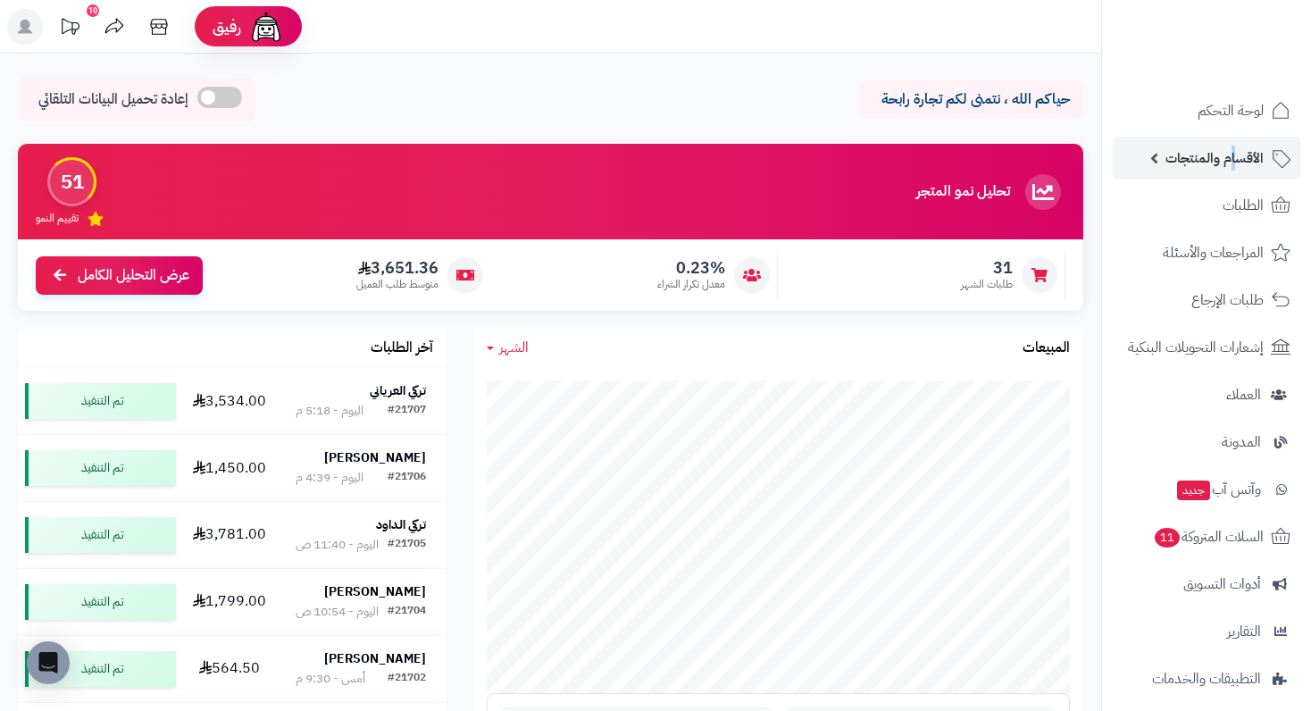
click at [1230, 158] on span "الأقسام والمنتجات" at bounding box center [1214, 158] width 98 height 25
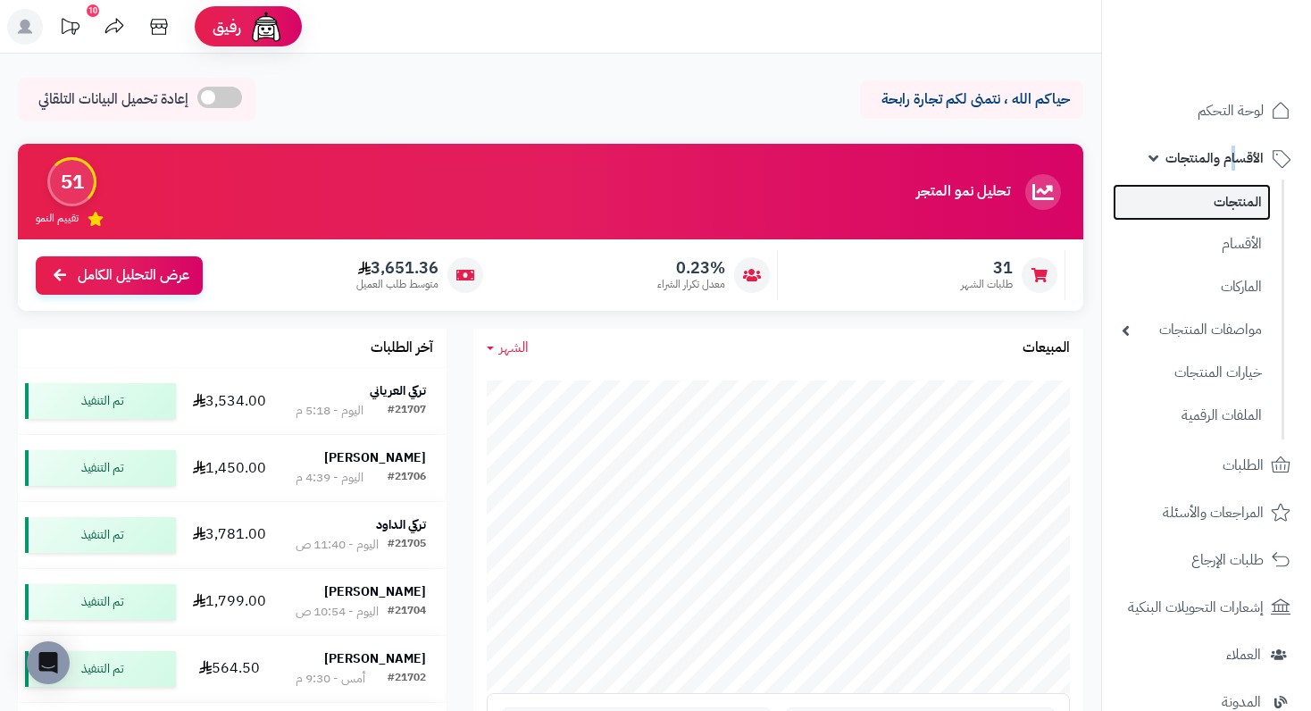
click at [1220, 199] on link "المنتجات" at bounding box center [1192, 202] width 158 height 37
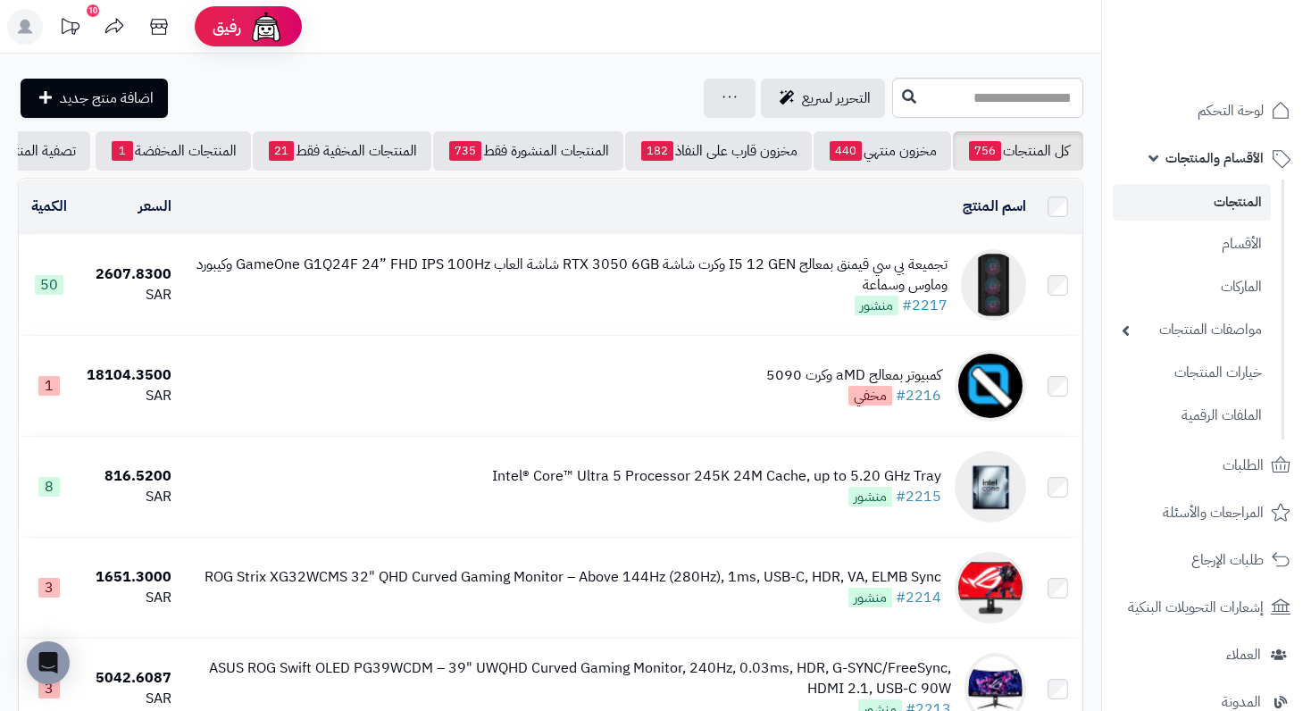
click at [871, 265] on div "تجميعة بي سي قيمنق بمعالج I5 12 GEN وكرت شاشة RTX 3050 6GB شاشة العاب GameOne G…" at bounding box center [567, 275] width 762 height 41
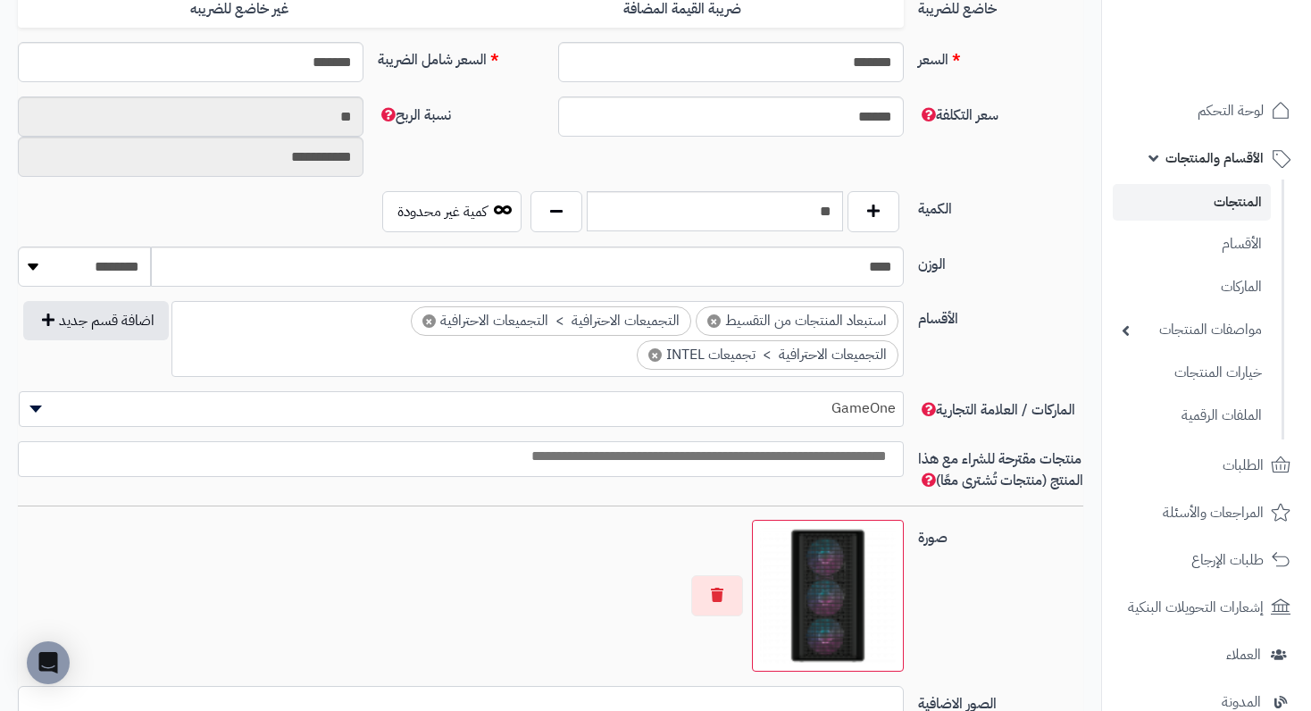
scroll to position [1072, 0]
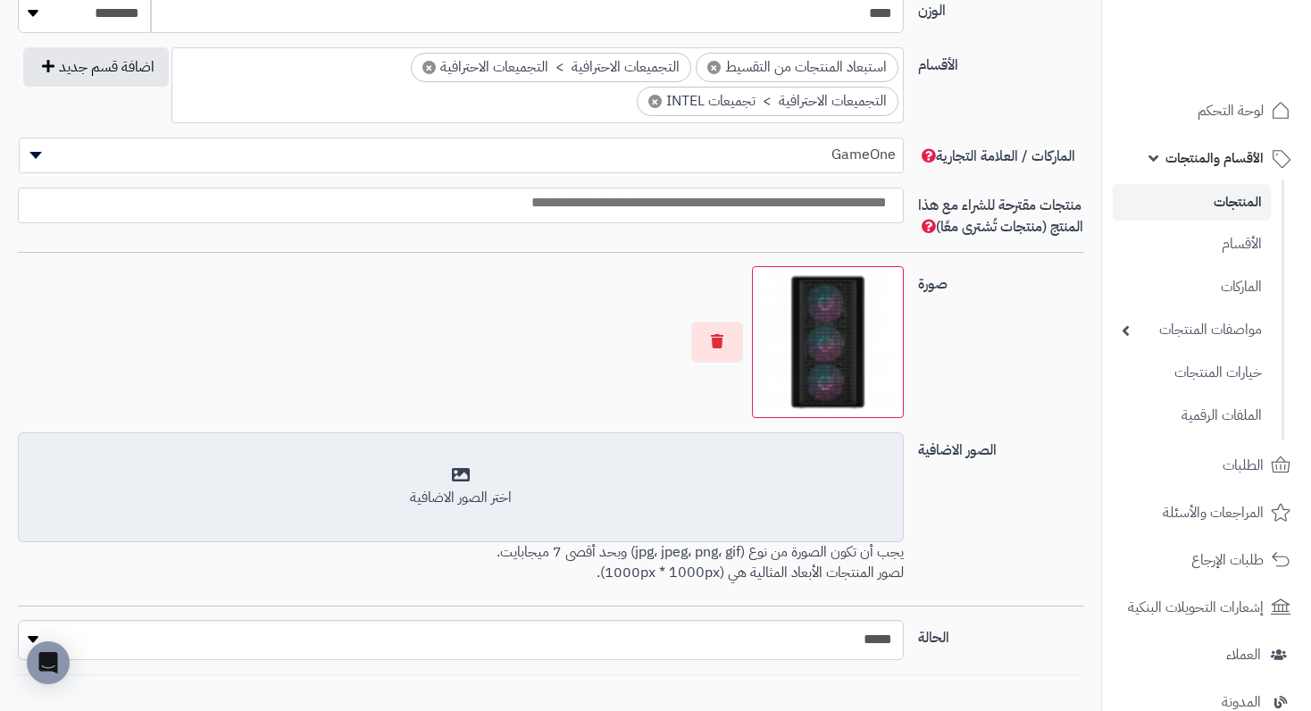
click at [486, 492] on div "اختر الصور الاضافية" at bounding box center [460, 487] width 862 height 42
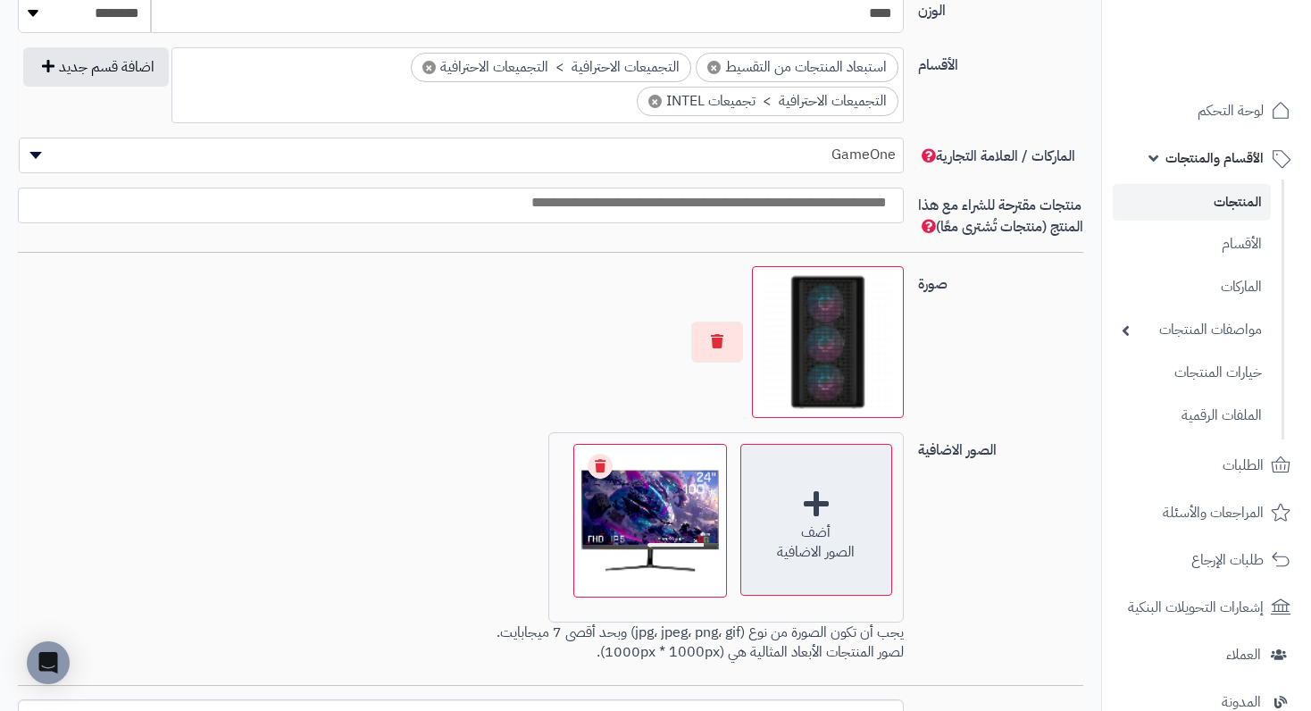
click at [850, 563] on div "الصور الاضافية" at bounding box center [816, 552] width 150 height 21
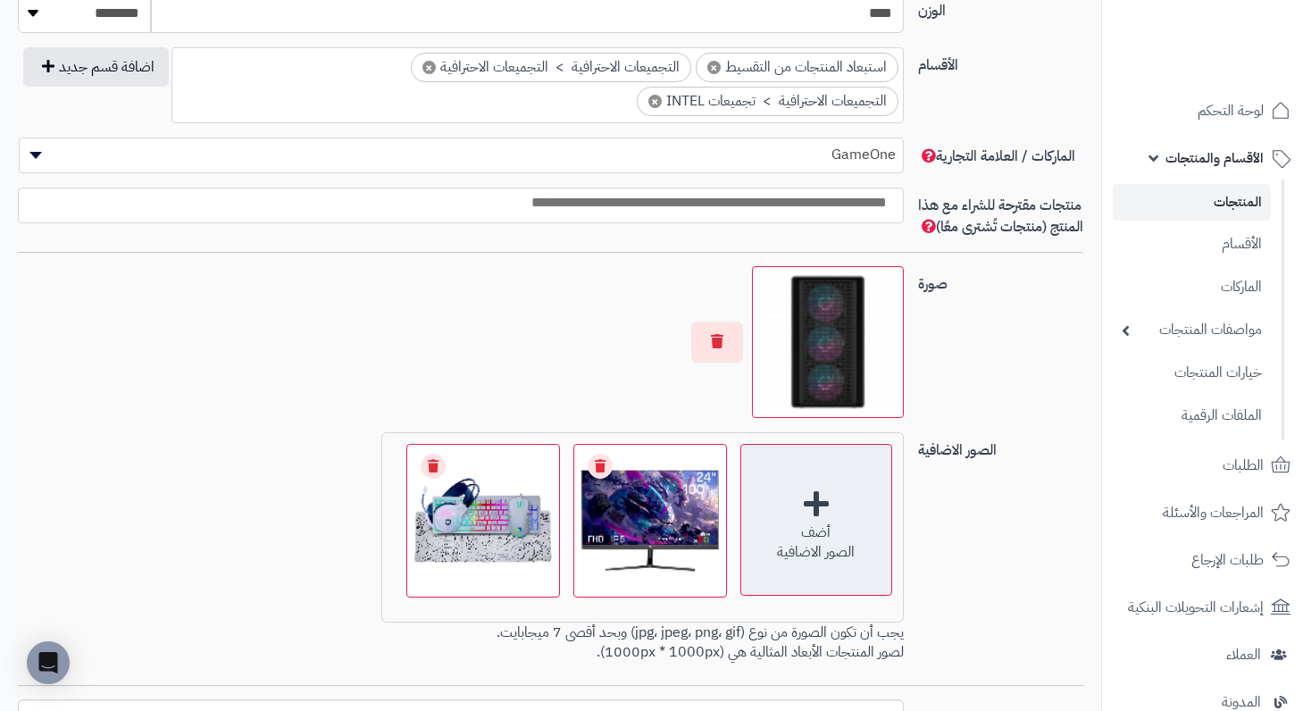
click at [829, 526] on div "أضف الصور الاضافية" at bounding box center [816, 520] width 152 height 152
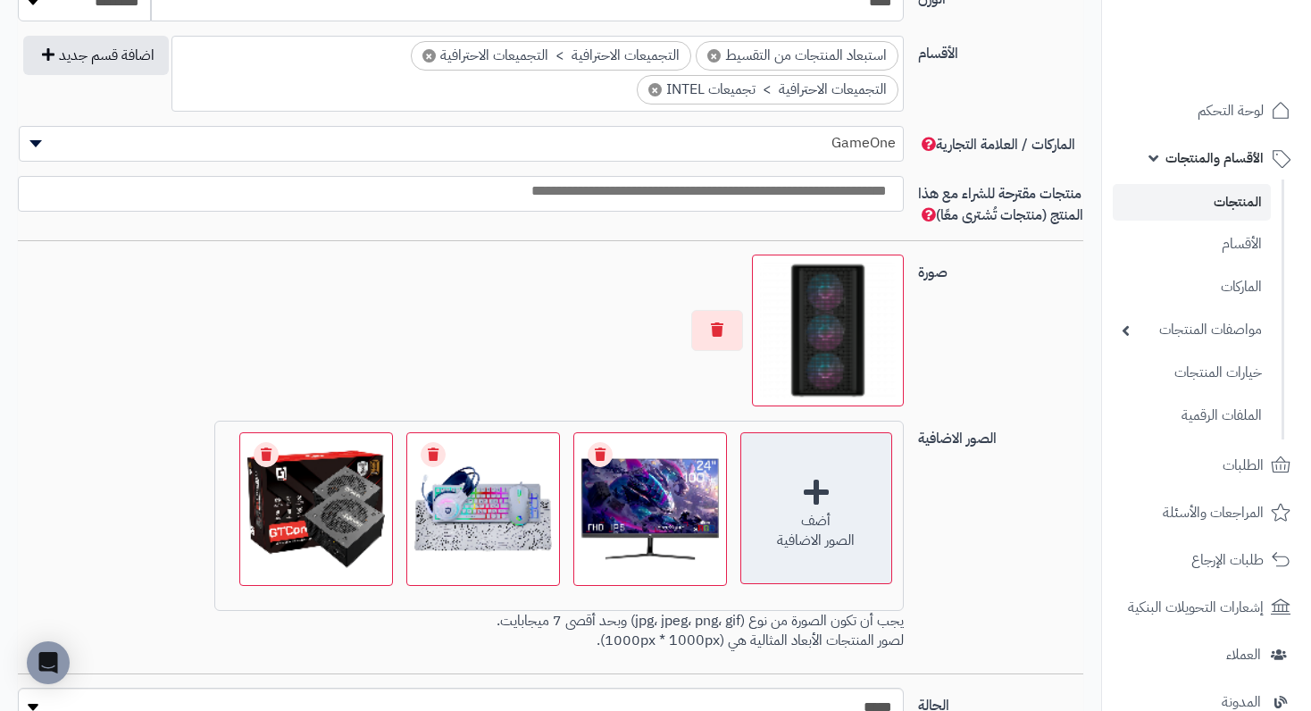
scroll to position [1161, 0]
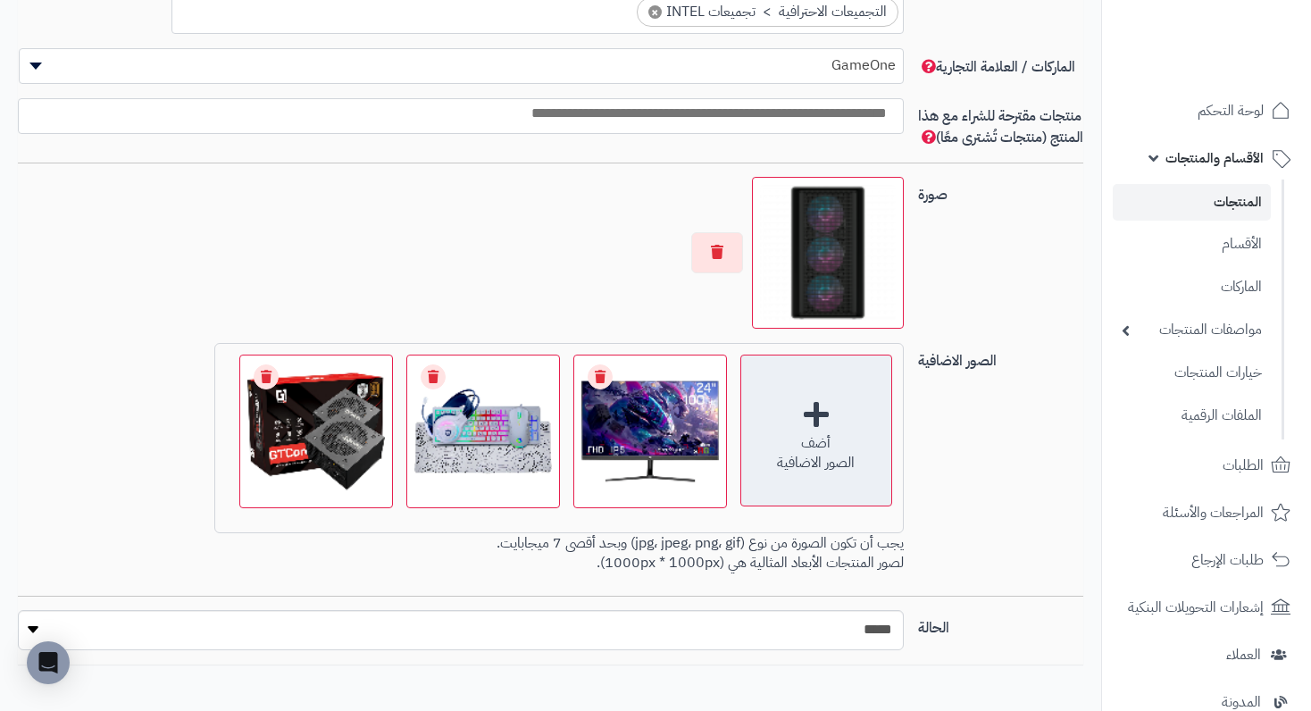
drag, startPoint x: 826, startPoint y: 438, endPoint x: 845, endPoint y: 430, distance: 20.4
click at [845, 430] on div "أضف الصور الاضافية" at bounding box center [816, 431] width 152 height 152
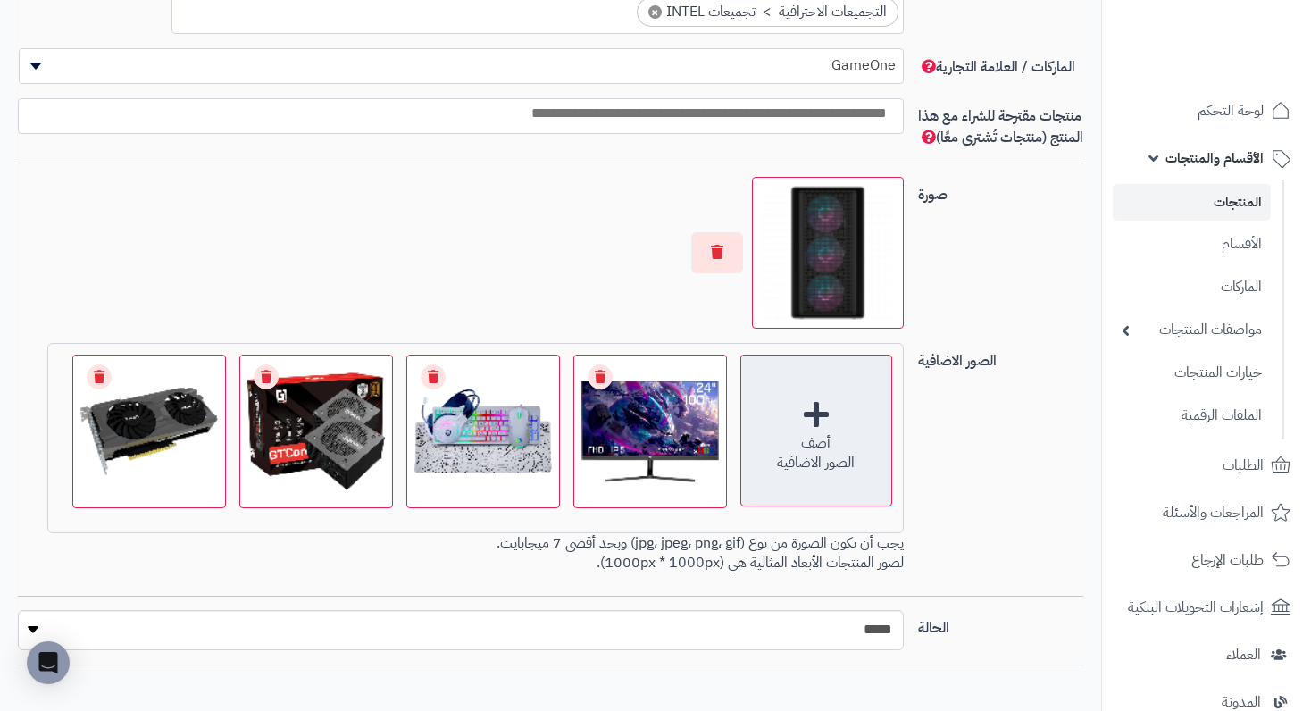
click at [821, 454] on div "أضف" at bounding box center [816, 443] width 150 height 21
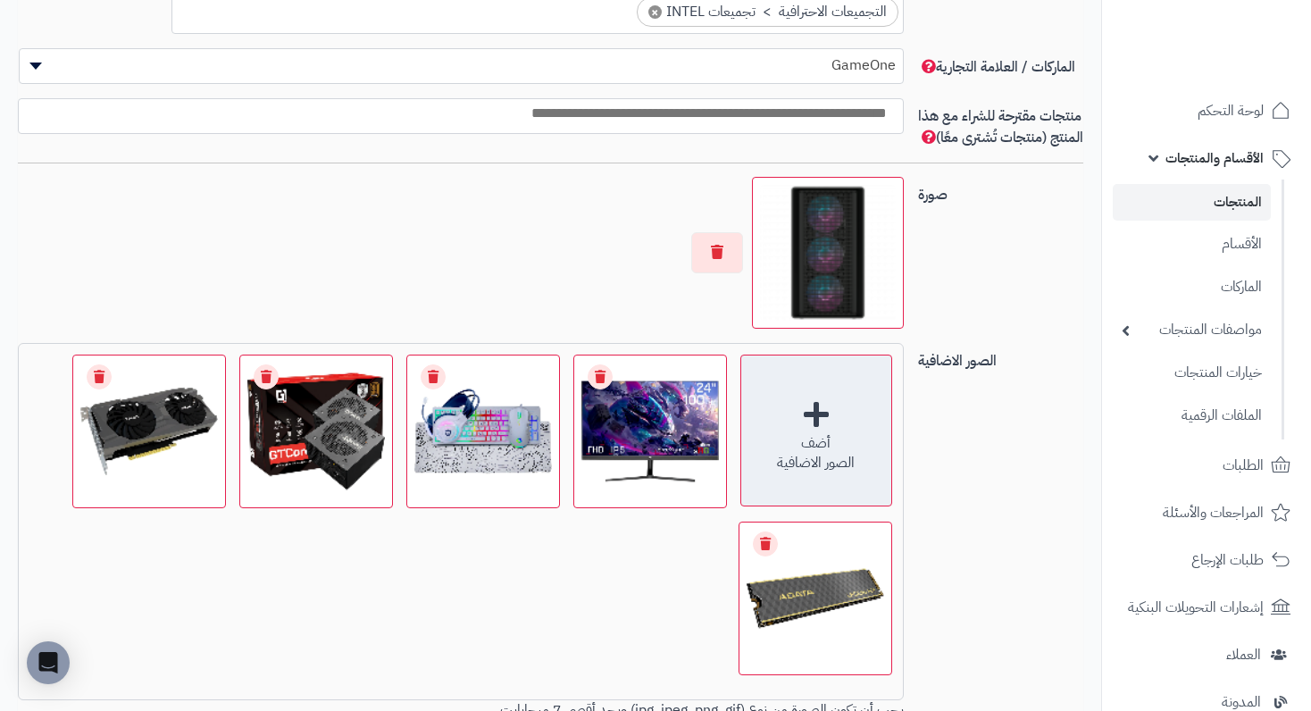
click at [831, 433] on div "أضف الصور الاضافية" at bounding box center [816, 431] width 152 height 152
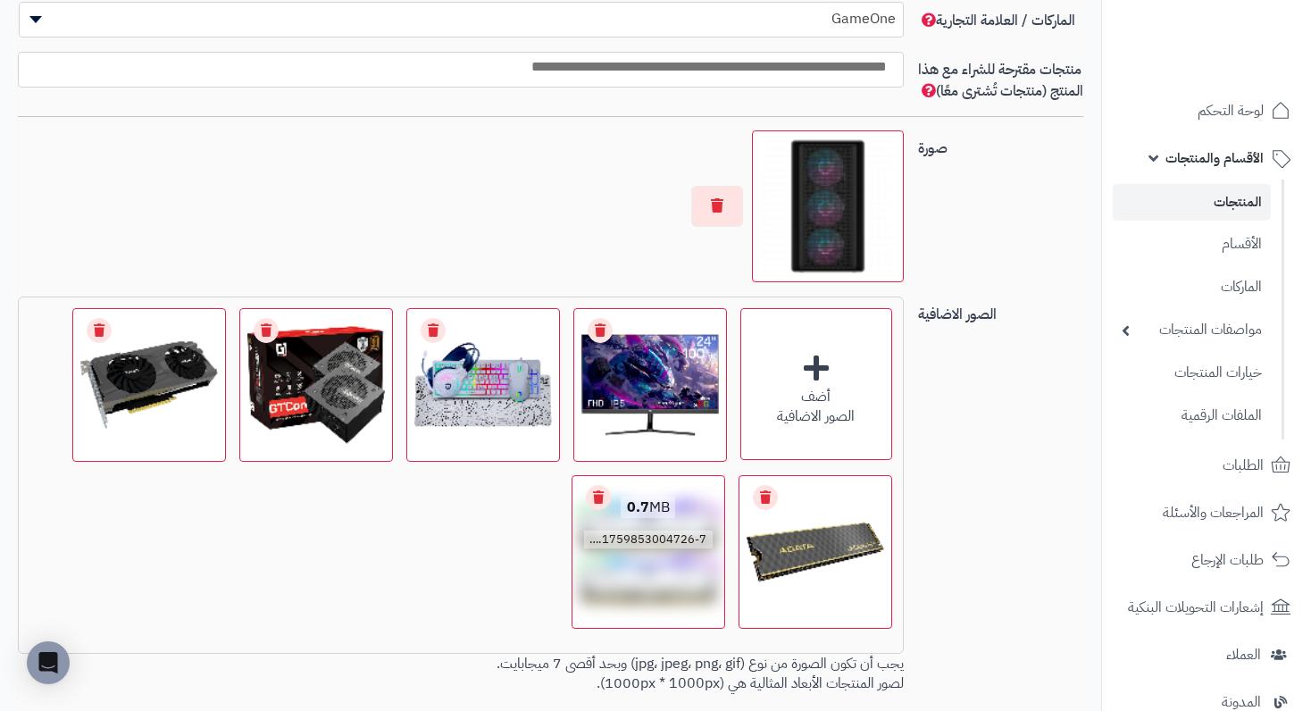
scroll to position [1250, 0]
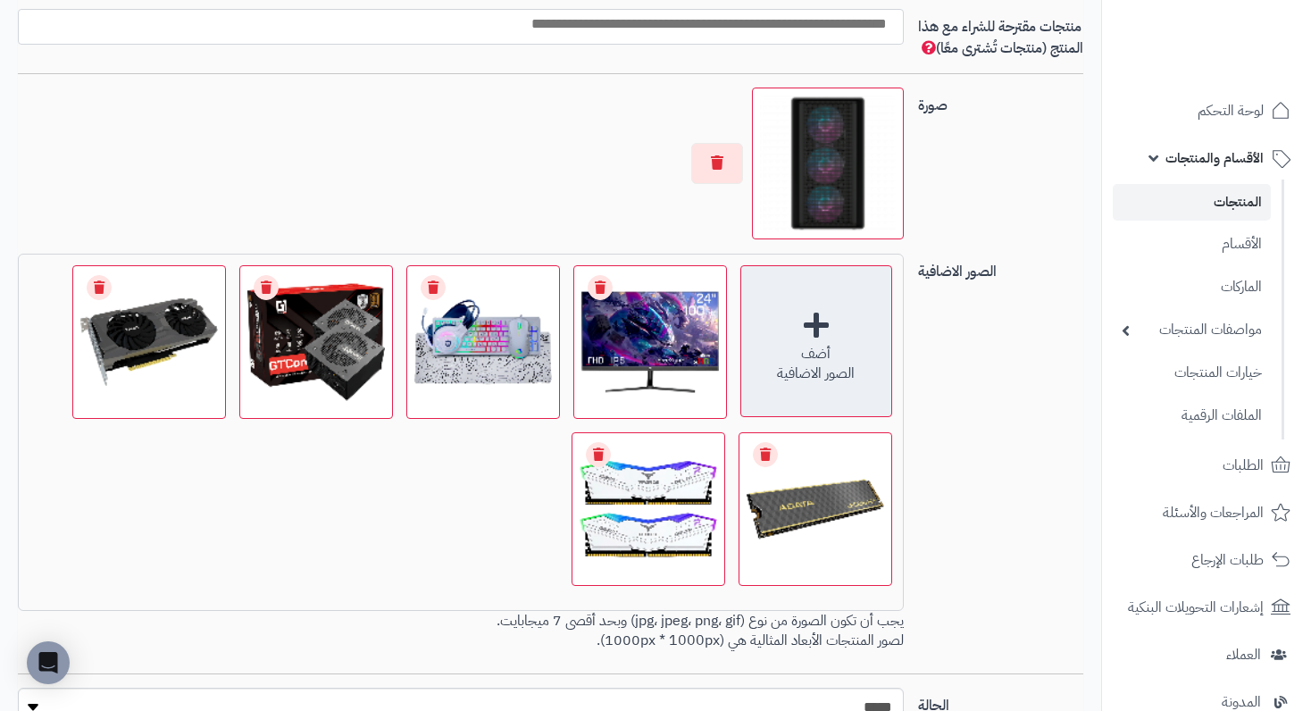
click at [792, 362] on div "أضف" at bounding box center [816, 354] width 150 height 21
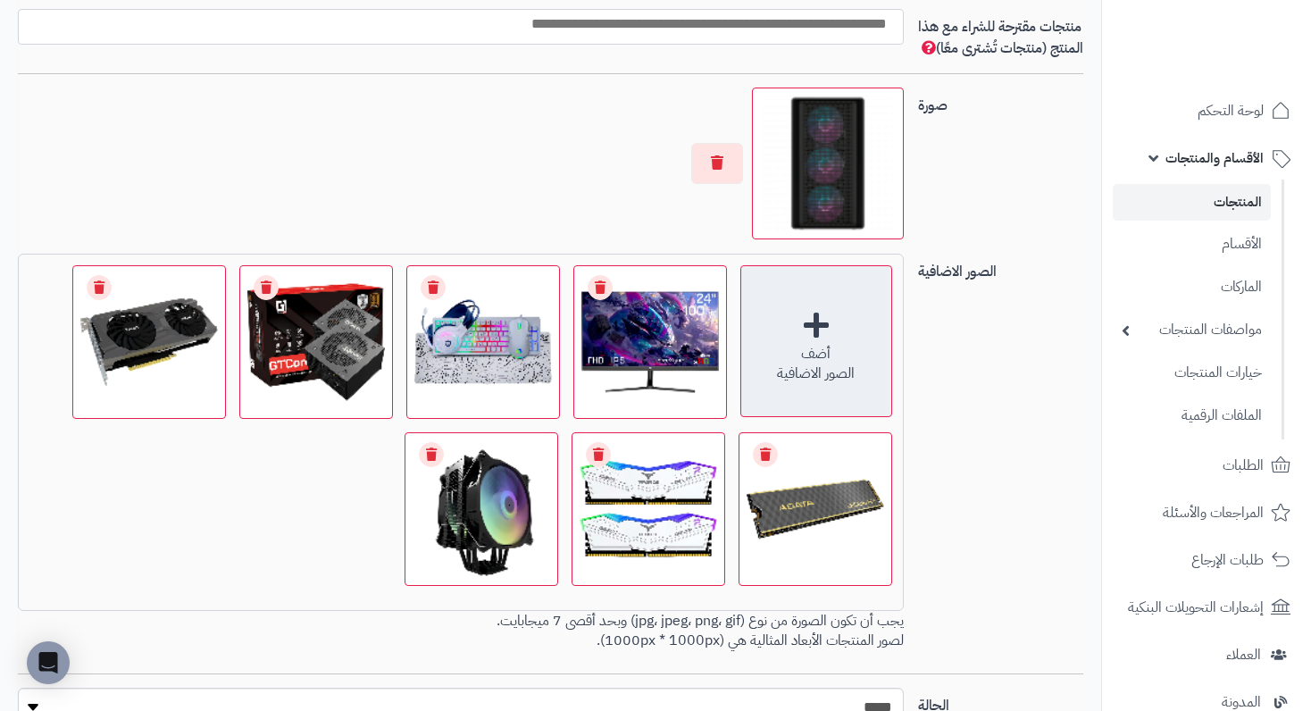
click at [810, 351] on div "أضف الصور الاضافية" at bounding box center [816, 341] width 152 height 152
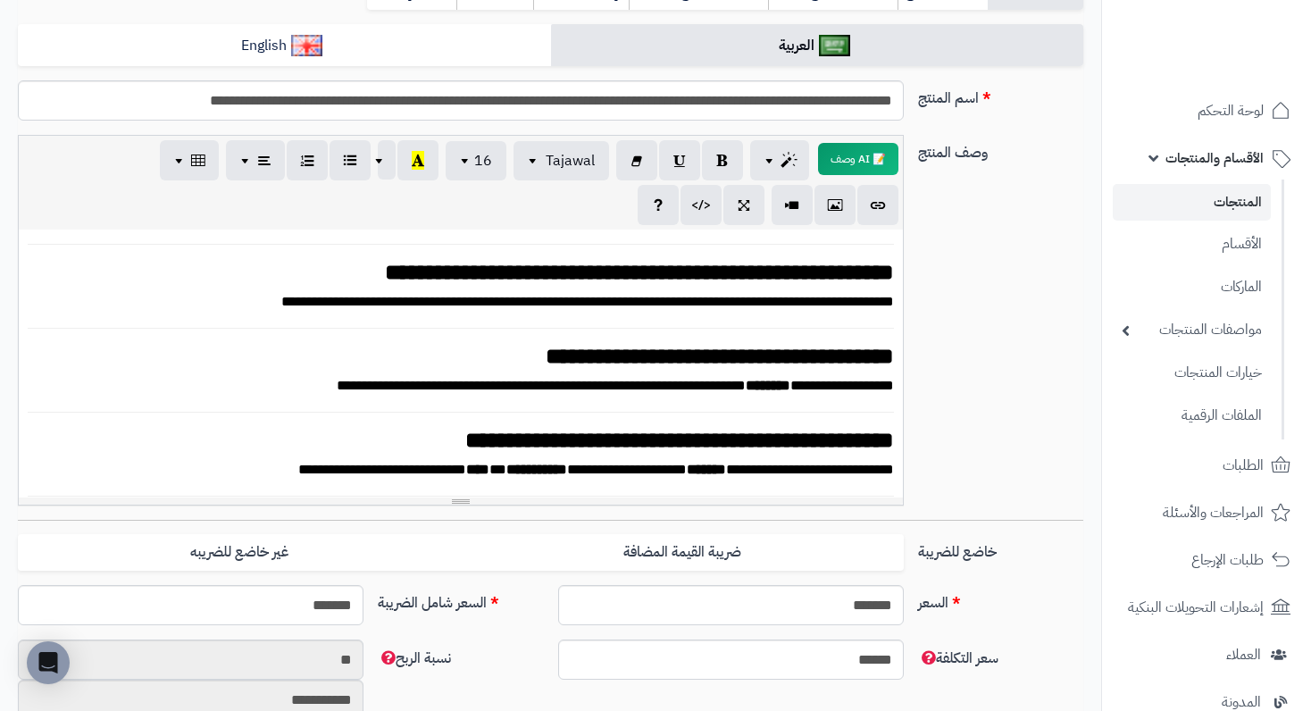
scroll to position [0, 0]
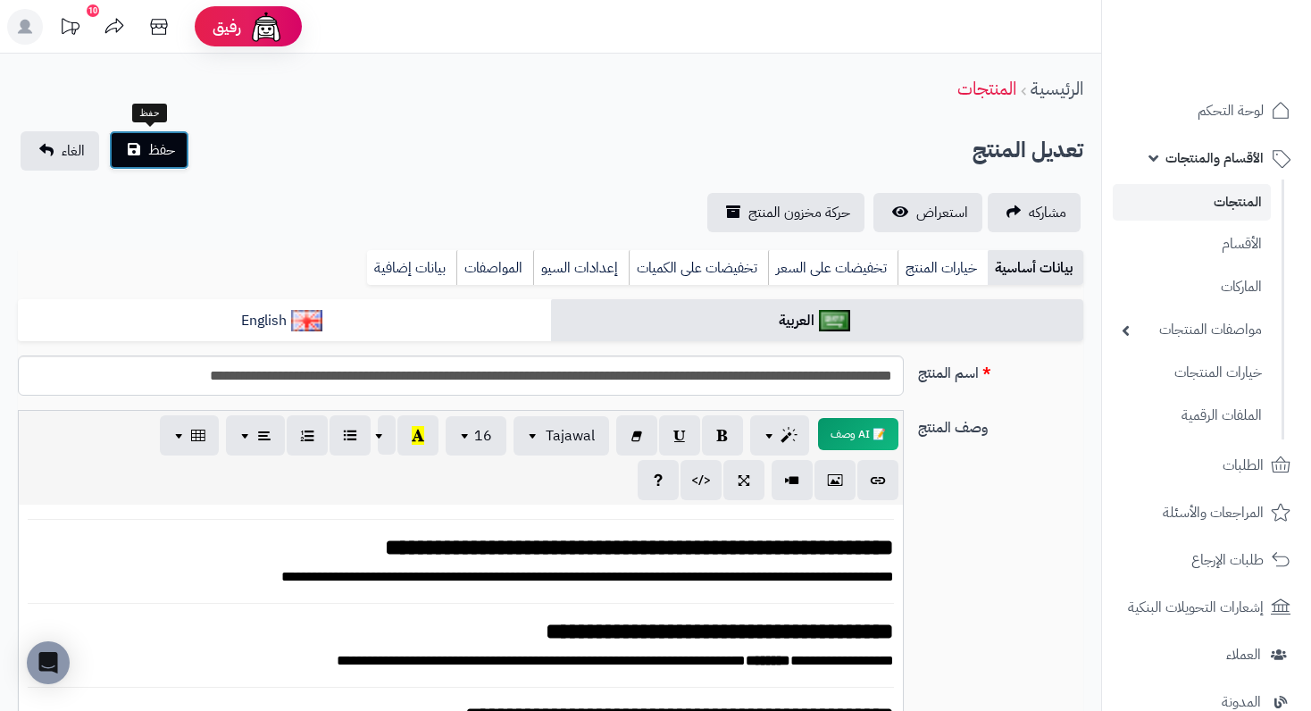
click at [134, 138] on button "حفظ" at bounding box center [149, 149] width 80 height 39
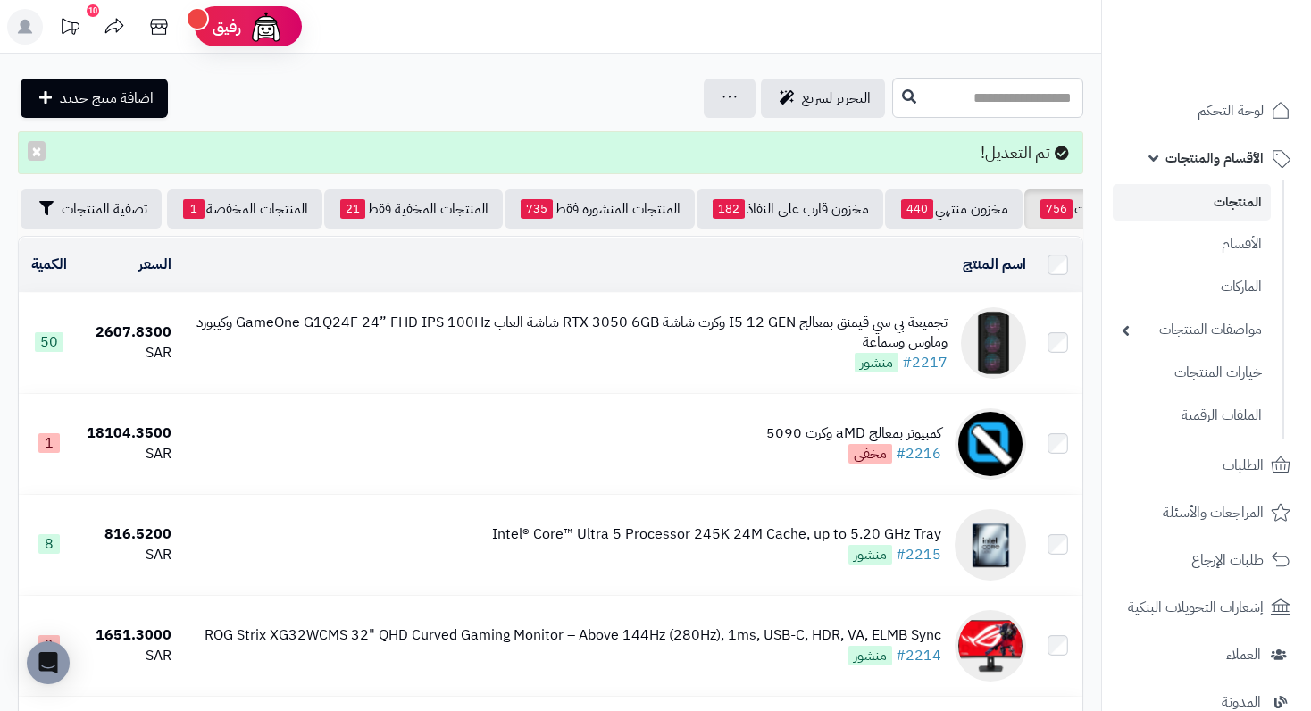
scroll to position [0, -88]
click at [136, 201] on span "تصفية المنتجات" at bounding box center [105, 208] width 86 height 21
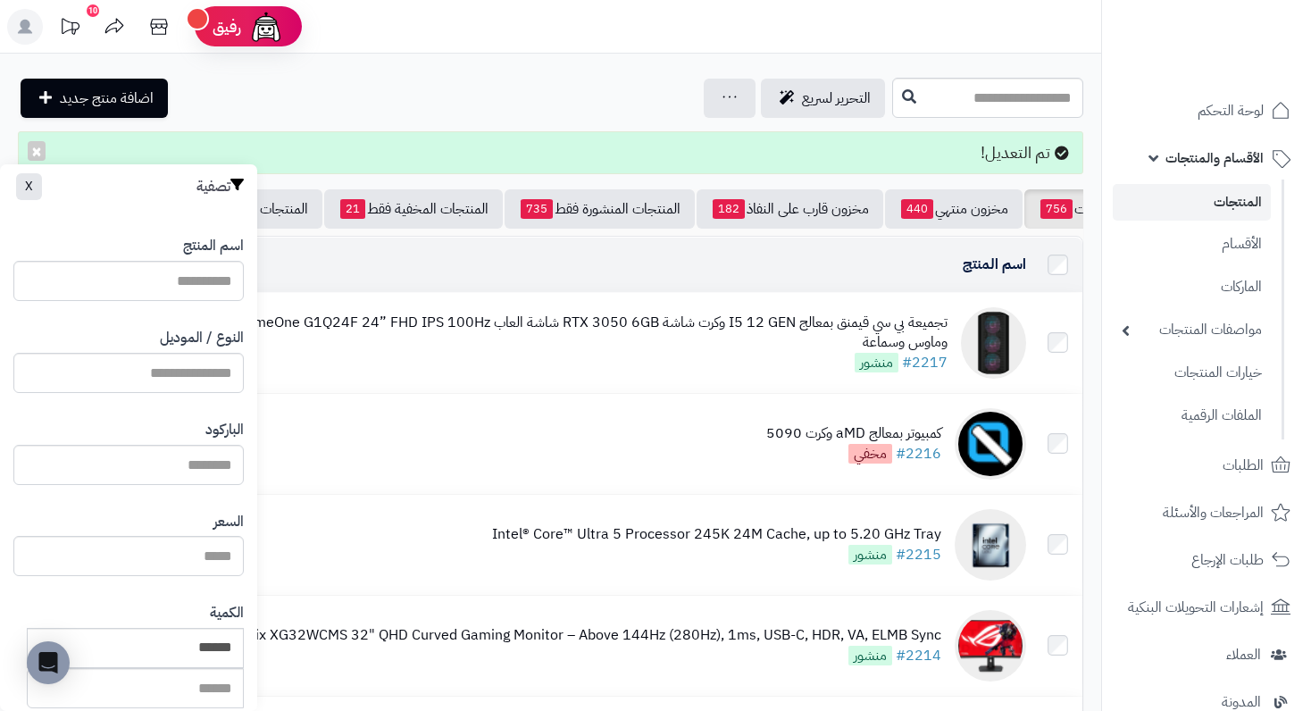
click at [414, 261] on td "اسم المنتج المحدد: 0 نسخ حذف" at bounding box center [606, 265] width 855 height 54
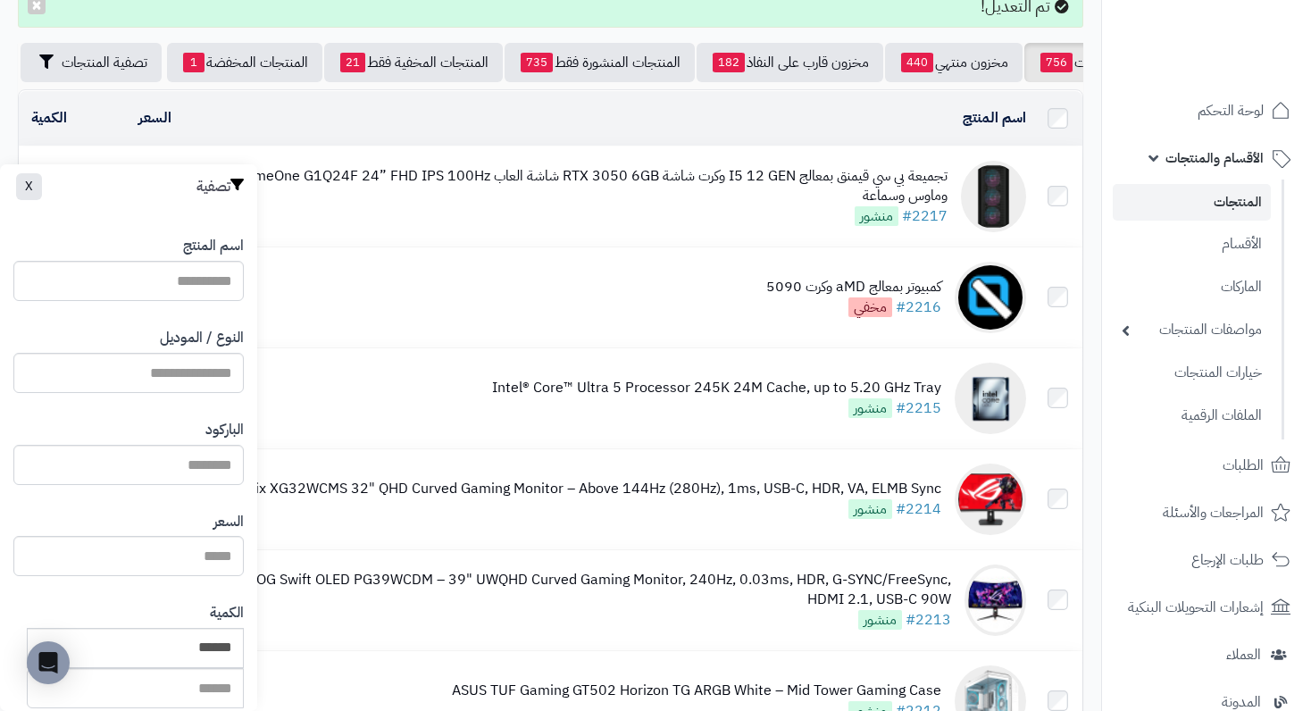
scroll to position [179, 0]
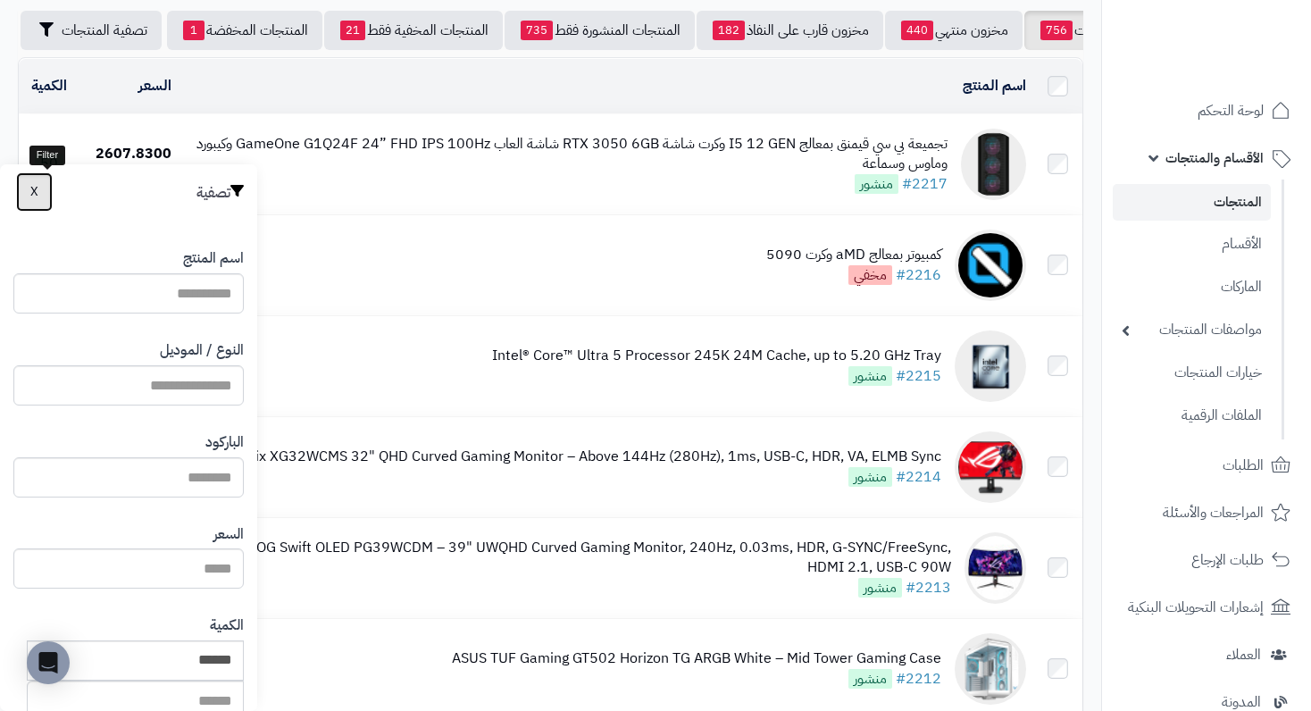
click at [36, 197] on button "X" at bounding box center [34, 191] width 37 height 39
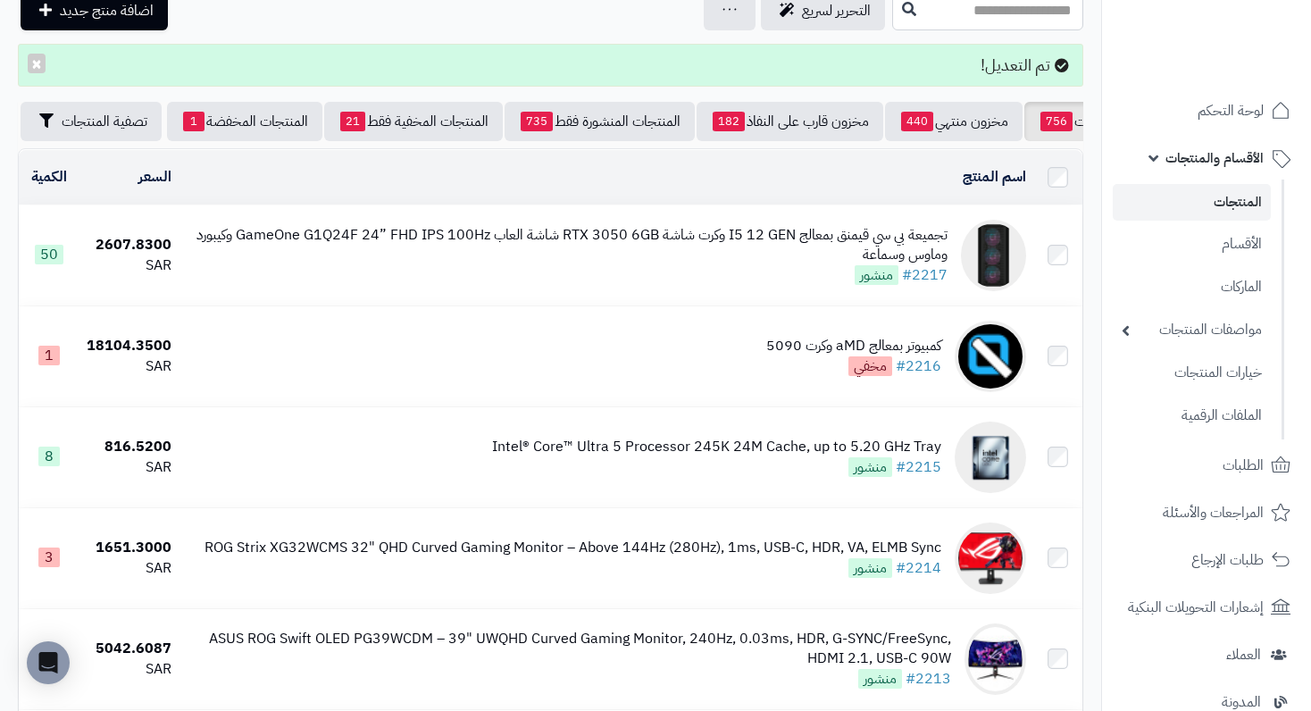
scroll to position [0, 0]
